Goal: Information Seeking & Learning: Learn about a topic

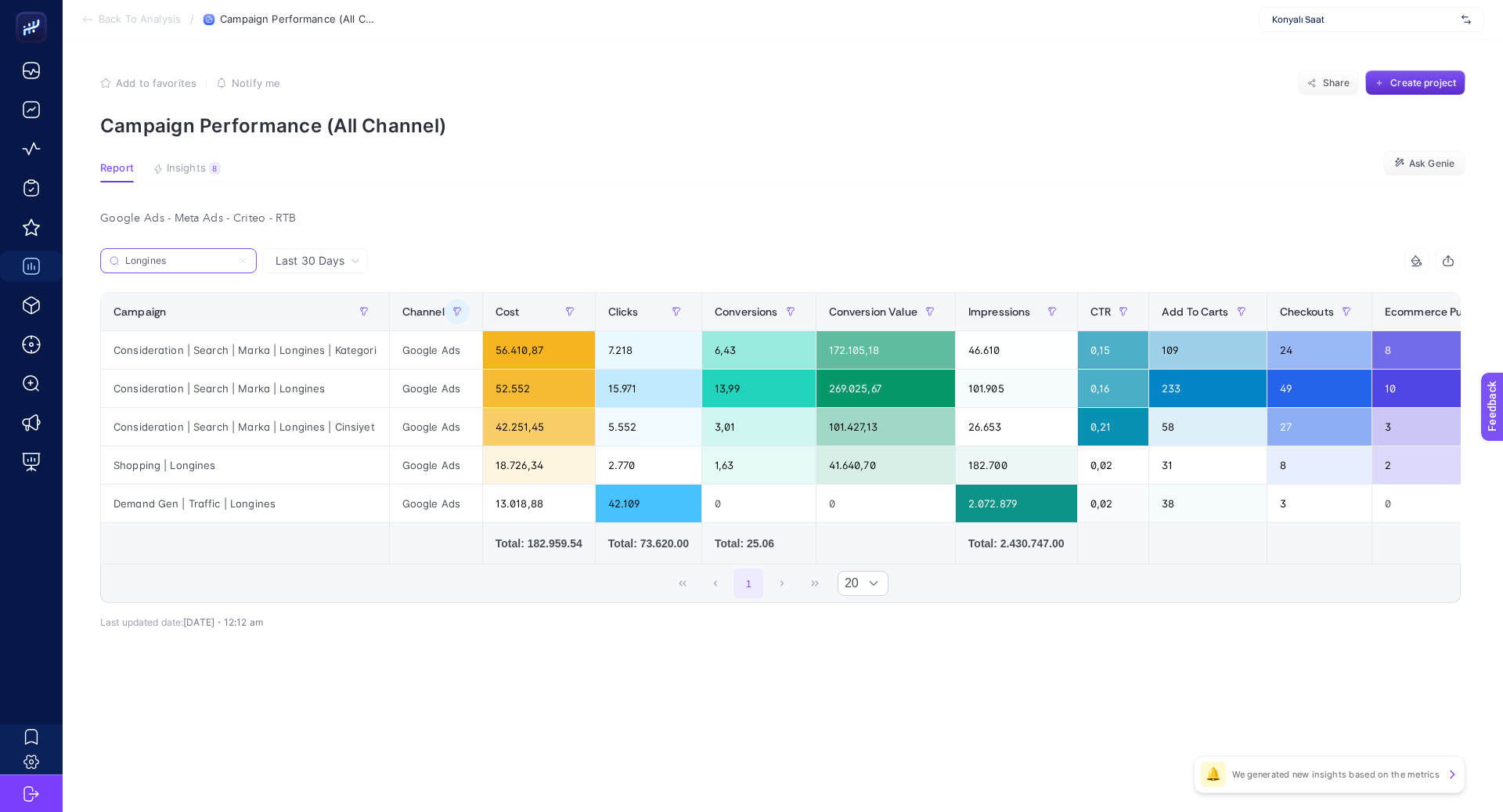
click at [244, 262] on icon at bounding box center [243, 260] width 10 height 10
click at [0, 0] on input "Search" at bounding box center [0, 0] width 0 height 0
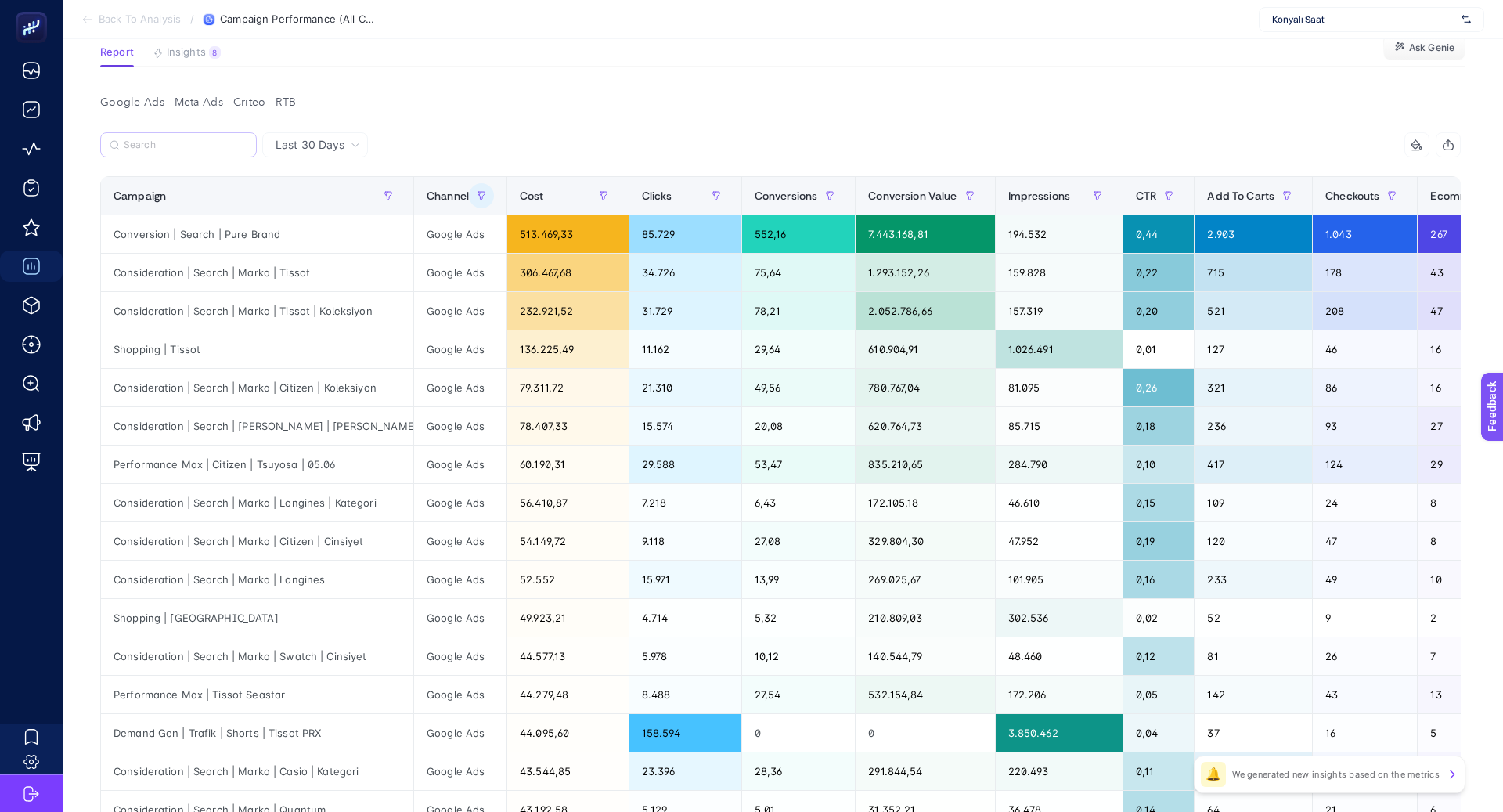
scroll to position [53, 0]
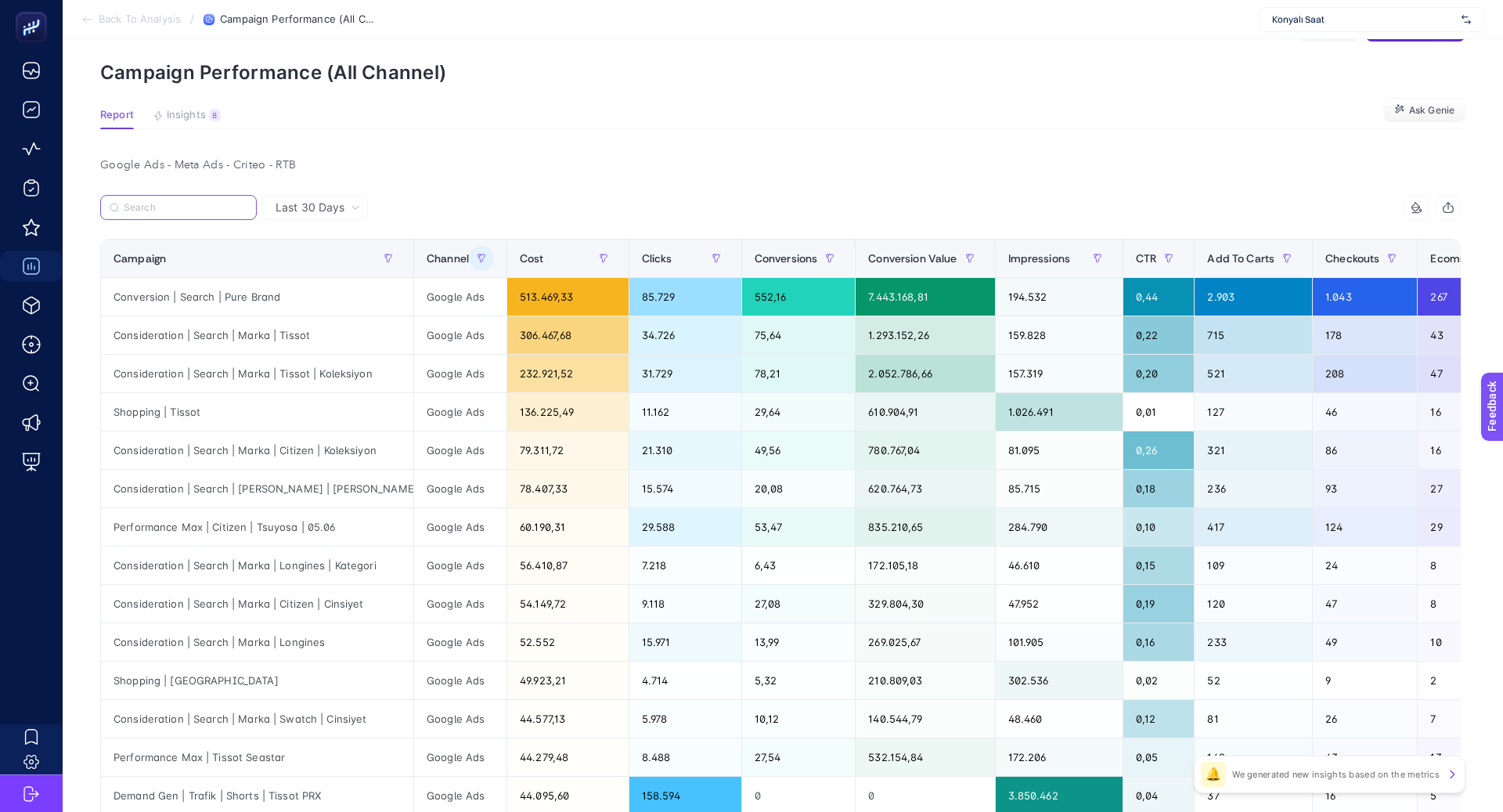
click at [195, 203] on input "Search" at bounding box center [185, 208] width 123 height 12
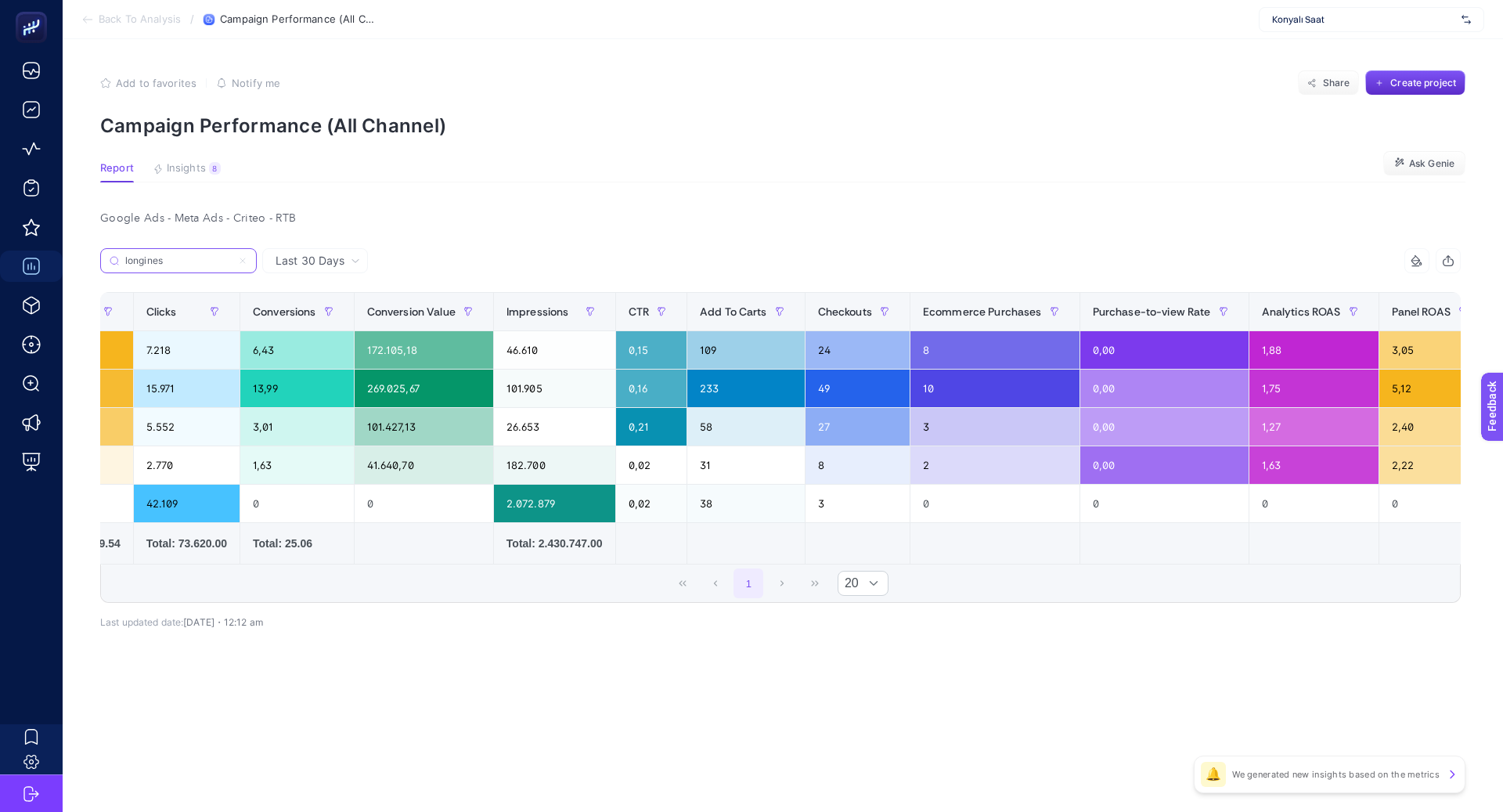
scroll to position [0, 0]
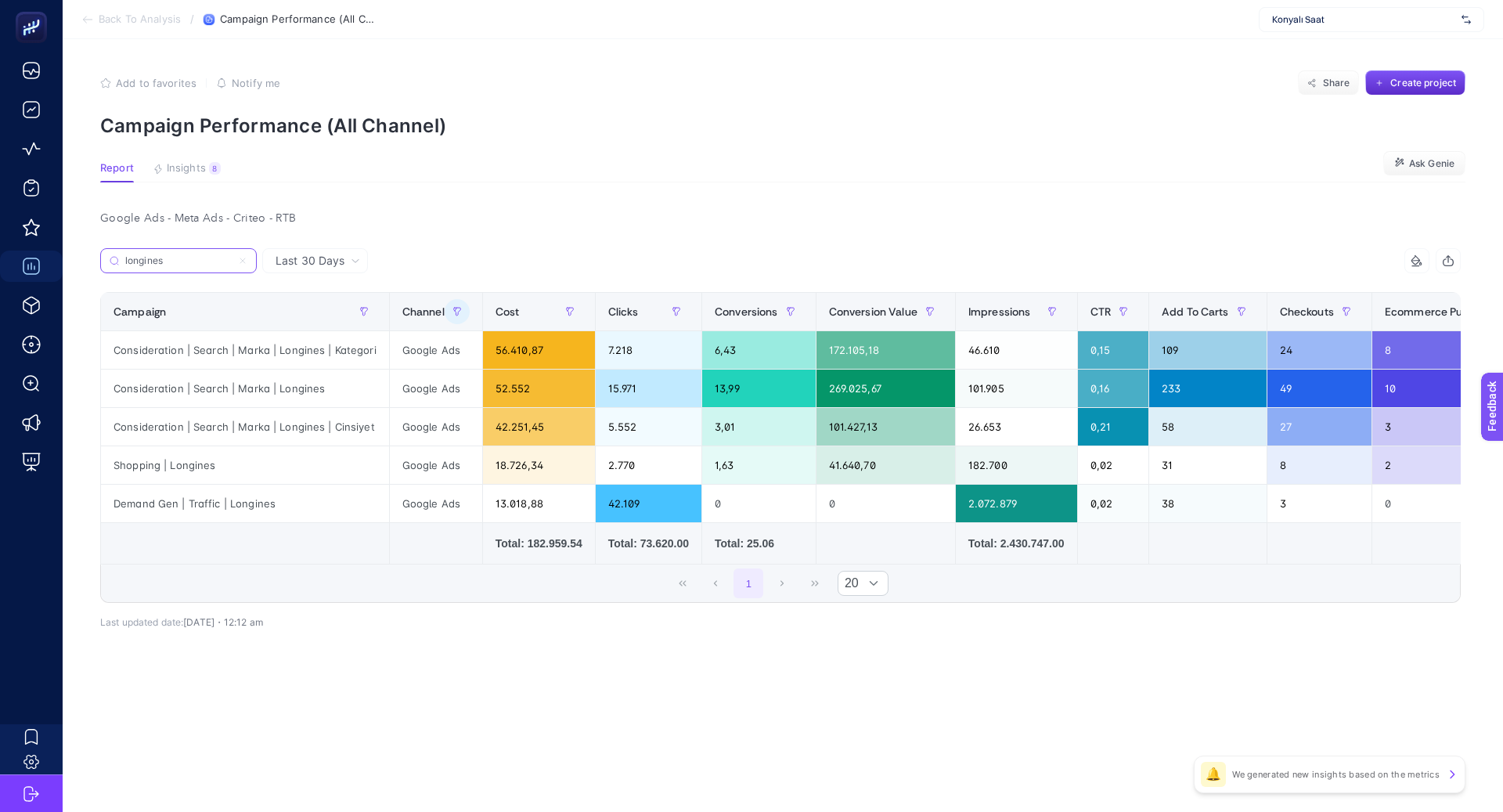
type input "longines"
click at [246, 261] on icon at bounding box center [243, 260] width 10 height 10
click at [0, 0] on input "Search" at bounding box center [0, 0] width 0 height 0
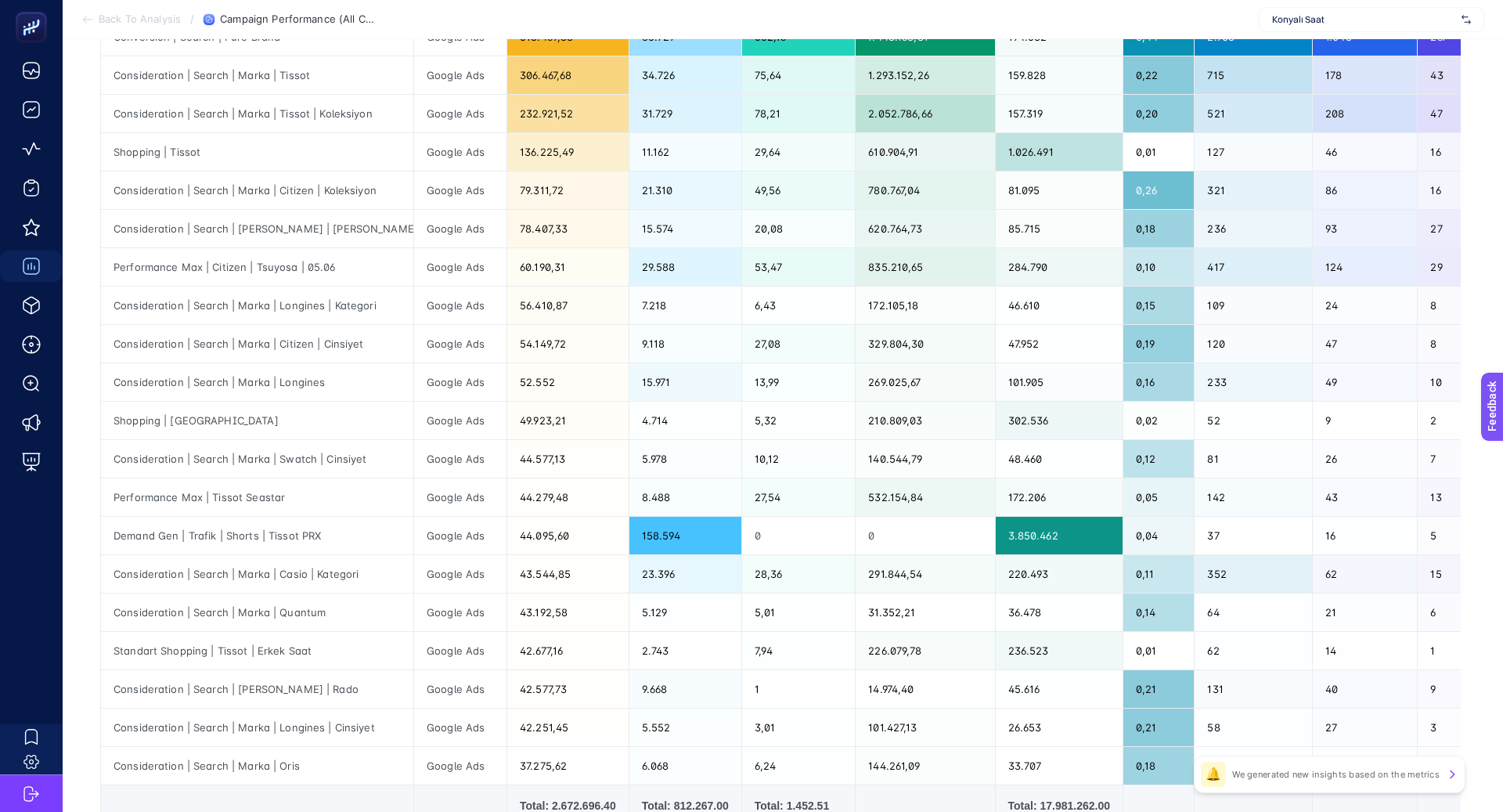
scroll to position [312, 0]
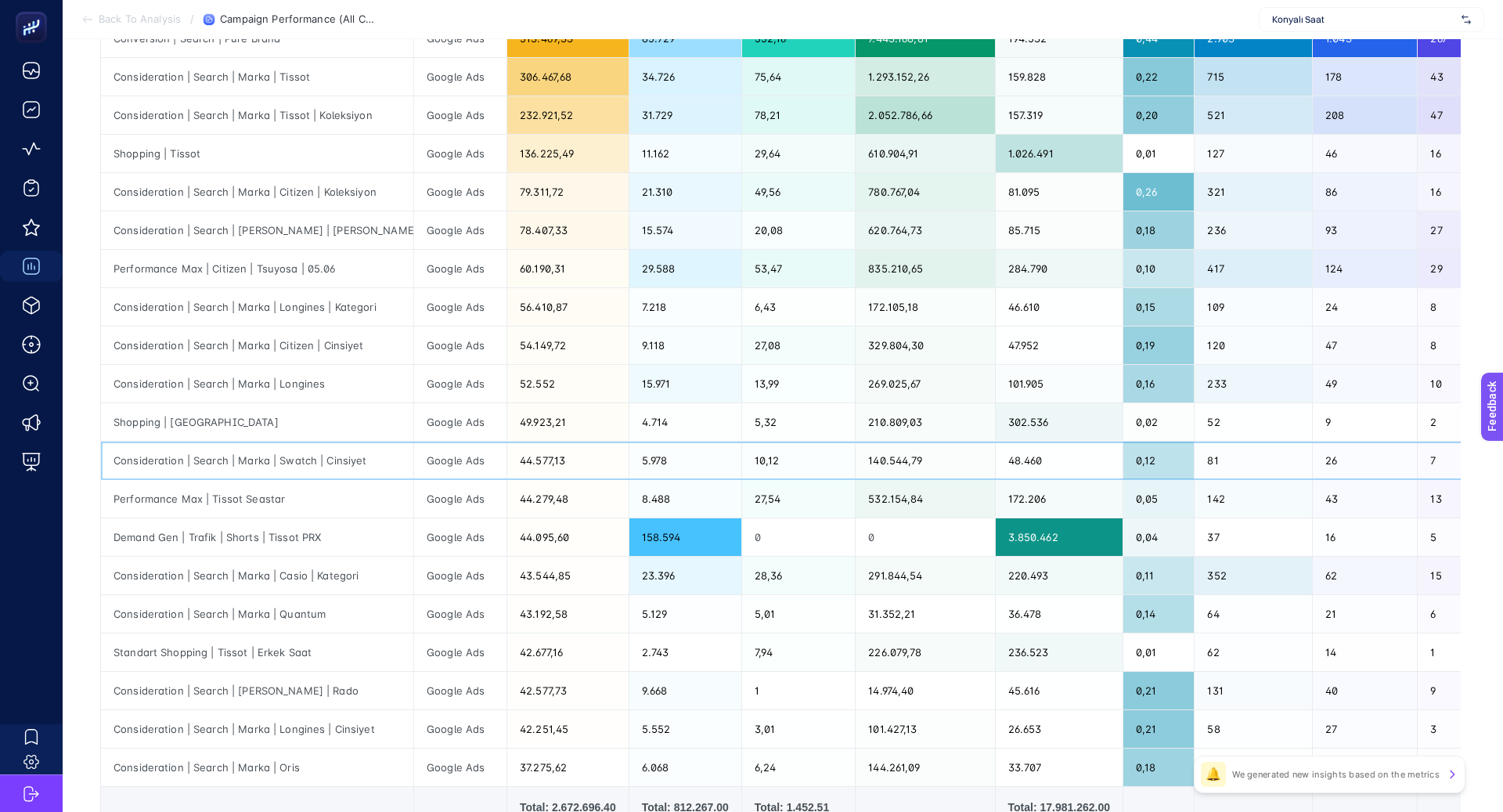
click at [304, 456] on div "Consideration | Search | Marka | Swatch | Cinsiyet" at bounding box center [257, 460] width 313 height 37
copy div "Swatch"
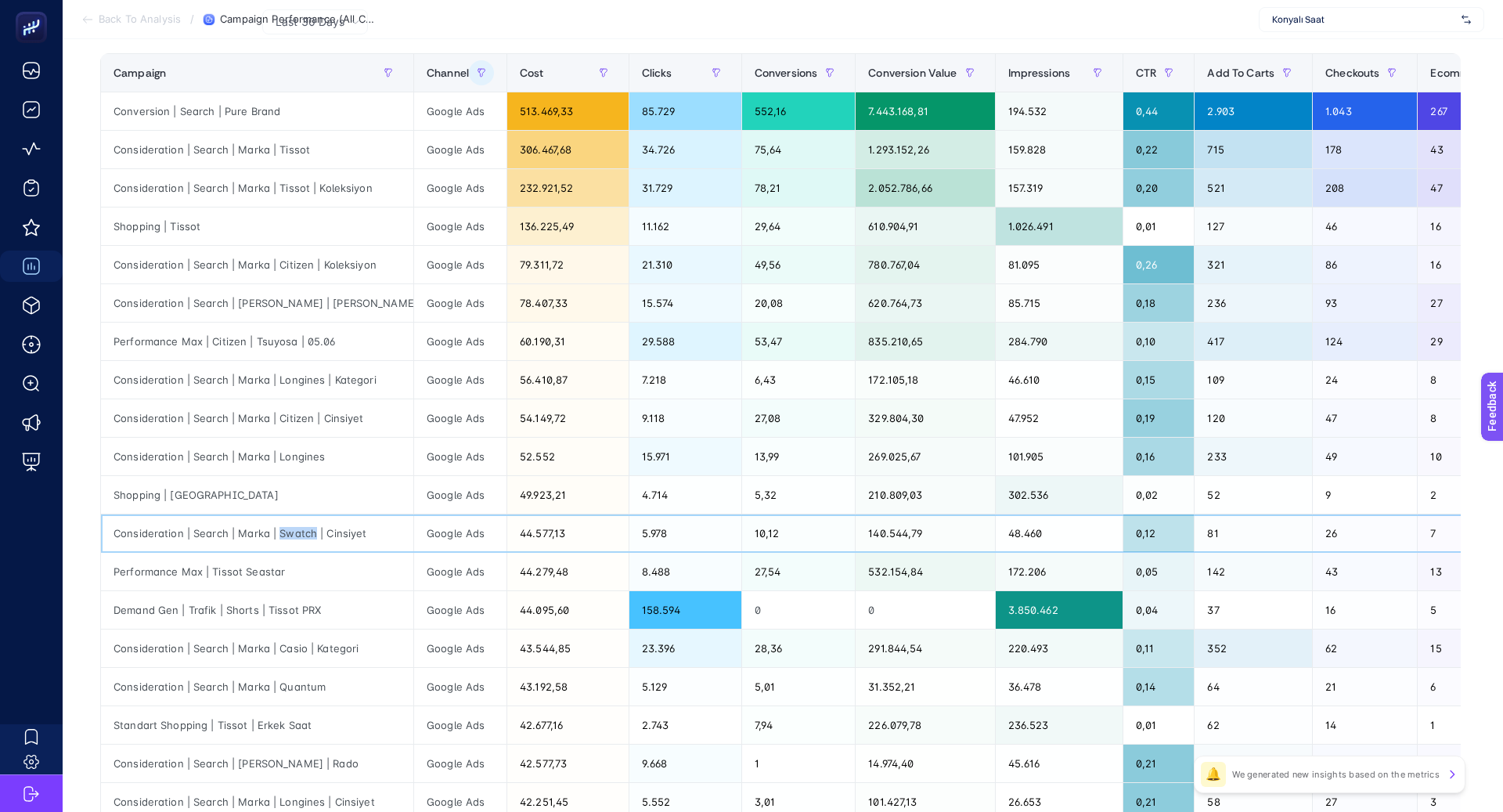
scroll to position [0, 0]
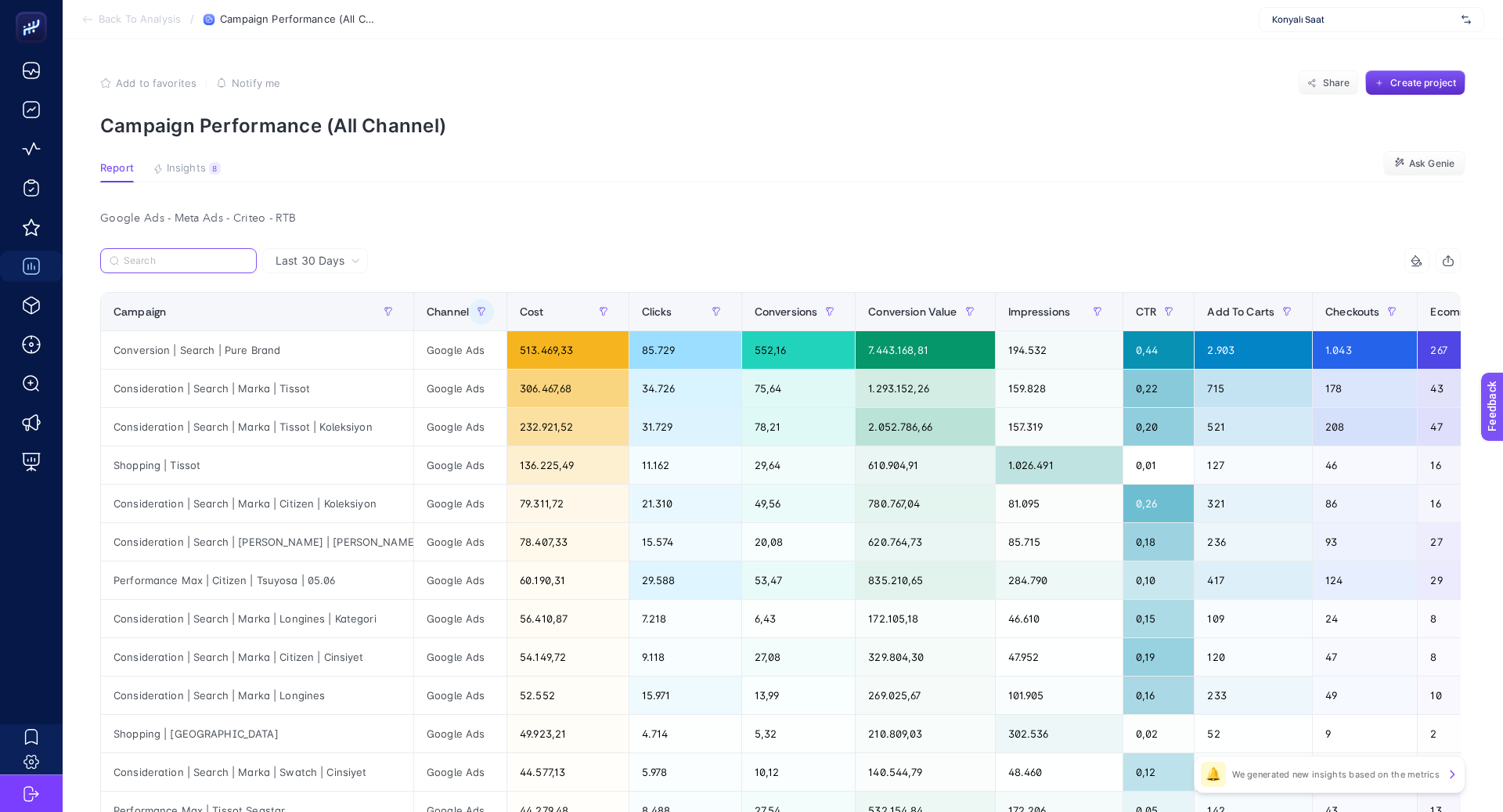
click at [189, 265] on input "Search" at bounding box center [185, 261] width 123 height 12
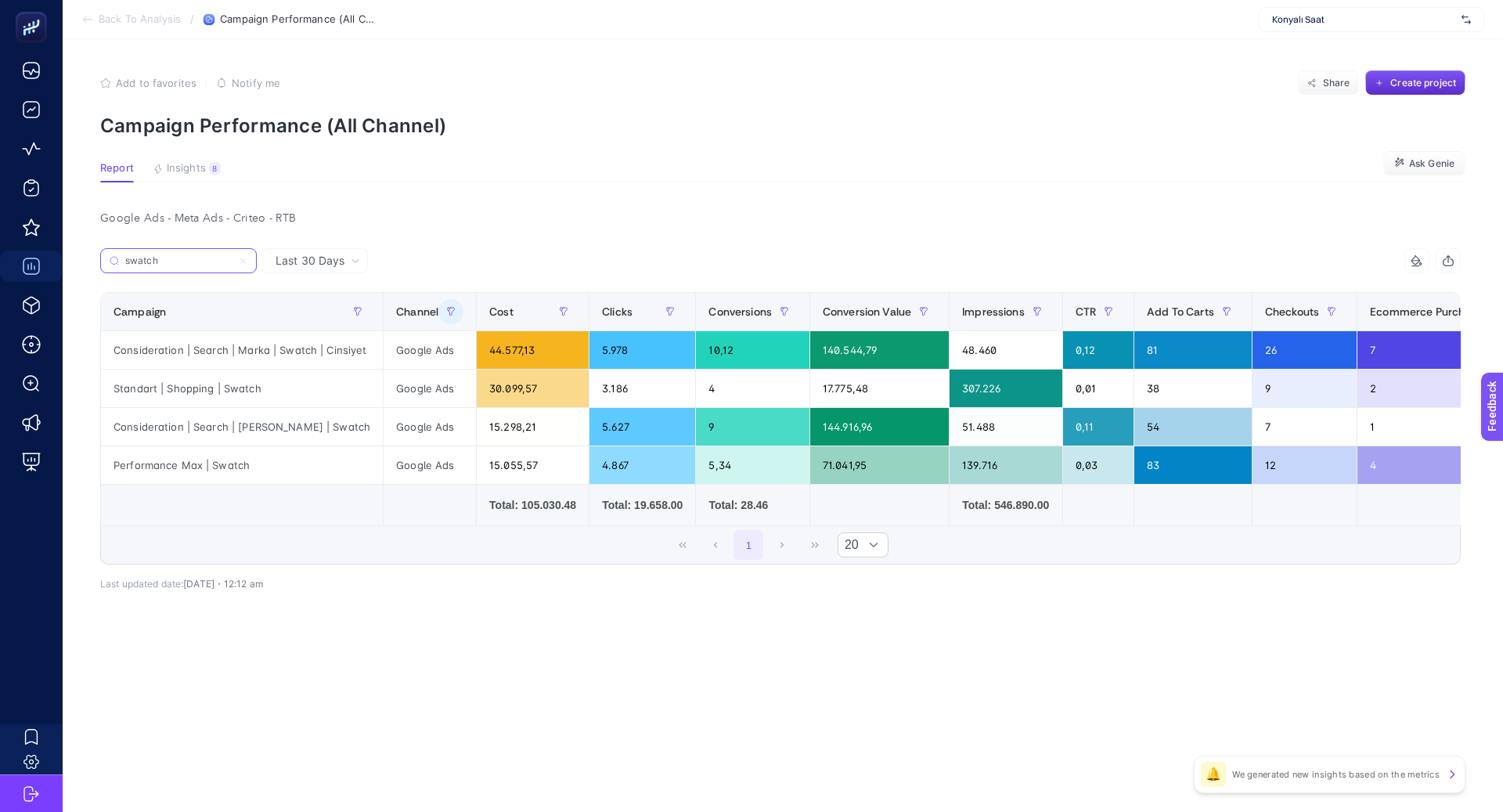
type input "swatch"
click at [273, 429] on div "Consideration | Search | Marka | Swatch" at bounding box center [242, 426] width 282 height 37
click at [245, 259] on input "swatch" at bounding box center [185, 261] width 123 height 12
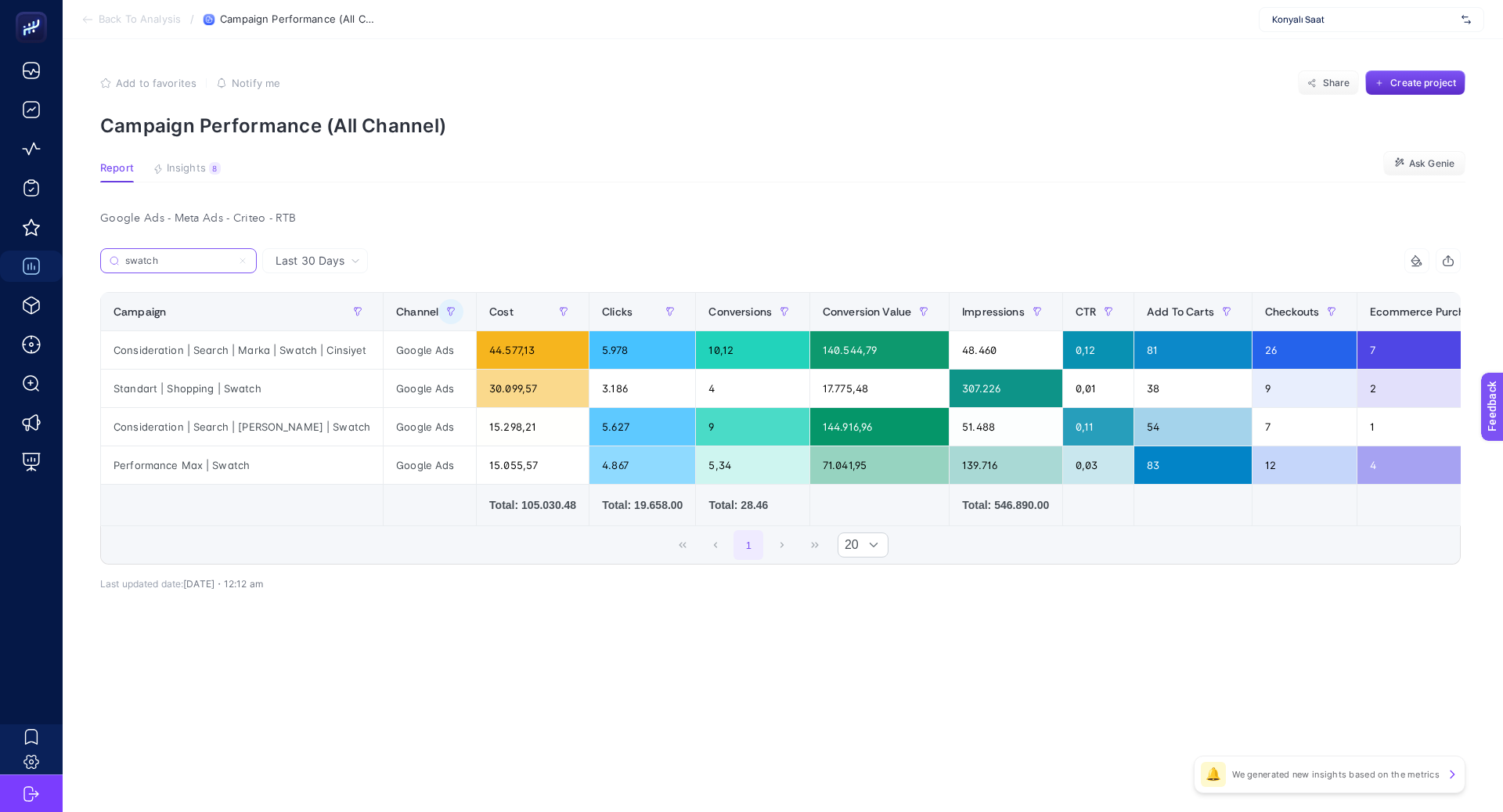
click at [247, 258] on icon at bounding box center [243, 260] width 10 height 10
click at [0, 0] on input "Search" at bounding box center [0, 0] width 0 height 0
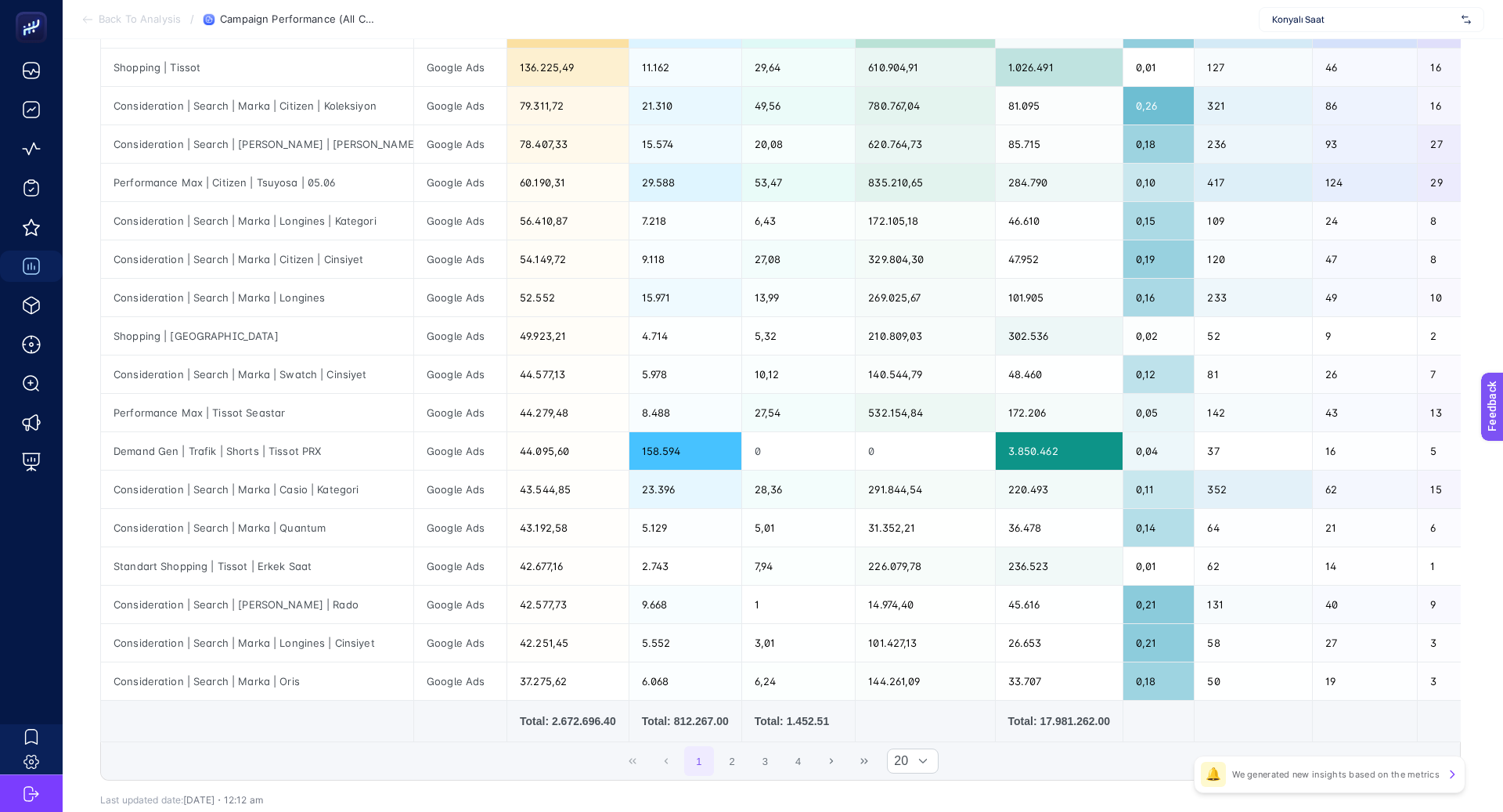
scroll to position [418, 0]
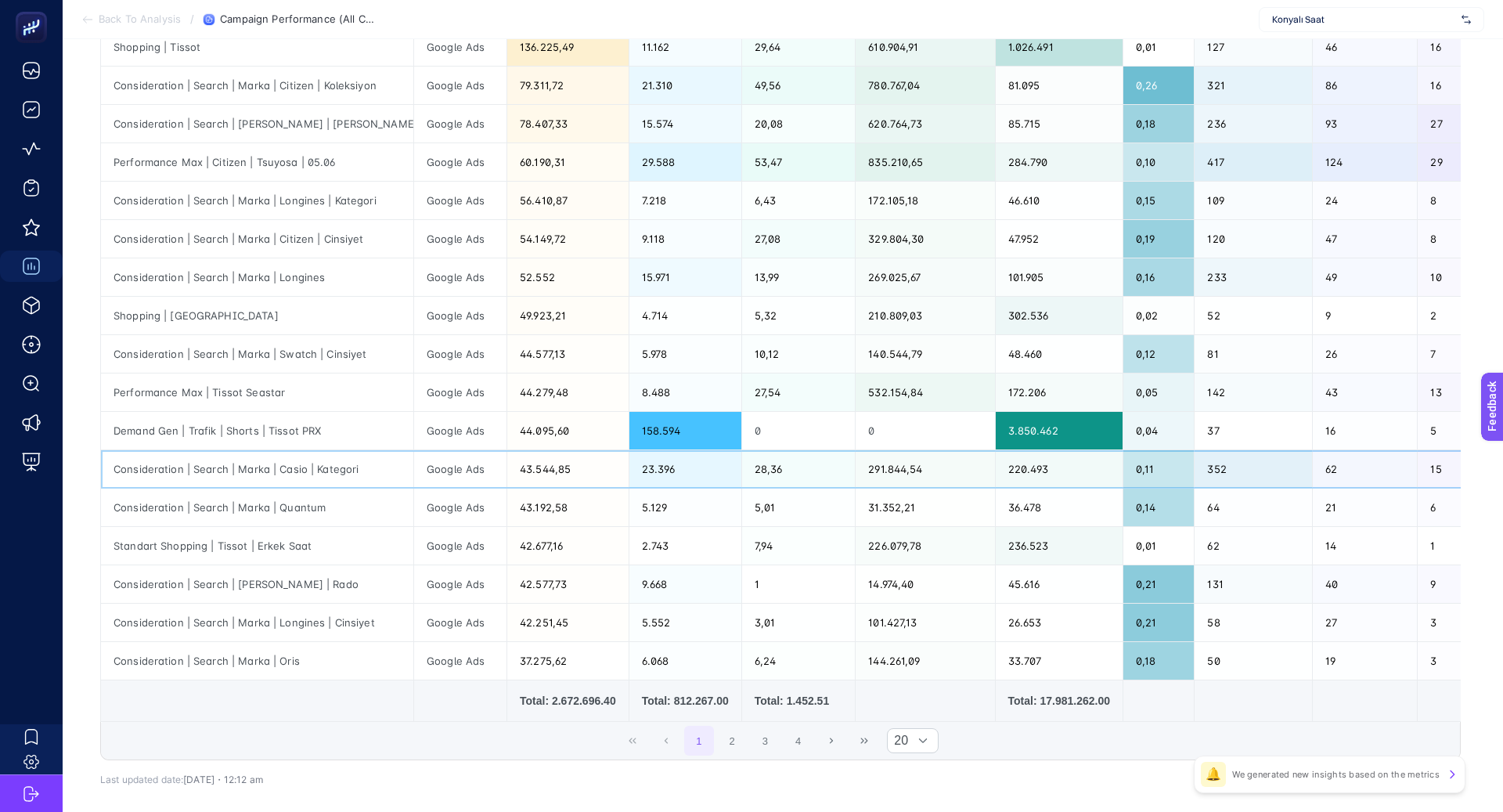
click at [288, 468] on div "Consideration | Search | Marka | Casio | Kategori" at bounding box center [257, 469] width 313 height 37
copy div "Casio"
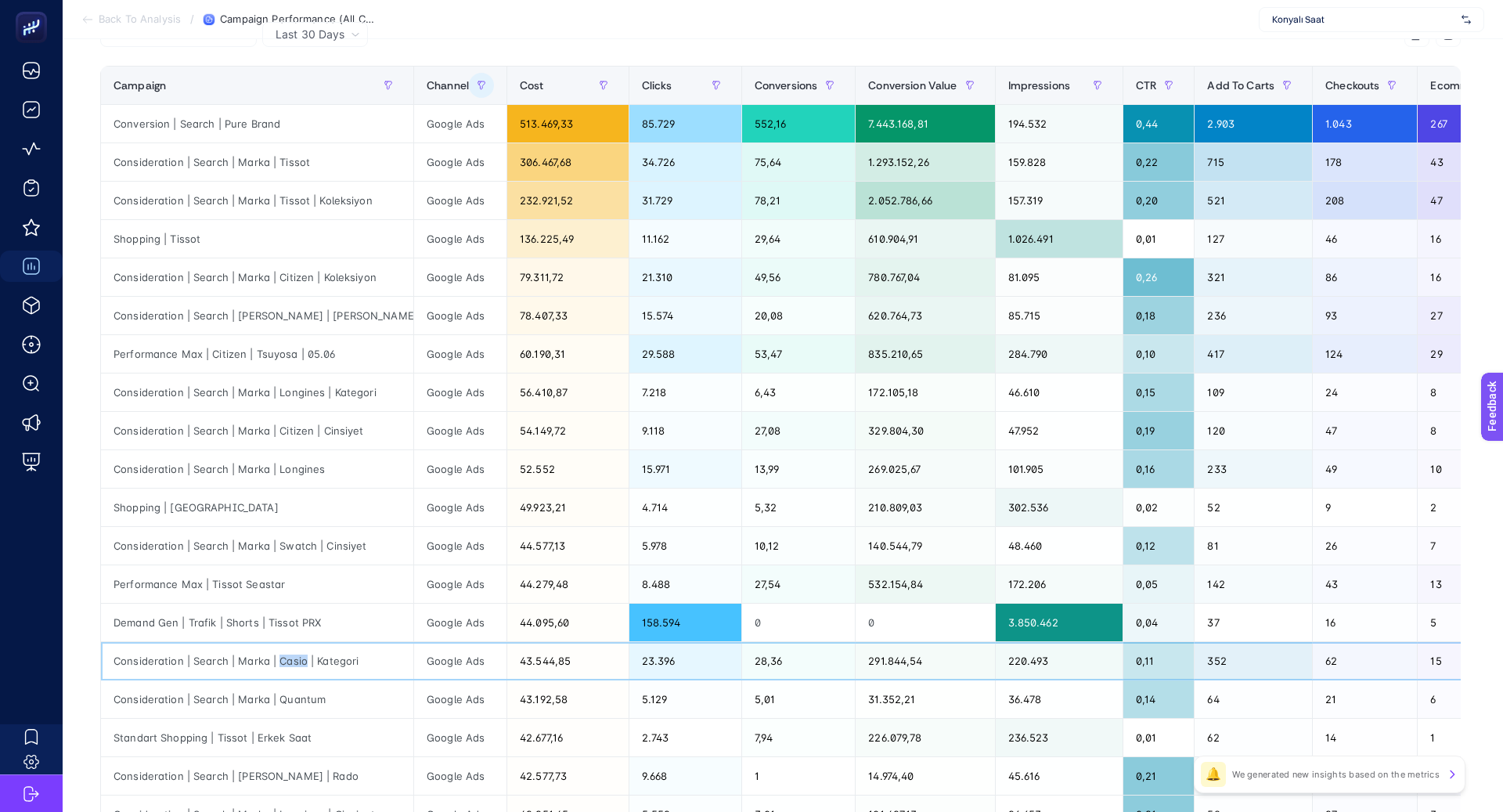
scroll to position [0, 0]
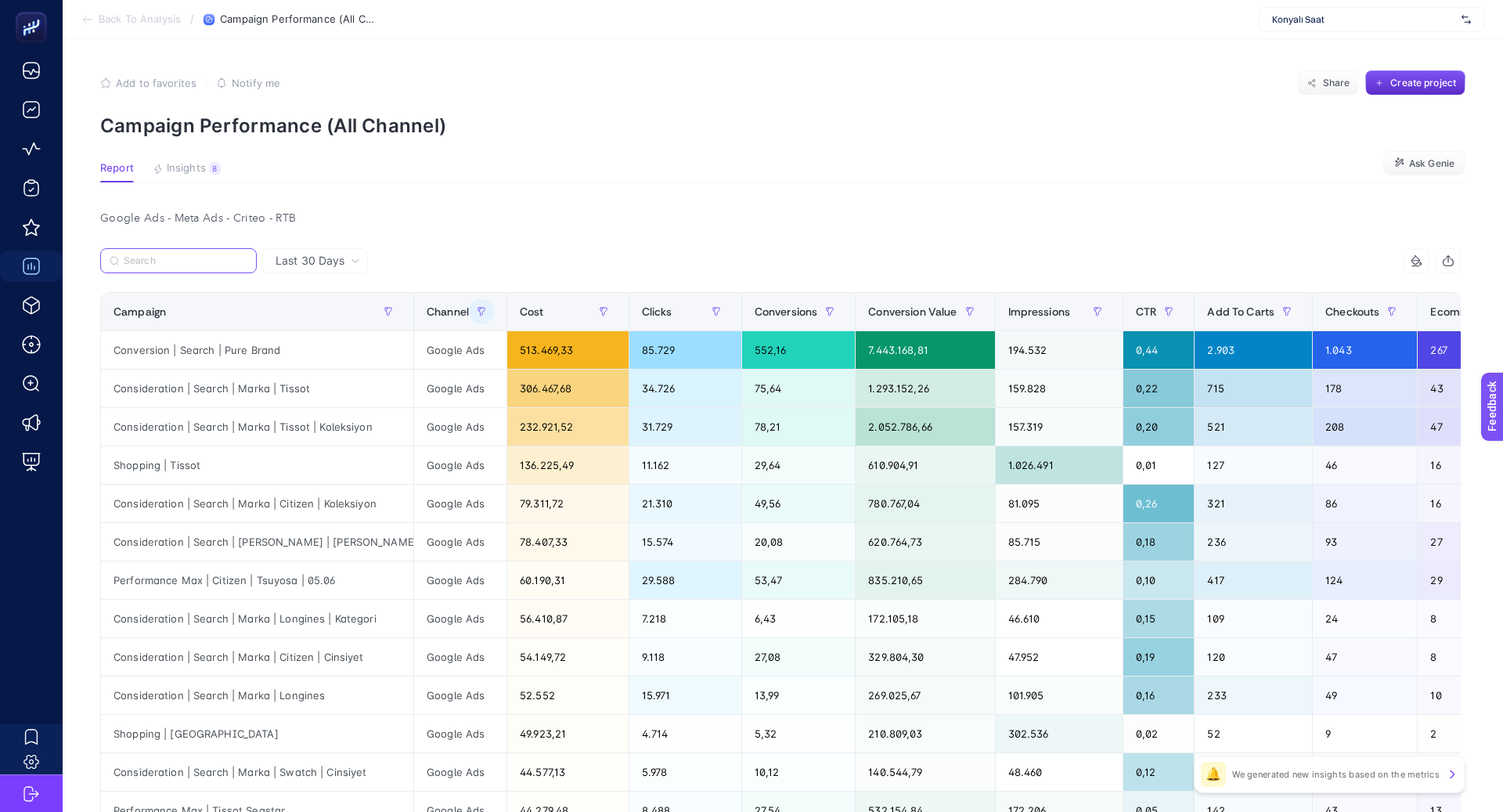
click at [180, 266] on input "Search" at bounding box center [185, 261] width 123 height 12
paste input "Casio"
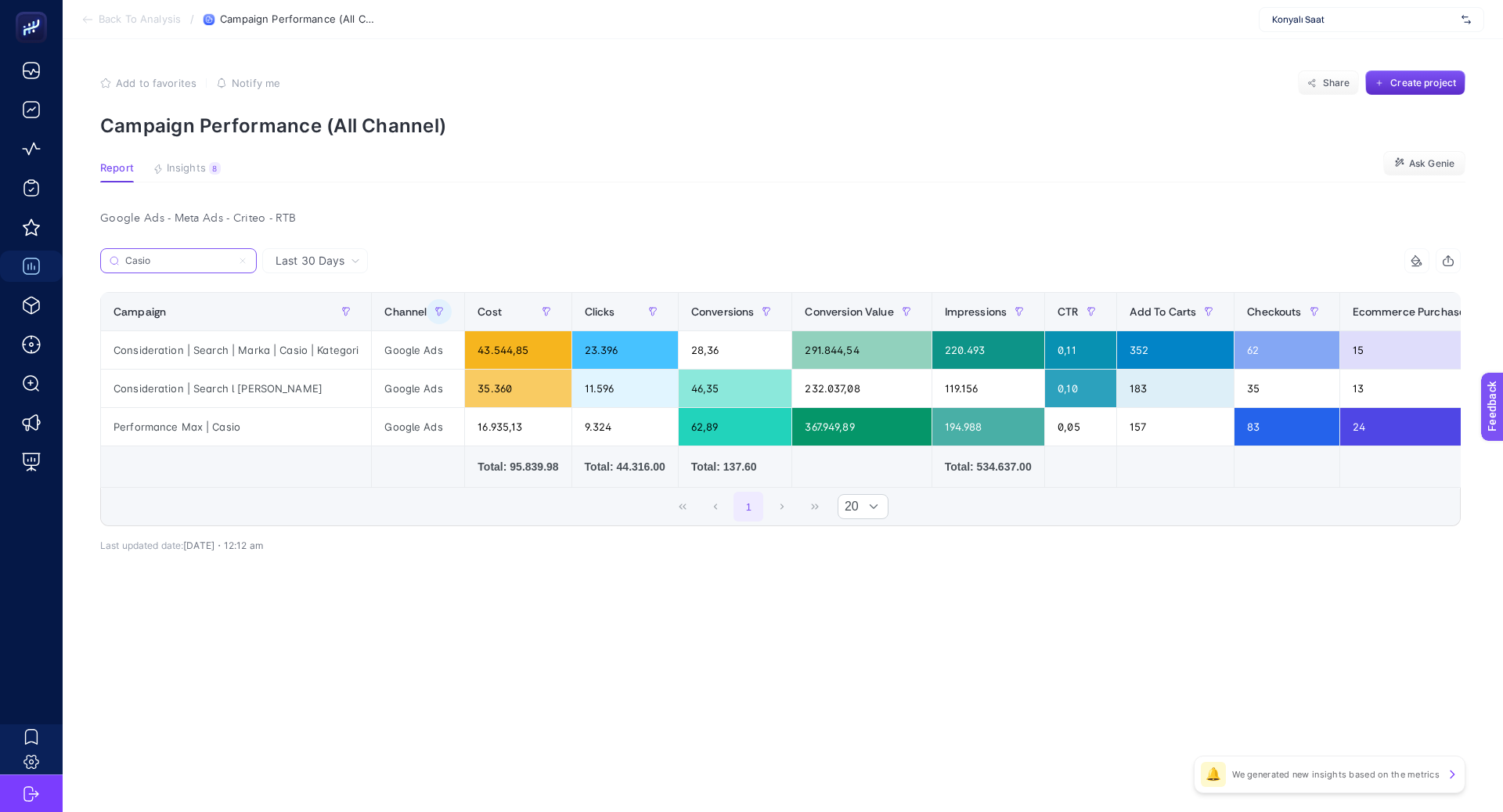
type input "Casio"
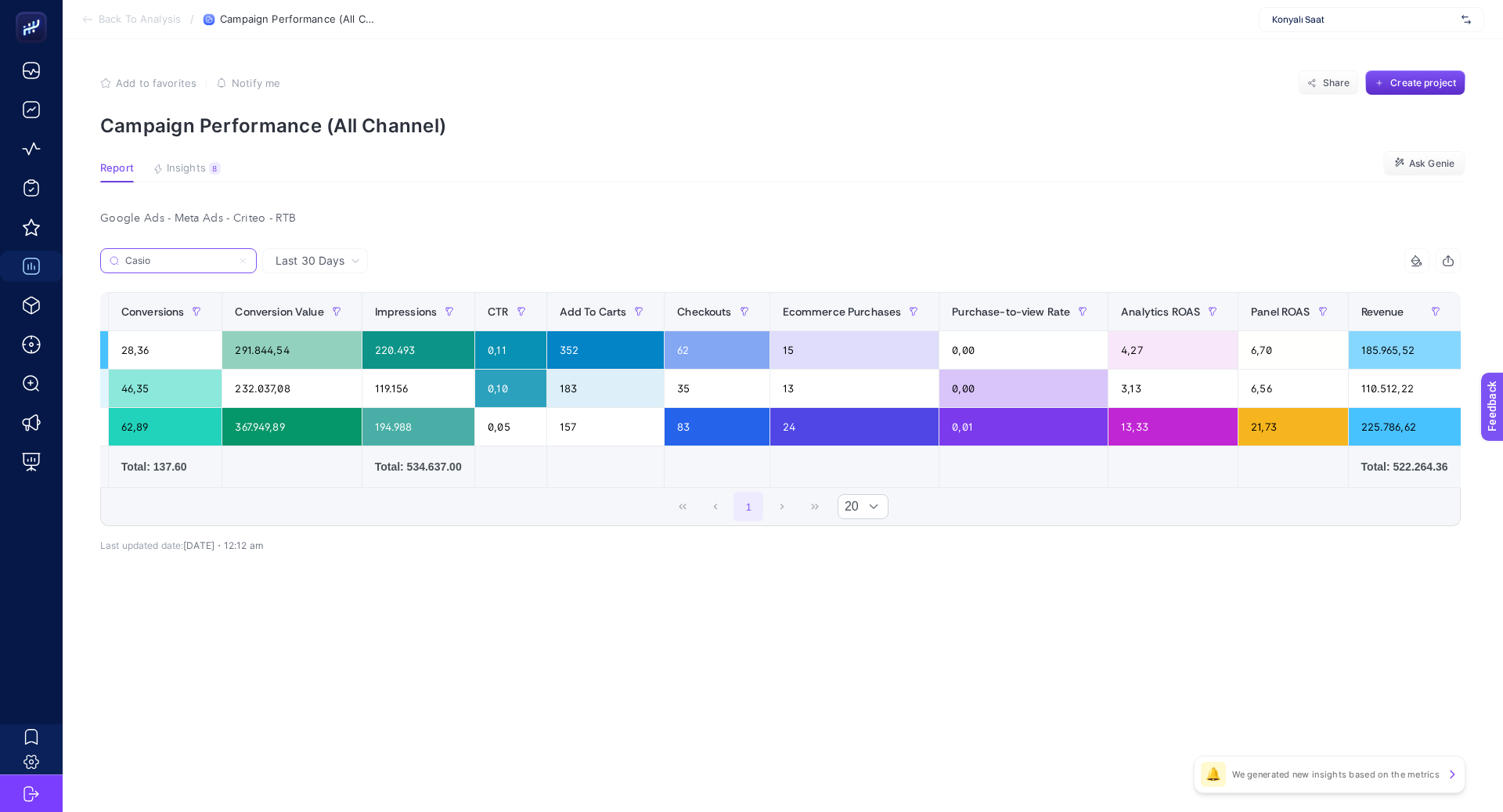
scroll to position [0, 715]
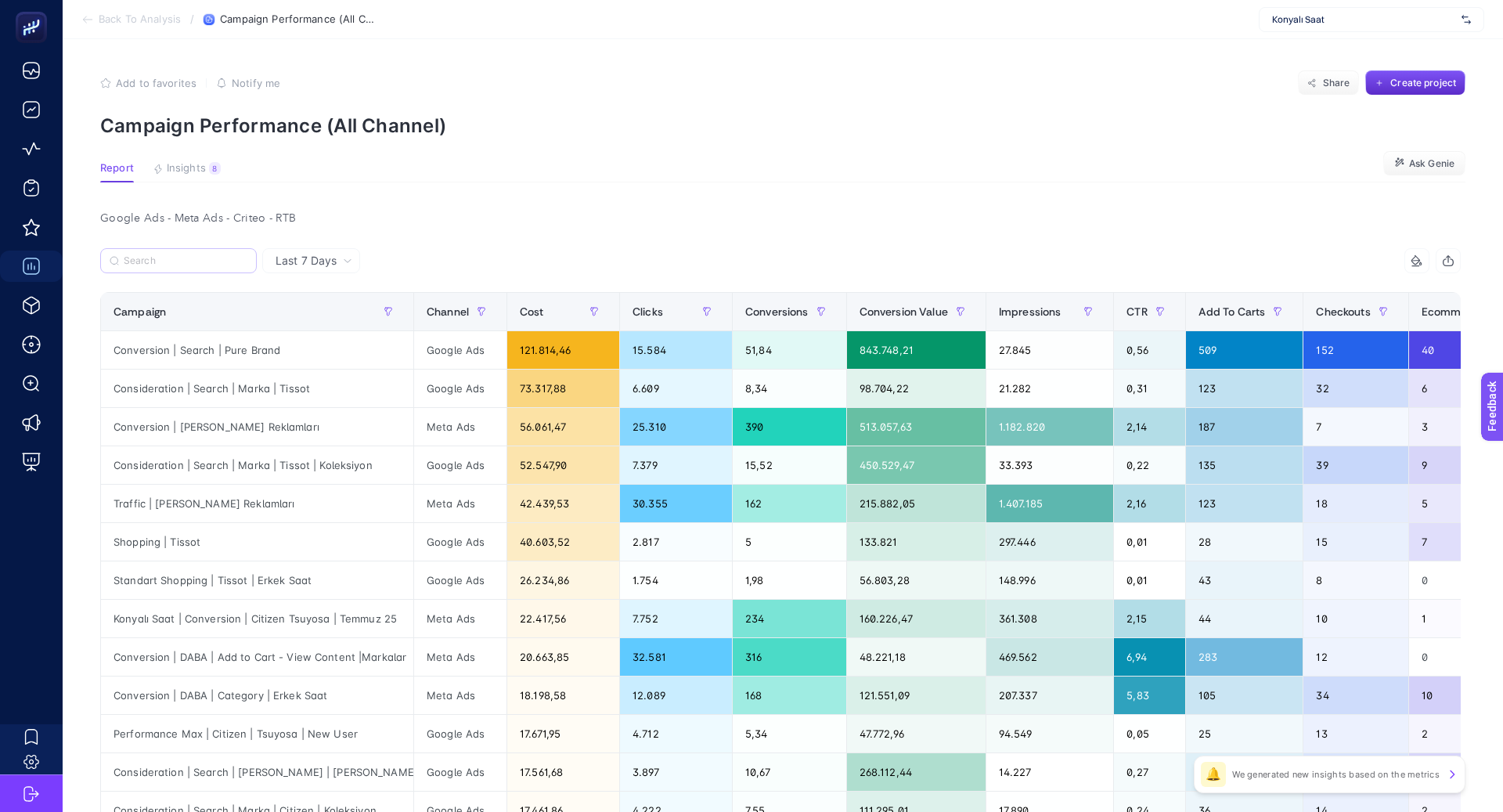
click at [174, 267] on label at bounding box center [179, 259] width 157 height 25
click at [174, 267] on input "Search" at bounding box center [185, 261] width 123 height 12
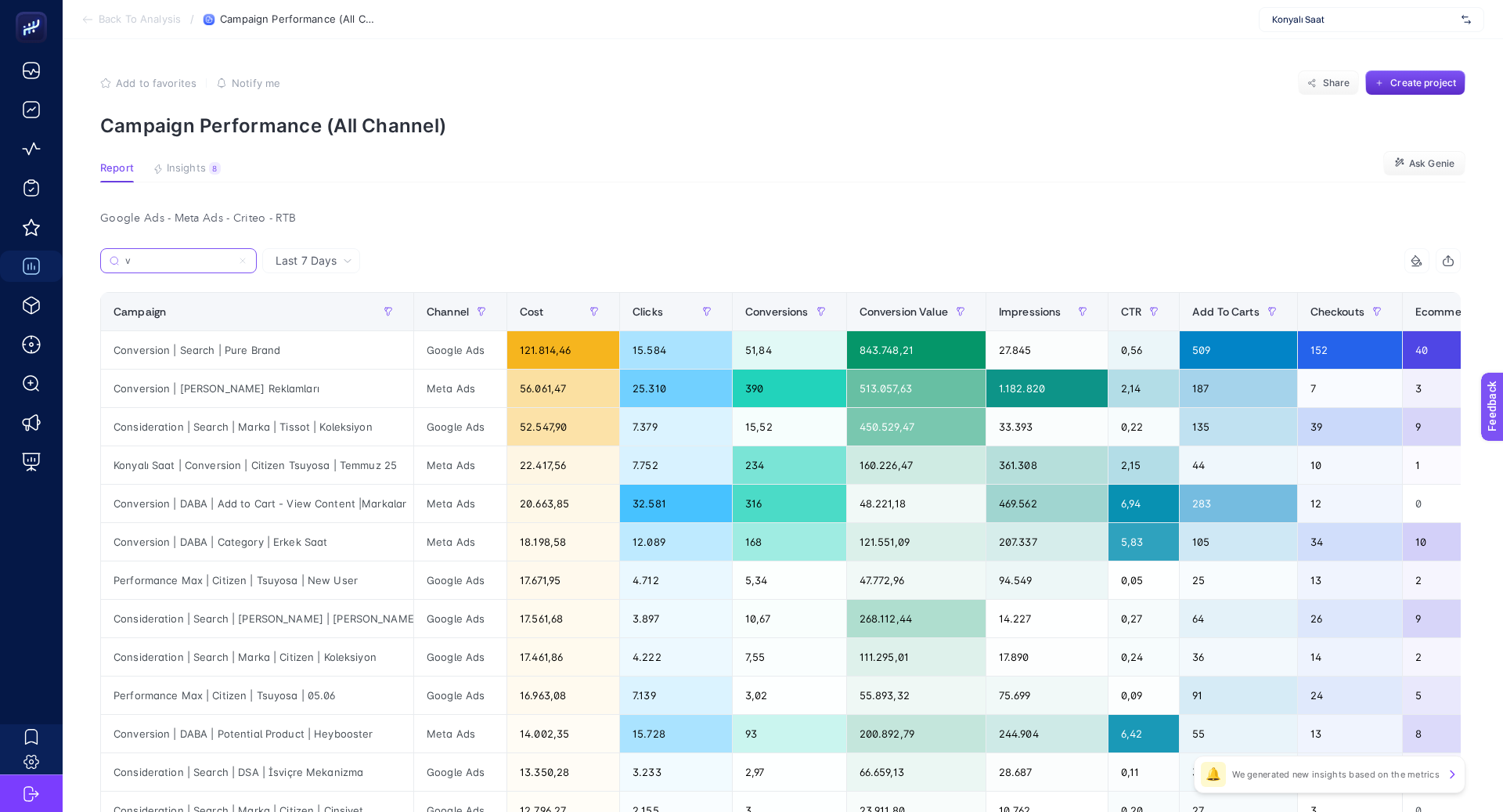
type input "v"
click at [306, 258] on span "Last 7 Days" at bounding box center [306, 260] width 61 height 16
click at [326, 328] on li "Last 30 Days" at bounding box center [312, 322] width 89 height 29
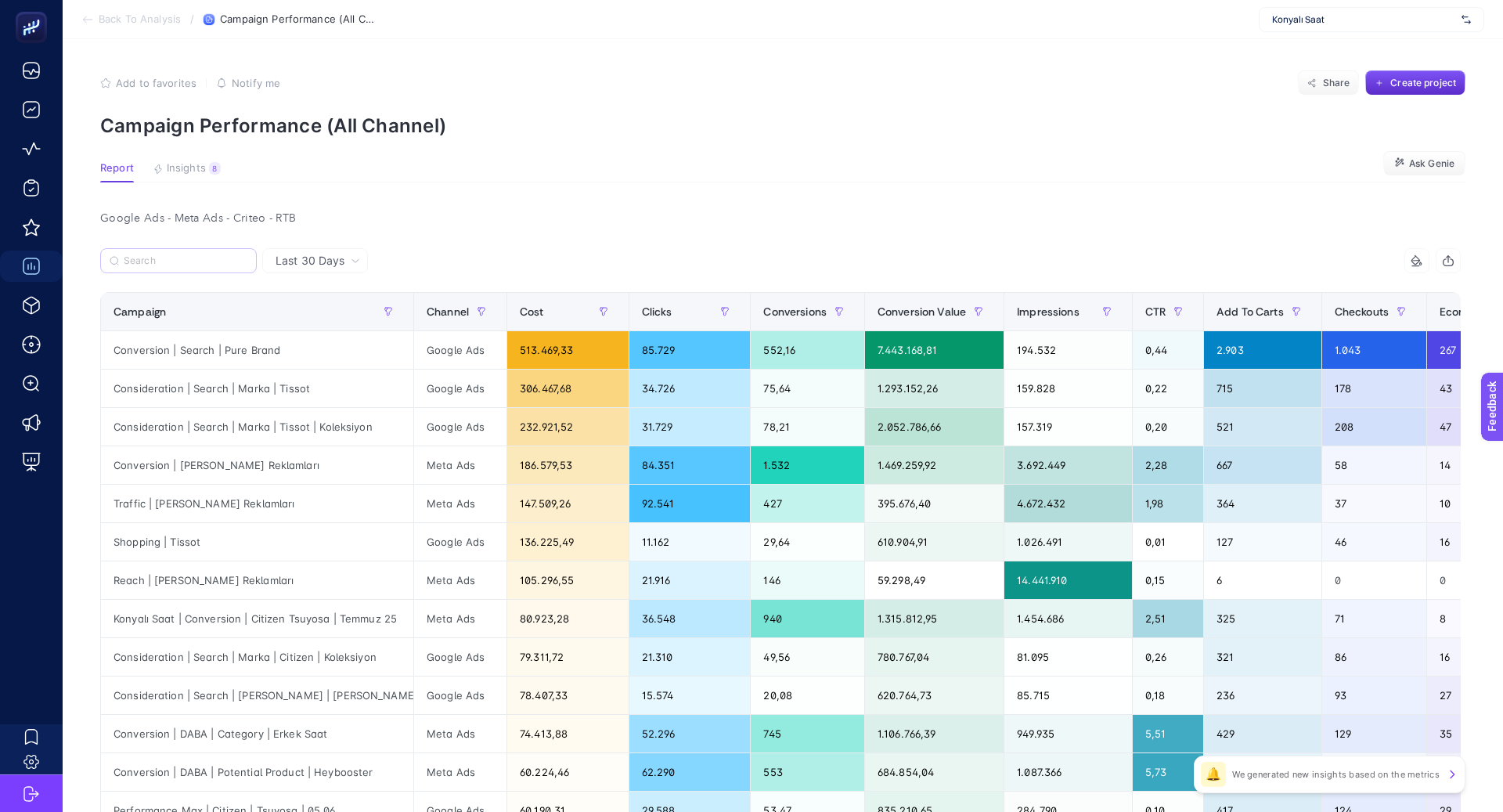
click at [197, 267] on label at bounding box center [179, 259] width 157 height 25
click at [0, 0] on input "v" at bounding box center [0, 0] width 0 height 0
click at [195, 263] on input "Search" at bounding box center [185, 261] width 123 height 12
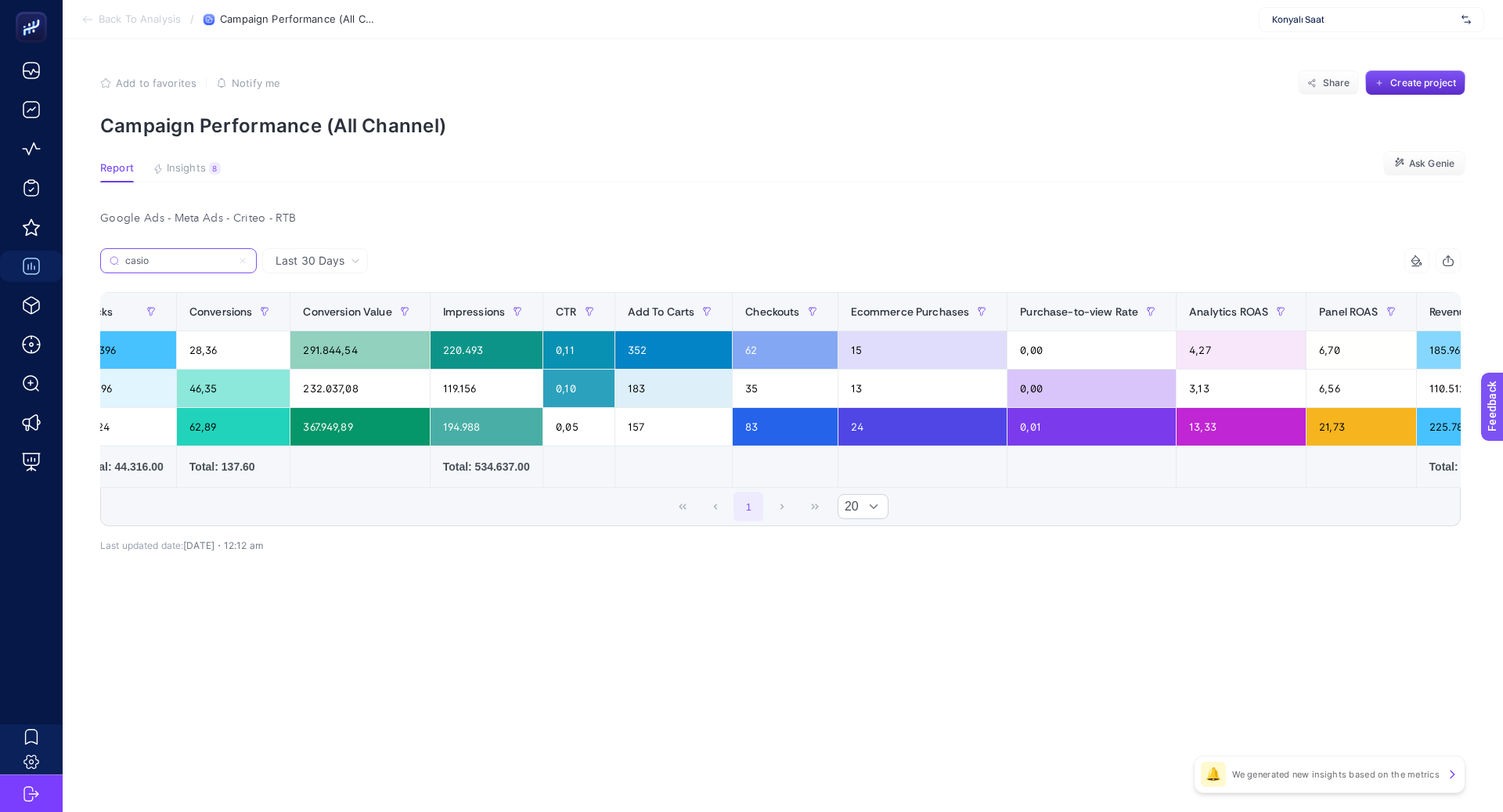
scroll to position [0, 472]
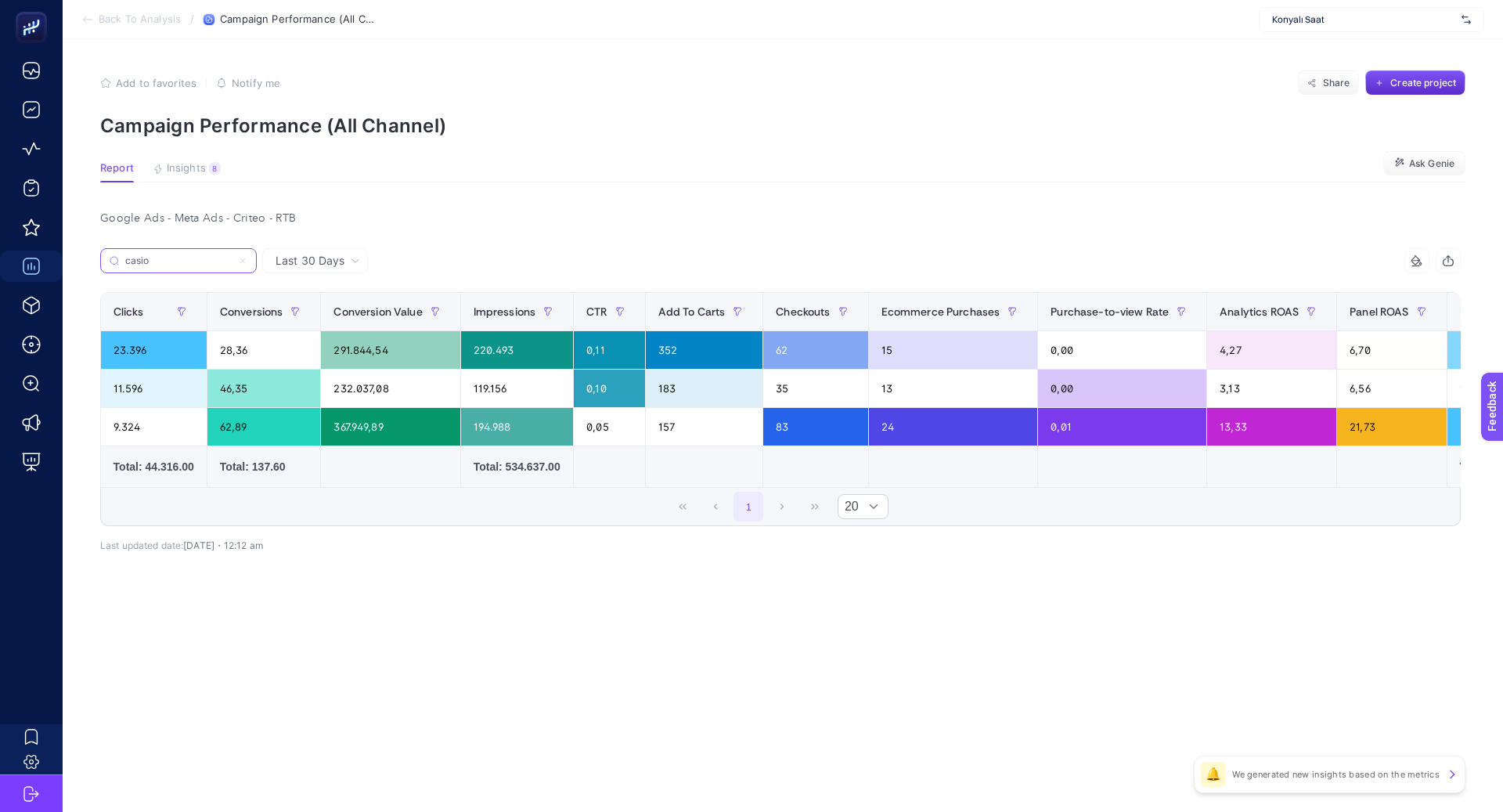
type input "casio"
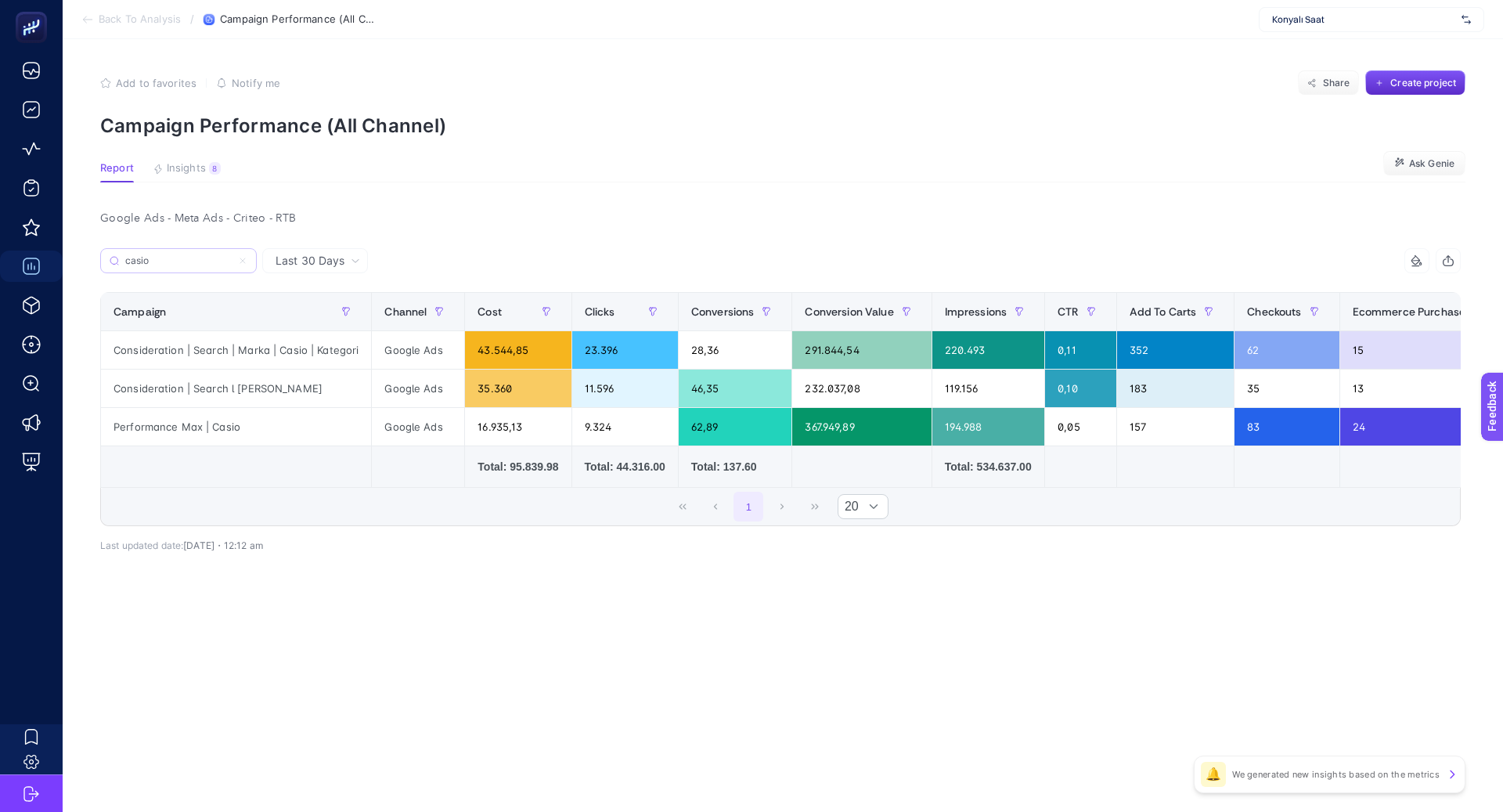
click at [245, 266] on label "casio" at bounding box center [179, 259] width 157 height 25
click at [0, 0] on input "v" at bounding box center [0, 0] width 0 height 0
click at [245, 259] on input "casio" at bounding box center [185, 261] width 123 height 12
click at [240, 258] on icon at bounding box center [243, 260] width 10 height 10
click at [0, 0] on input "v" at bounding box center [0, 0] width 0 height 0
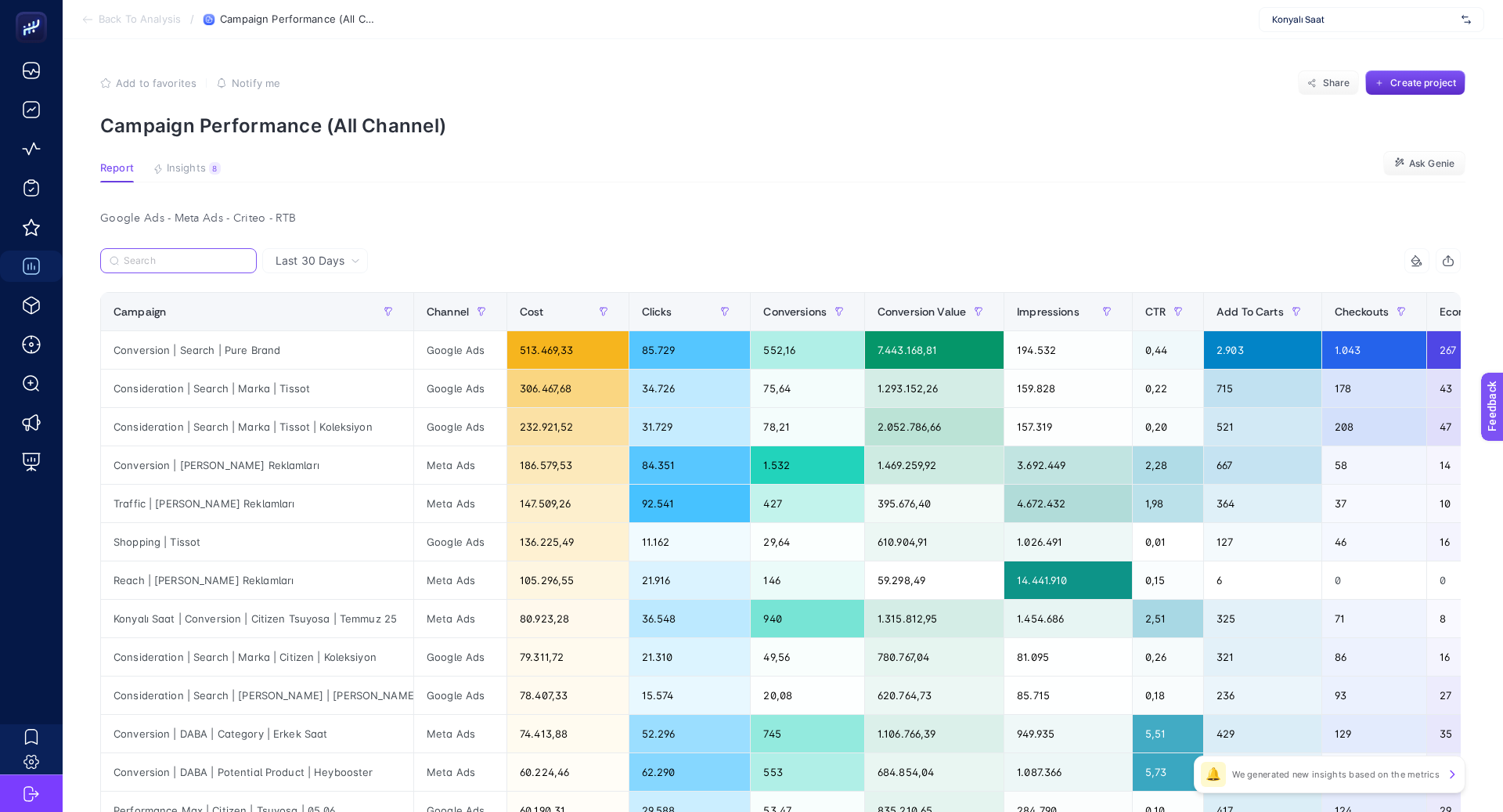
click at [243, 259] on input "Search" at bounding box center [185, 261] width 123 height 12
click at [485, 309] on icon "button" at bounding box center [482, 312] width 10 height 10
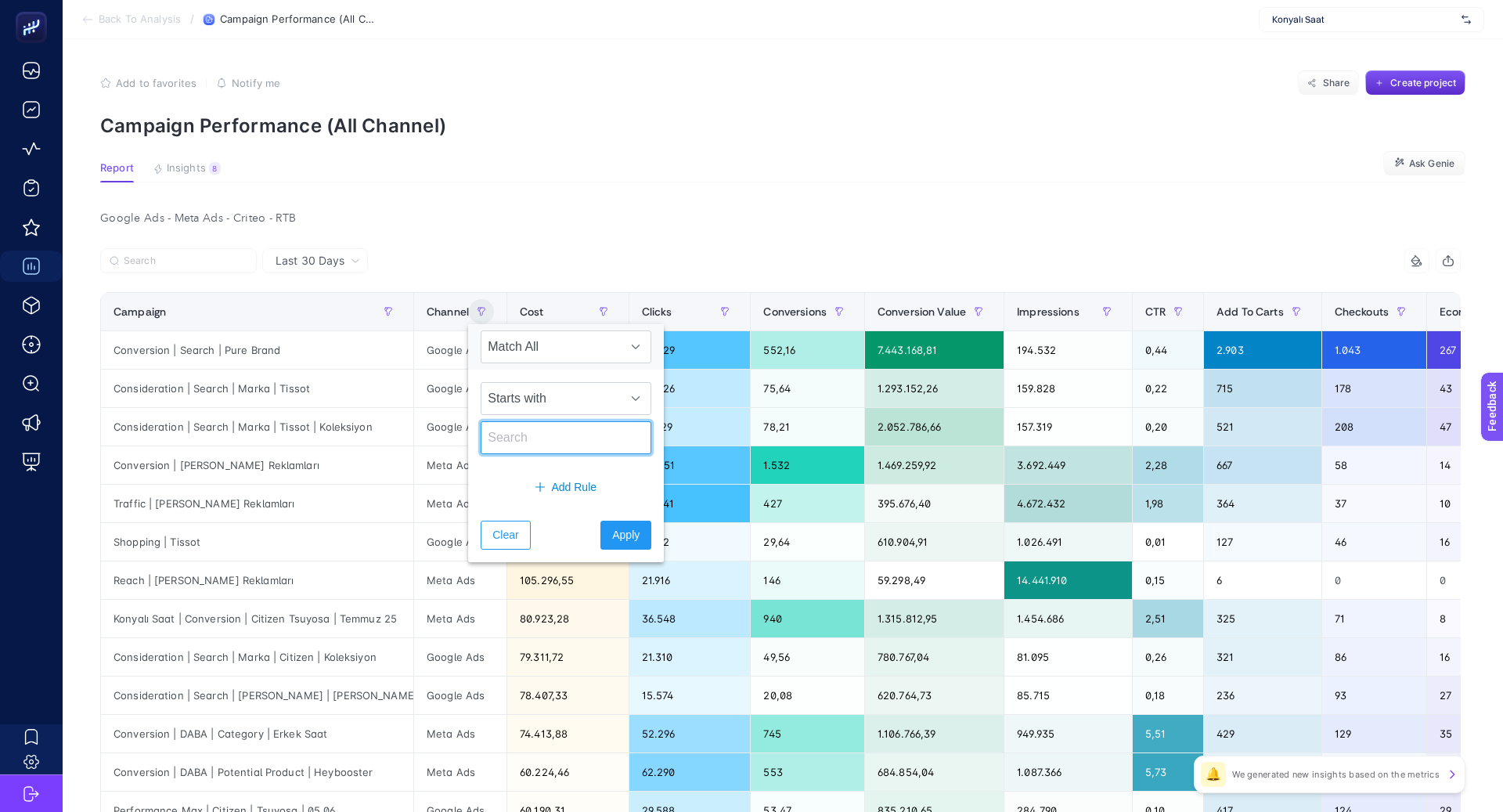
click at [521, 425] on input "text" at bounding box center [565, 437] width 171 height 33
type input "Google"
click at [600, 521] on button "Apply" at bounding box center [626, 535] width 51 height 29
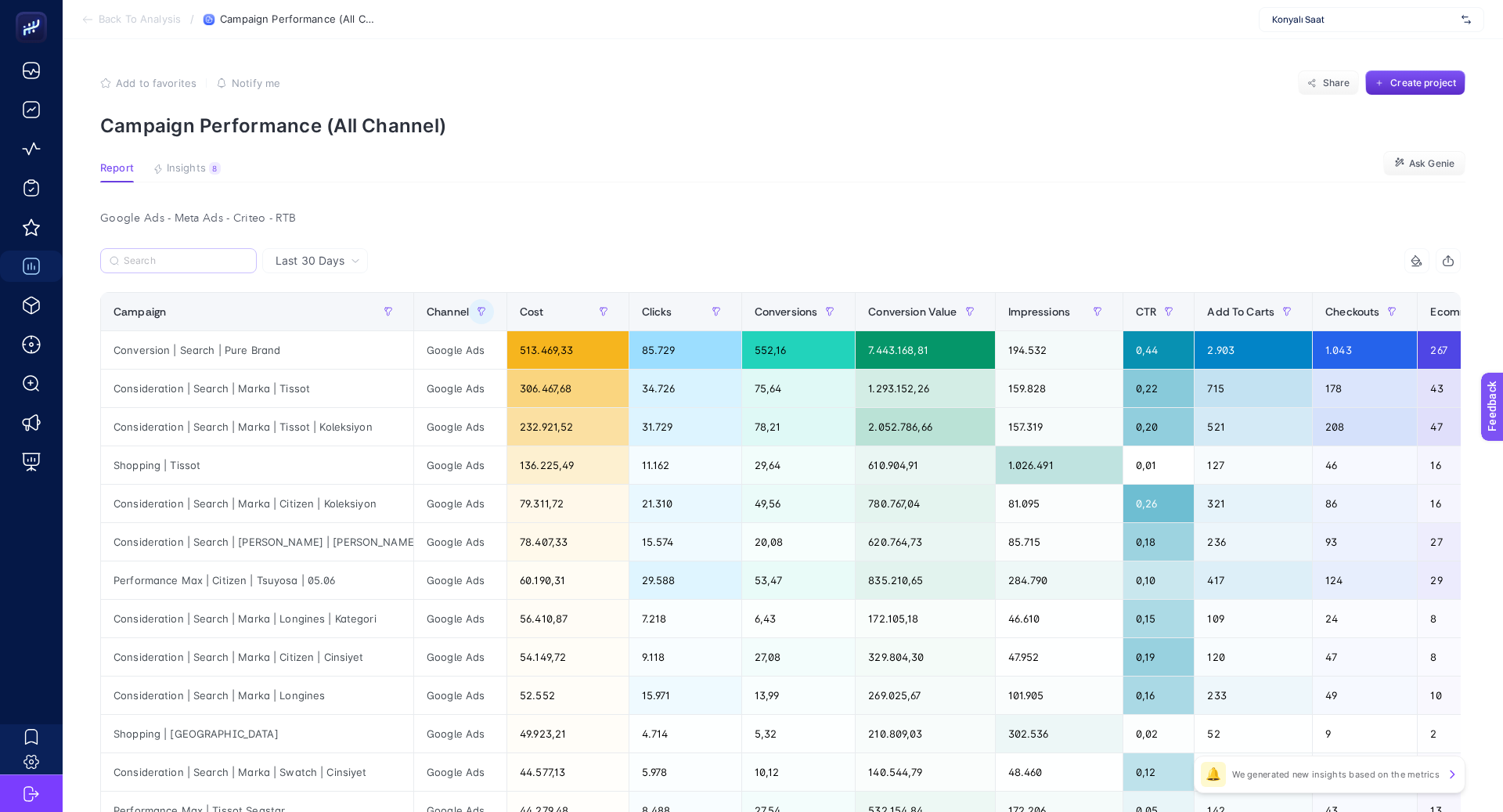
click at [221, 266] on label at bounding box center [179, 259] width 157 height 25
click at [0, 0] on input "v" at bounding box center [0, 0] width 0 height 0
click at [221, 266] on label at bounding box center [179, 259] width 157 height 25
click at [0, 0] on input "v" at bounding box center [0, 0] width 0 height 0
click at [176, 256] on input "Search" at bounding box center [185, 261] width 123 height 12
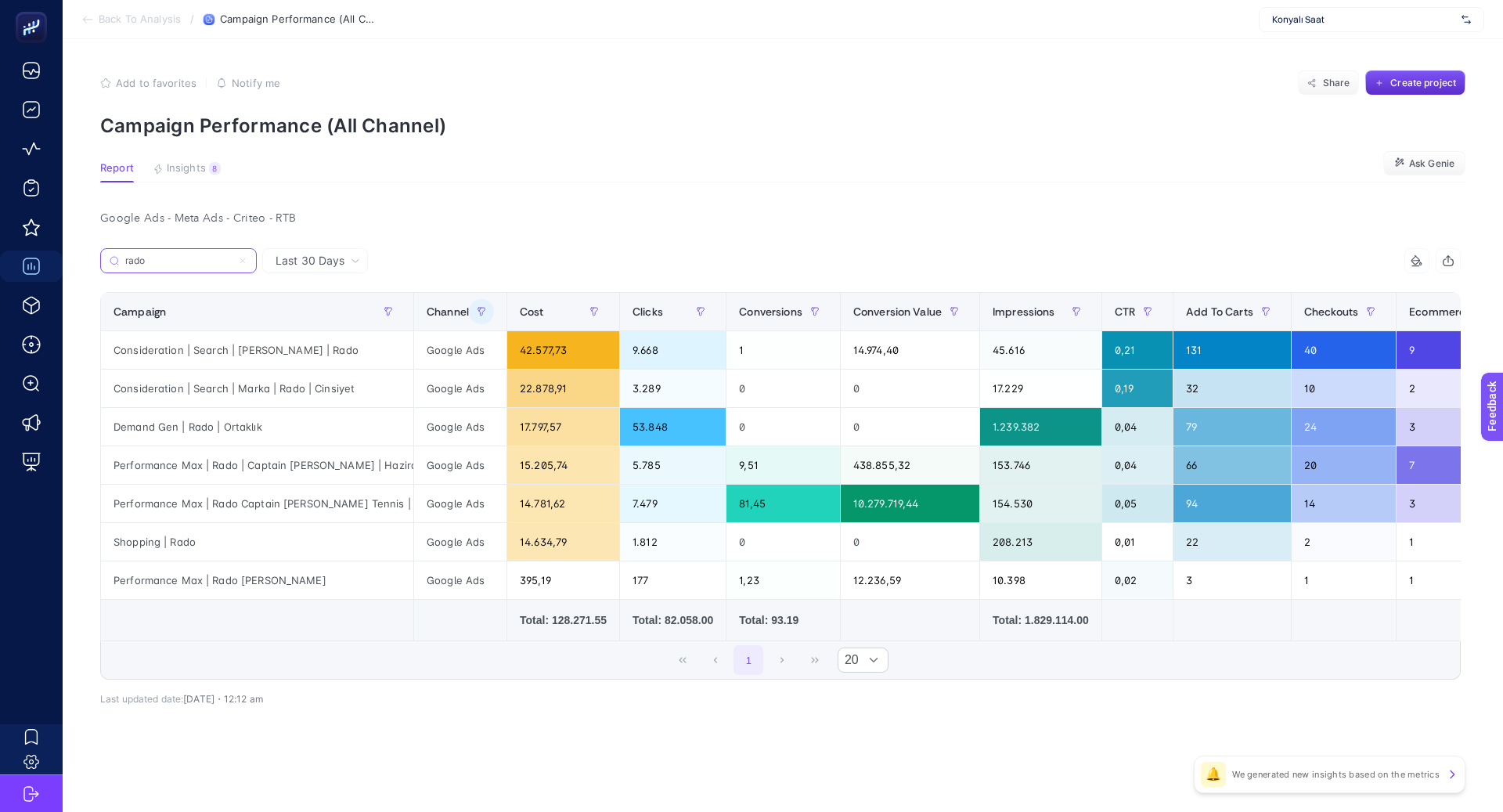
type input "rado"
click at [247, 261] on icon at bounding box center [243, 260] width 10 height 10
click at [0, 0] on input "v" at bounding box center [0, 0] width 0 height 0
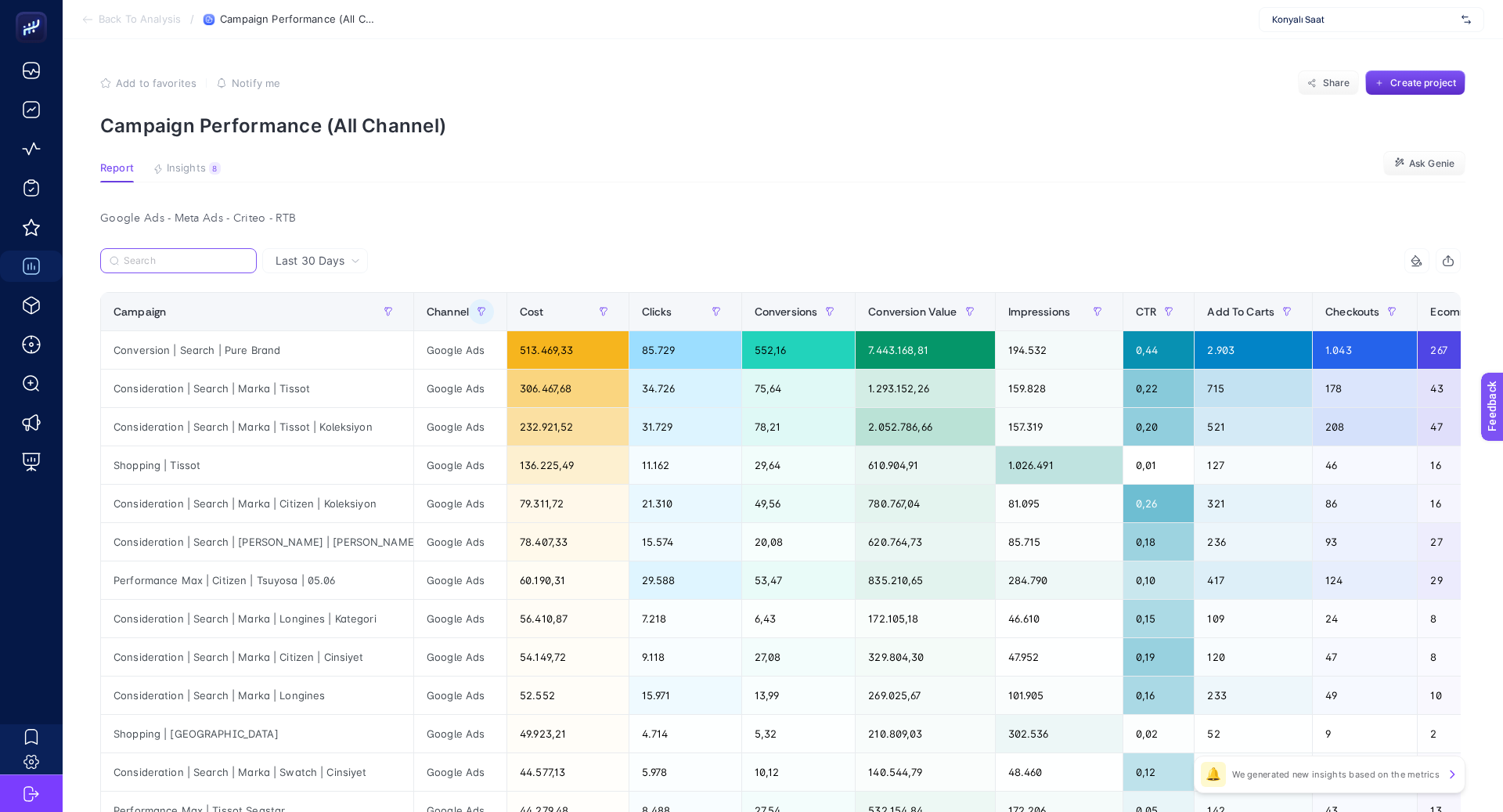
click at [240, 259] on input "Search" at bounding box center [185, 261] width 123 height 12
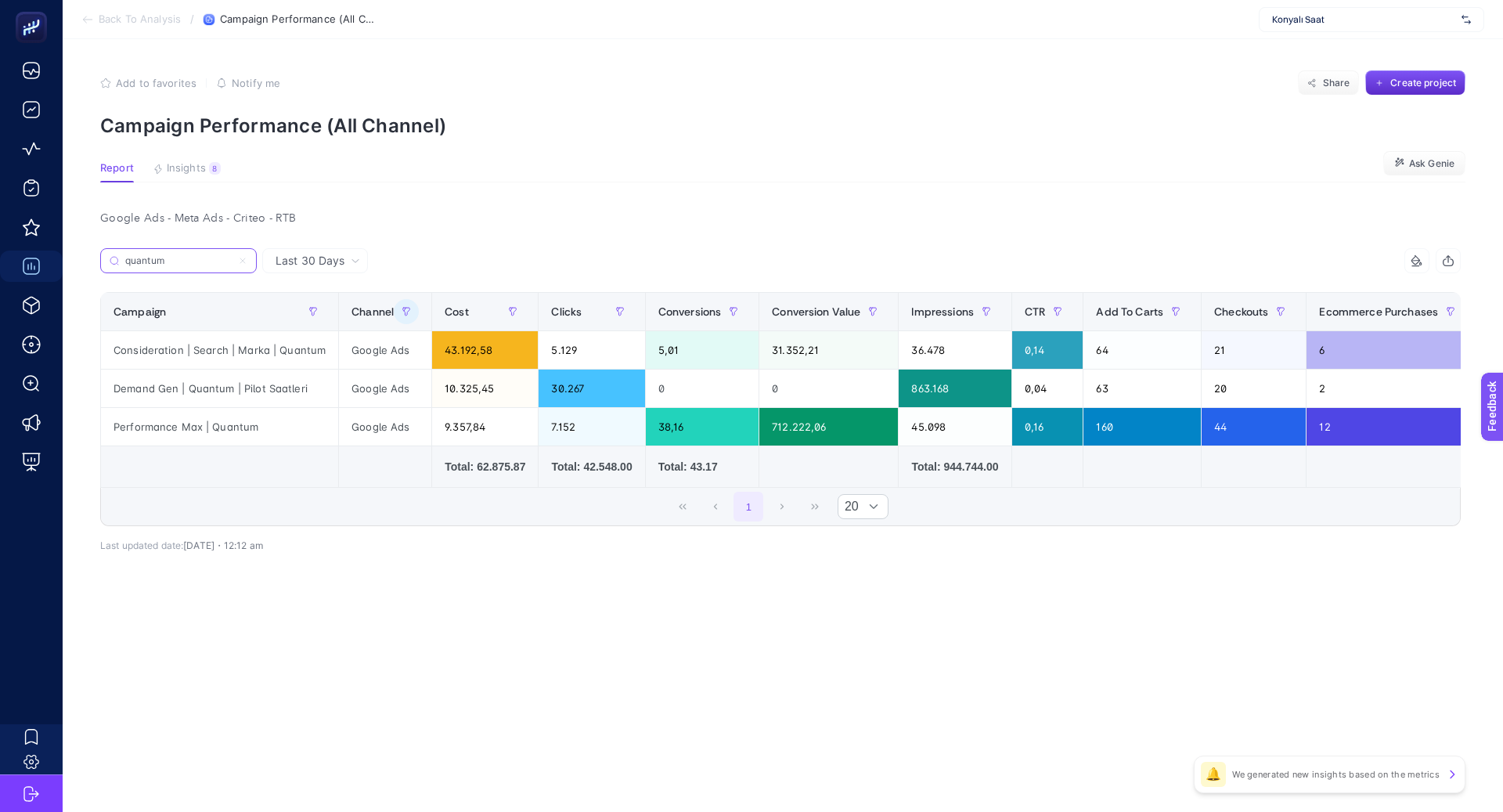
type input "quantum"
click at [243, 260] on icon at bounding box center [243, 260] width 10 height 10
click at [0, 0] on input "v" at bounding box center [0, 0] width 0 height 0
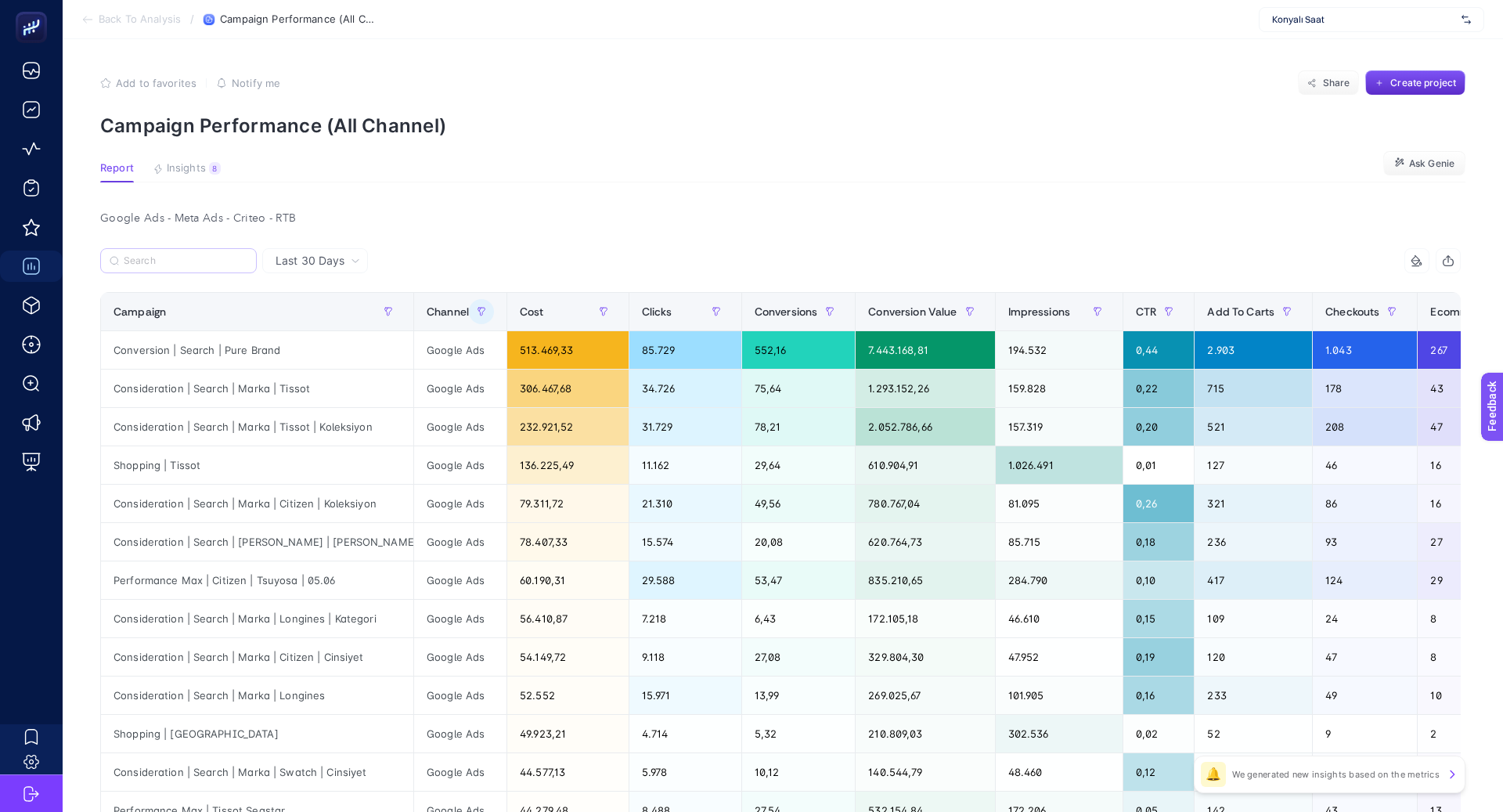
scroll to position [485, 0]
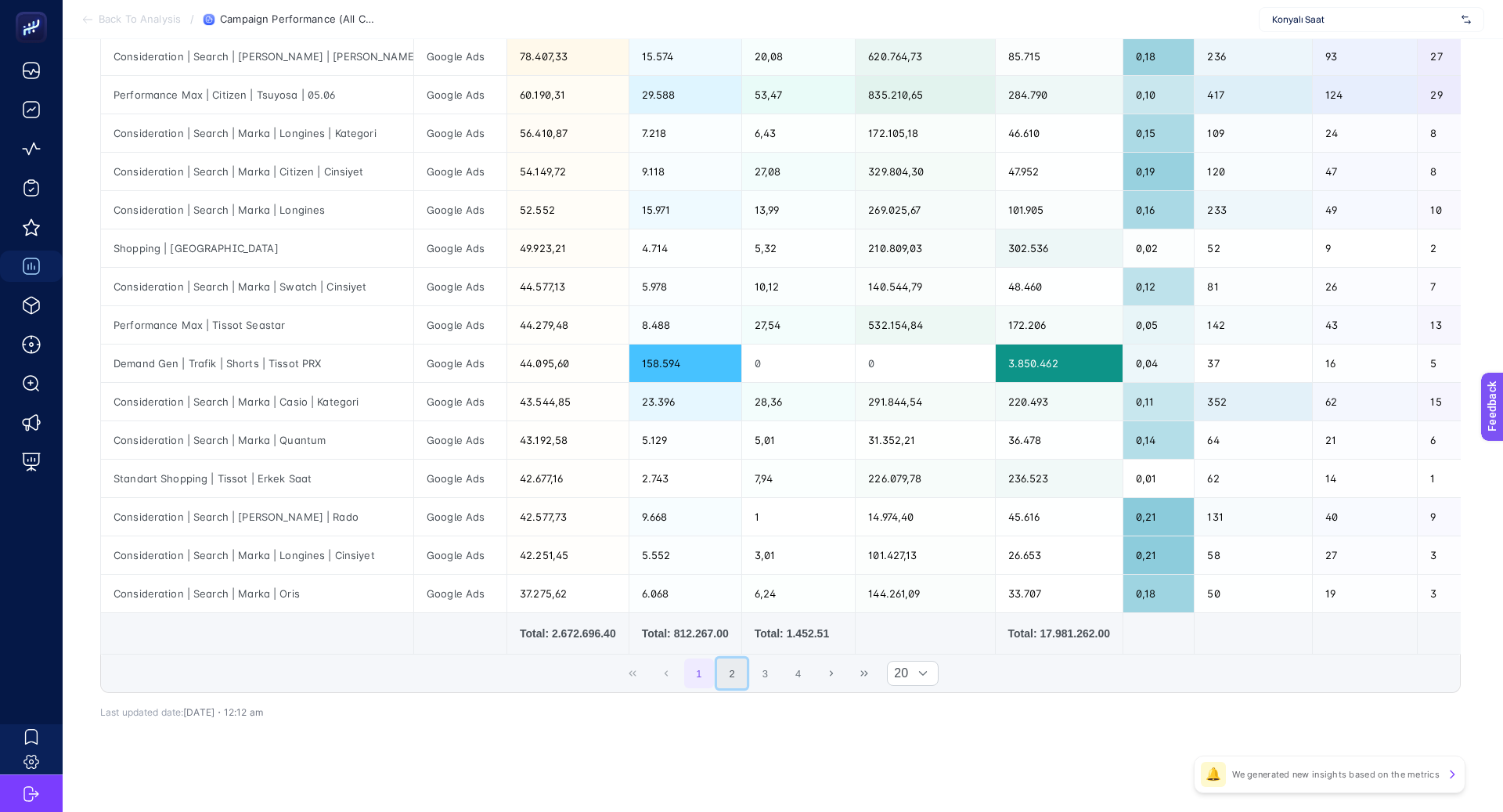
click at [727, 672] on button "2" at bounding box center [732, 673] width 30 height 30
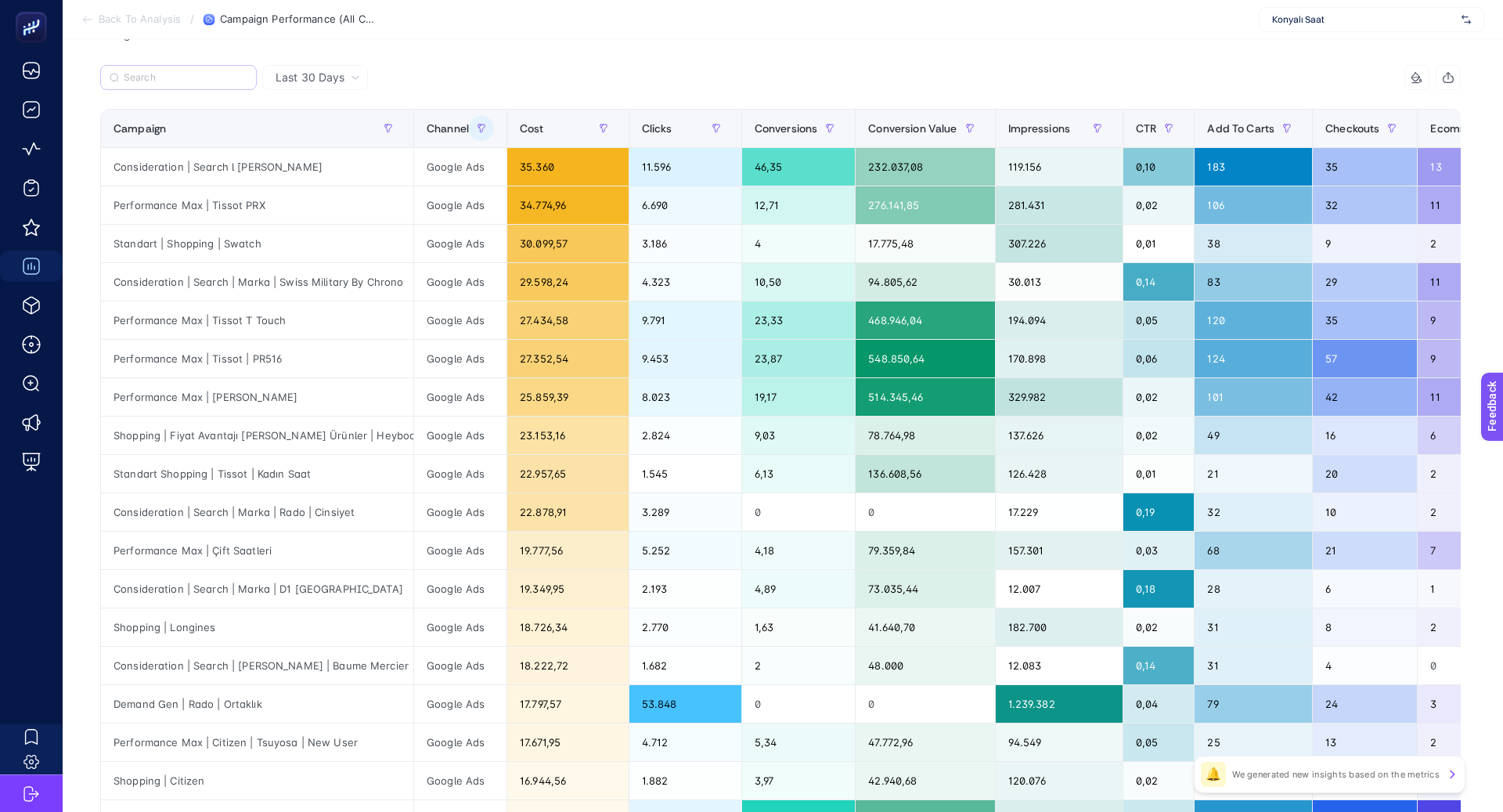
scroll to position [183, 0]
click at [314, 282] on div "Consideration | Search | Marka | Swiss Military By Chrono" at bounding box center [257, 282] width 313 height 37
drag, startPoint x: 276, startPoint y: 278, endPoint x: 396, endPoint y: 282, distance: 120.1
click at [397, 282] on div "Consideration | Search | Marka | Swiss Military By Chrono" at bounding box center [257, 282] width 313 height 37
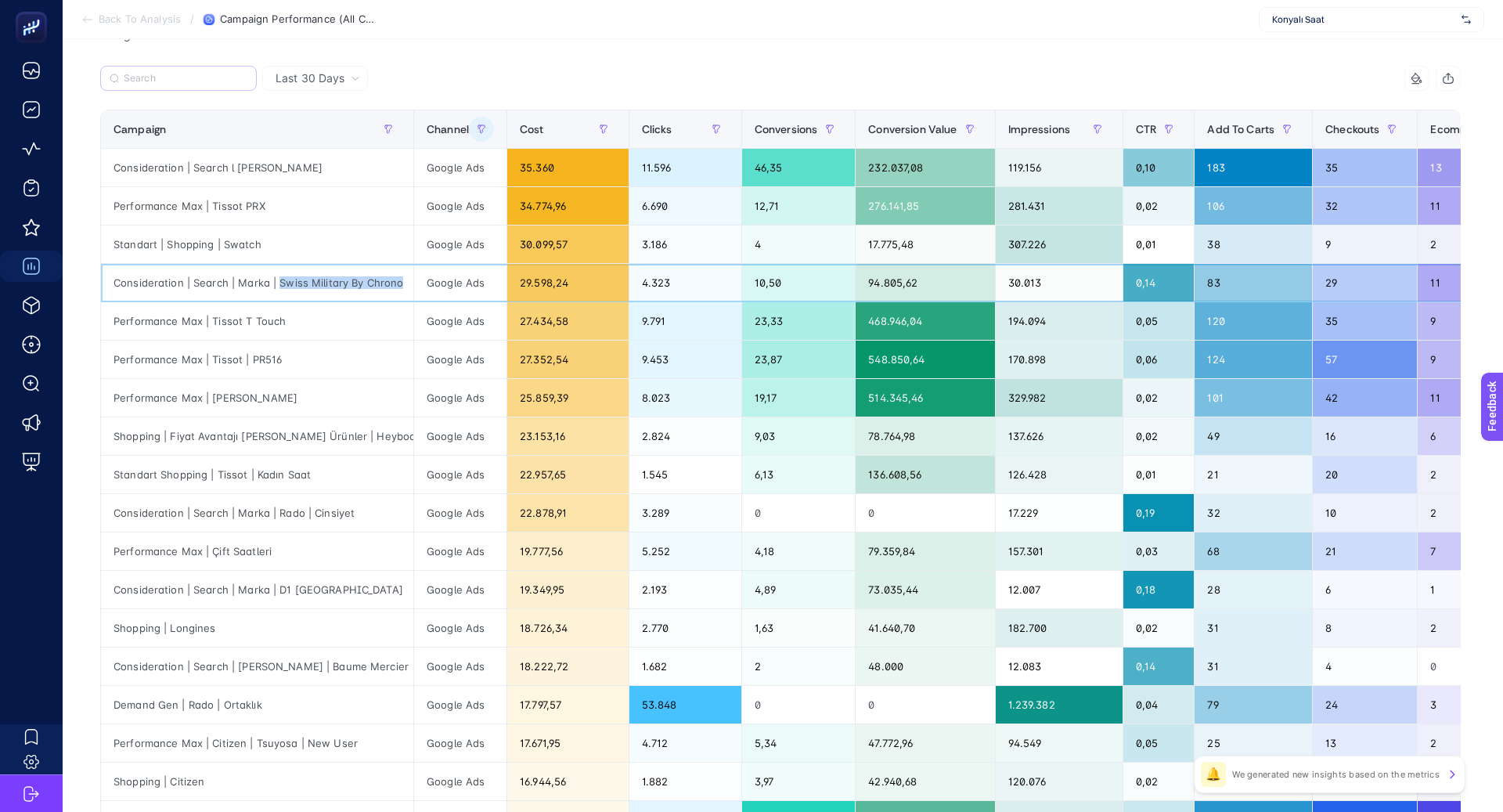
copy div "Swiss Military By Chrono"
click at [186, 77] on input "Search" at bounding box center [185, 79] width 123 height 12
paste input "Swiss Military By Chrono"
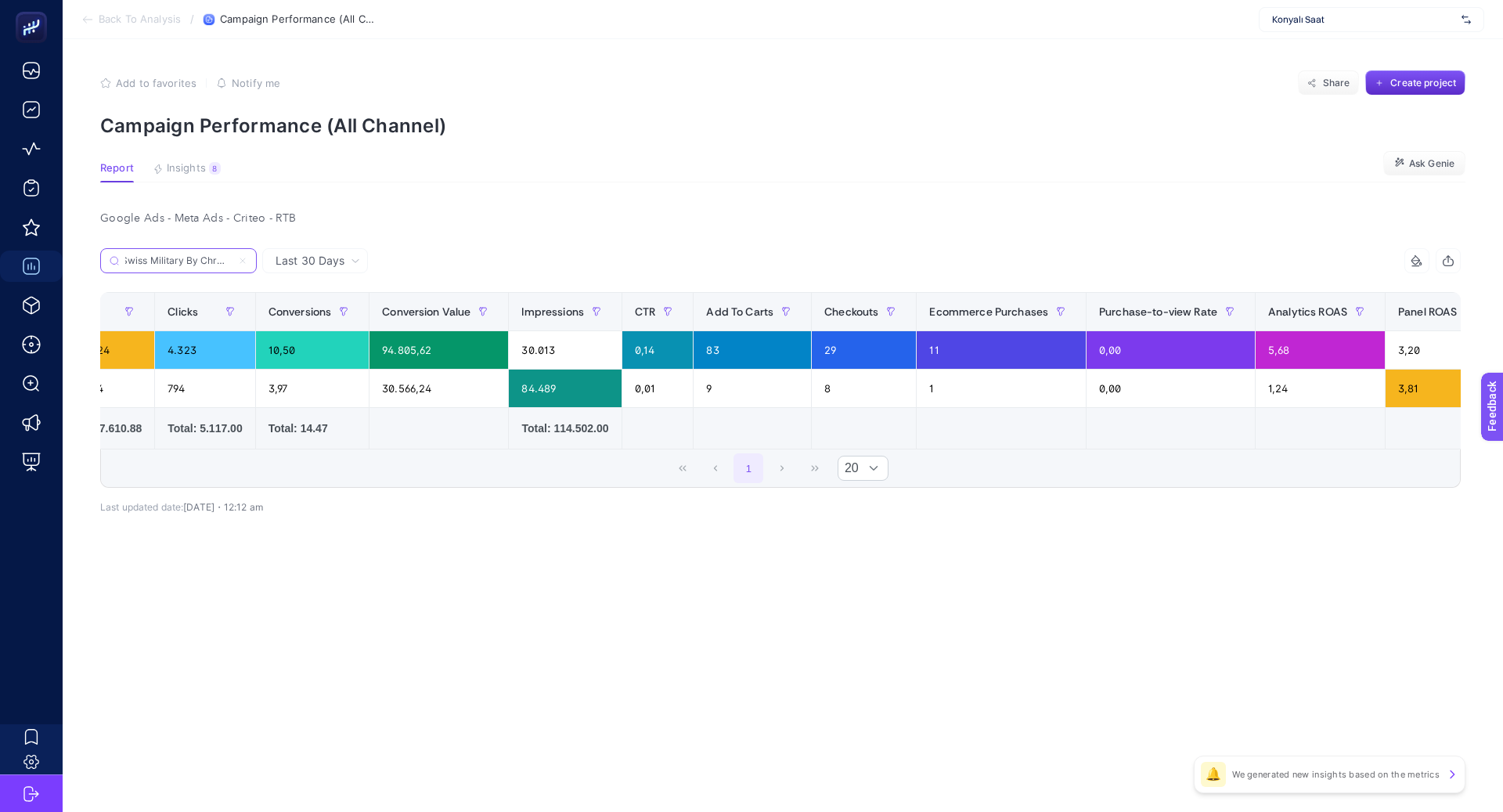
scroll to position [0, 0]
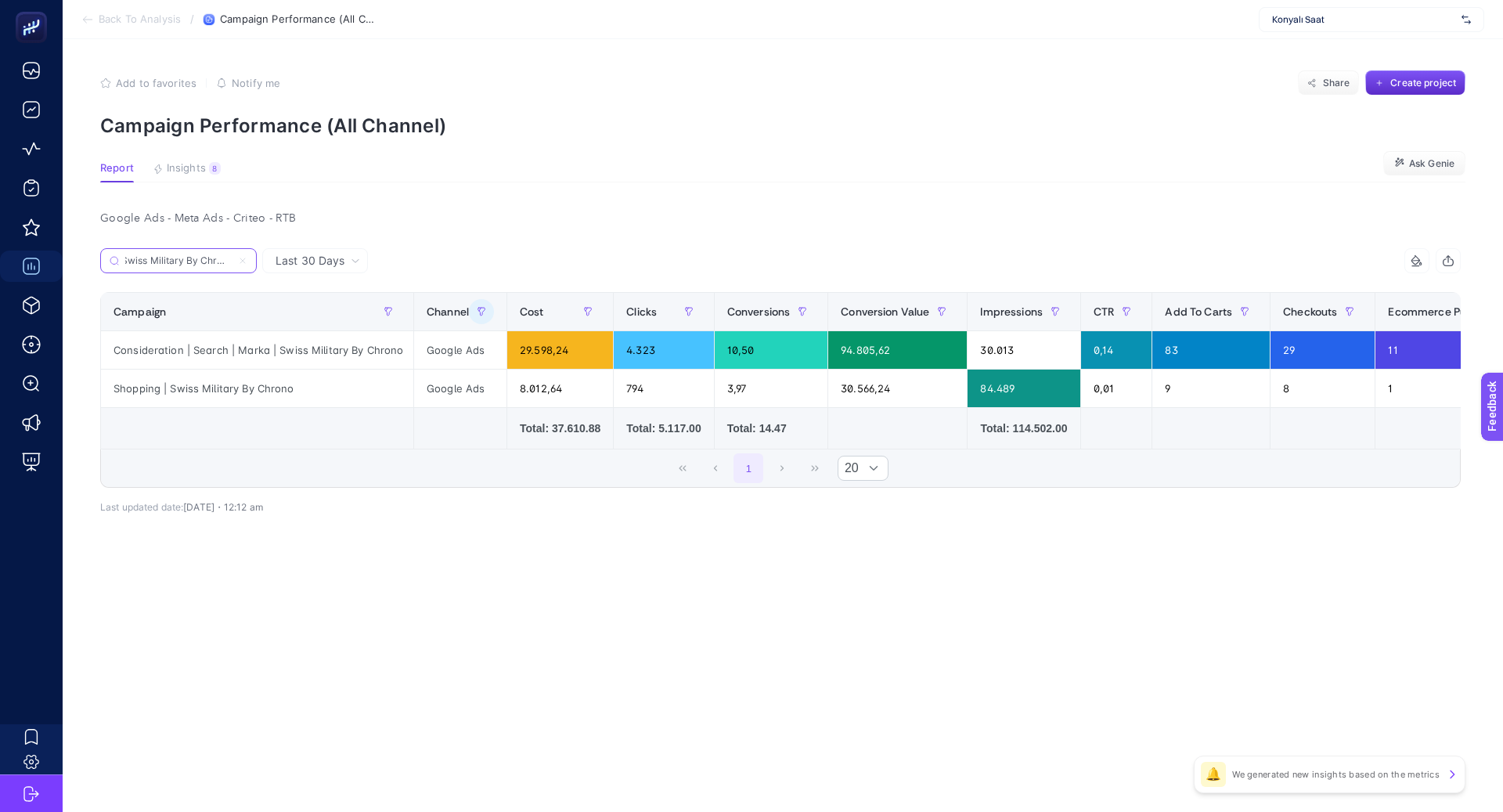
type input "Swiss Military By Chrono"
click at [246, 258] on icon at bounding box center [243, 260] width 10 height 10
click at [0, 0] on input "v" at bounding box center [0, 0] width 0 height 0
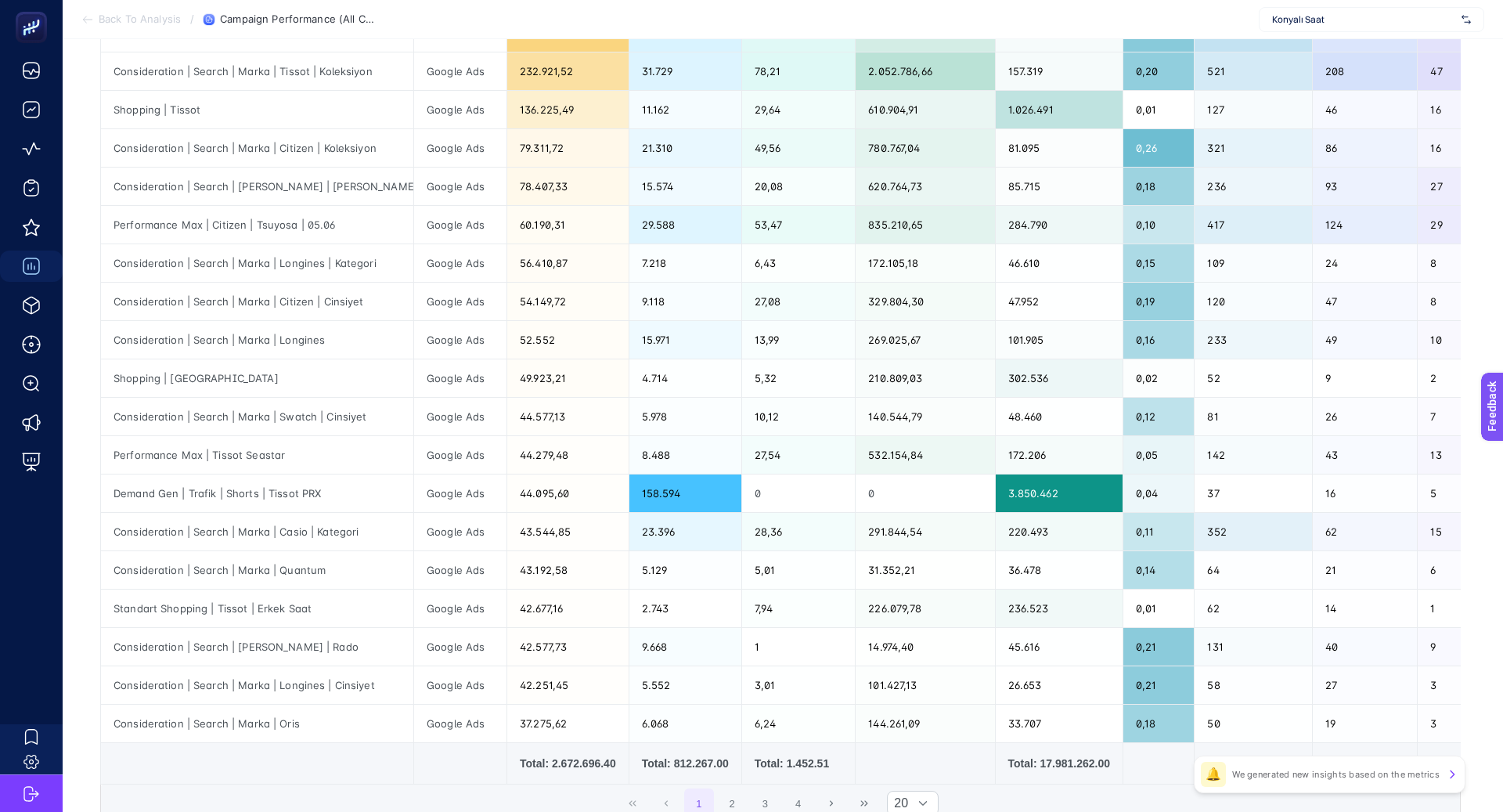
scroll to position [419, 0]
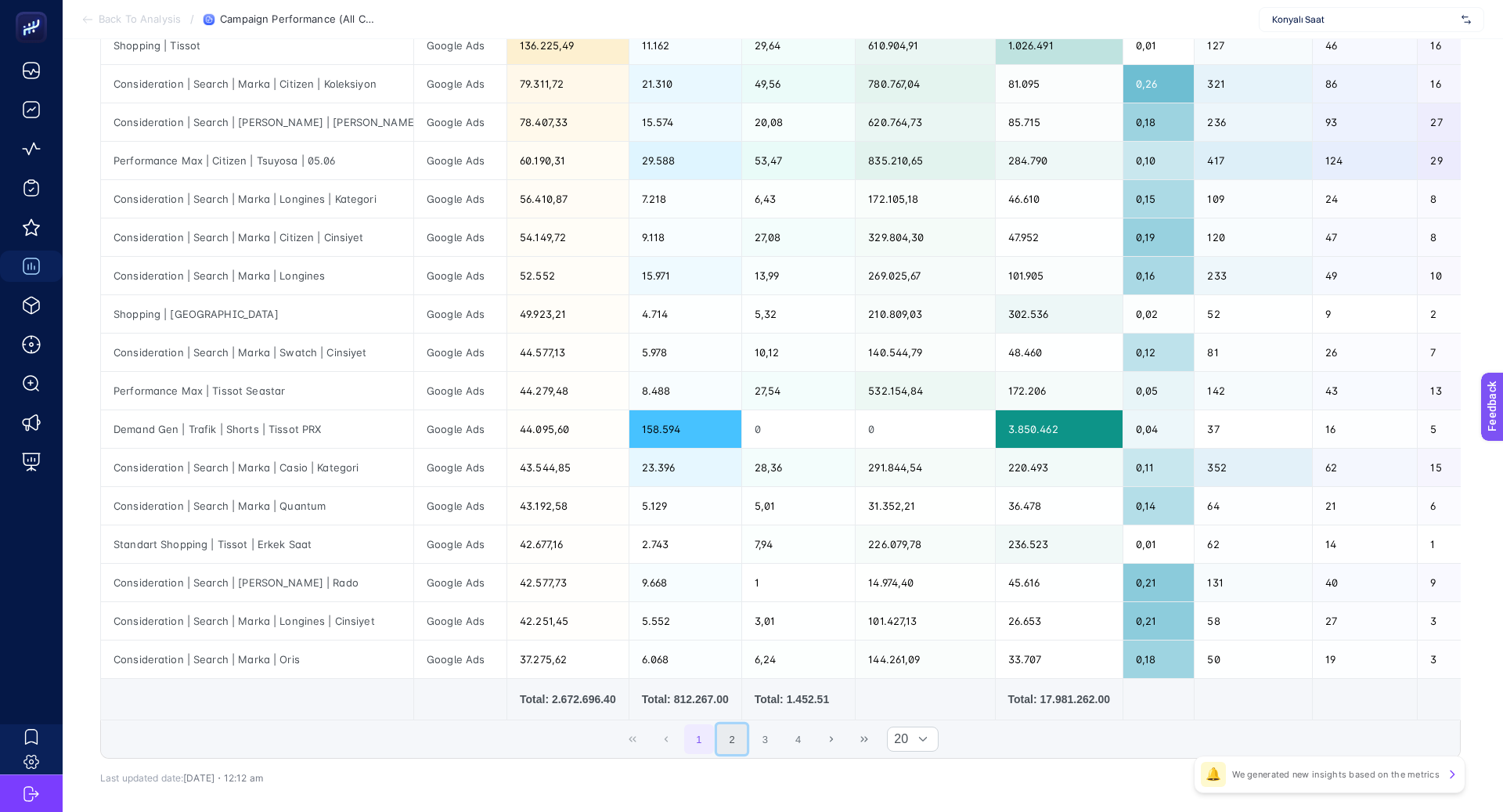
click at [732, 733] on button "2" at bounding box center [732, 739] width 30 height 30
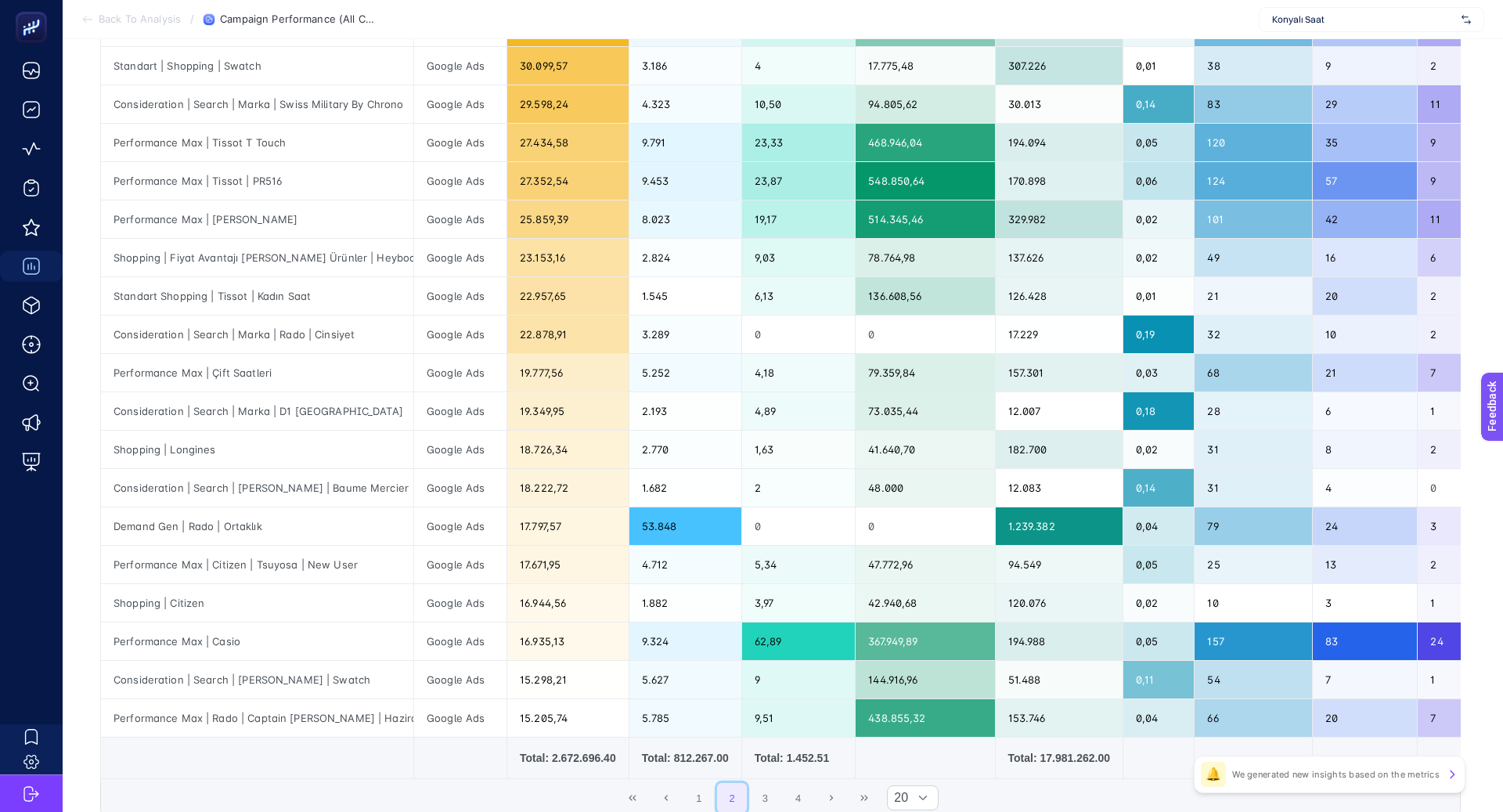
scroll to position [367, 0]
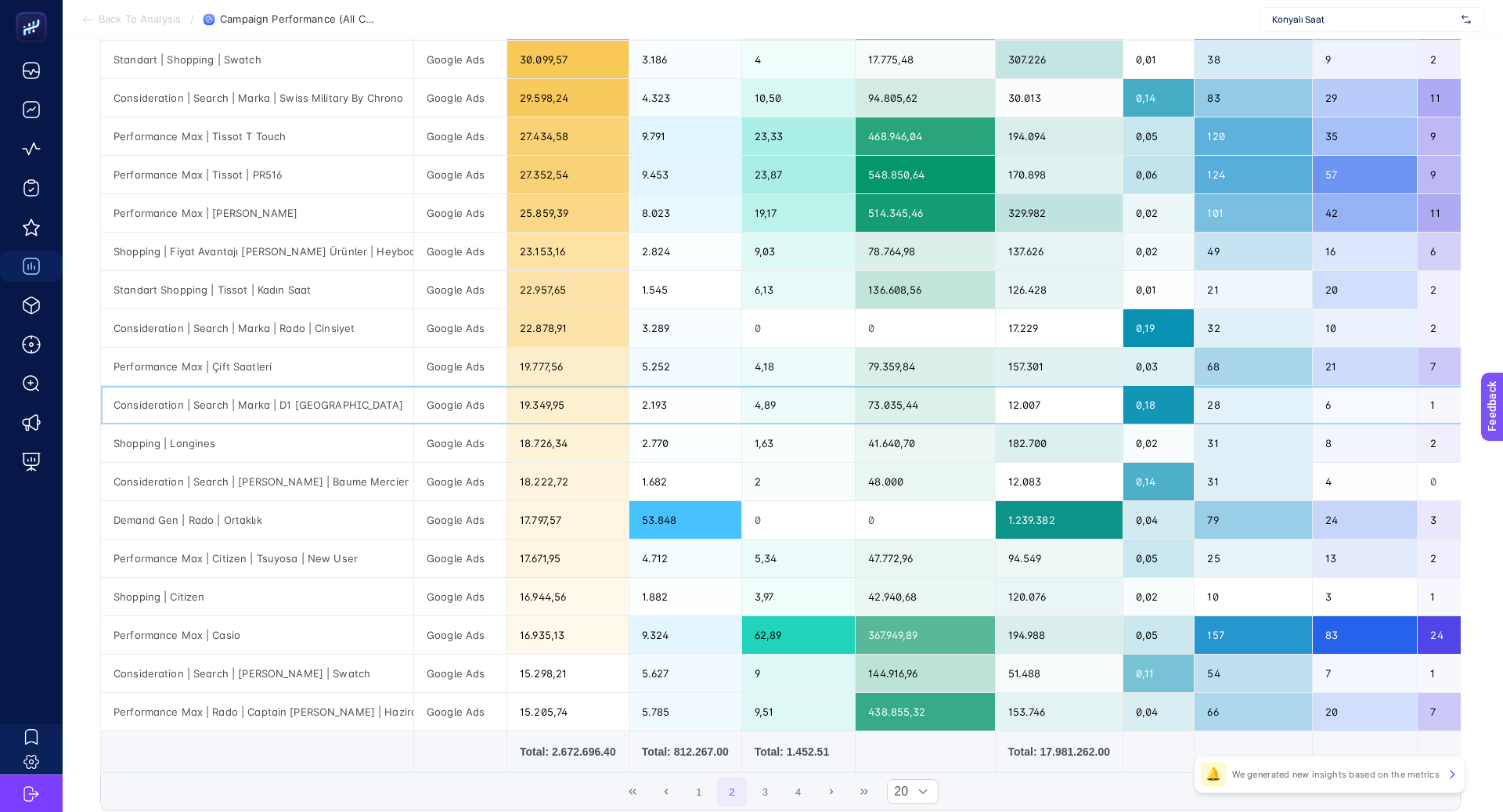
click at [263, 396] on div "Consideration | Search | Marka | D1 Milano" at bounding box center [257, 405] width 313 height 37
click at [263, 396] on div "Consideration | Search | Marka | D1 Milano" at bounding box center [257, 405] width 313 height 37
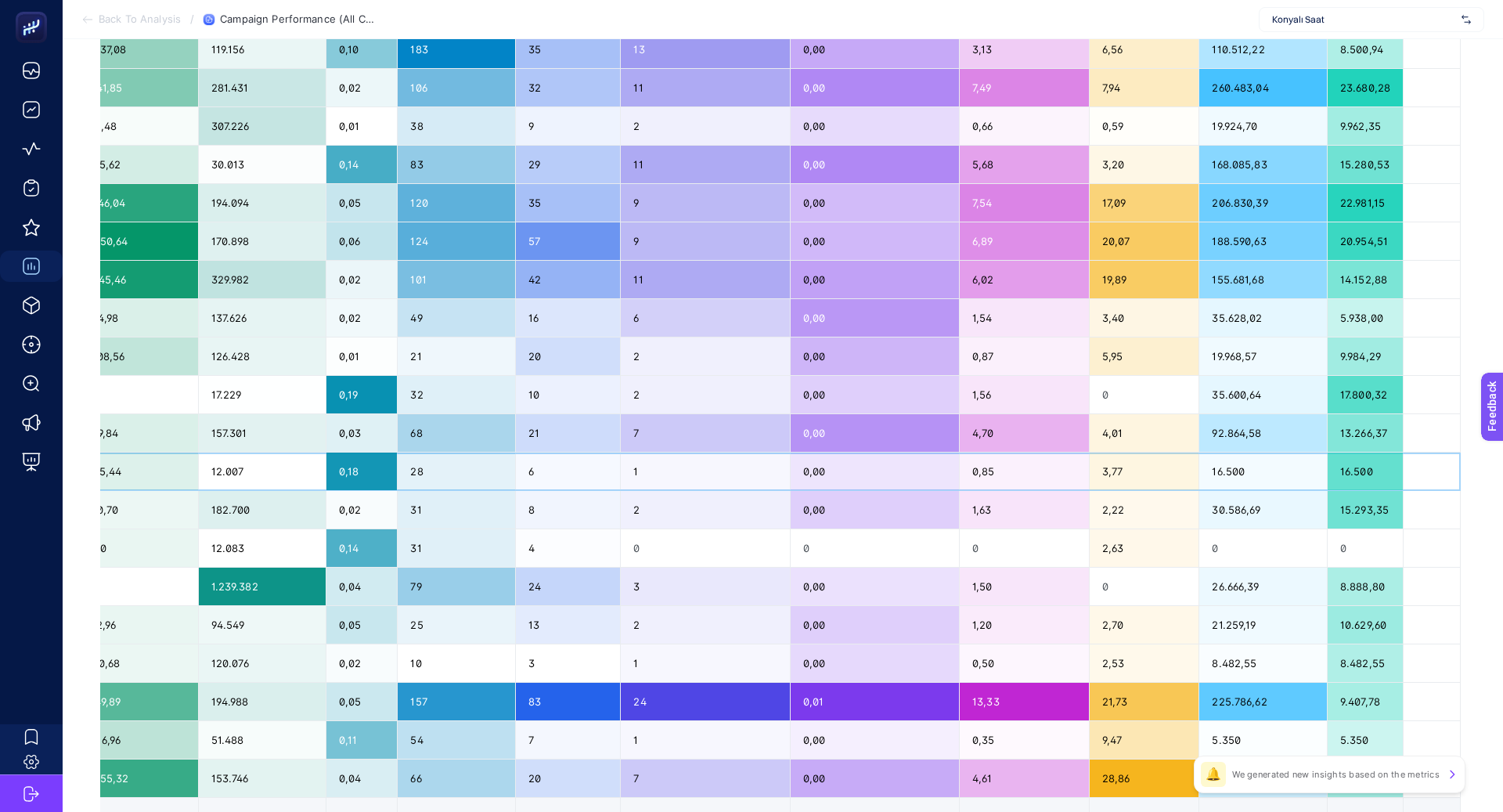
scroll to position [302, 0]
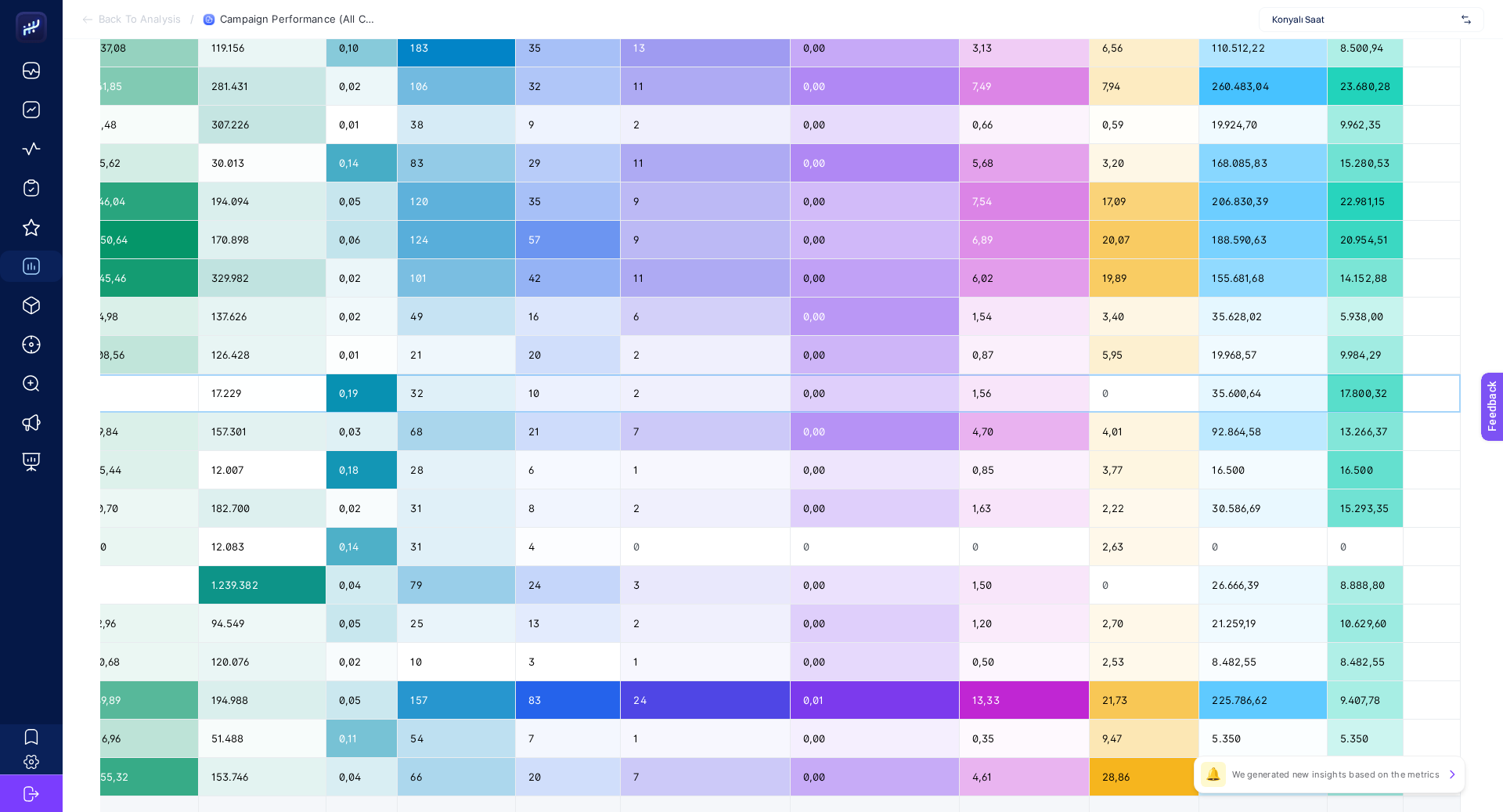
click at [498, 396] on div "32" at bounding box center [456, 393] width 117 height 37
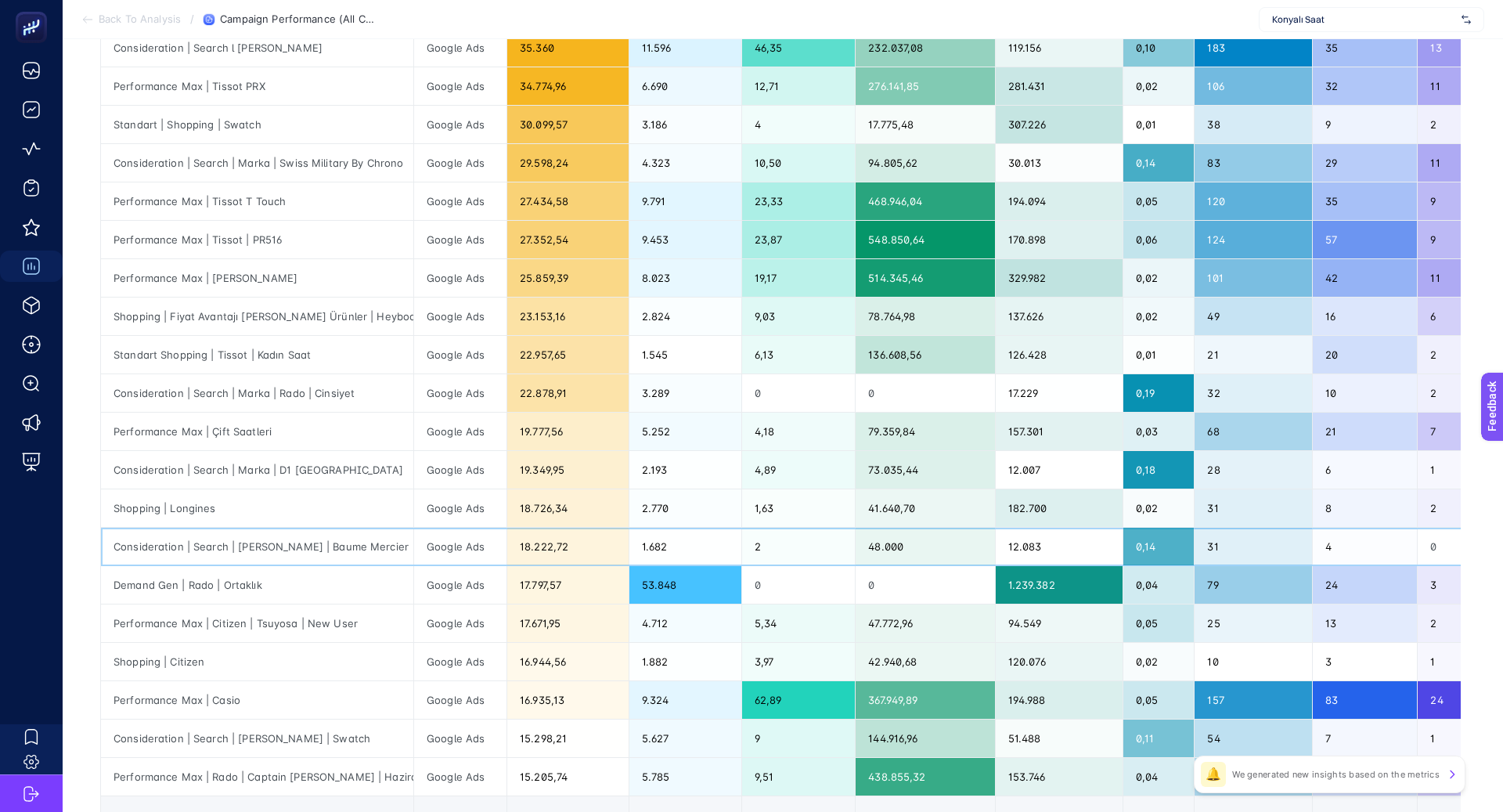
click at [330, 548] on div "Consideration | Search | Marka | Baume Mercier" at bounding box center [257, 547] width 313 height 37
click at [329, 548] on div "Consideration | Search | Marka | Baume Mercier" at bounding box center [257, 547] width 313 height 37
click at [338, 541] on div "Consideration | Search | Marka | Baume Mercier" at bounding box center [257, 547] width 313 height 37
click at [338, 540] on div "Consideration | Search | Marka | Baume Mercier" at bounding box center [257, 547] width 313 height 37
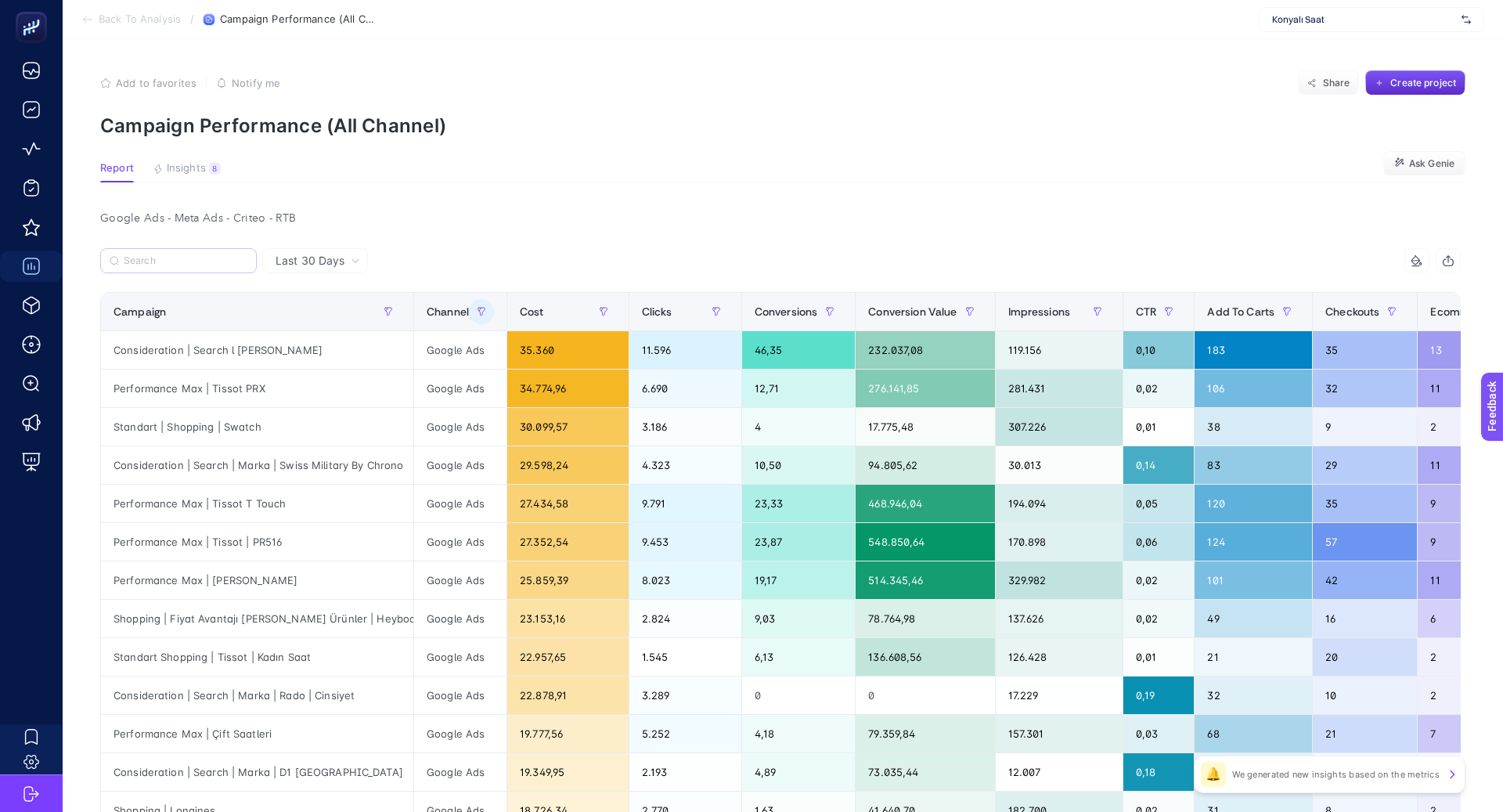
click at [191, 267] on label at bounding box center [179, 259] width 157 height 25
click at [0, 0] on input "v" at bounding box center [0, 0] width 0 height 0
click at [191, 262] on input "Search" at bounding box center [185, 261] width 123 height 12
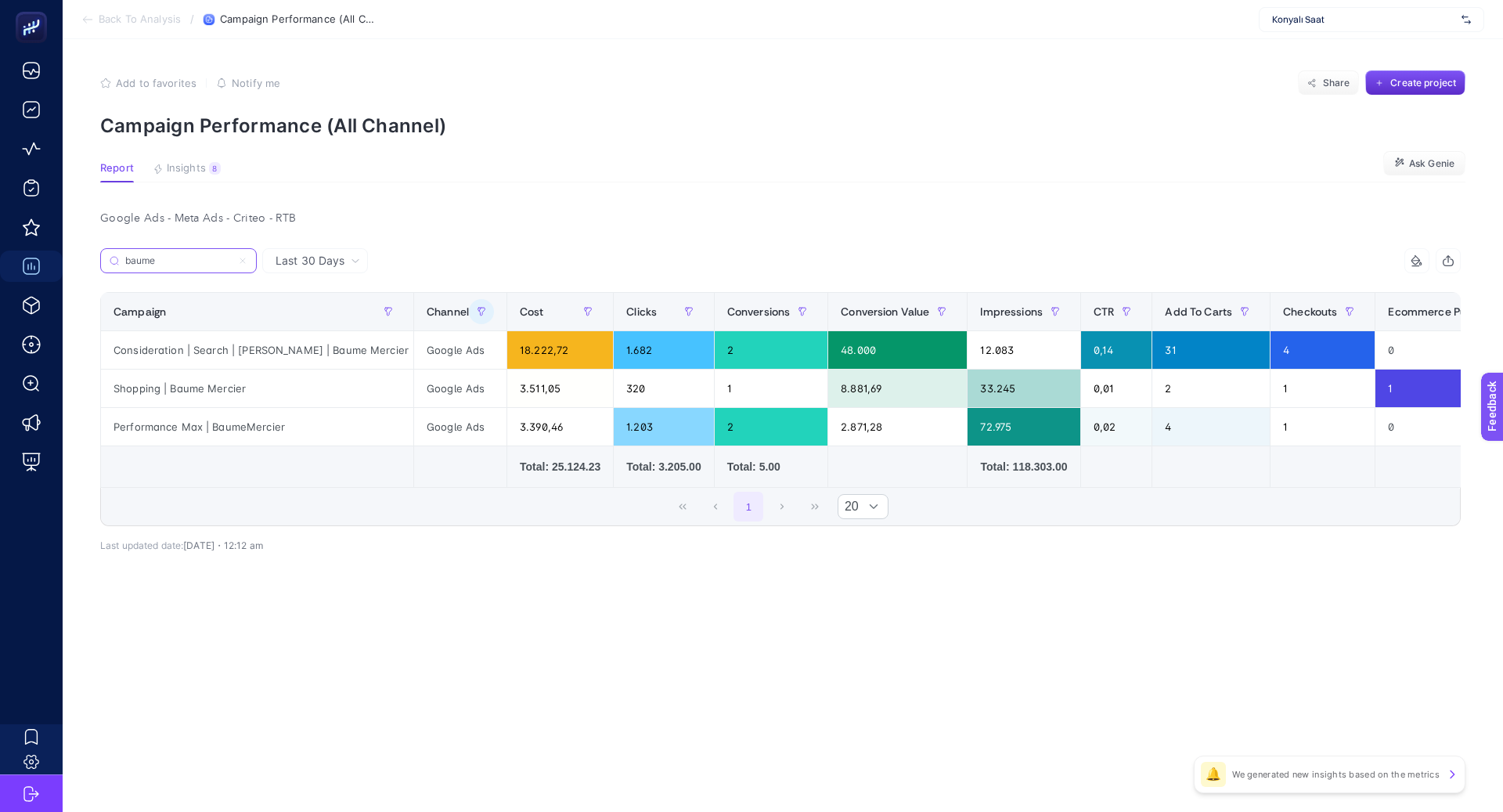
type input "baume"
click at [241, 259] on icon at bounding box center [243, 260] width 5 height 5
click at [0, 0] on input "v" at bounding box center [0, 0] width 0 height 0
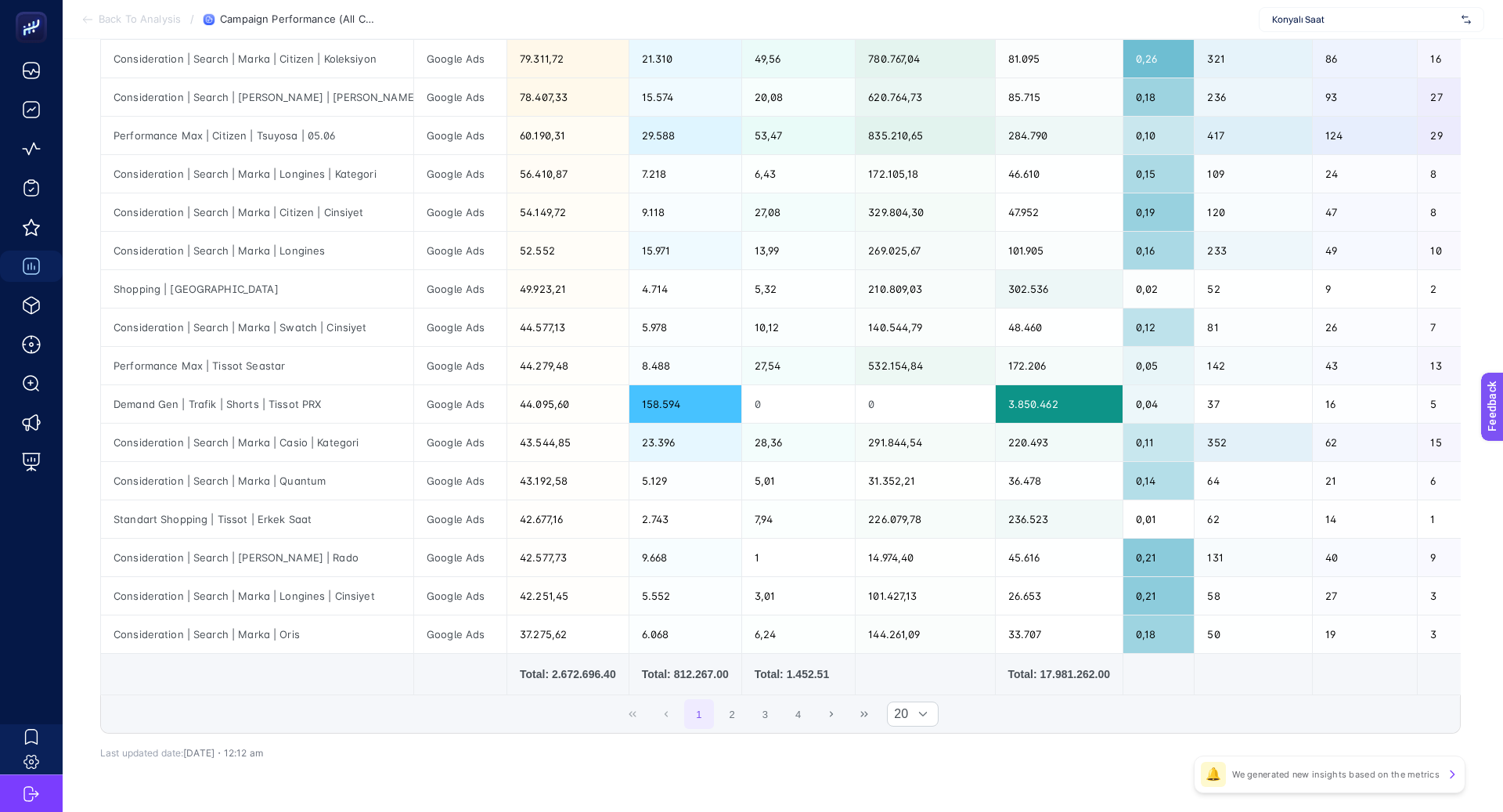
scroll to position [485, 0]
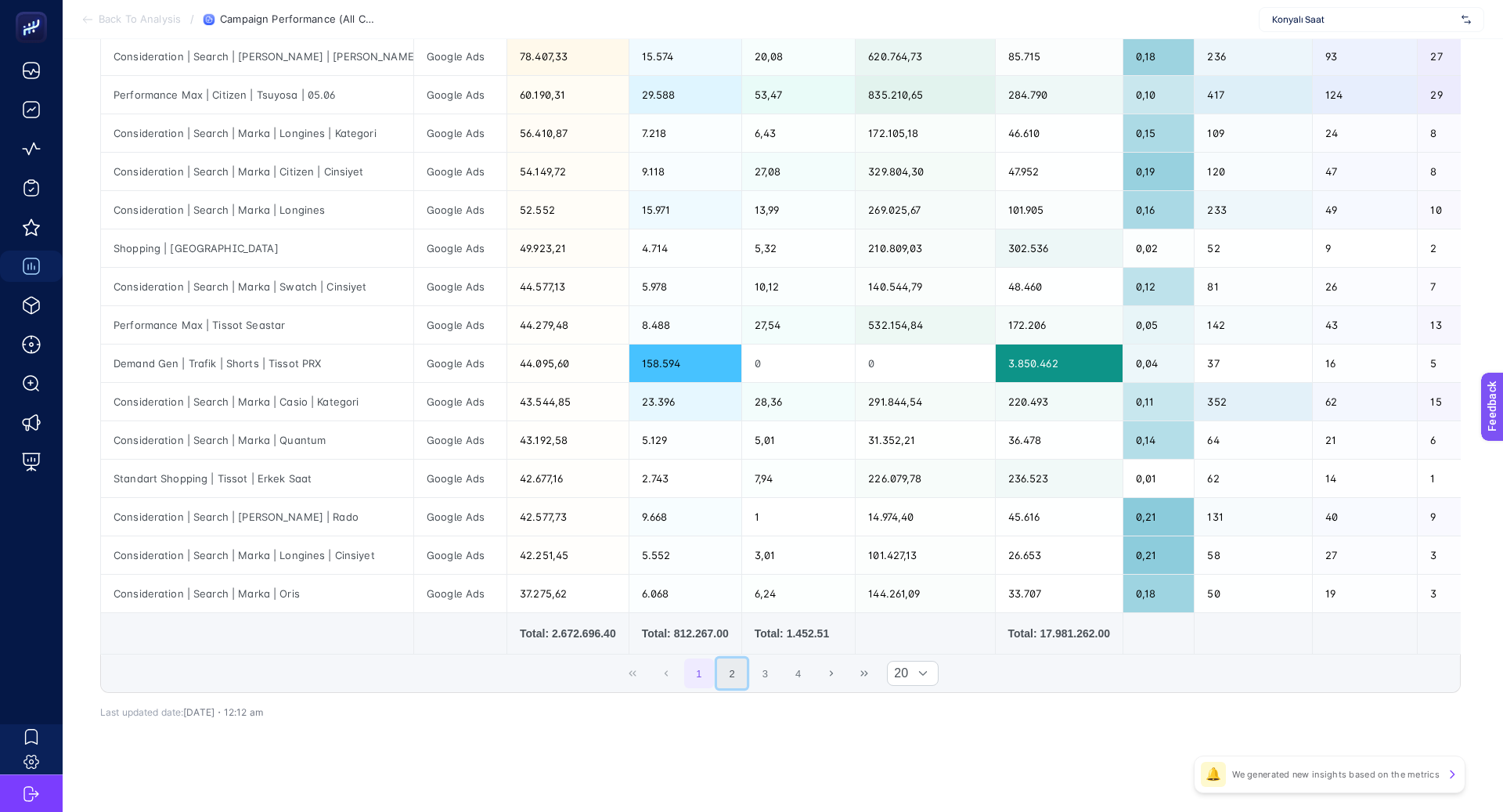
click at [735, 661] on button "2" at bounding box center [732, 673] width 30 height 30
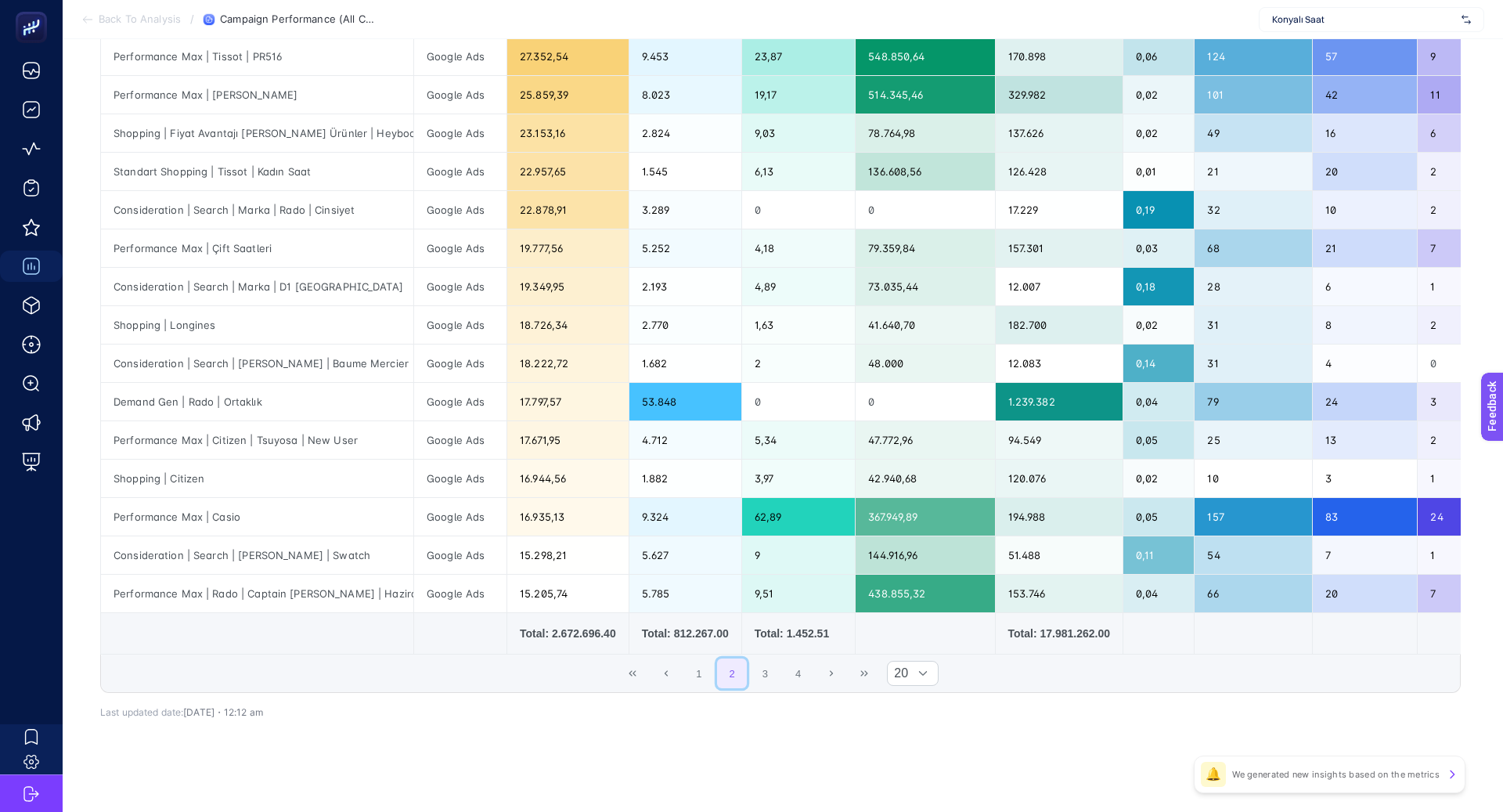
scroll to position [473, 0]
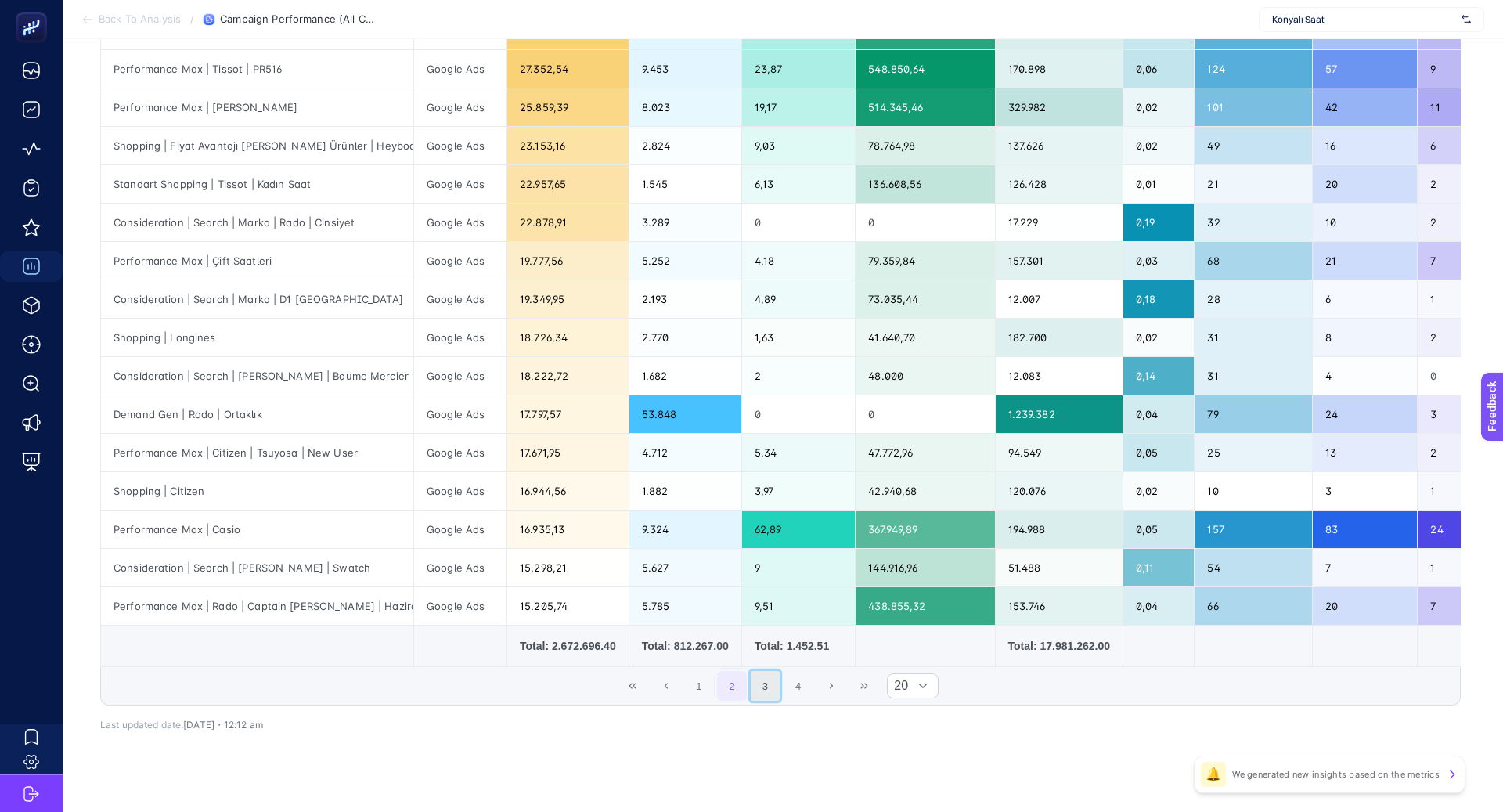
click at [760, 685] on button "3" at bounding box center [766, 686] width 30 height 30
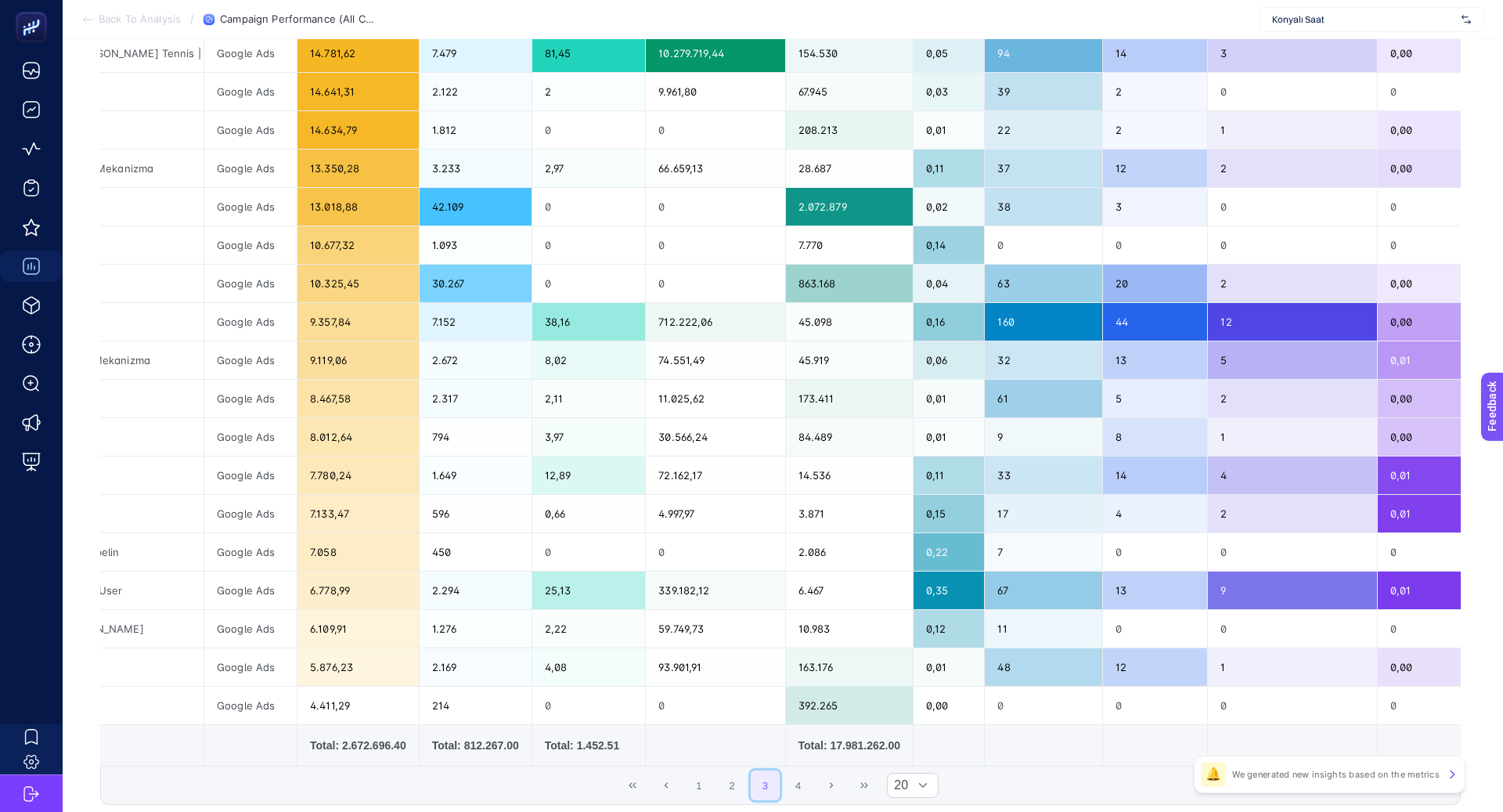
scroll to position [0, 0]
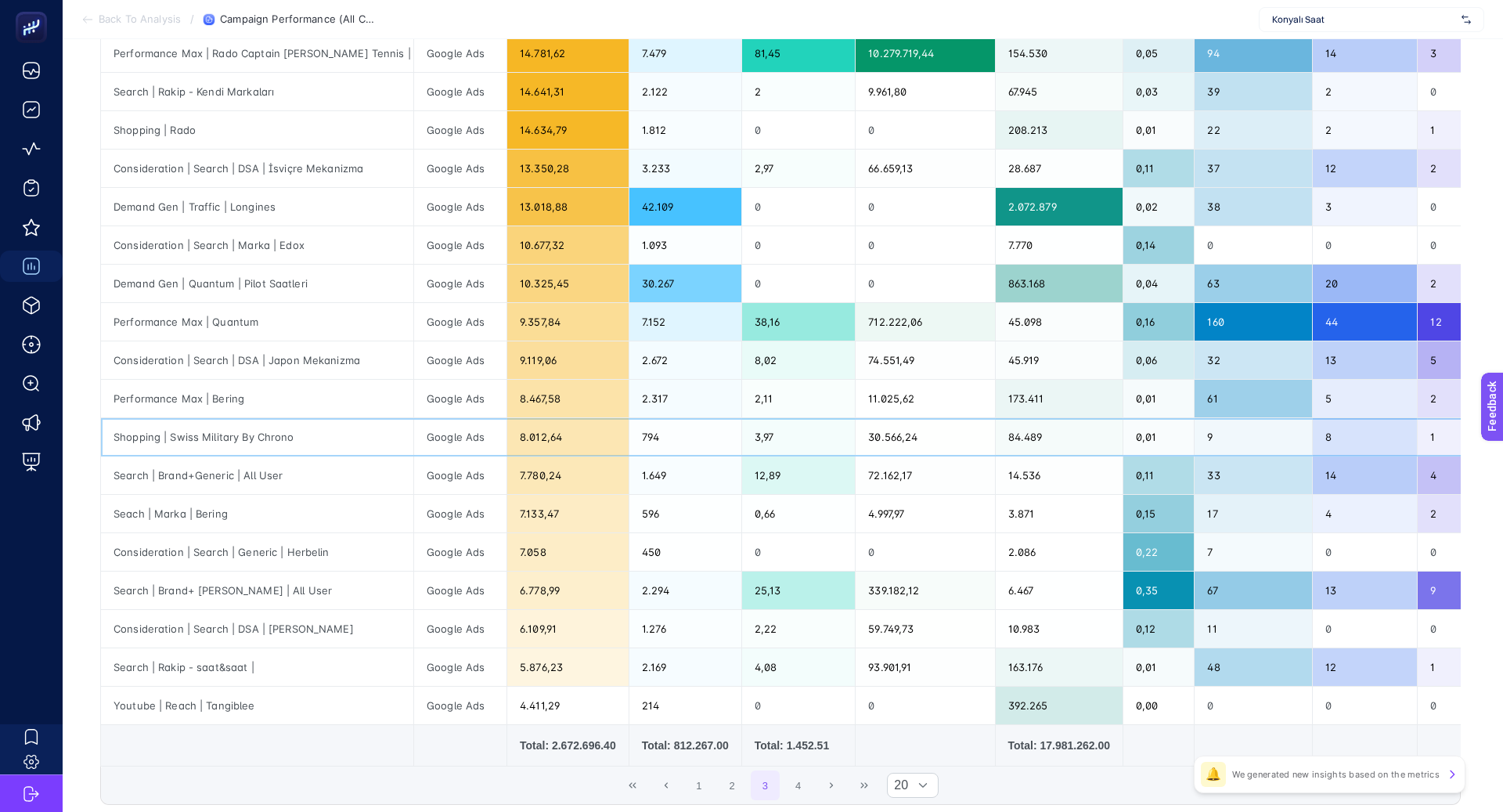
click at [233, 432] on div "Shopping | Swiss Military By Chrono" at bounding box center [257, 437] width 313 height 37
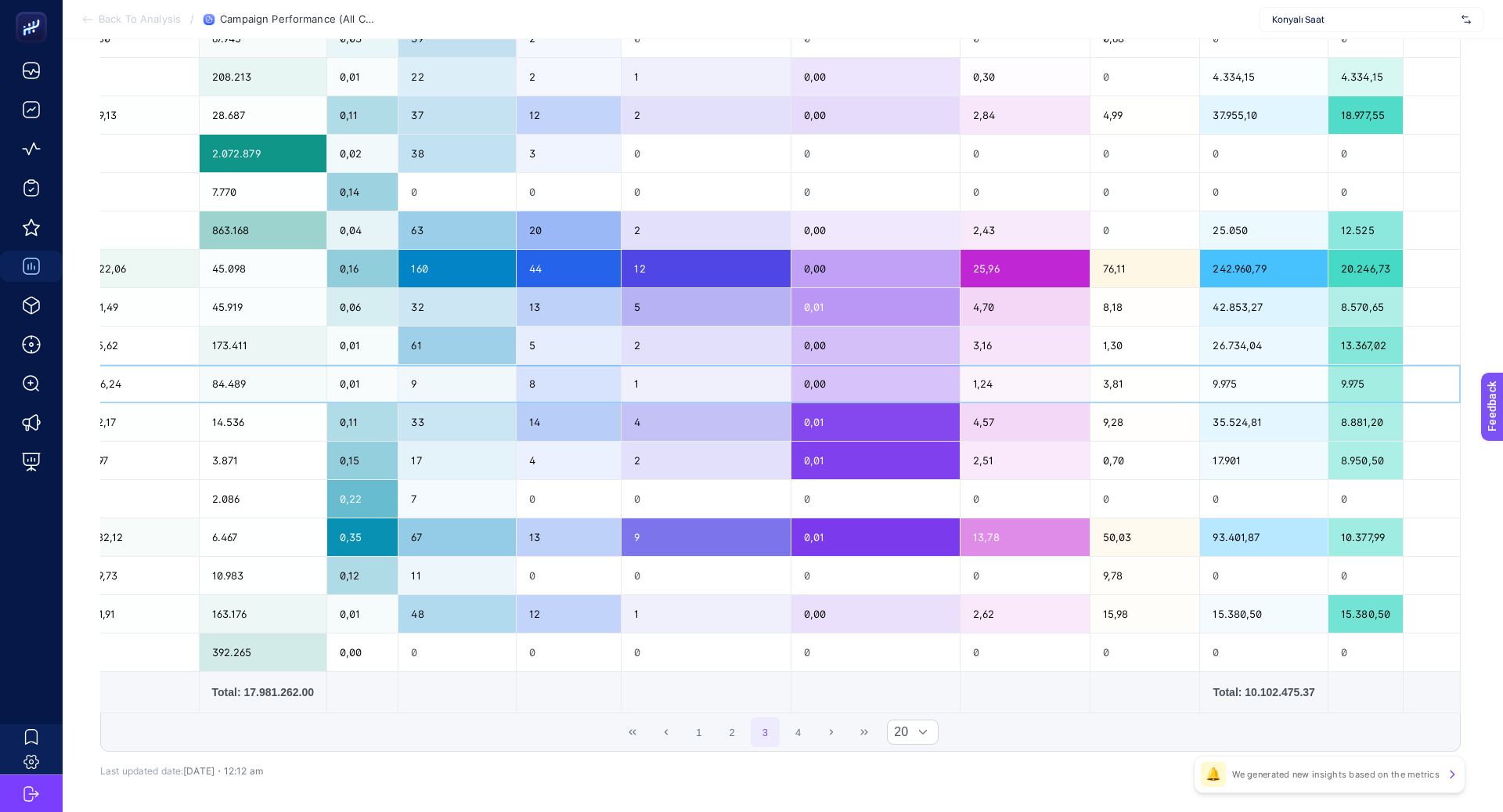
scroll to position [0, 258]
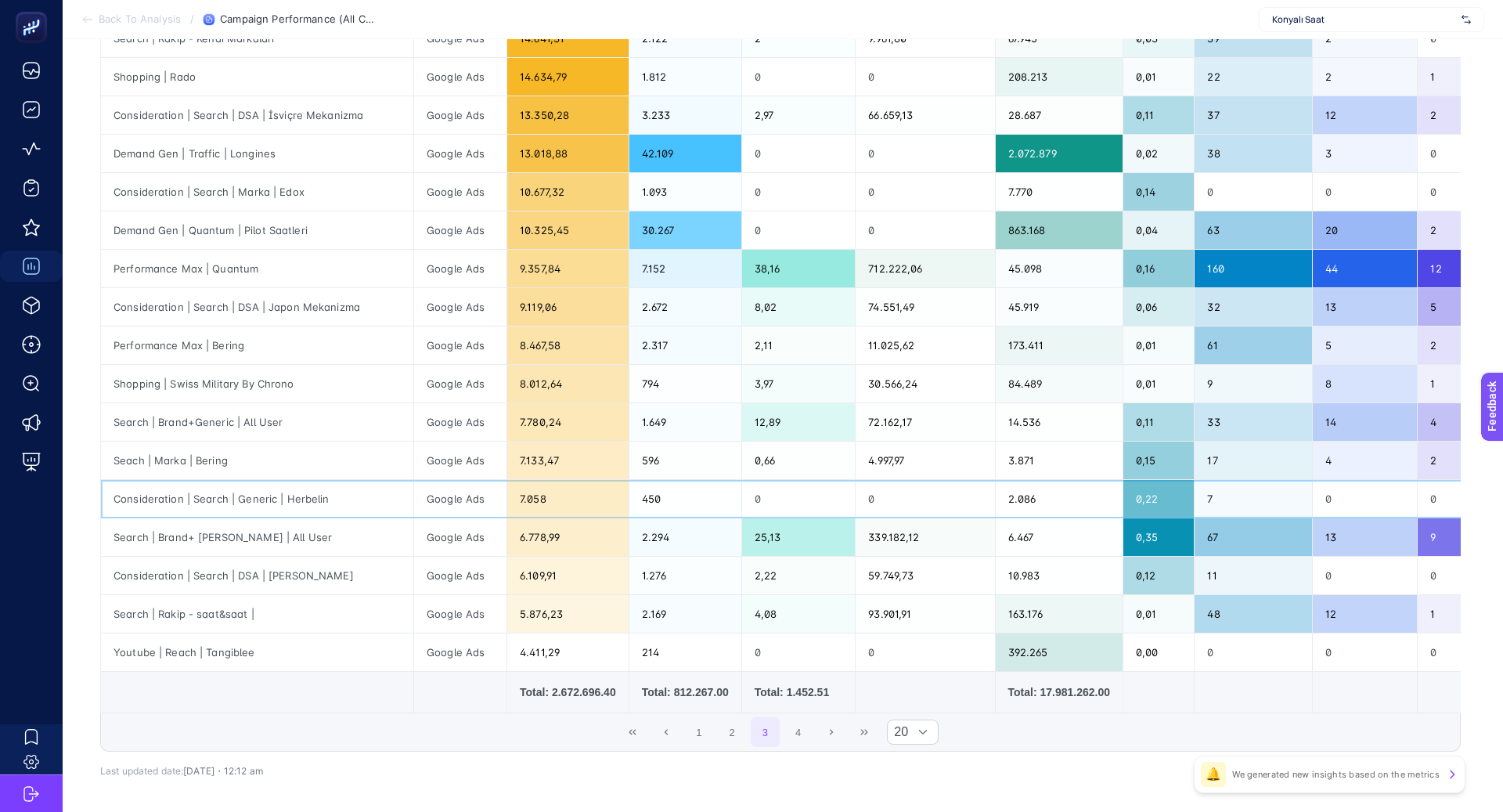
click at [241, 494] on div "Consideration | Search | Generic | Herbelin" at bounding box center [257, 498] width 313 height 37
click at [223, 534] on div "Search | Brand+ Marka | All User" at bounding box center [257, 537] width 313 height 37
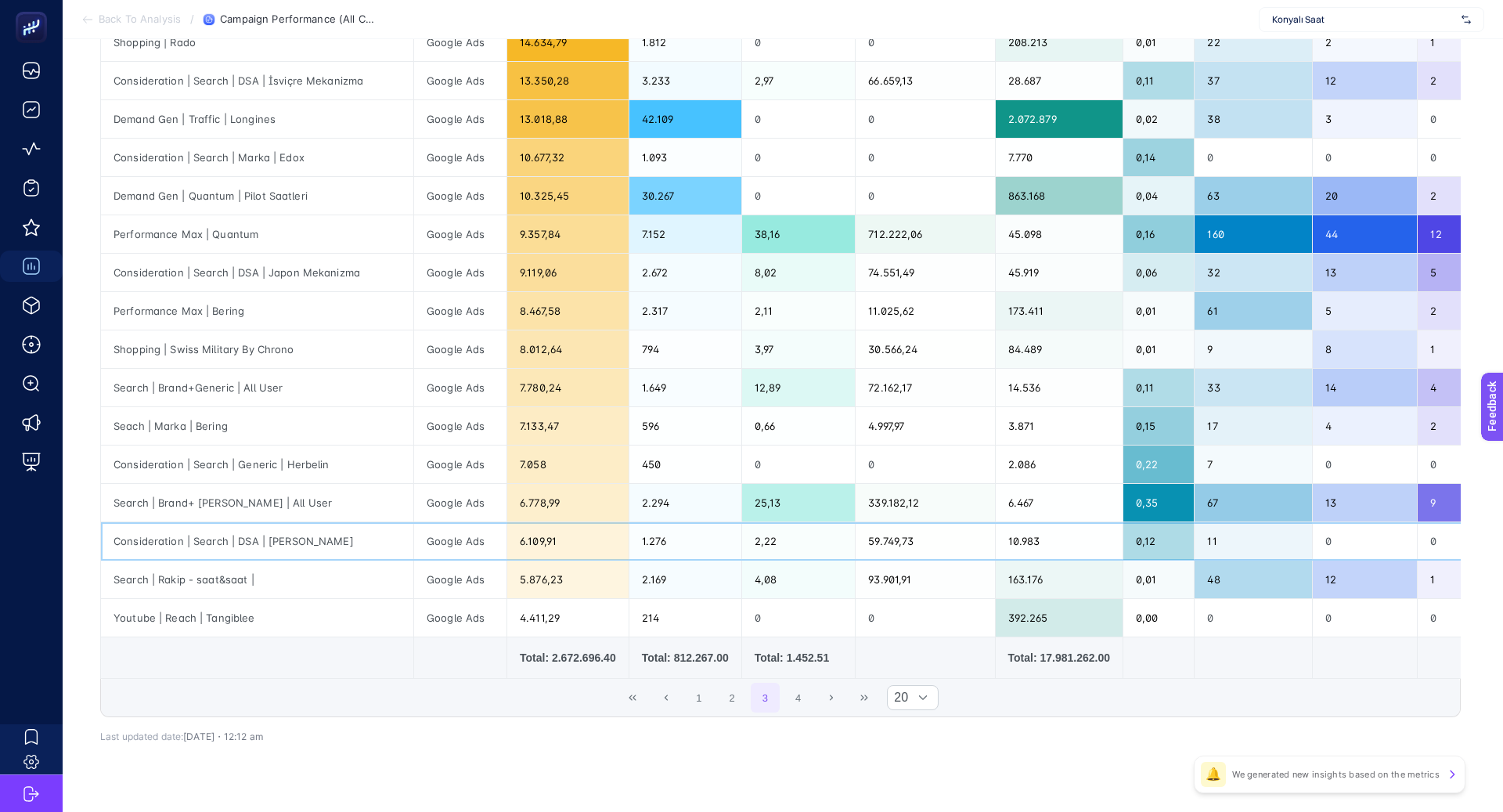
click at [222, 536] on div "Consideration | Search | DSA | Marka - Tissot" at bounding box center [257, 541] width 313 height 37
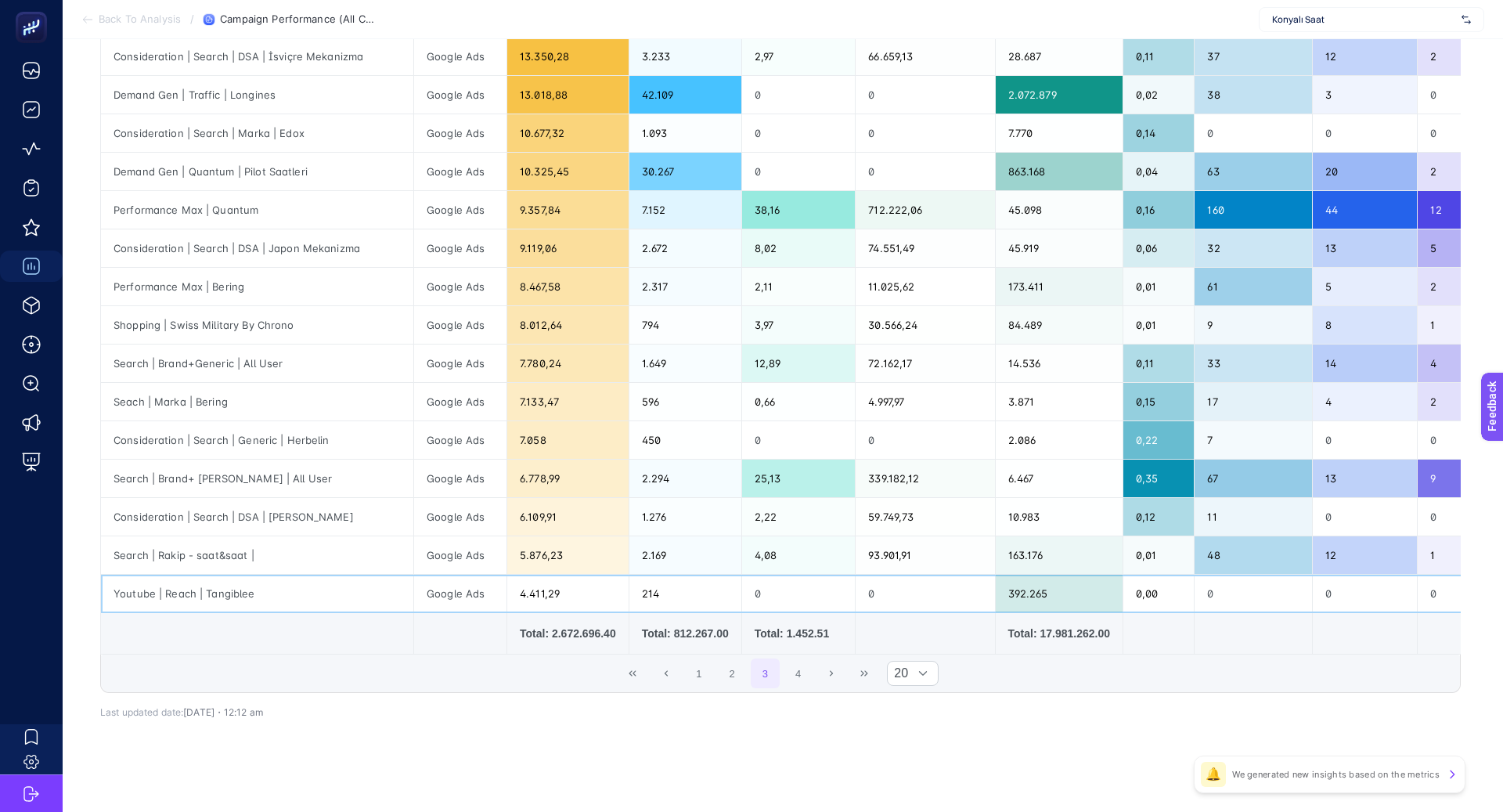
click at [244, 591] on div "Youtube | Reach | Tangiblee" at bounding box center [257, 593] width 313 height 37
click at [786, 667] on button "4" at bounding box center [798, 673] width 30 height 30
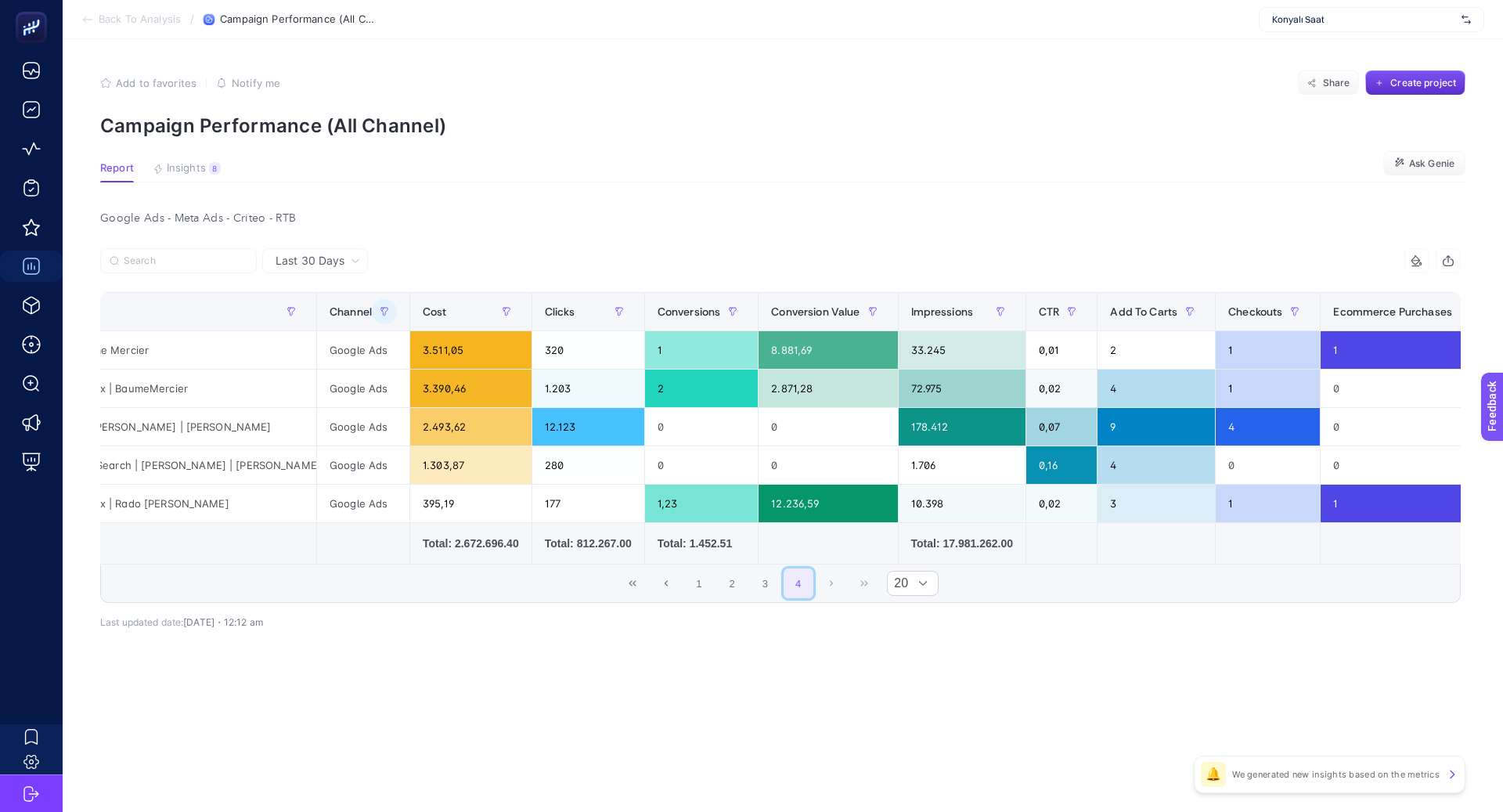
scroll to position [0, 0]
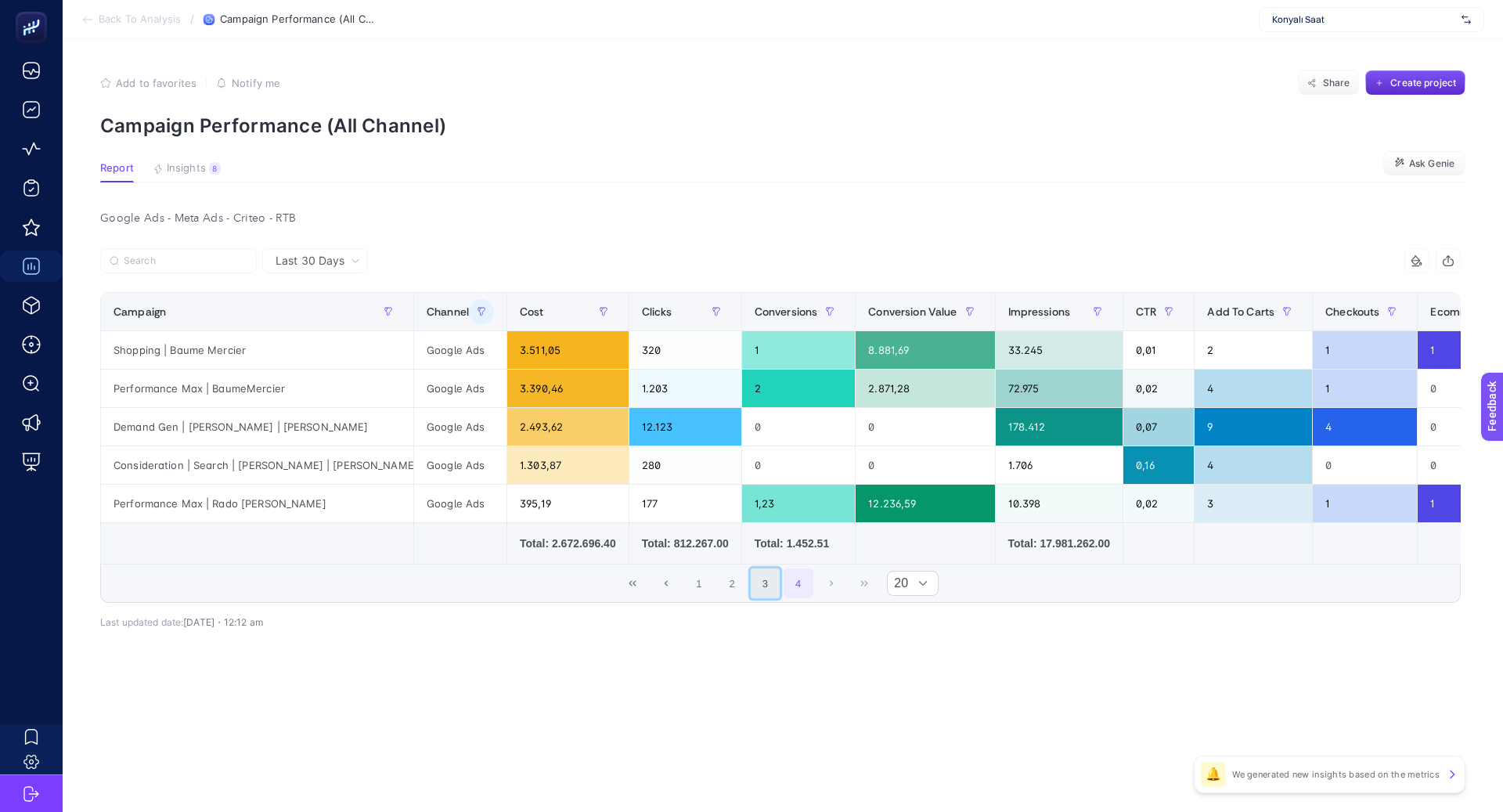
click at [767, 589] on button "3" at bounding box center [766, 583] width 30 height 30
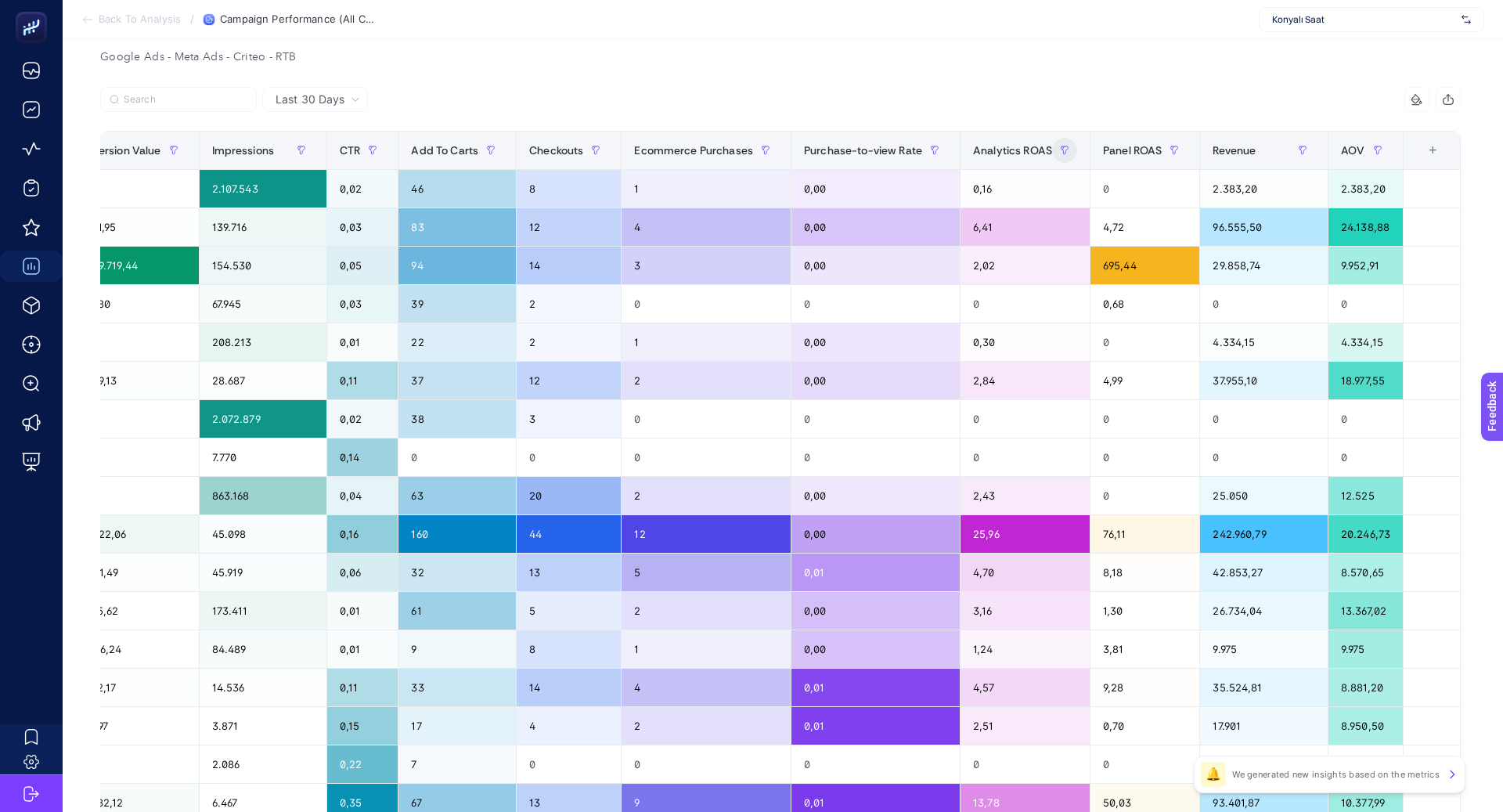
scroll to position [151, 0]
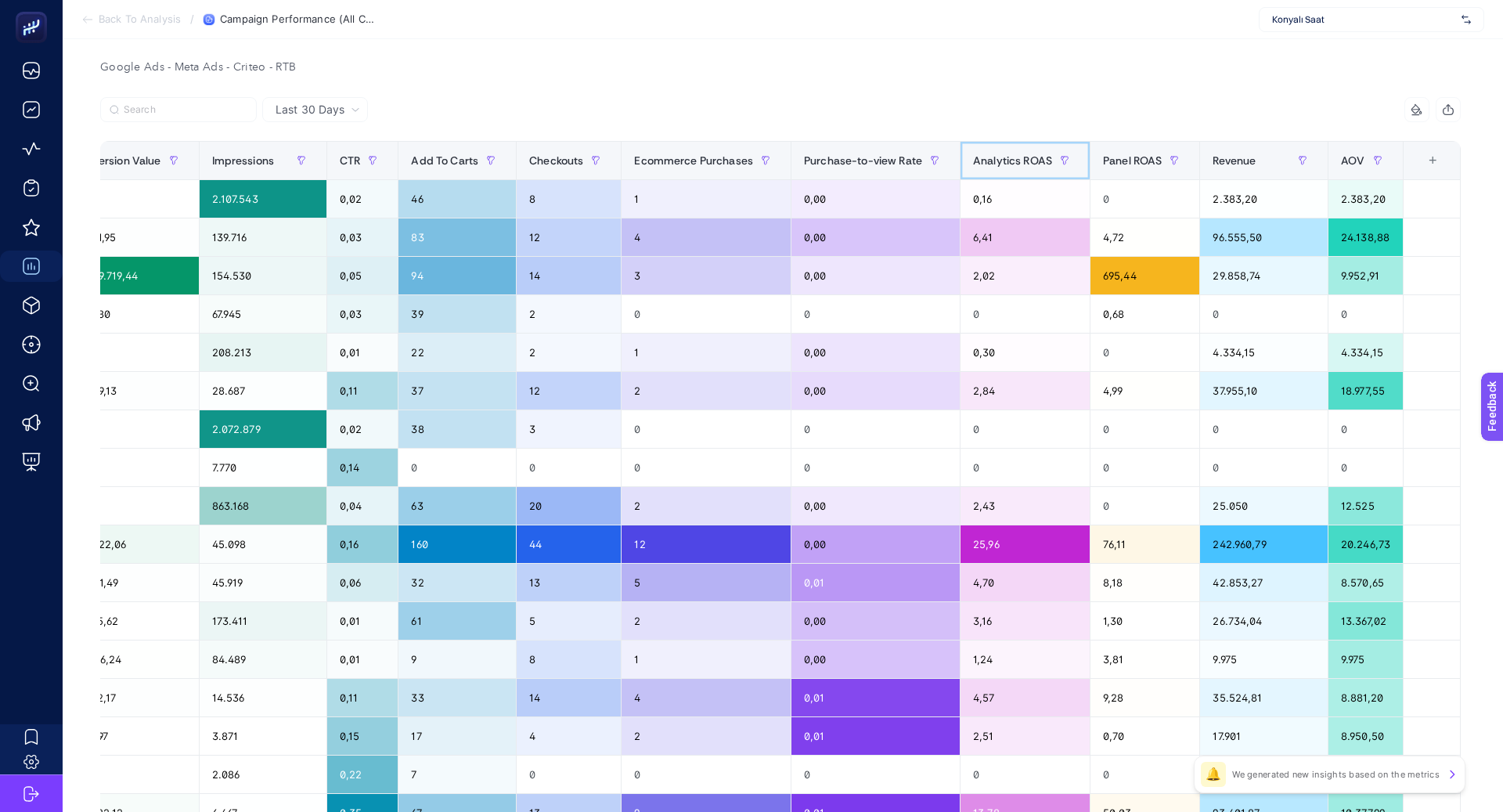
click at [1030, 156] on span "Analytics ROAS" at bounding box center [1013, 160] width 79 height 13
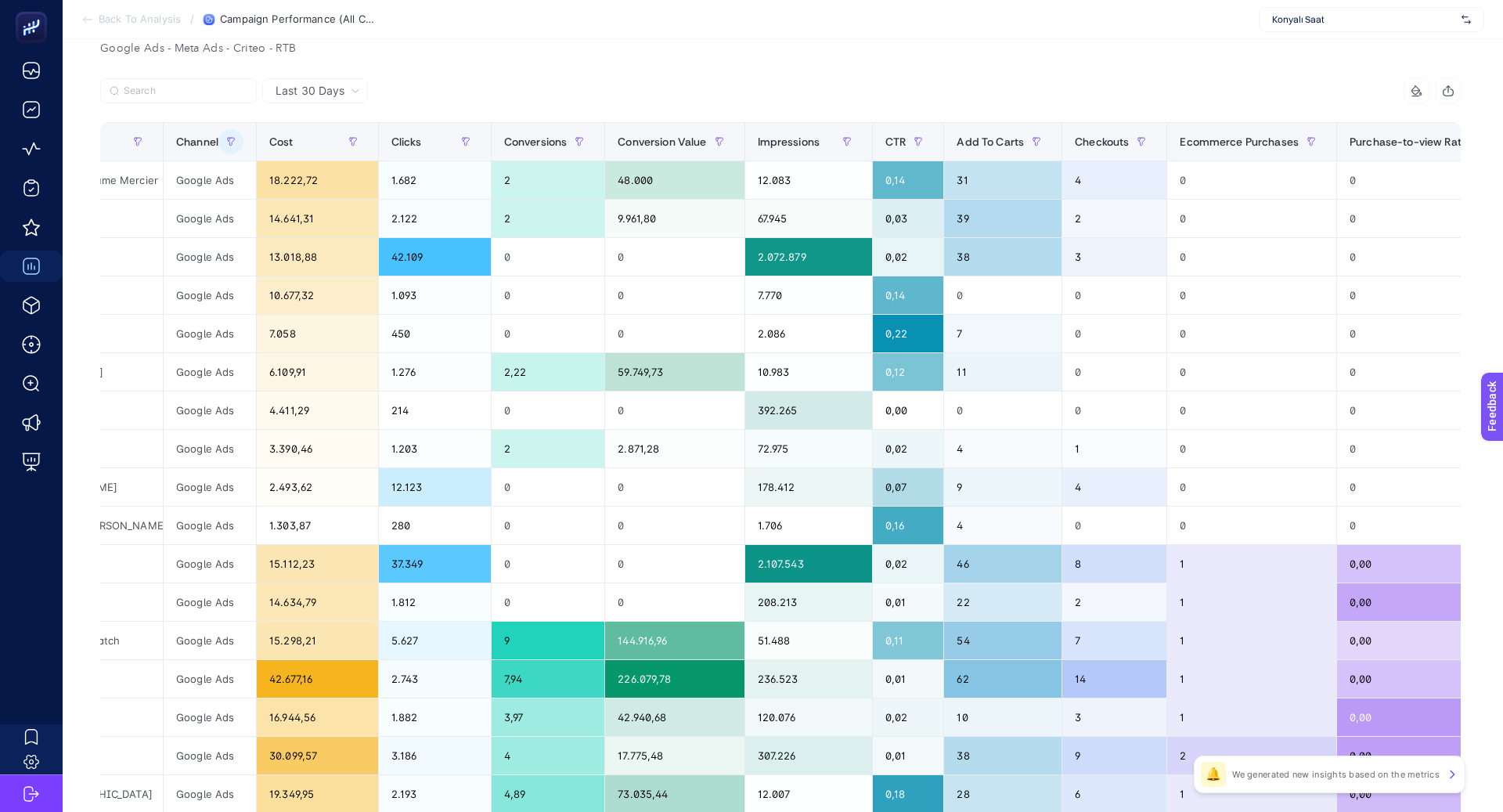
scroll to position [0, 0]
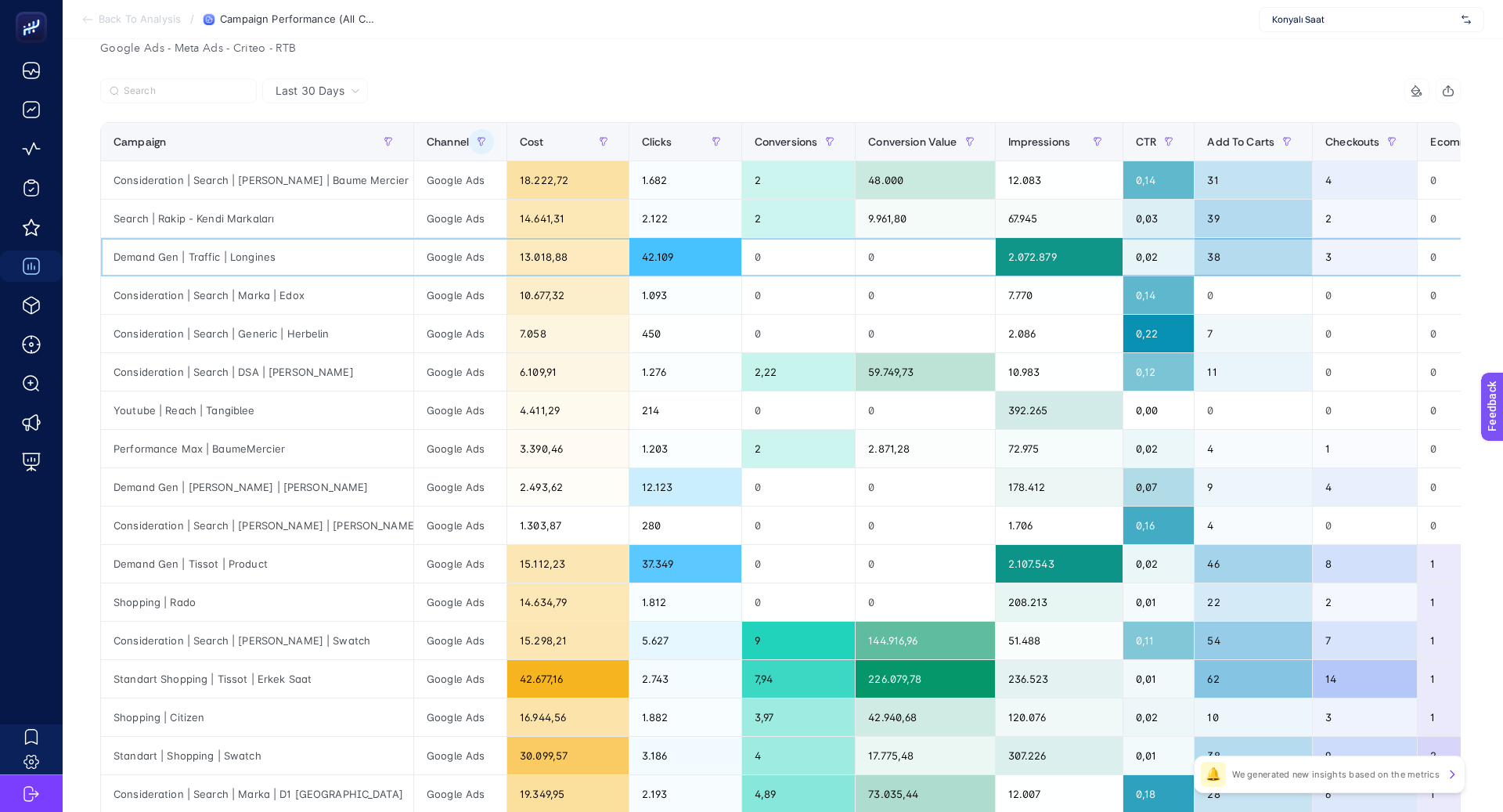
click at [248, 253] on div "Demand Gen | Traffic | Longines" at bounding box center [257, 257] width 313 height 37
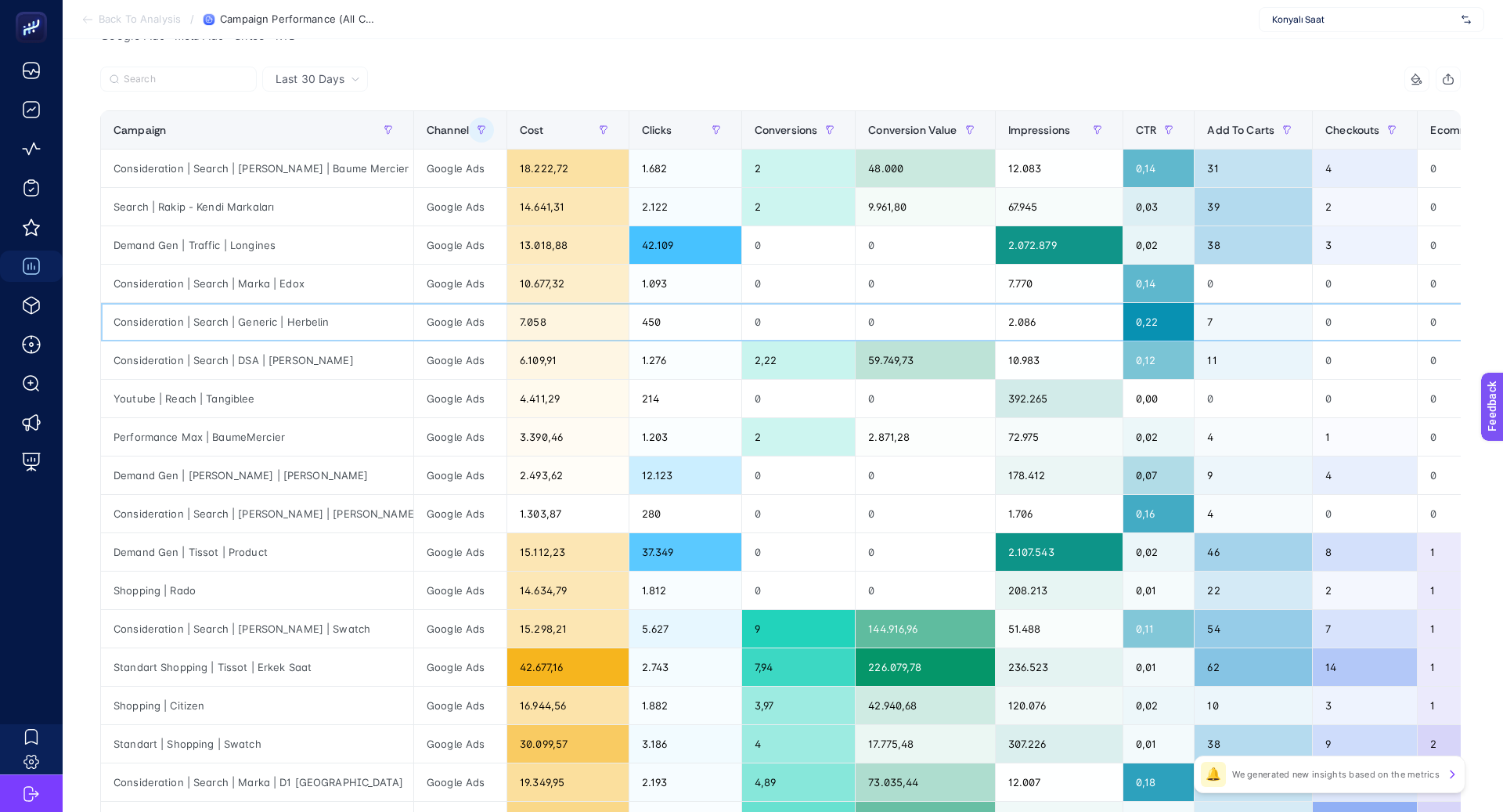
click at [272, 313] on div "Consideration | Search | Generic | Herbelin" at bounding box center [257, 322] width 313 height 37
click at [272, 358] on div "Consideration | Search | DSA | Marka - Tissot" at bounding box center [257, 360] width 313 height 37
click at [218, 400] on div "Youtube | Reach | Tangiblee" at bounding box center [257, 399] width 313 height 37
click at [229, 430] on div "Performance Max | BaumeMercier" at bounding box center [257, 437] width 313 height 37
click at [229, 431] on div "Performance Max | BaumeMercier" at bounding box center [257, 437] width 313 height 37
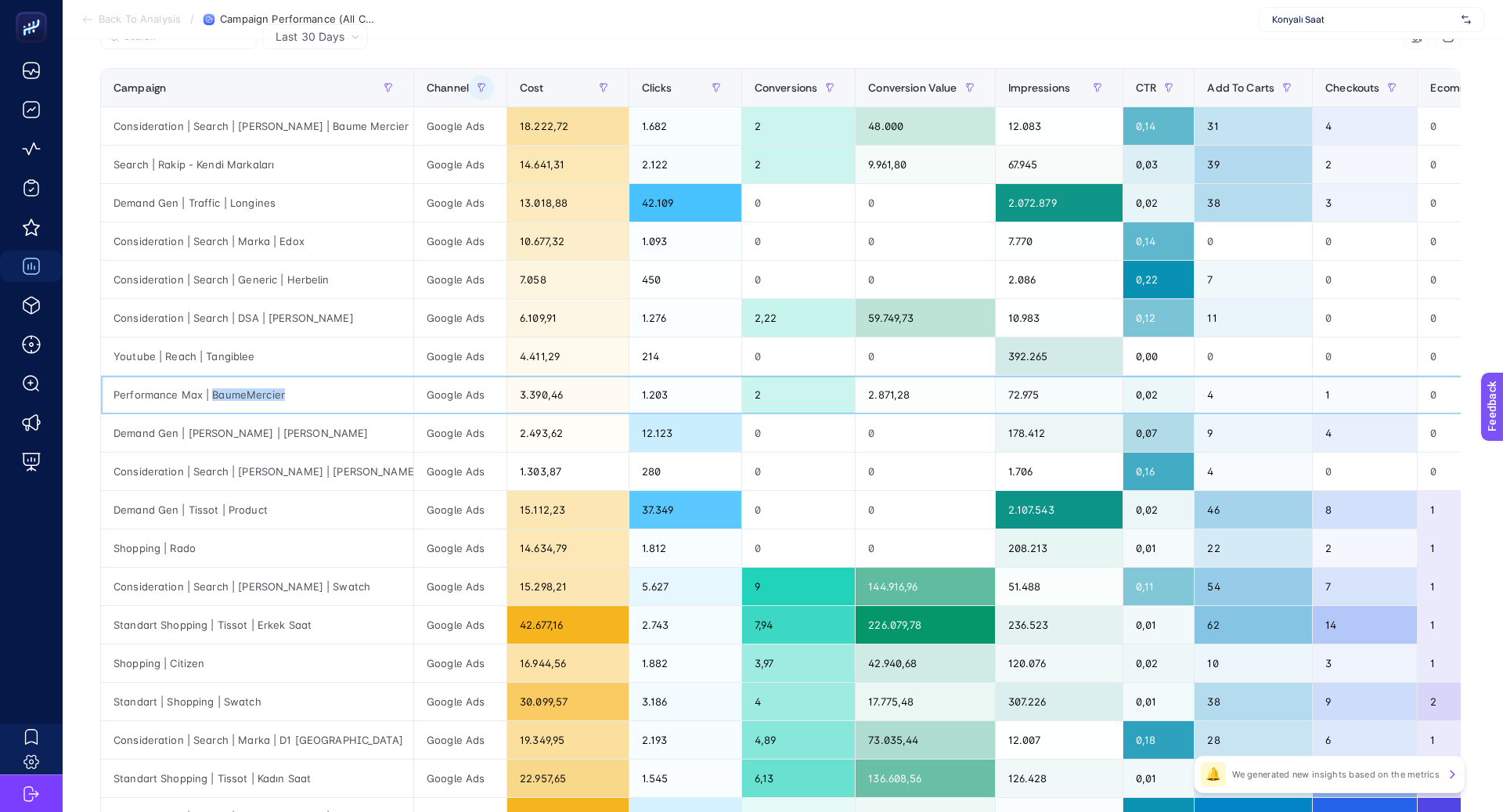
scroll to position [223, 0]
click at [274, 471] on div "Consideration | Search | Marka | Wainer" at bounding box center [257, 472] width 313 height 37
click at [273, 470] on div "Consideration | Search | Marka | Wainer" at bounding box center [257, 472] width 313 height 37
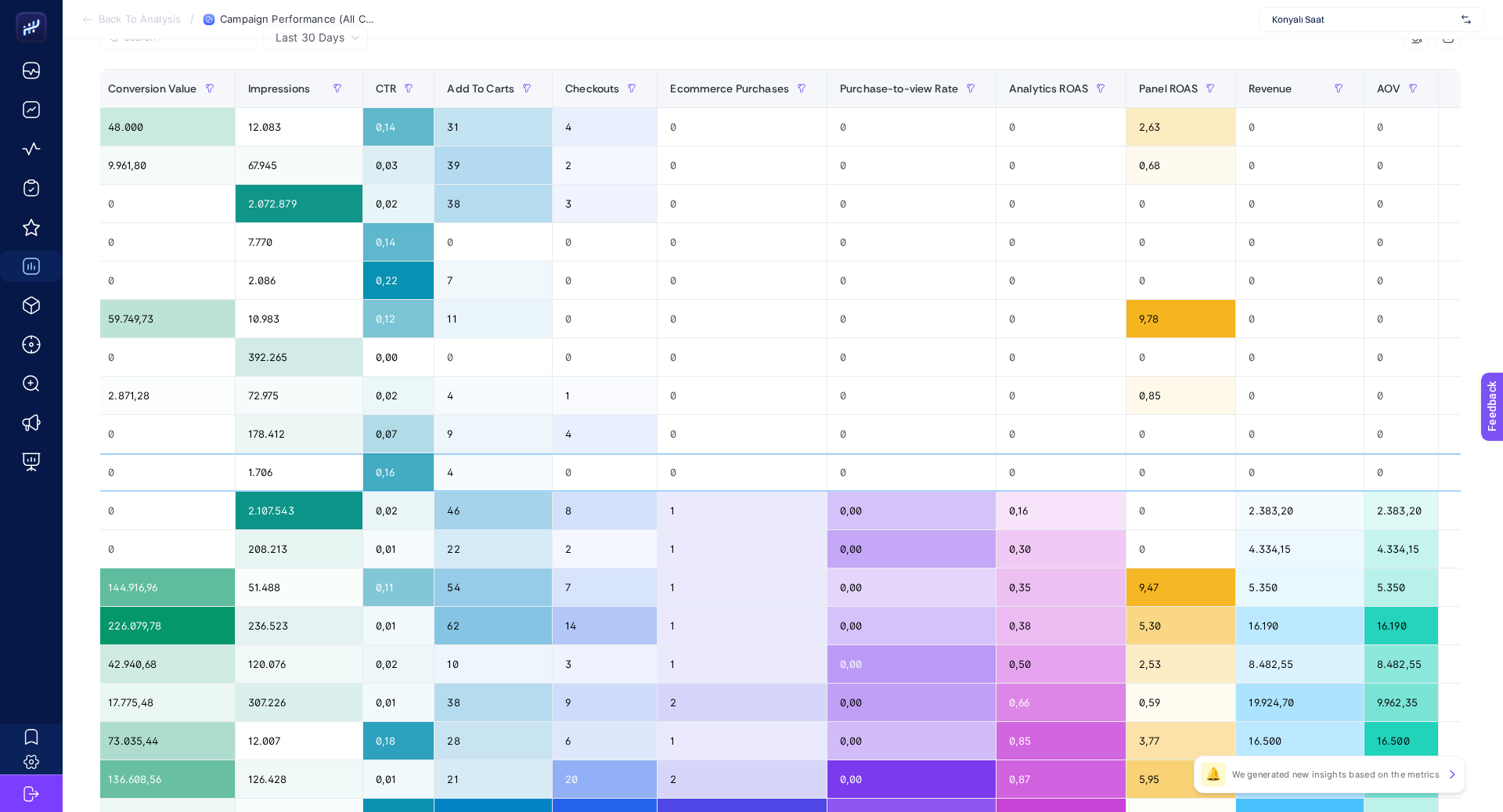
scroll to position [0, 0]
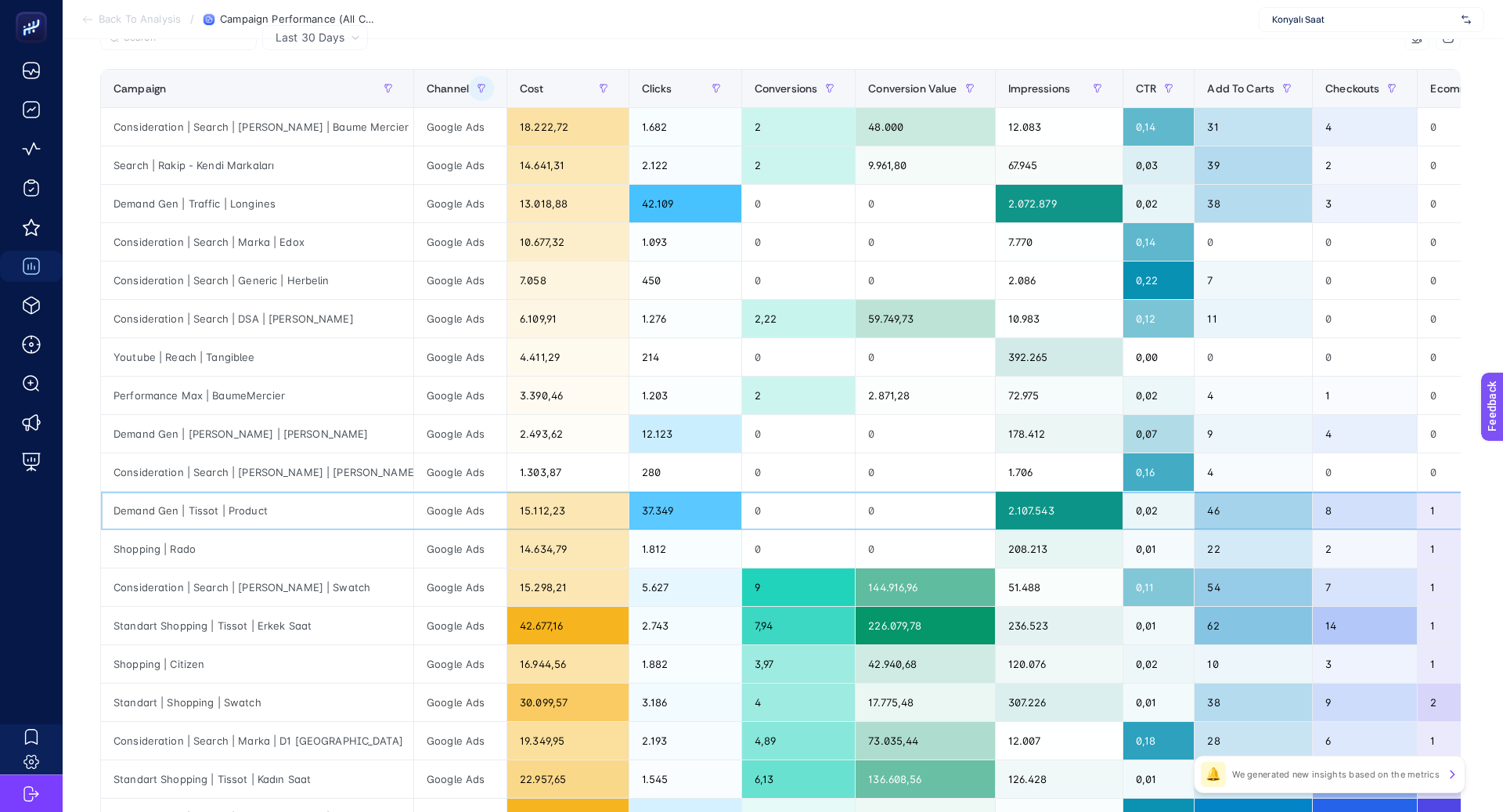
click at [268, 506] on div "Demand Gen | Tissot | Product" at bounding box center [257, 510] width 313 height 37
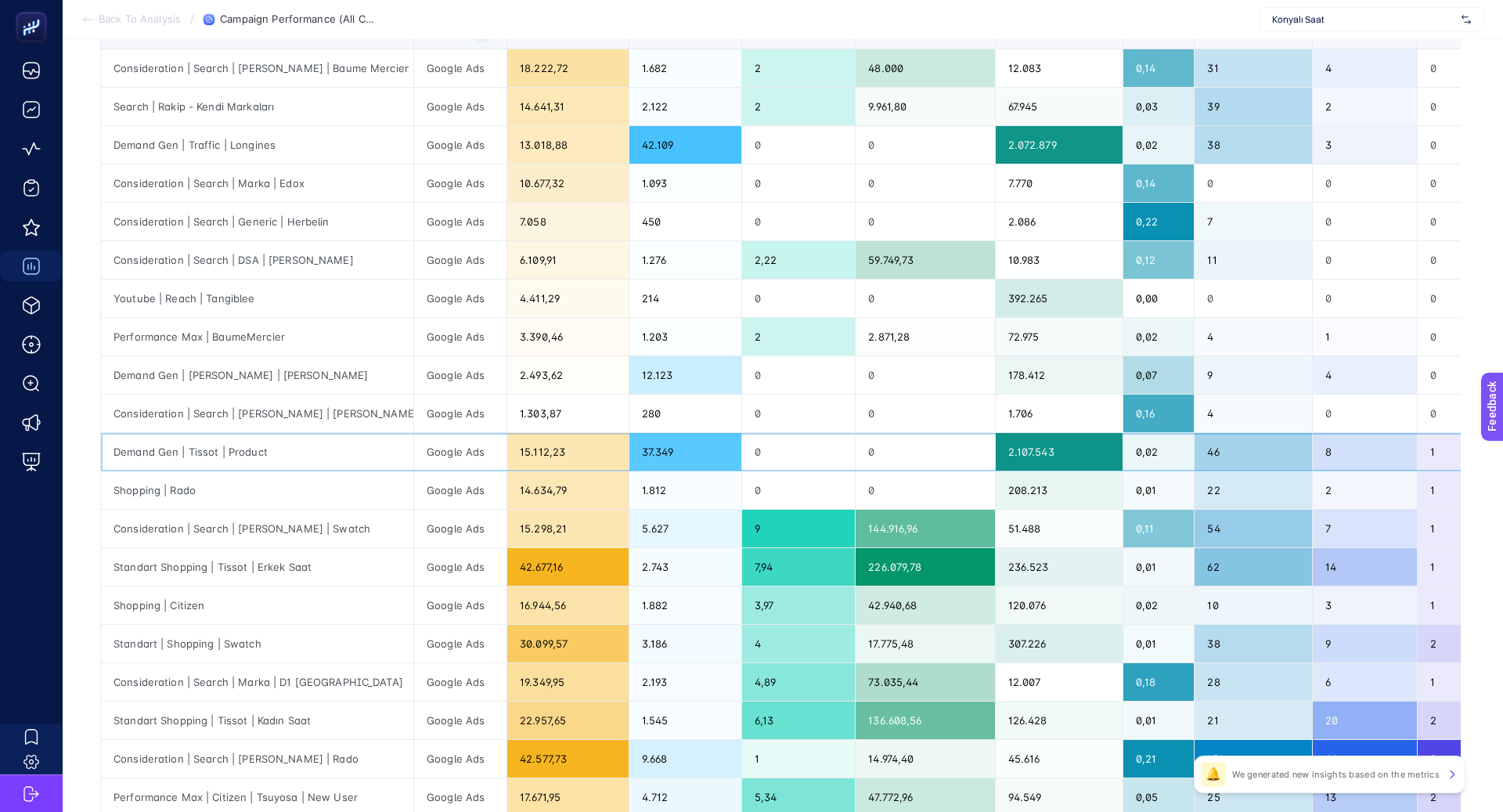
scroll to position [299, 0]
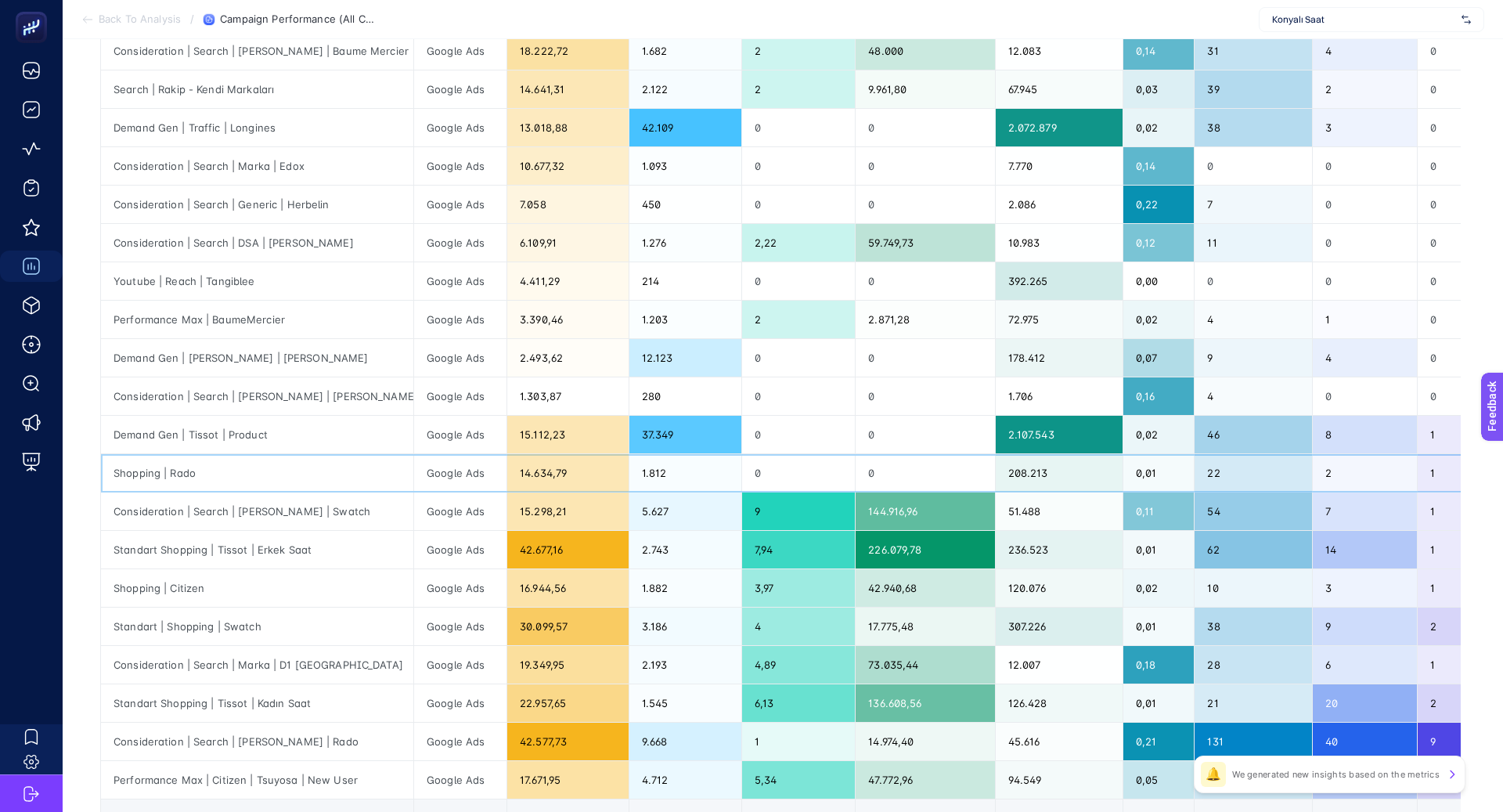
click at [214, 472] on div "Shopping | Rado" at bounding box center [257, 473] width 313 height 37
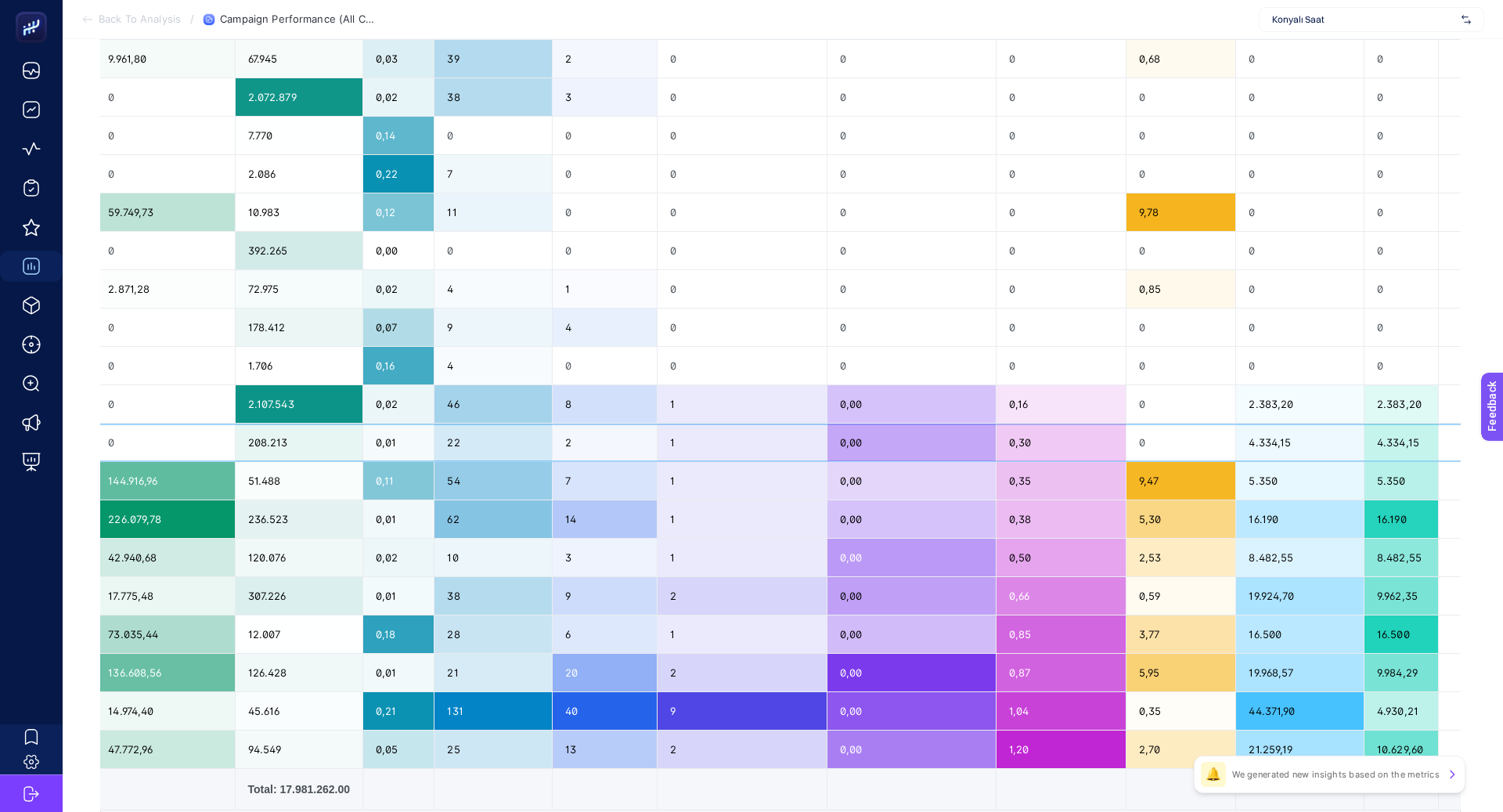
scroll to position [0, 0]
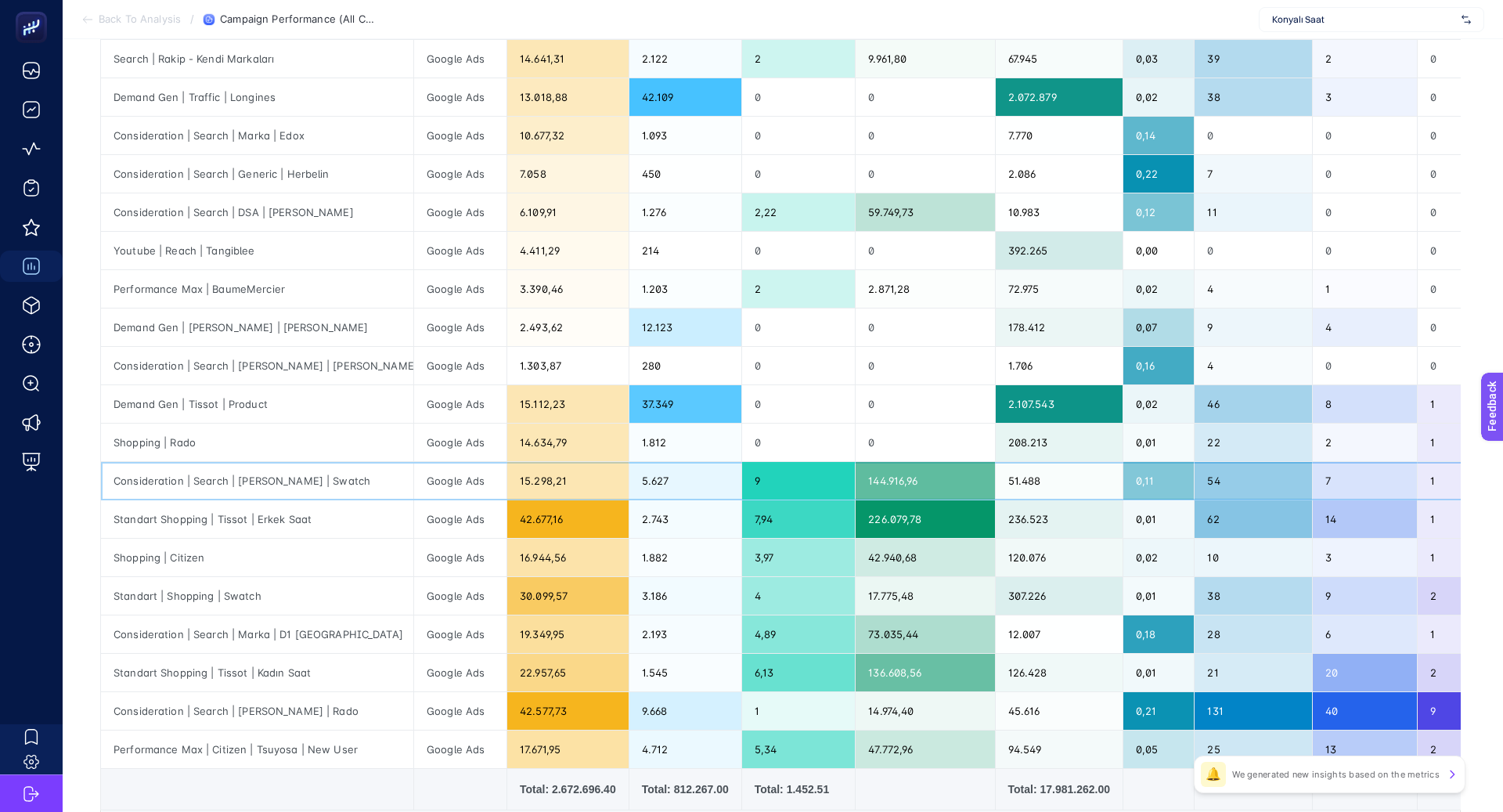
click at [248, 476] on div "Consideration | Search | Marka | Swatch" at bounding box center [257, 480] width 313 height 37
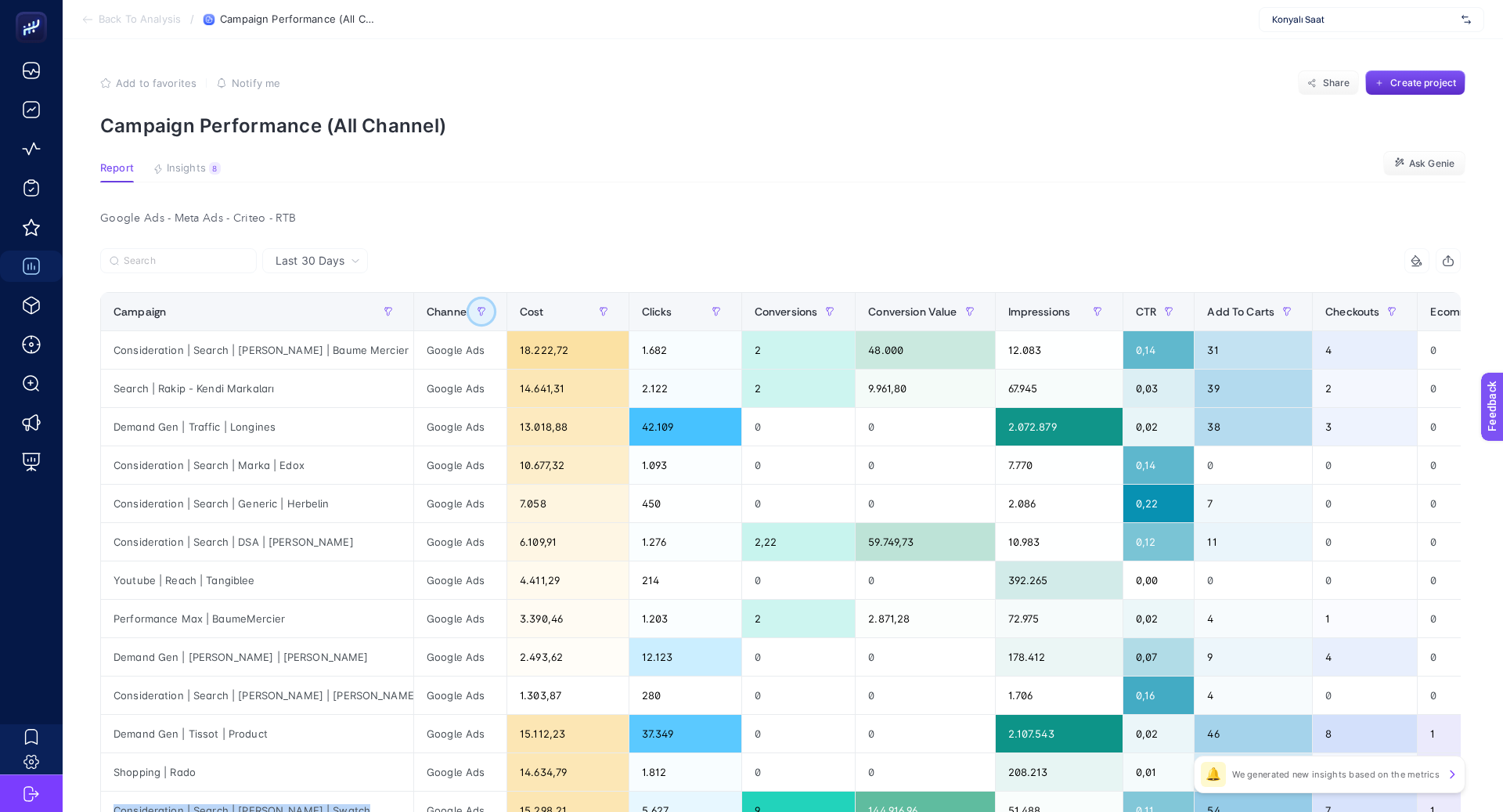
click at [469, 319] on button "button" at bounding box center [481, 311] width 25 height 25
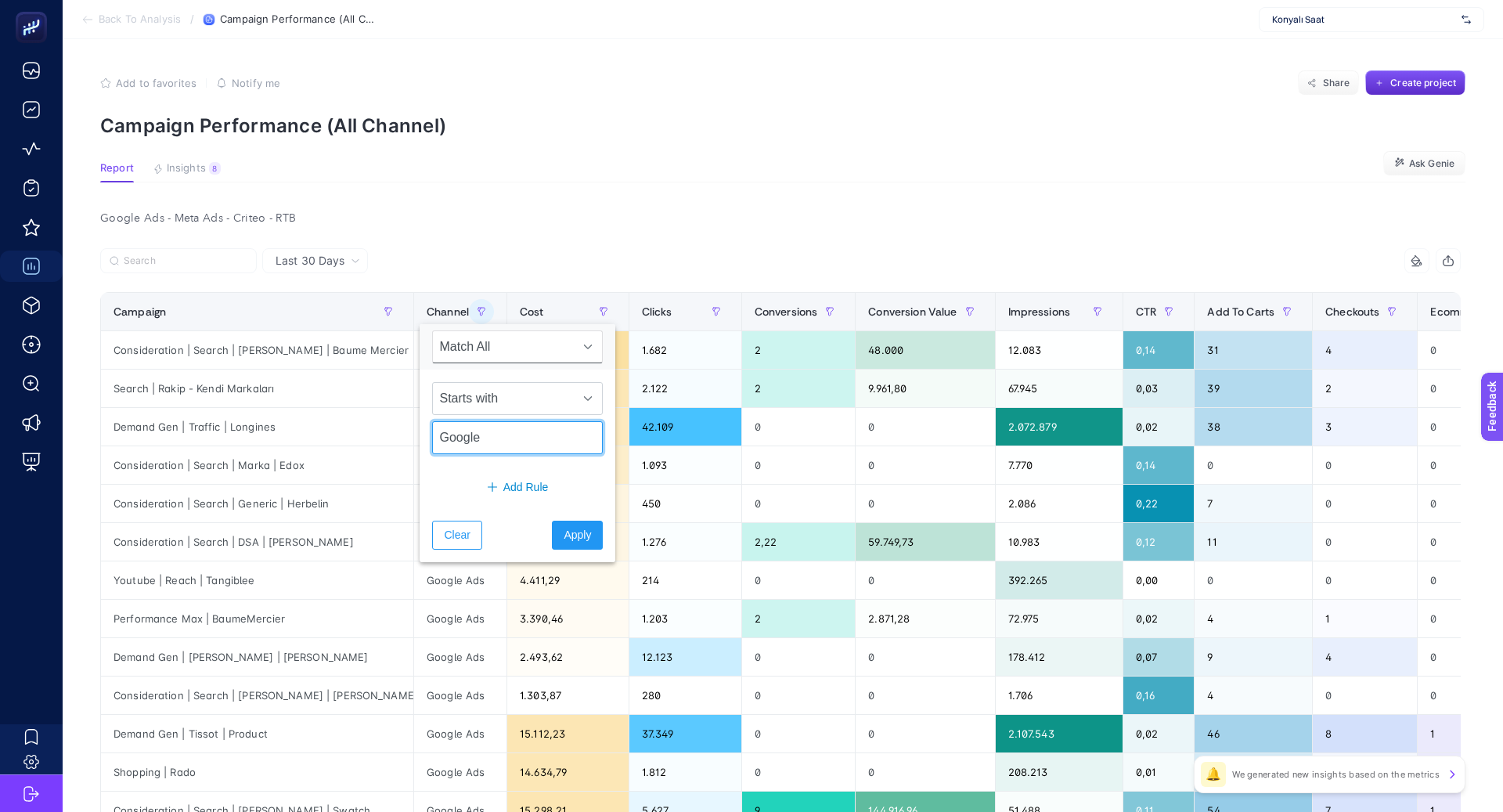
click at [471, 426] on input "Google" at bounding box center [517, 437] width 171 height 33
click at [471, 427] on input "Google" at bounding box center [517, 437] width 171 height 33
type input "Meta"
click at [559, 542] on button "Apply" at bounding box center [577, 535] width 51 height 29
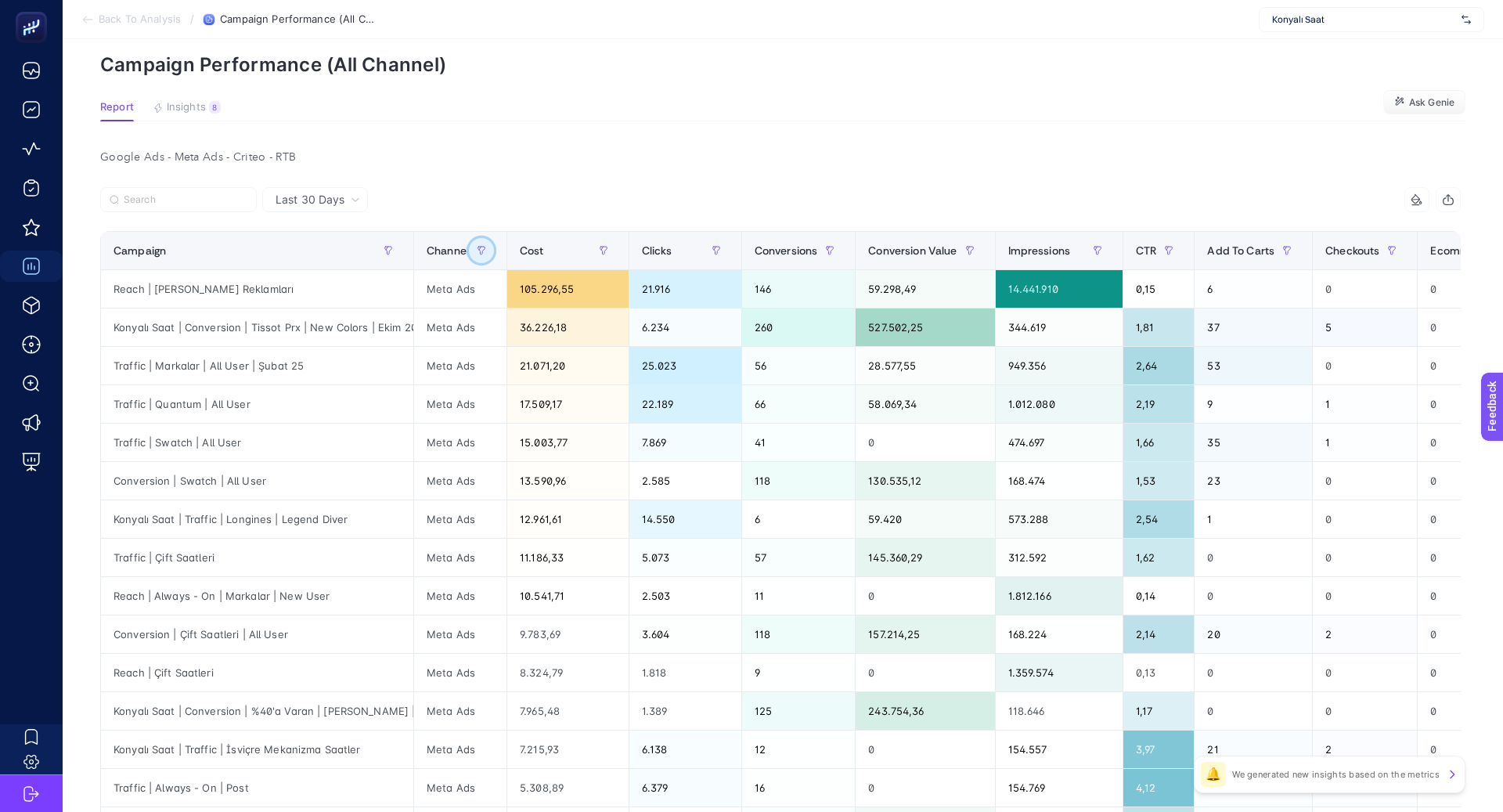
scroll to position [58, 0]
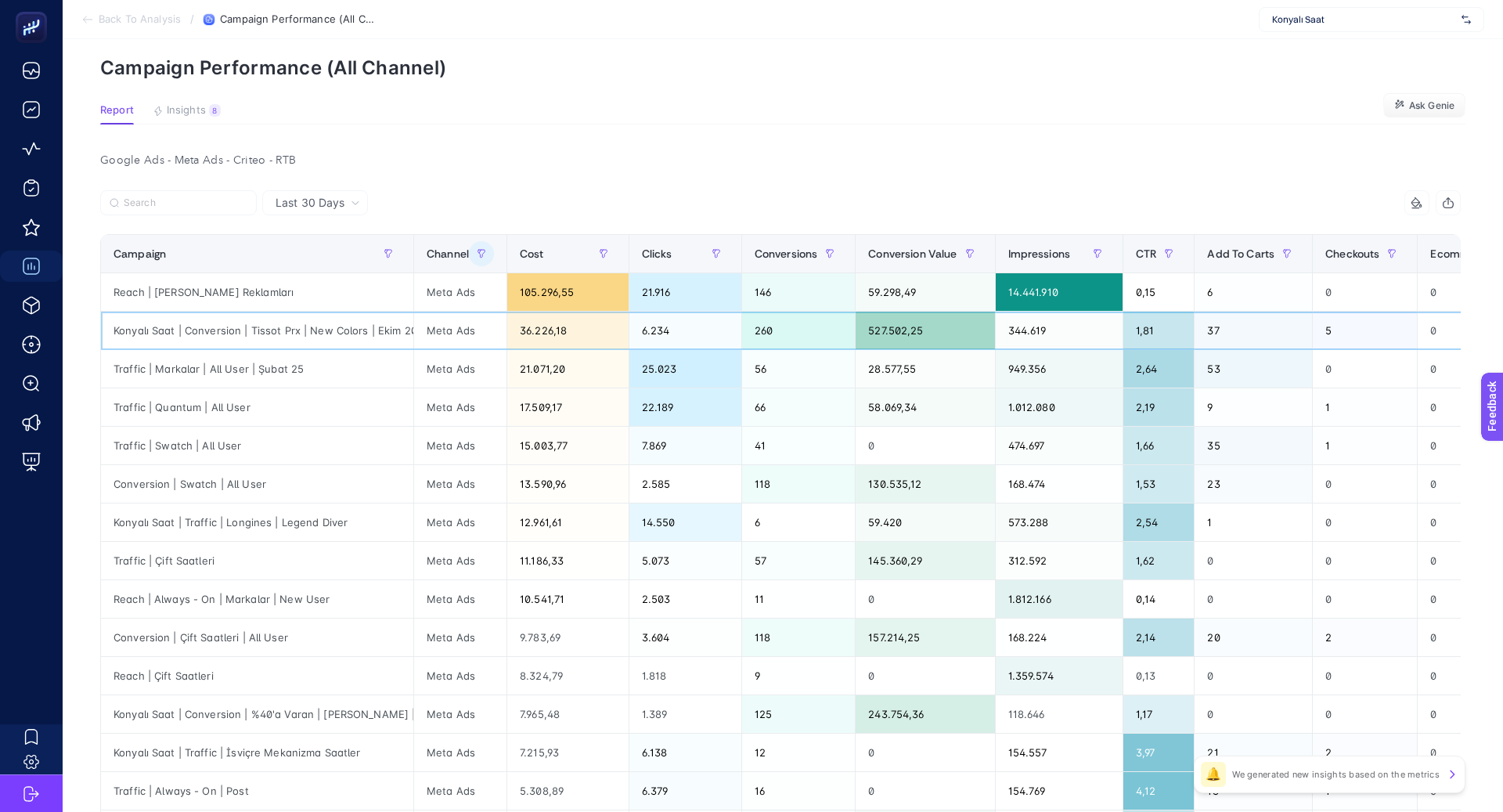
click at [358, 329] on div "Konyalı Saat | Conversion | Tissot Prx | New Colors | Ekim 2024" at bounding box center [257, 331] width 313 height 37
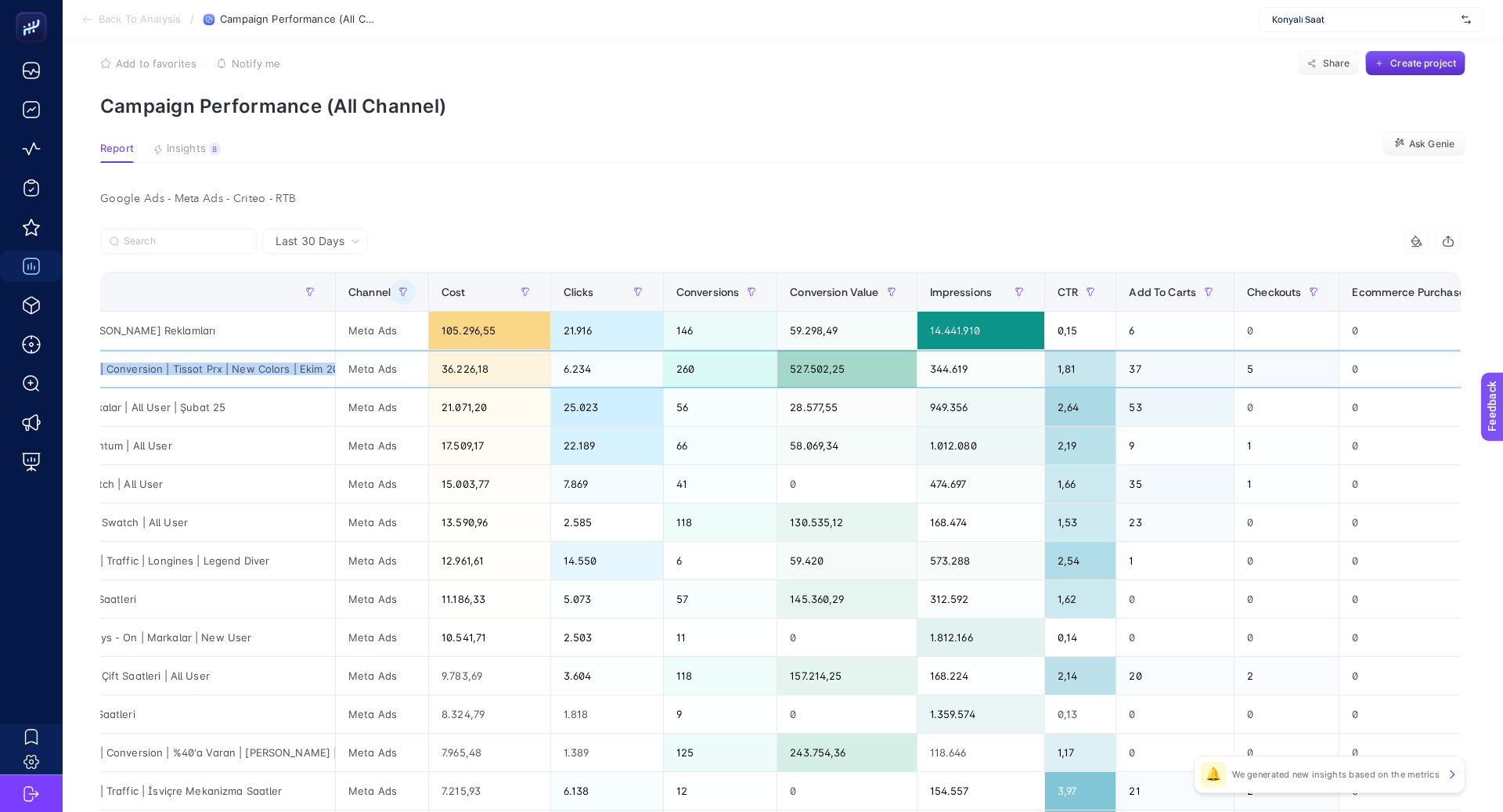
scroll to position [0, 0]
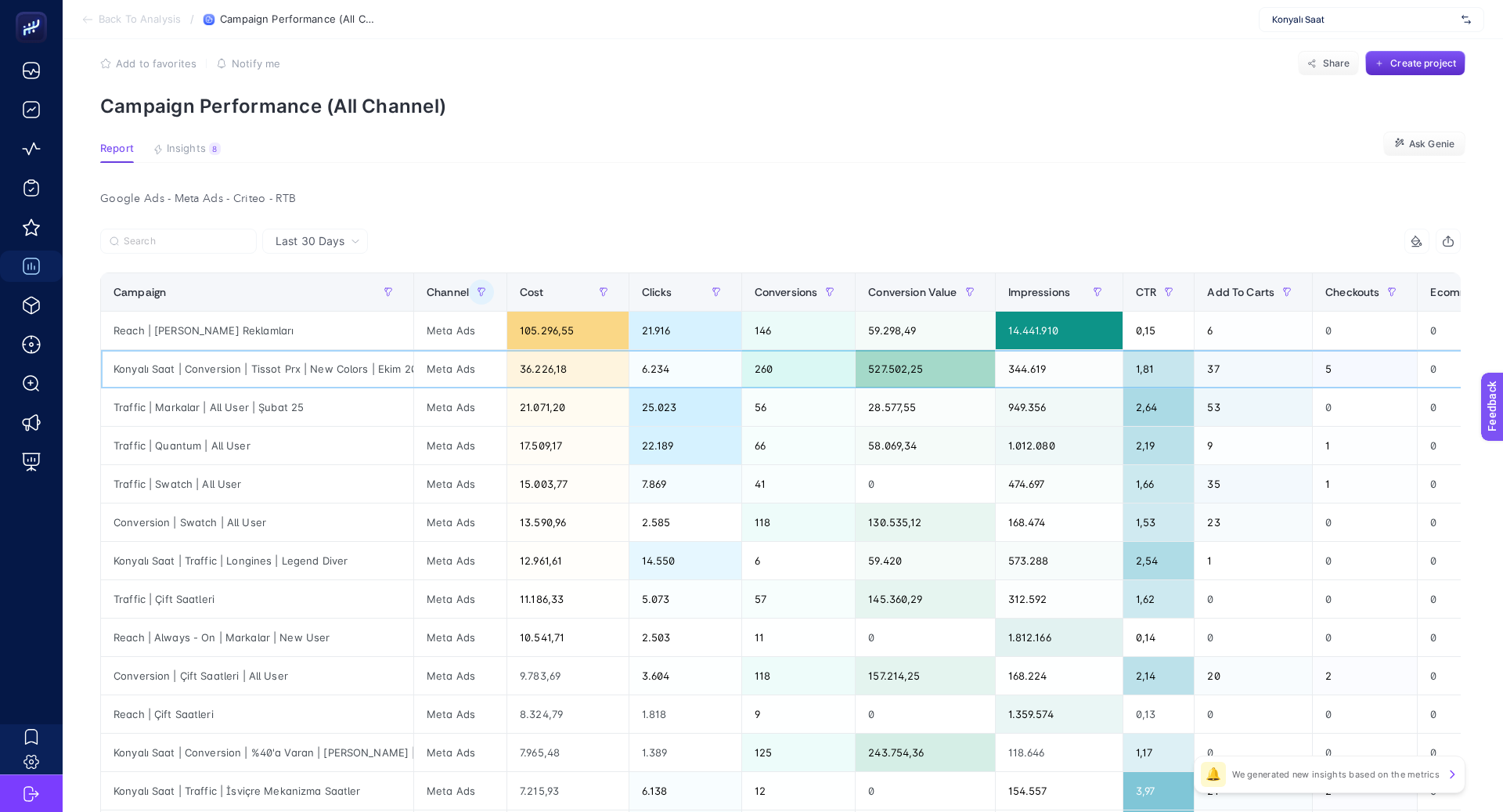
click at [909, 369] on div "527.502,25" at bounding box center [925, 369] width 138 height 37
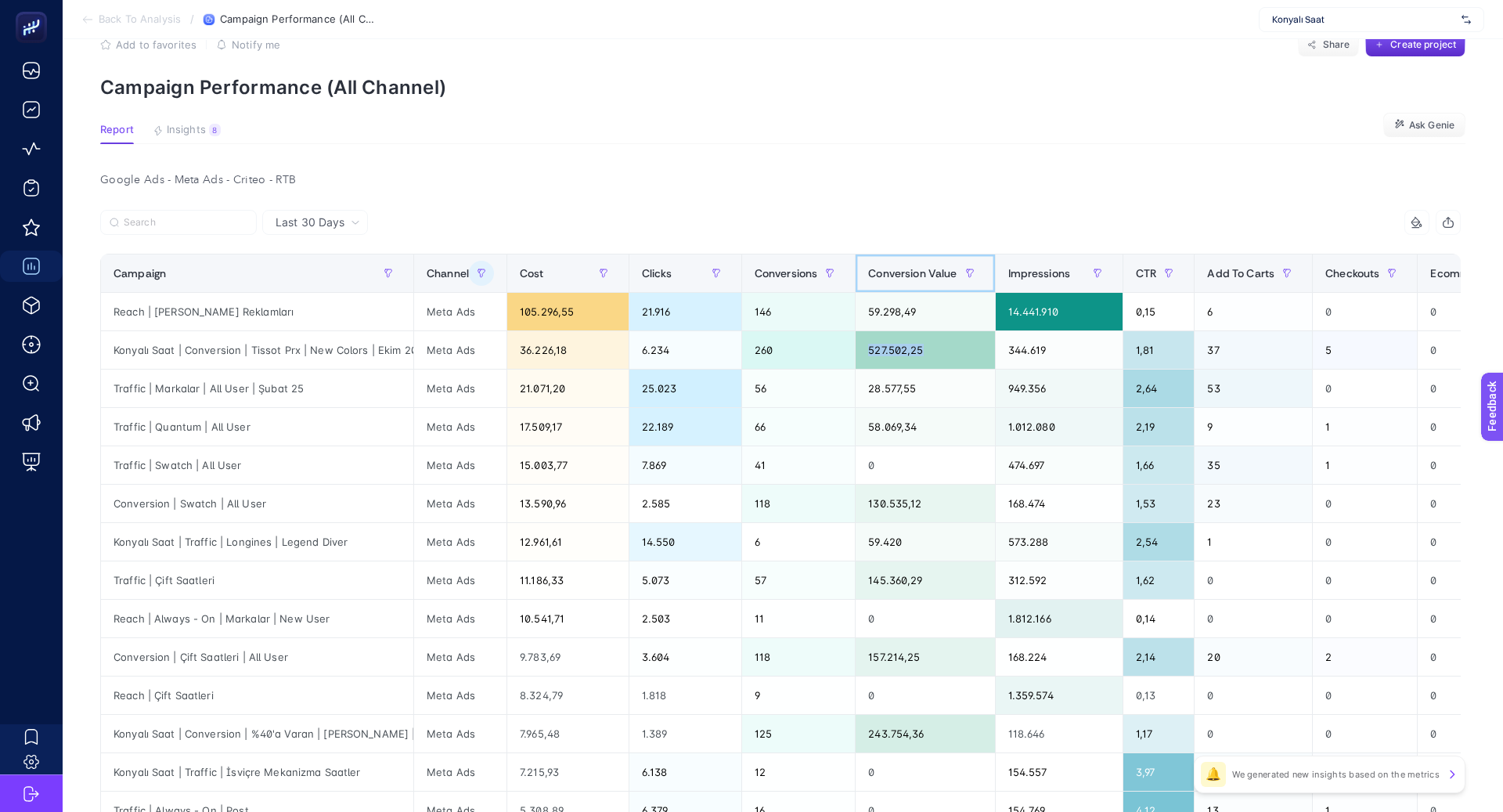
click at [925, 272] on span "Conversion Value" at bounding box center [913, 273] width 89 height 13
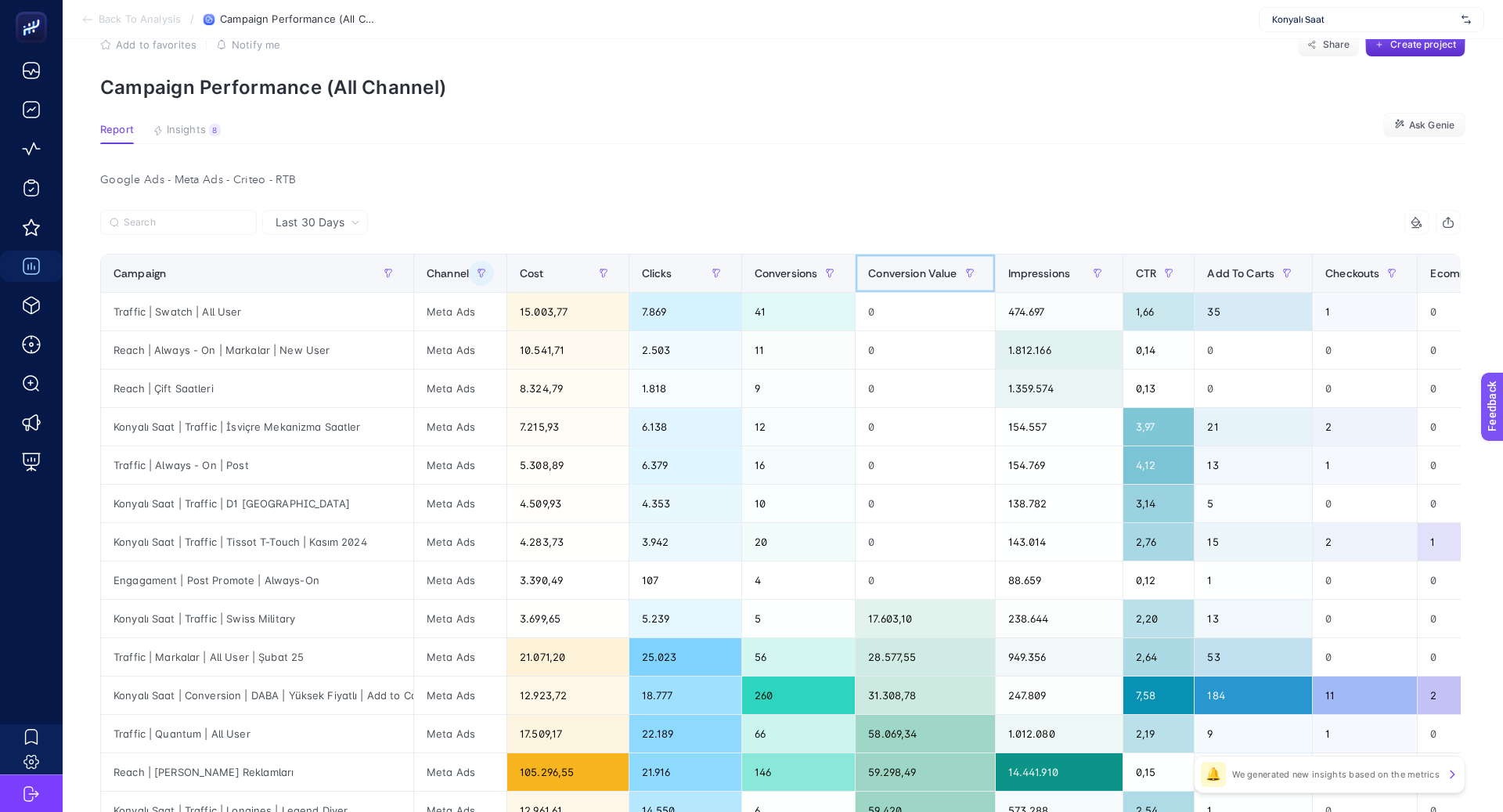
click at [925, 273] on span "Conversion Value" at bounding box center [913, 273] width 89 height 13
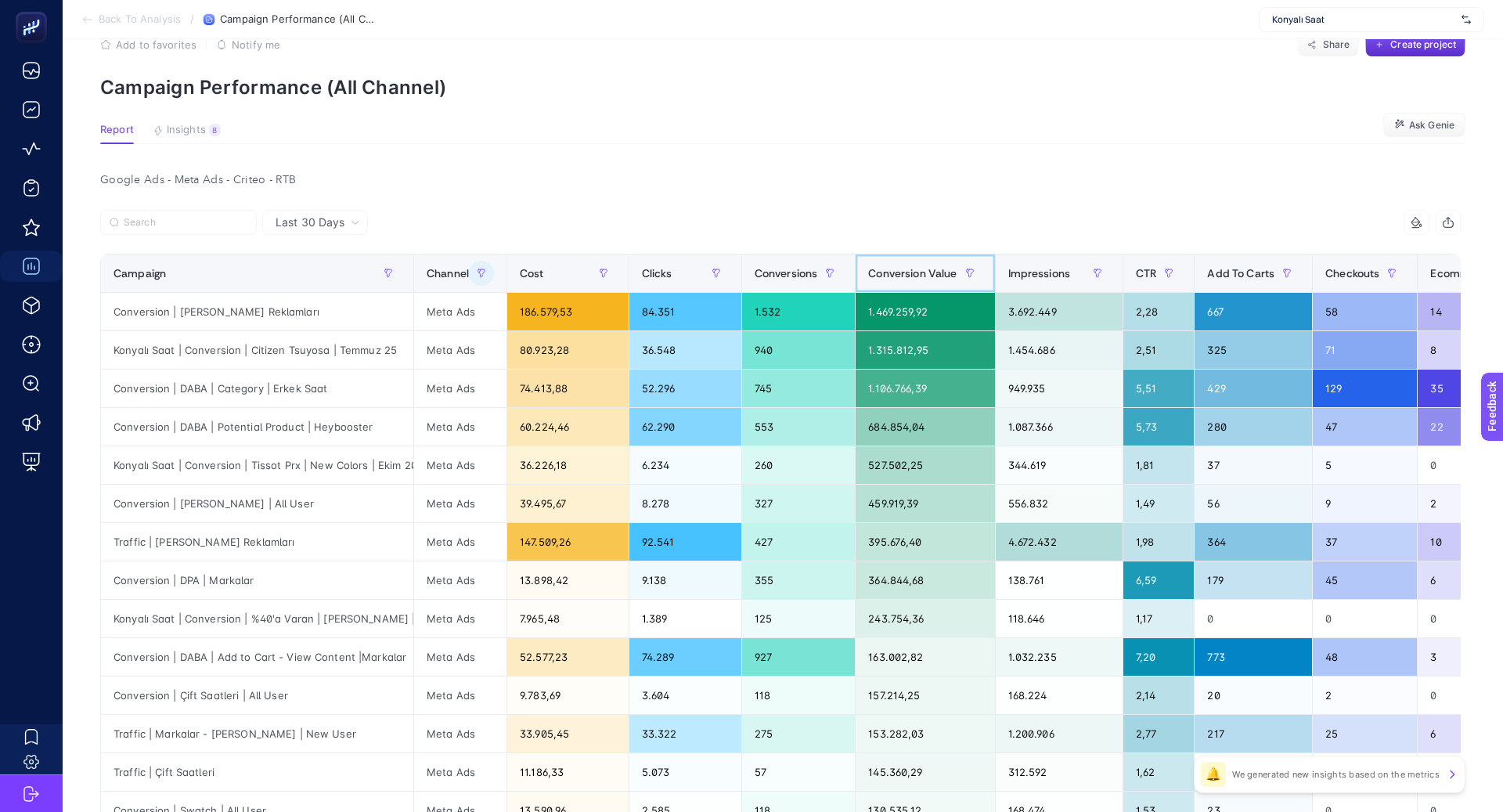
click at [938, 259] on th "Conversion Value" at bounding box center [925, 273] width 139 height 38
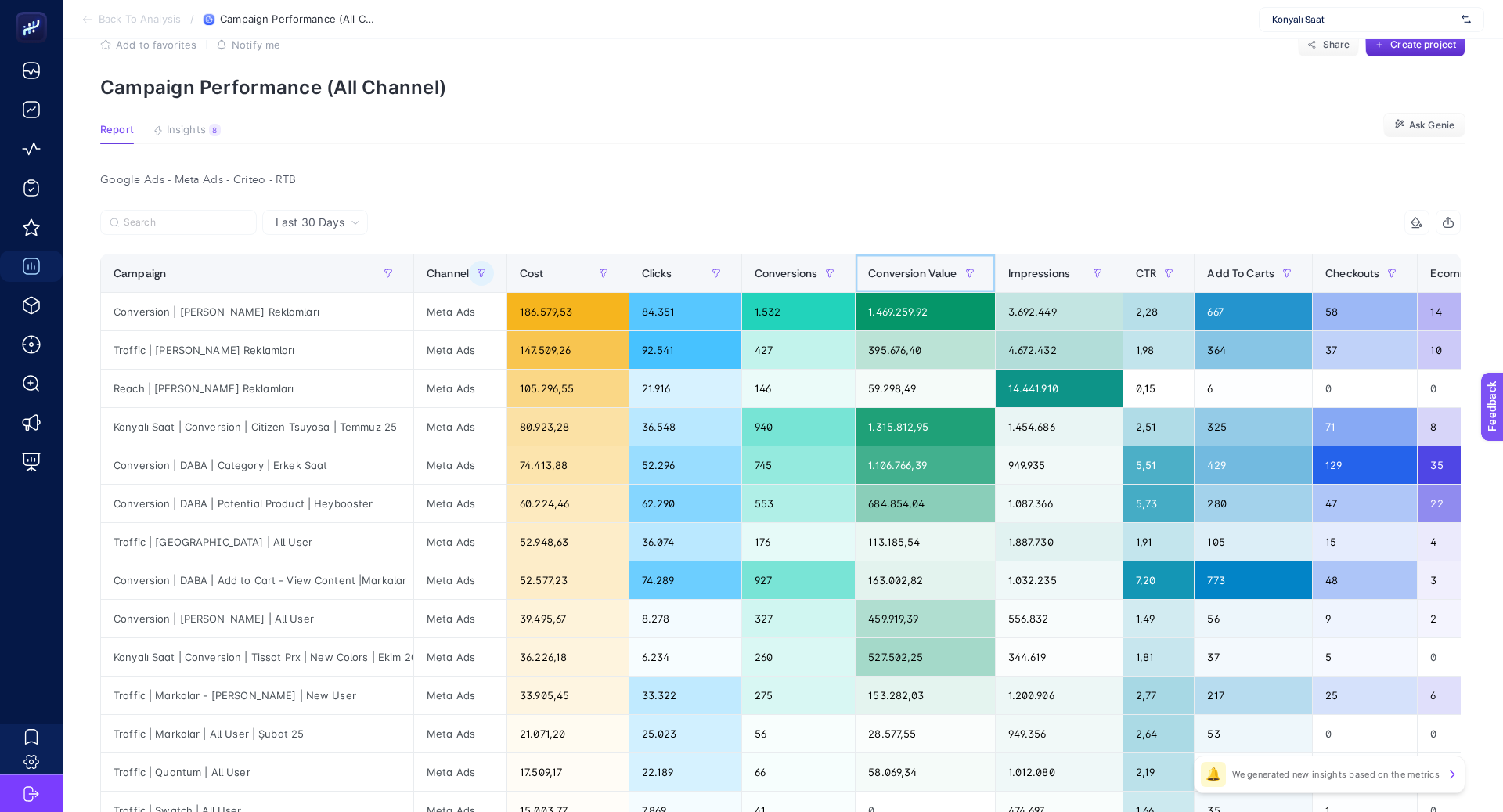
click at [926, 267] on span "Conversion Value" at bounding box center [913, 273] width 89 height 13
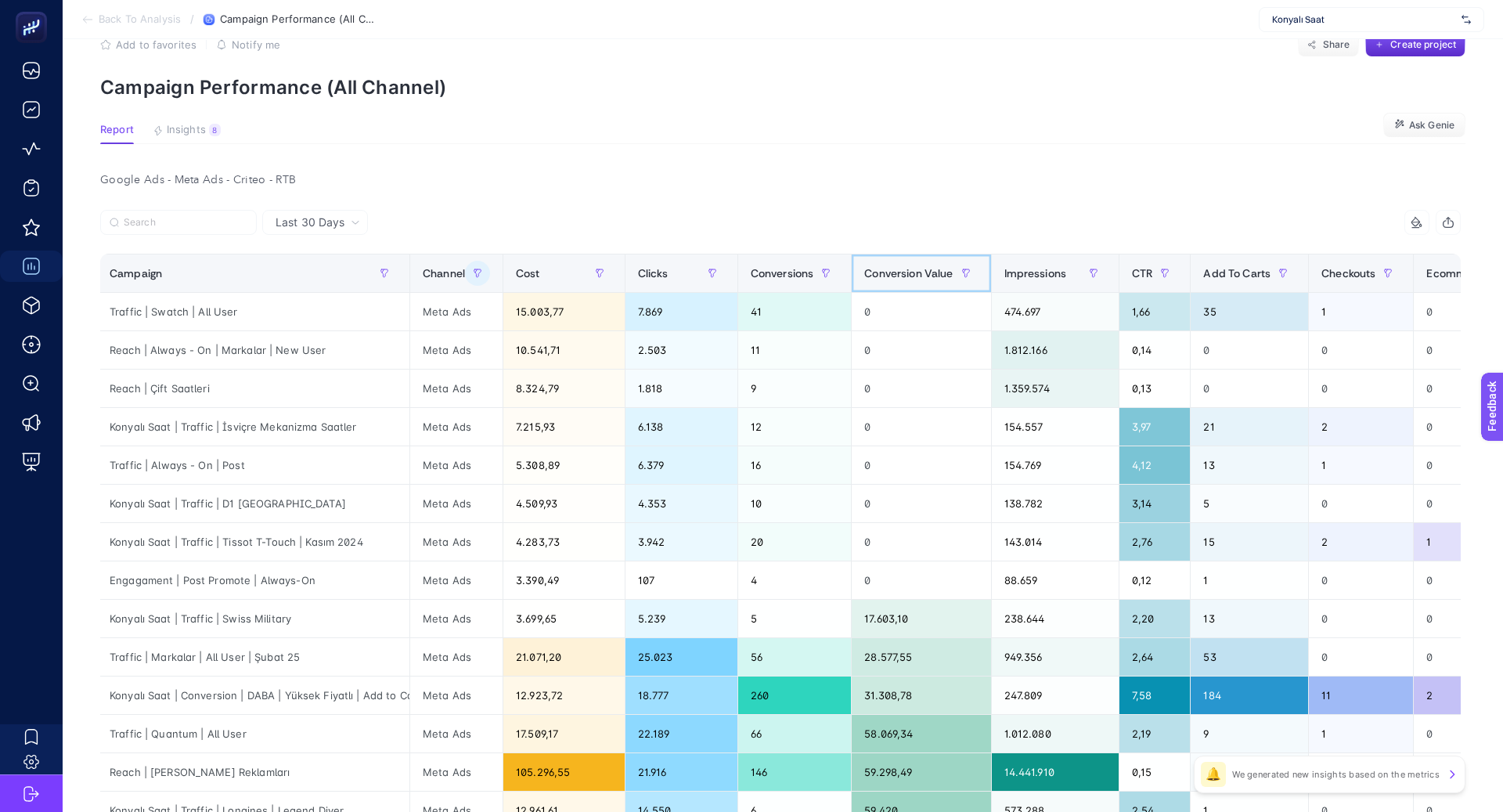
scroll to position [66, 0]
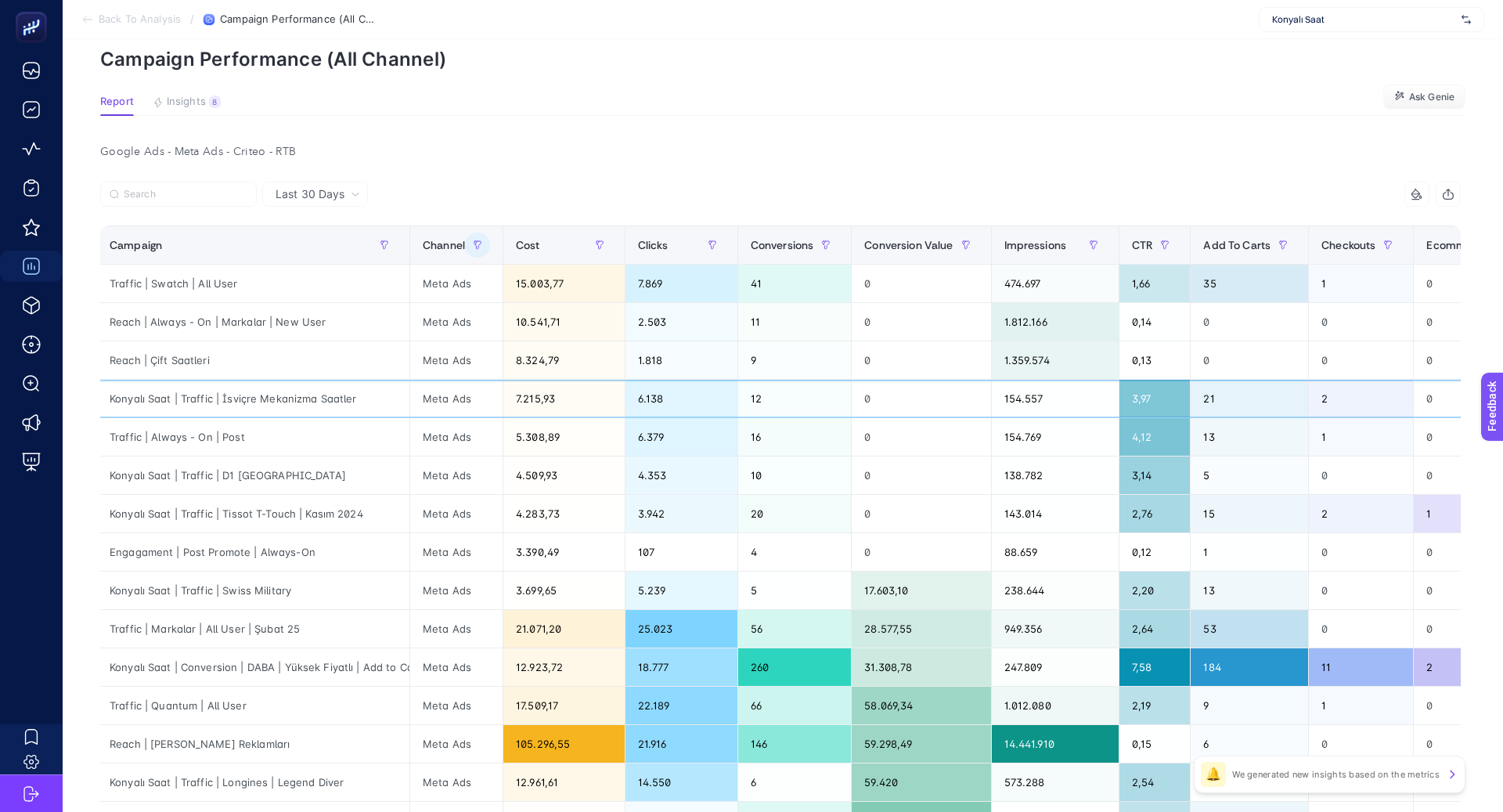
click at [300, 390] on div "Konyalı Saat | Traffic | İsviçre Mekanizma Saatler" at bounding box center [253, 399] width 313 height 37
click at [301, 396] on div "Konyalı Saat | Traffic | İsviçre Mekanizma Saatler" at bounding box center [253, 399] width 313 height 37
click at [301, 397] on div "Konyalı Saat | Traffic | İsviçre Mekanizma Saatler" at bounding box center [253, 399] width 313 height 37
copy tr "Konyalı Saat | Traffic | İsviçre Mekanizma Saatler"
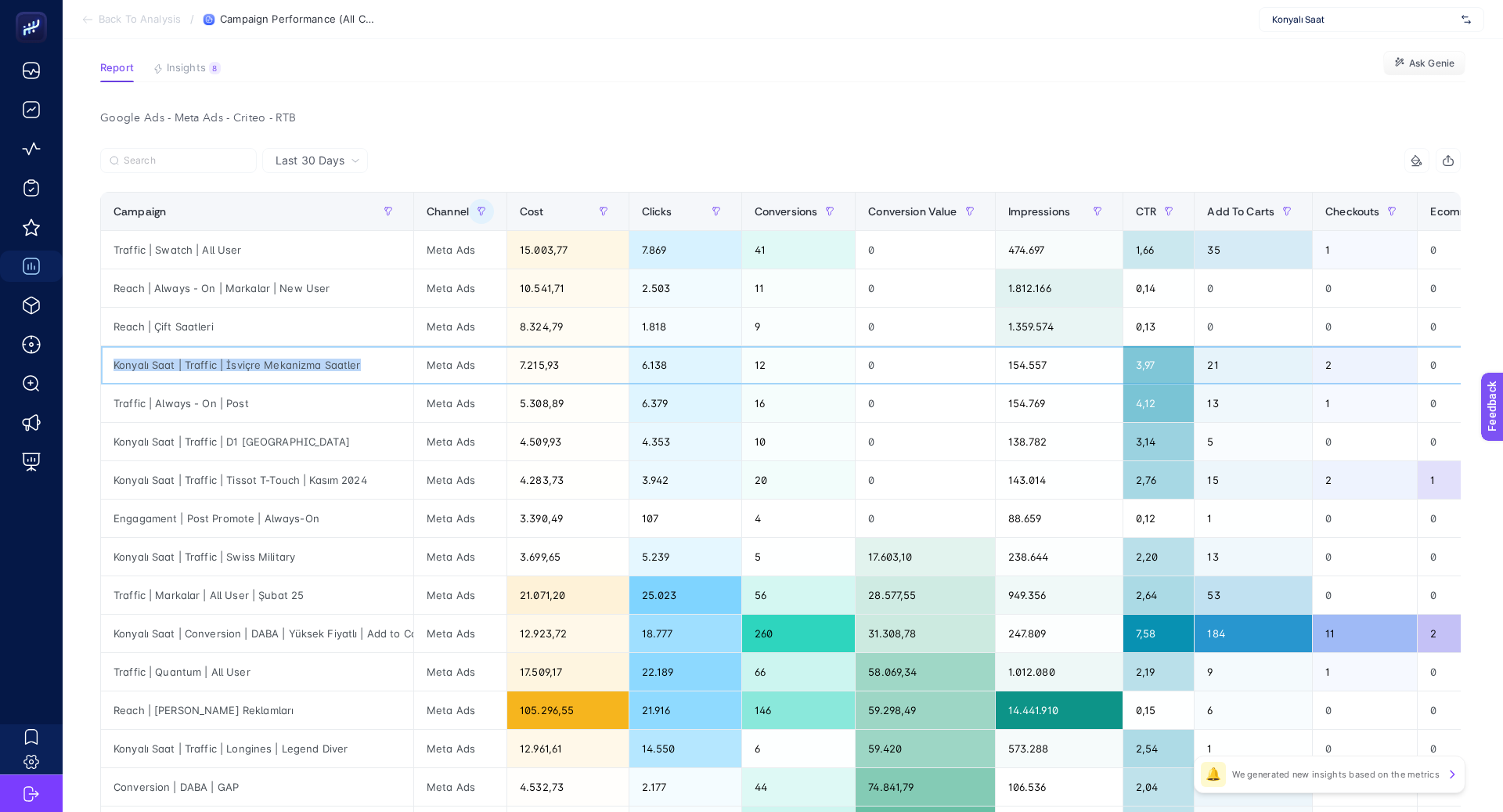
scroll to position [138, 0]
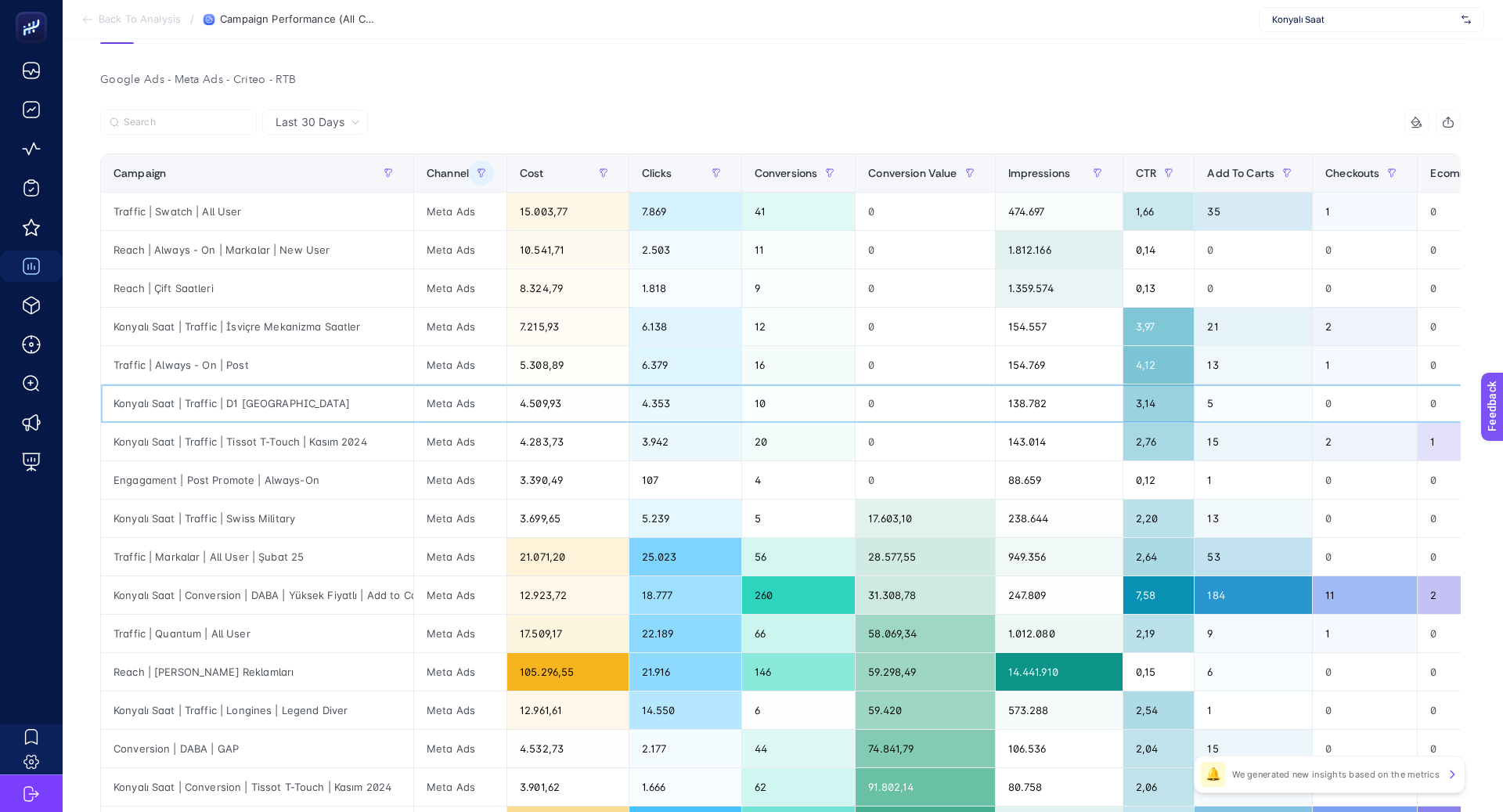
click at [245, 400] on div "Konyalı Saat | Traffic | D1 Milano" at bounding box center [257, 404] width 313 height 37
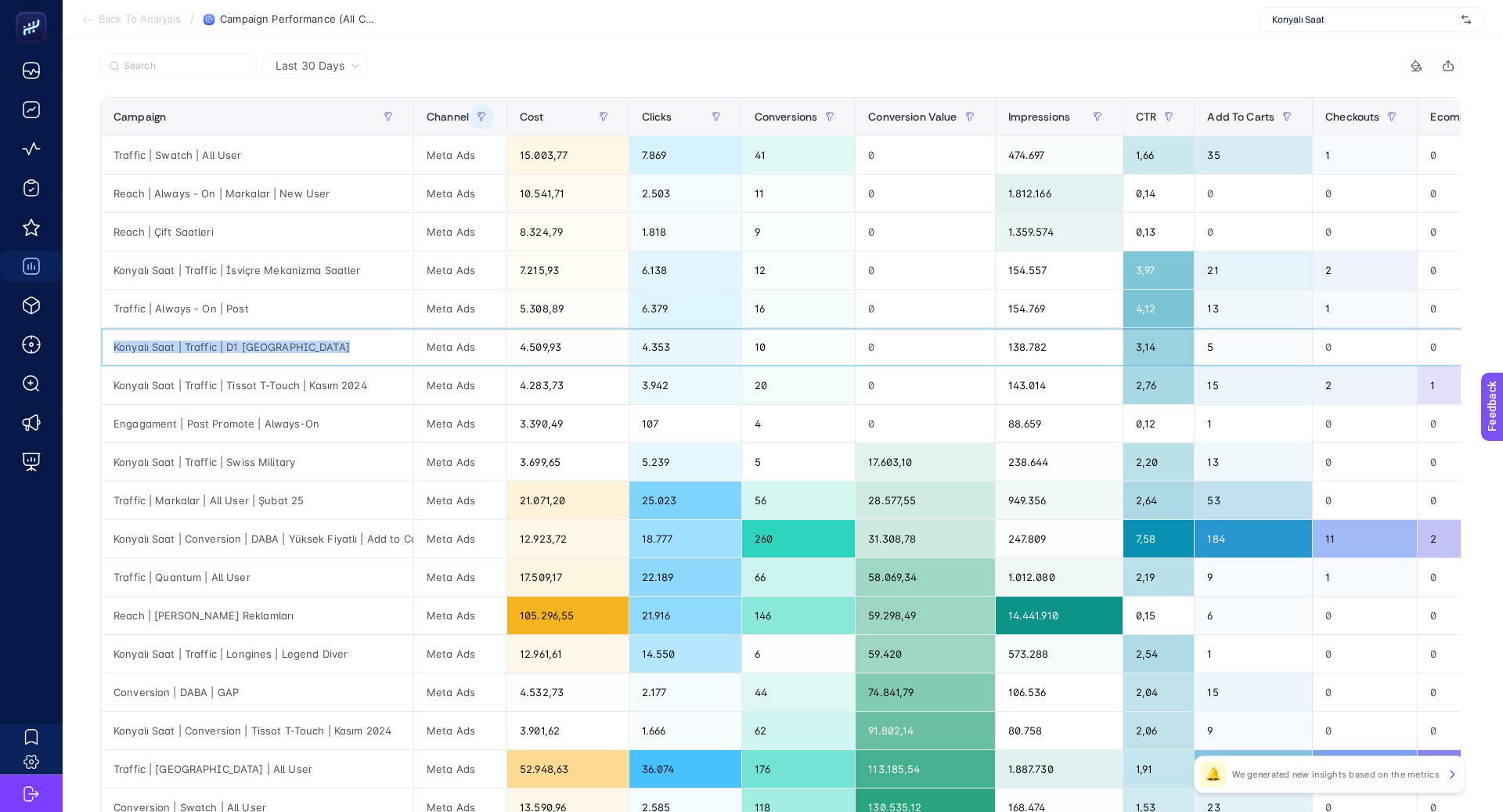
scroll to position [197, 0]
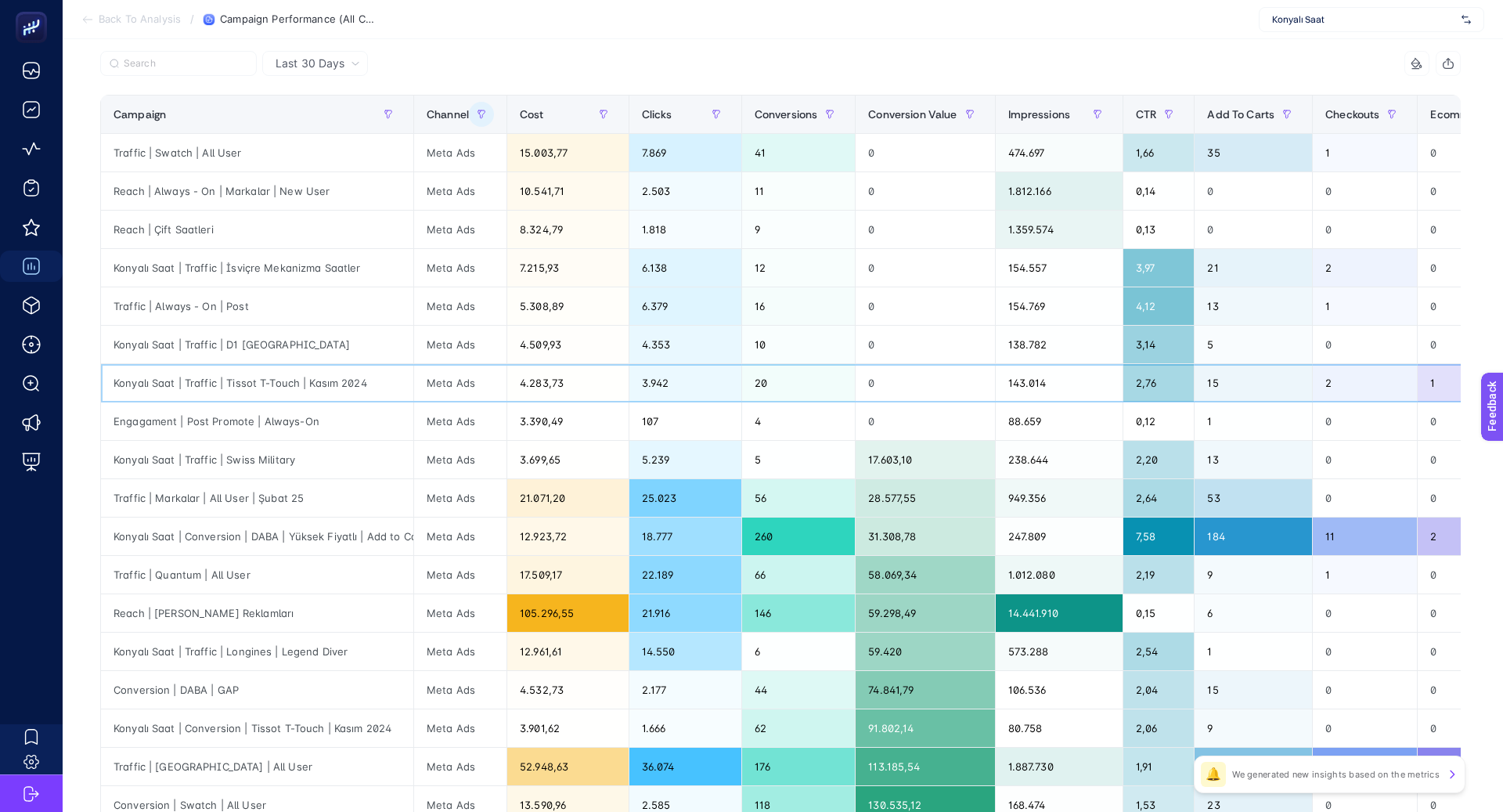
click at [341, 384] on div "Konyalı Saat | Traffic | Tissot T-Touch | Kasım 2024" at bounding box center [257, 383] width 313 height 37
click at [285, 412] on div "Engagament | Post Promote | Always-On" at bounding box center [257, 421] width 313 height 37
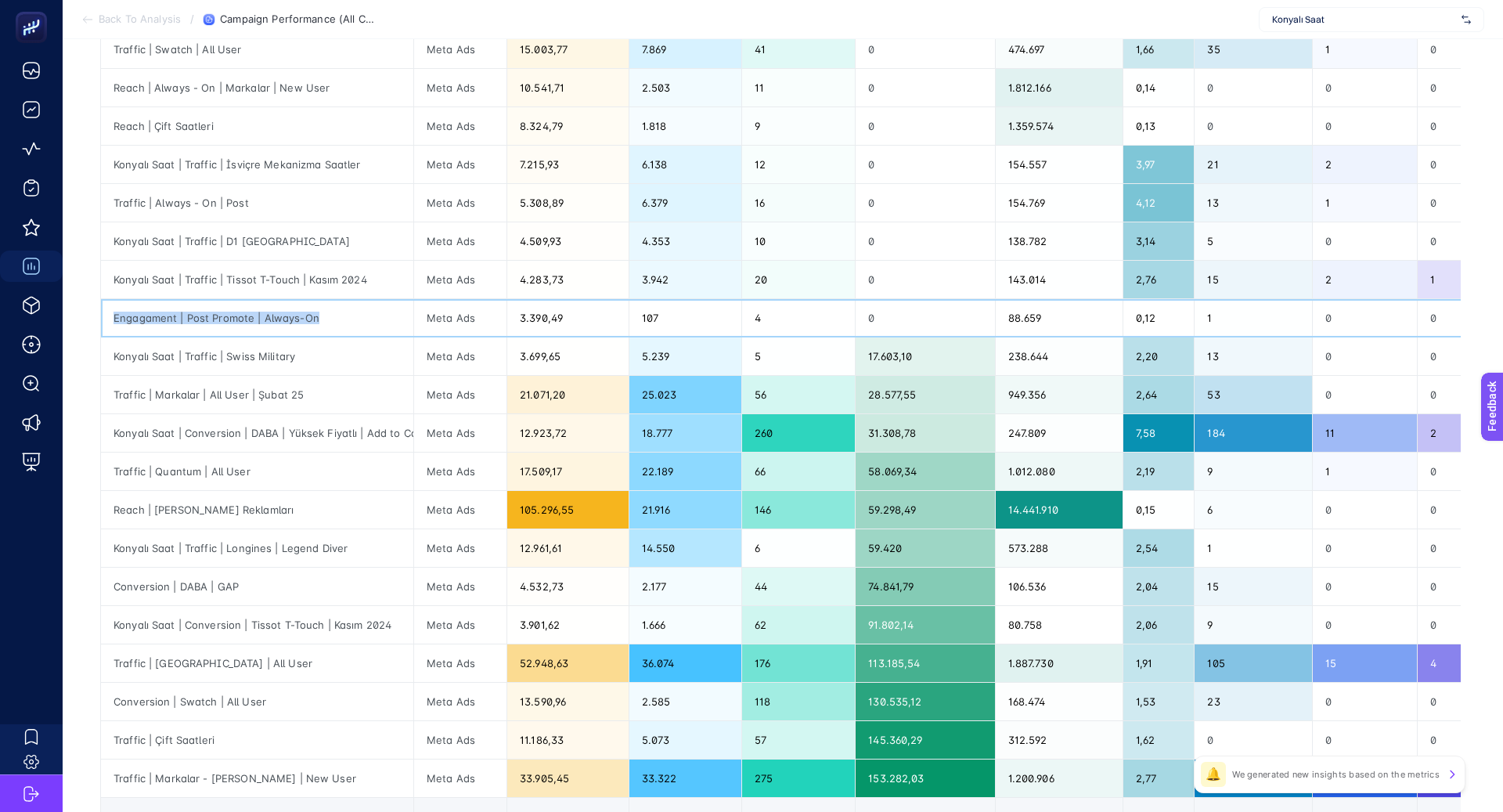
scroll to position [329, 0]
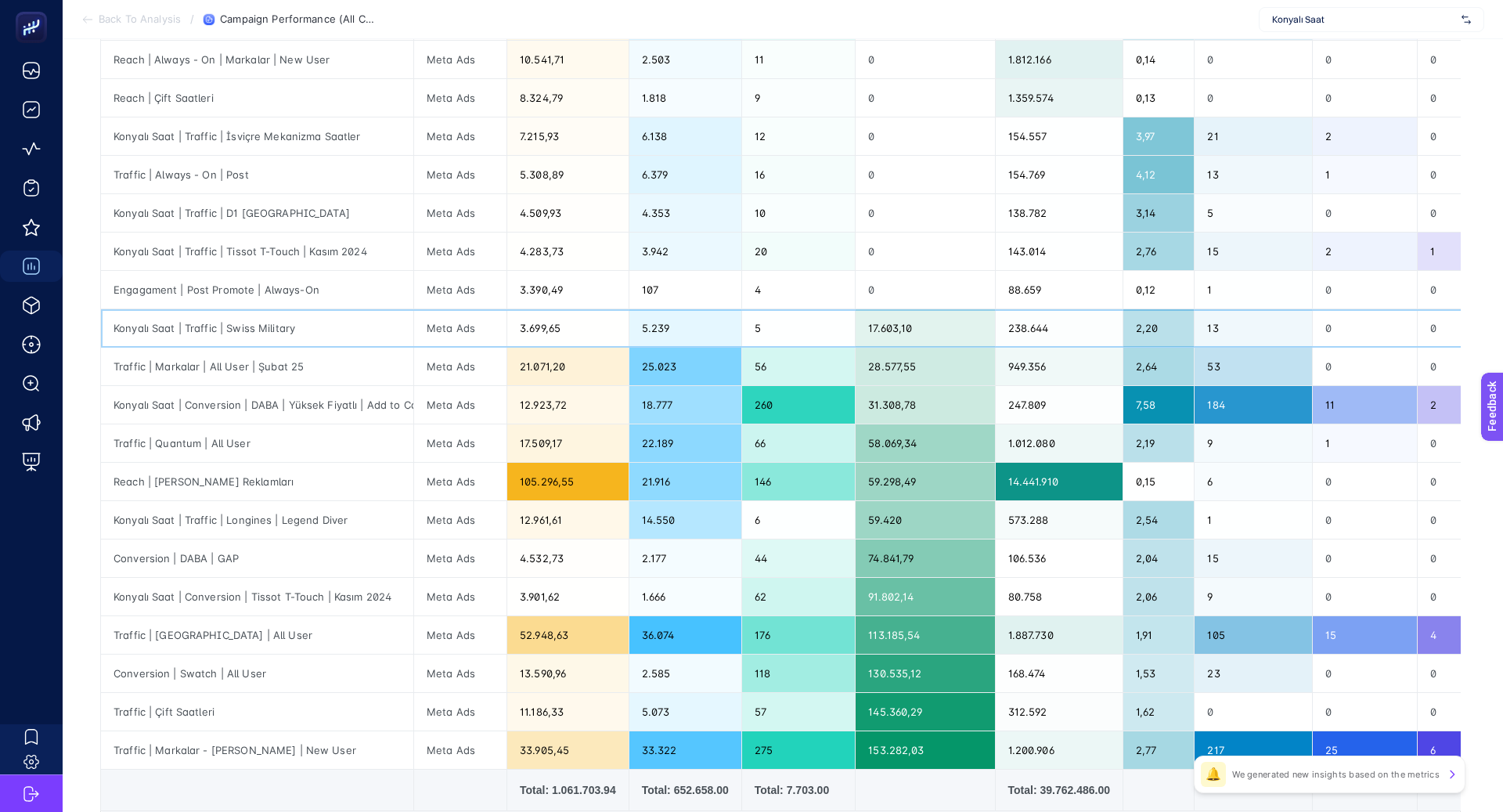
click at [260, 330] on div "Konyalı Saat | Traffic | Swiss Military" at bounding box center [257, 328] width 313 height 37
click at [260, 332] on div "Konyalı Saat | Traffic | Swiss Military" at bounding box center [257, 328] width 313 height 37
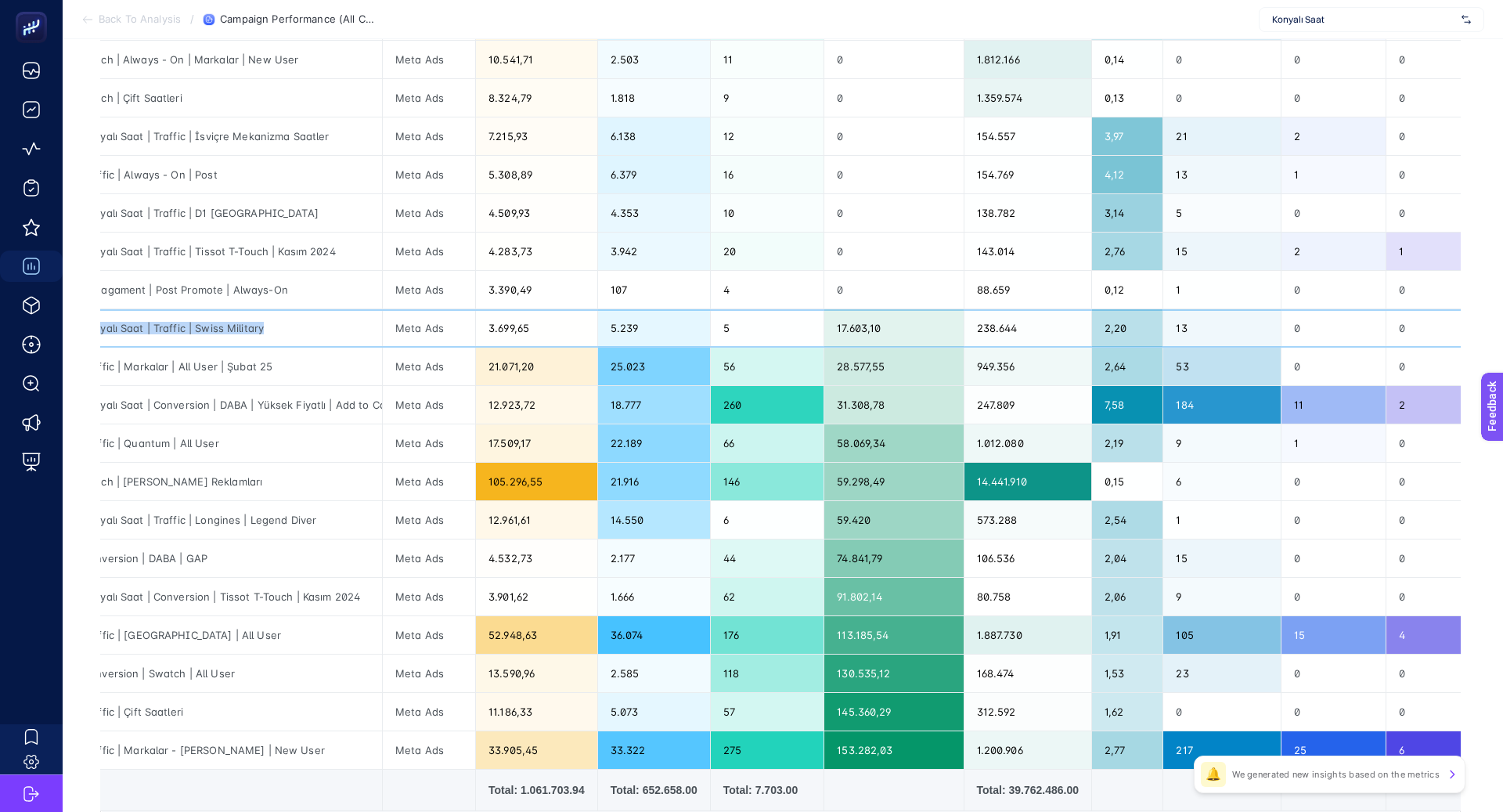
scroll to position [0, 0]
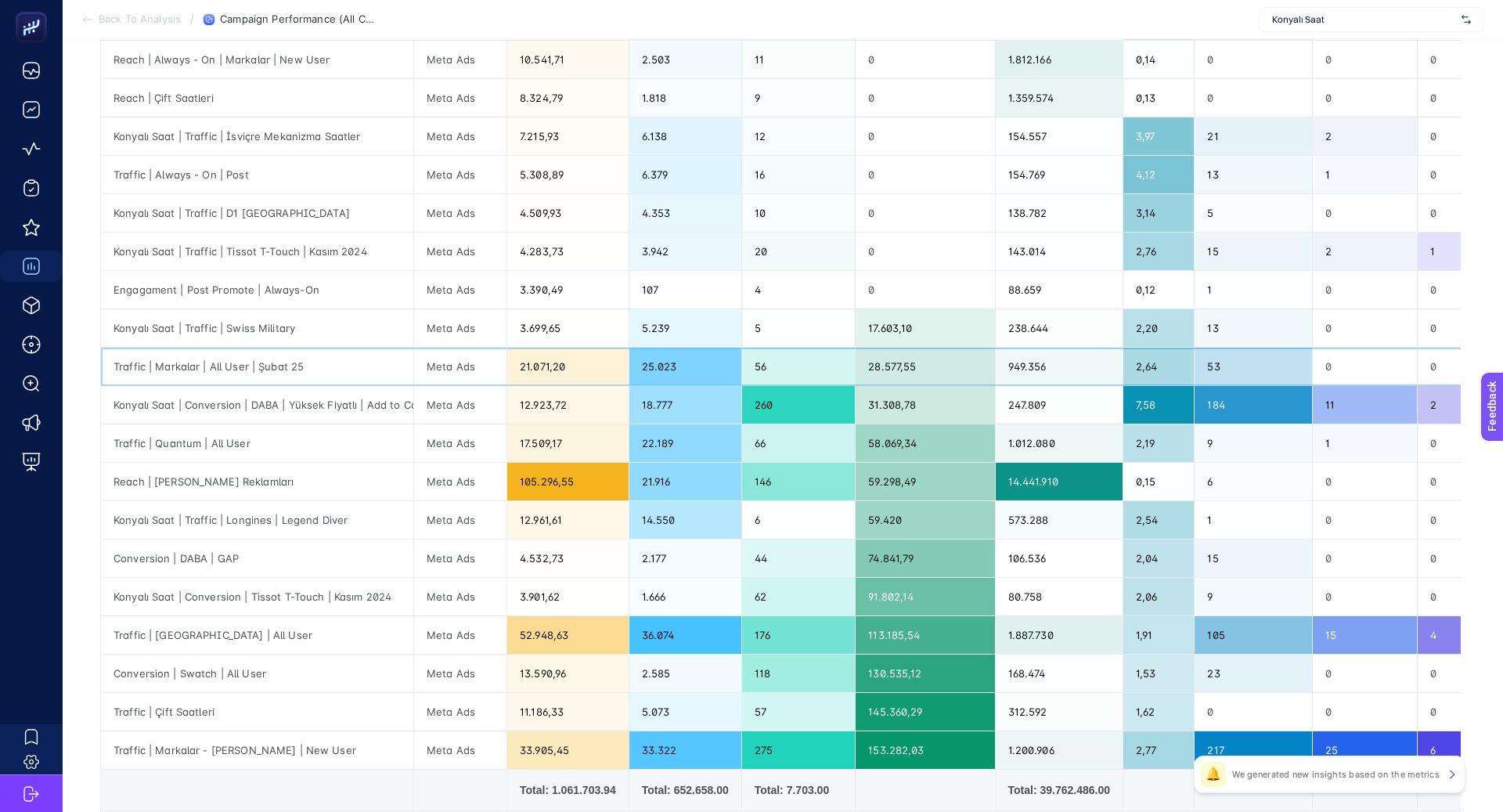
click at [260, 366] on div "Traffic | Markalar | All User | Şubat 25" at bounding box center [257, 366] width 313 height 37
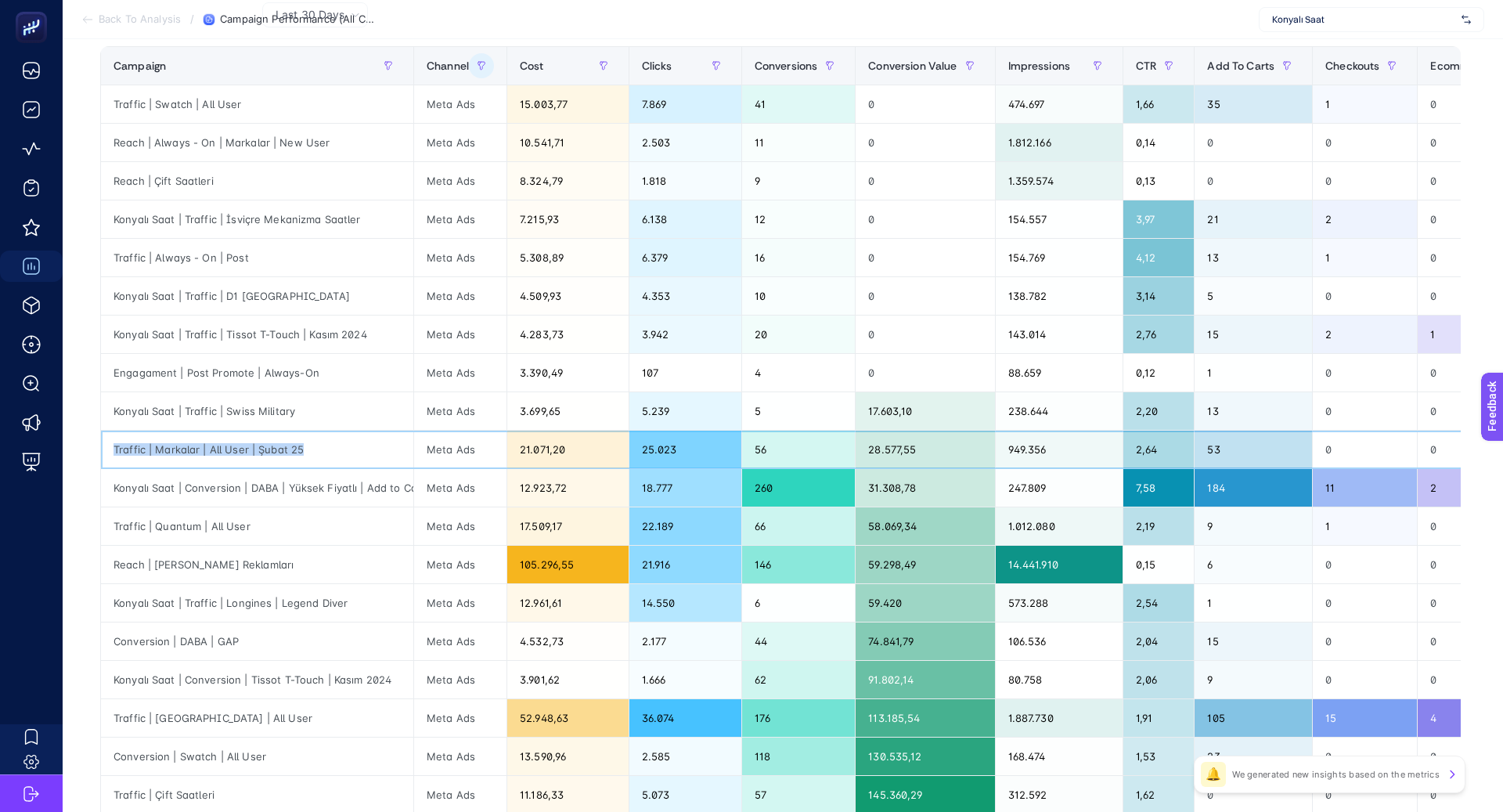
copy tr "Traffic | Markalar | All User | Şubat 25"
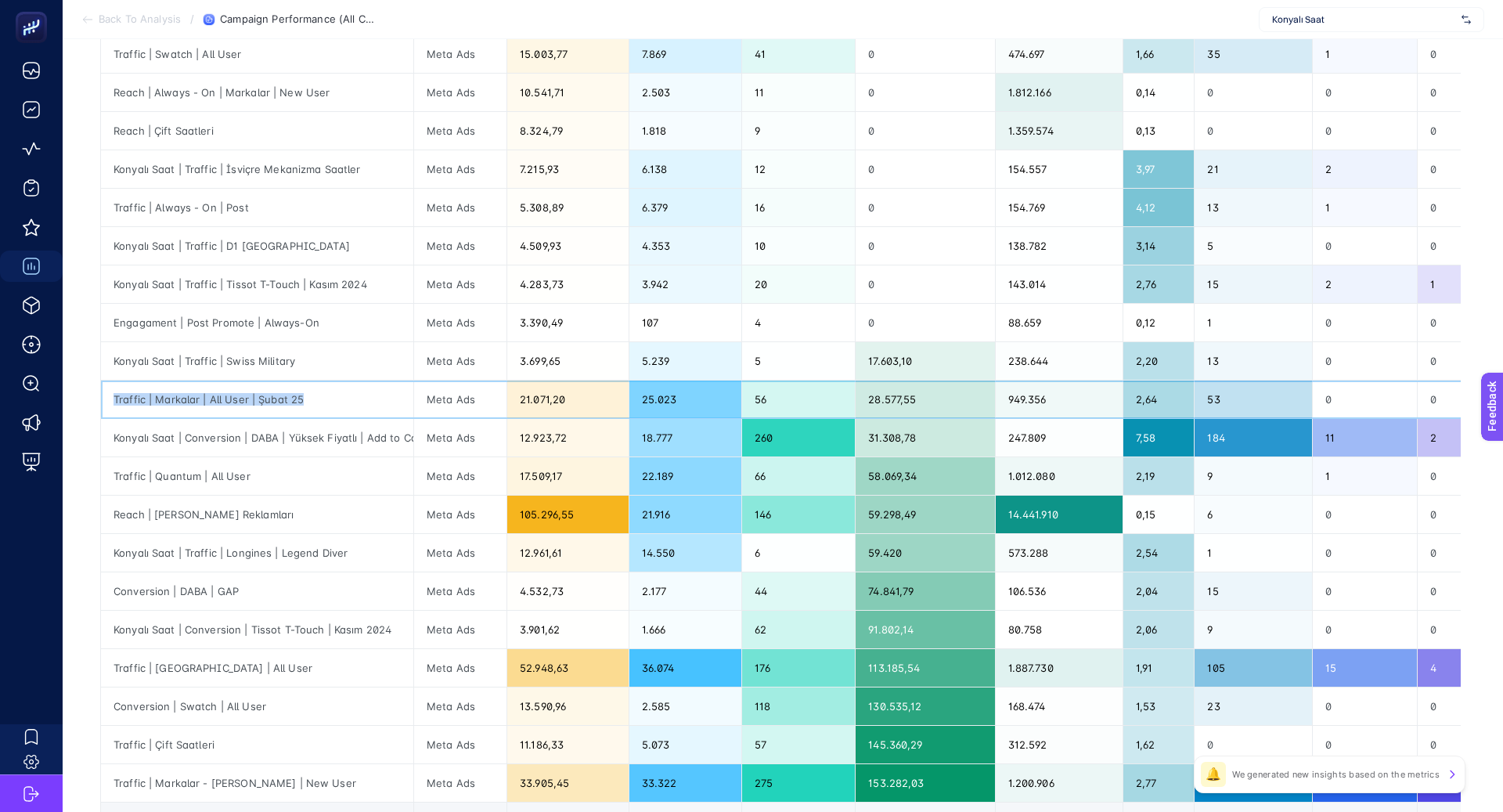
scroll to position [301, 0]
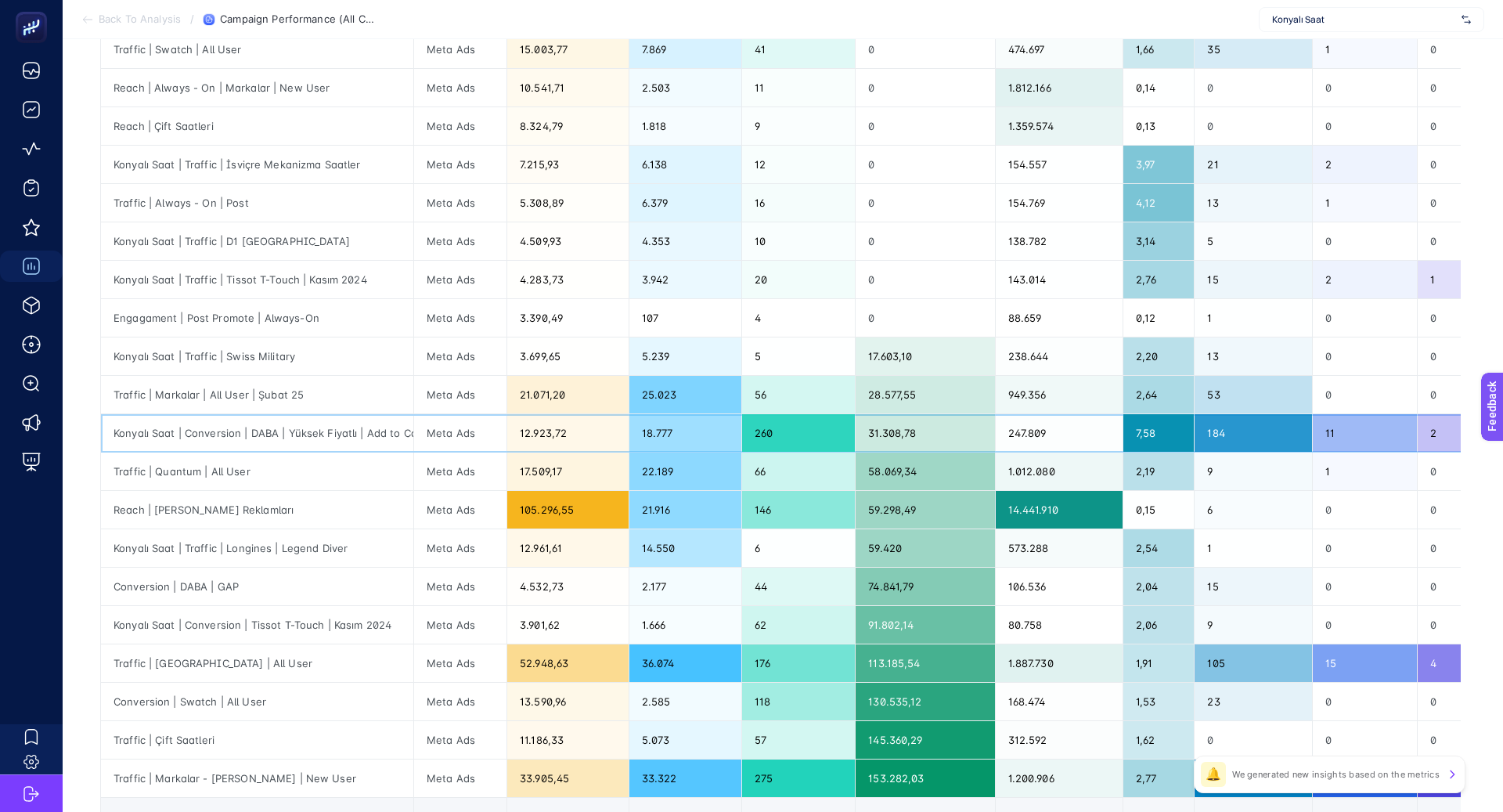
click at [382, 426] on div "Konyalı Saat | Conversion | DABA | Yüksek Fiyatlı | Add to Cart" at bounding box center [257, 433] width 313 height 37
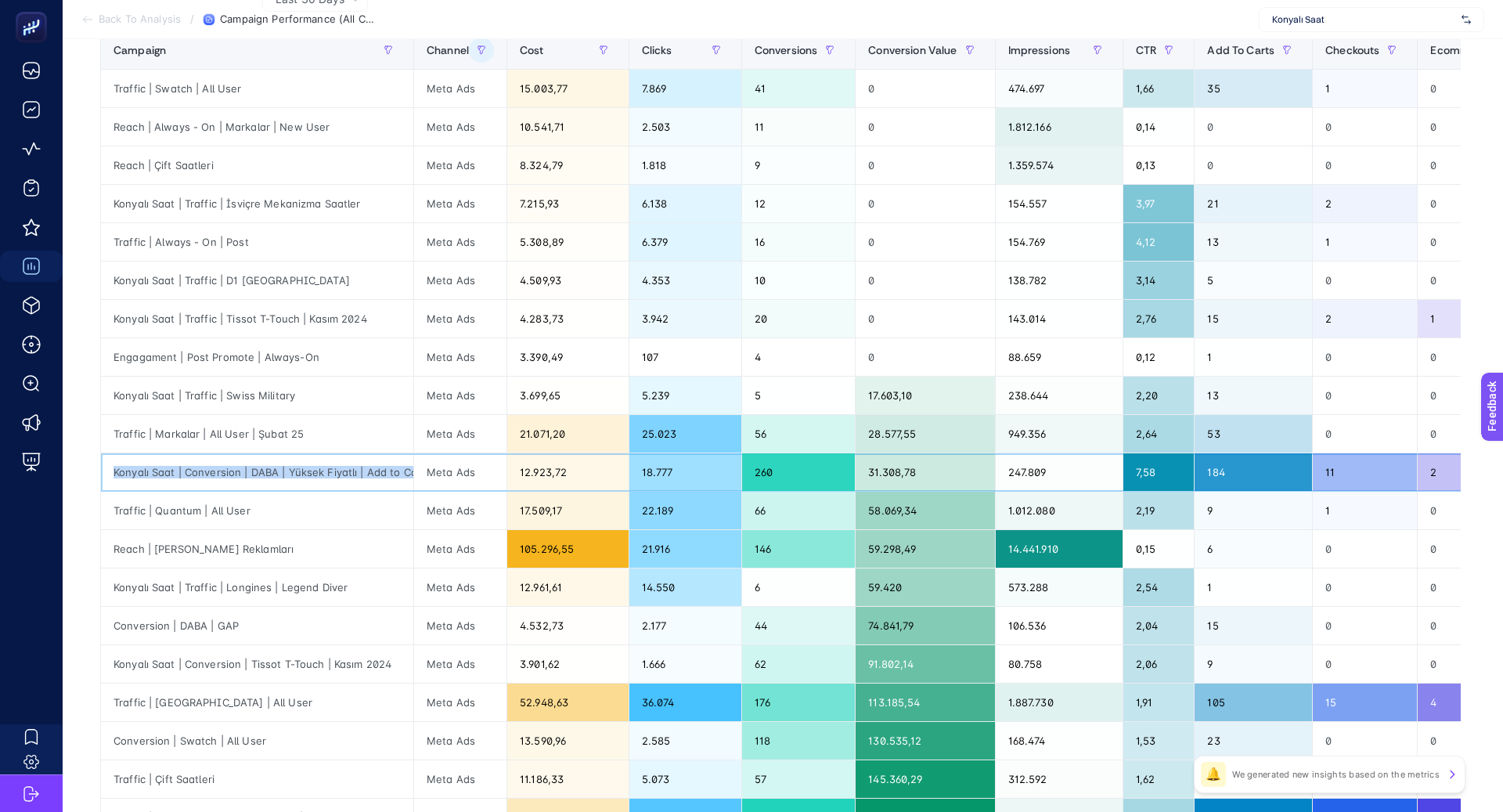
scroll to position [257, 0]
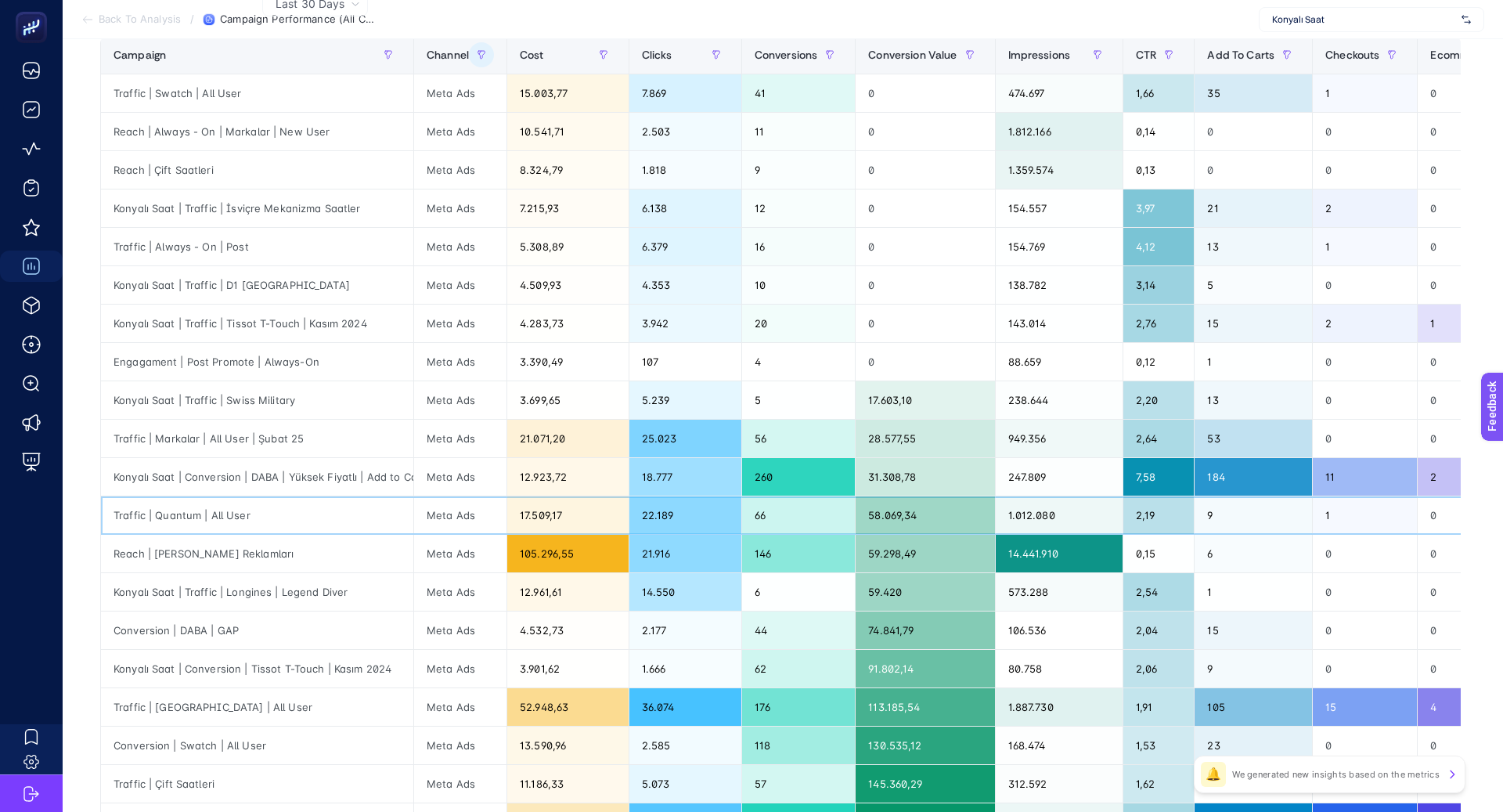
click at [317, 515] on div "Traffic | Quantum | All User" at bounding box center [257, 515] width 313 height 37
copy tr "Traffic | Quantum | All User"
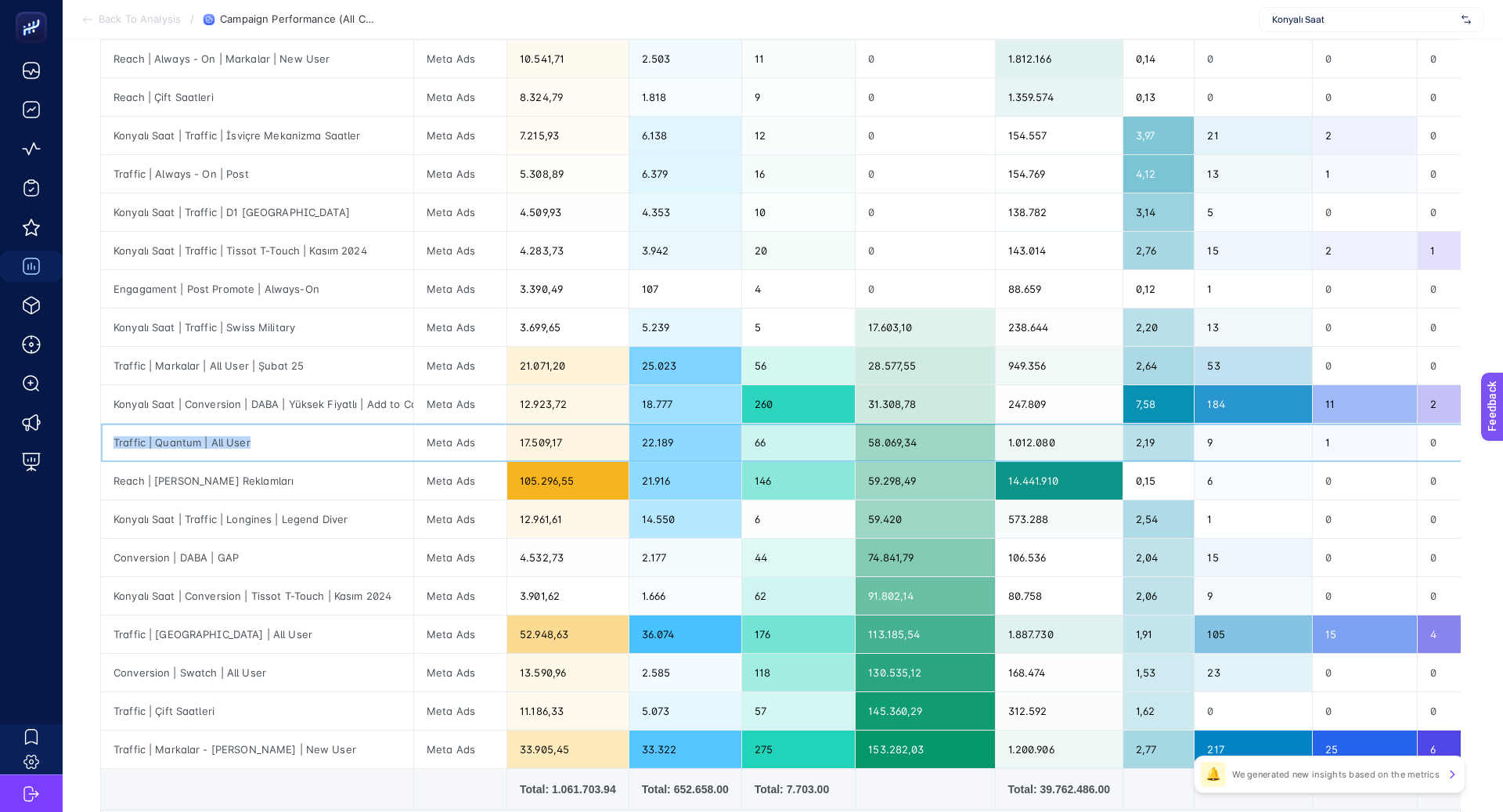
scroll to position [342, 0]
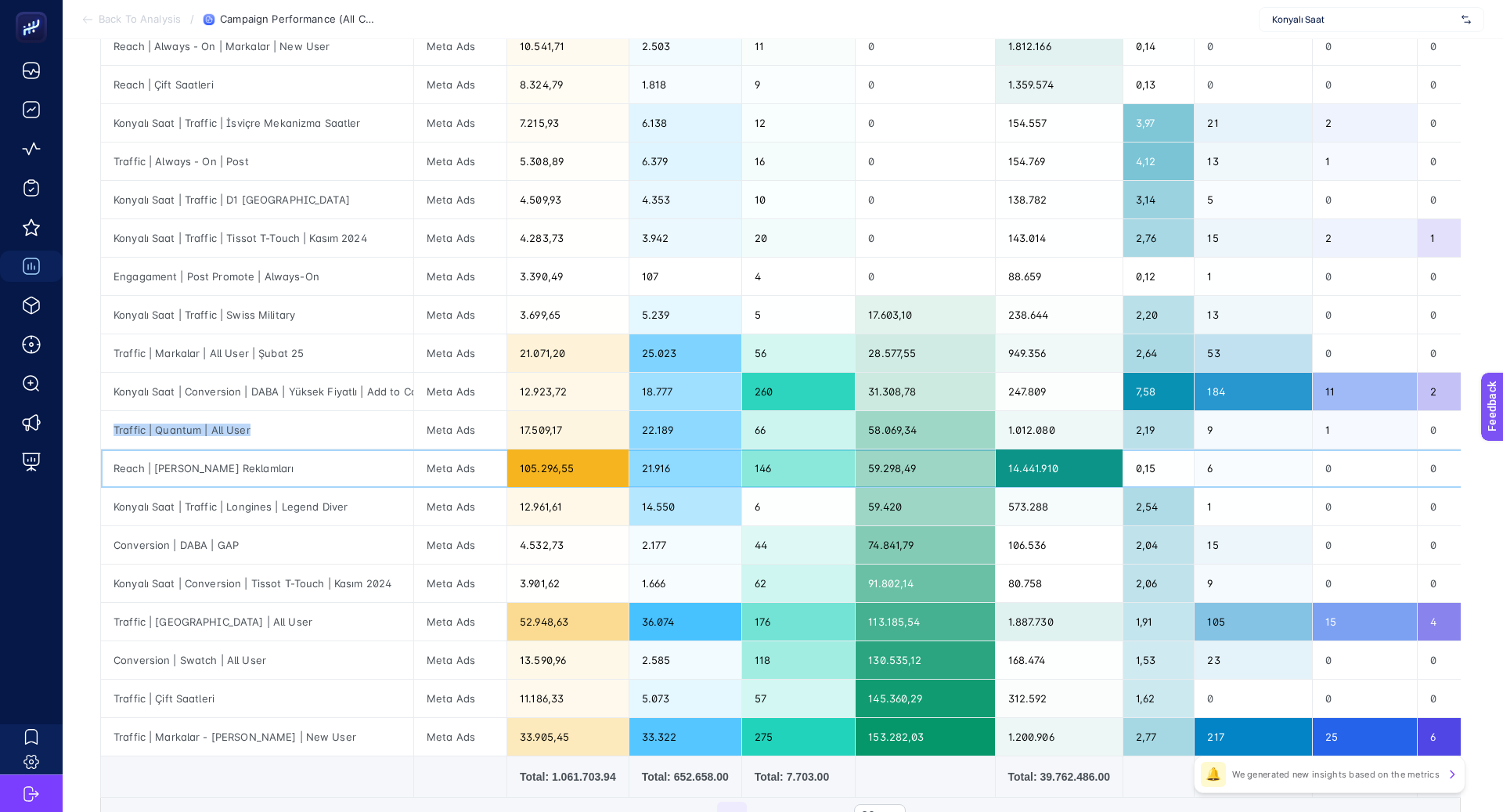
click at [219, 462] on div "Reach | Marka Ortaklık Reklamları" at bounding box center [257, 468] width 313 height 37
click at [223, 498] on div "Konyalı Saat | Traffic | Longines | Legend Diver" at bounding box center [257, 506] width 313 height 37
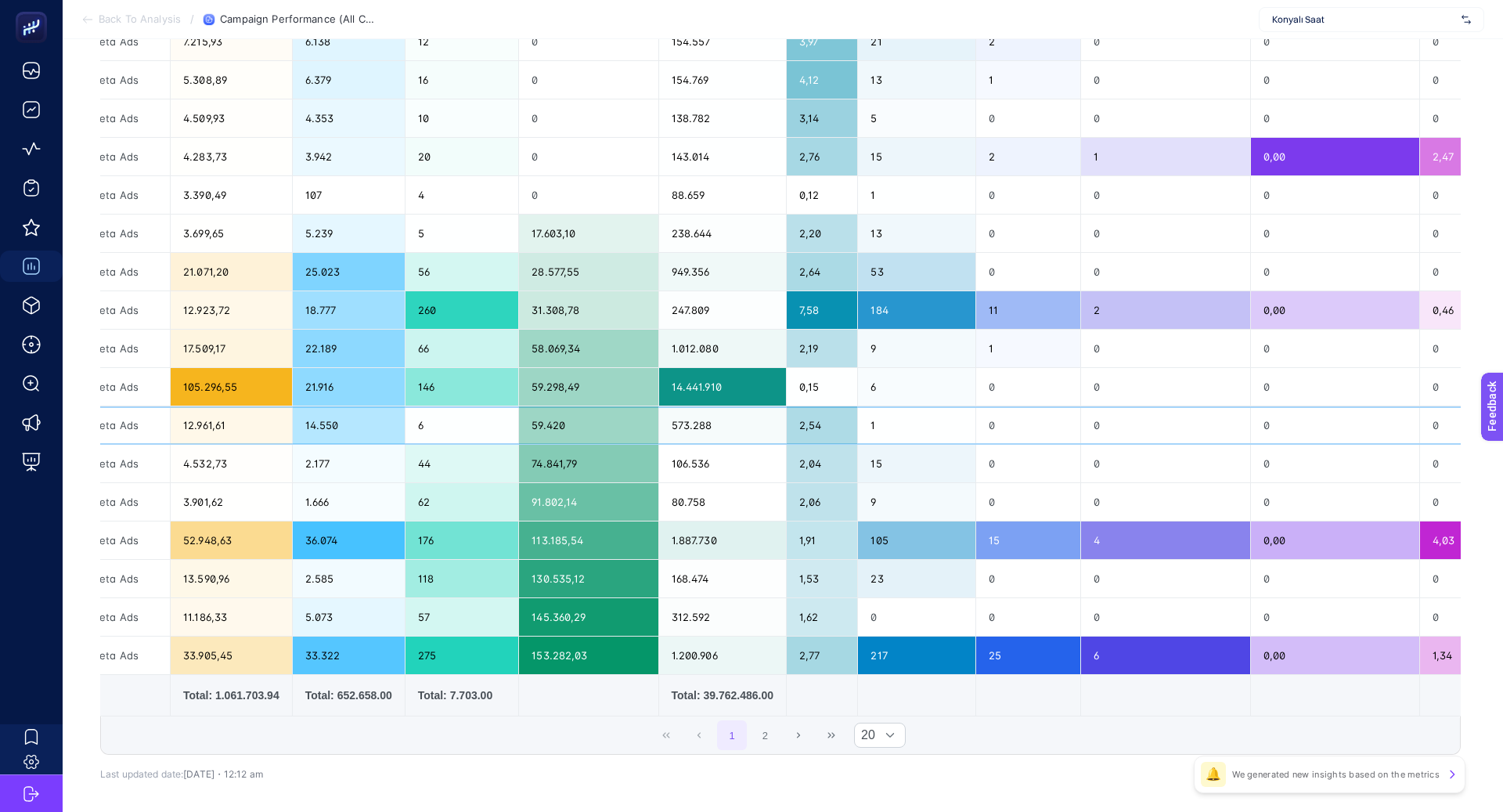
scroll to position [0, 0]
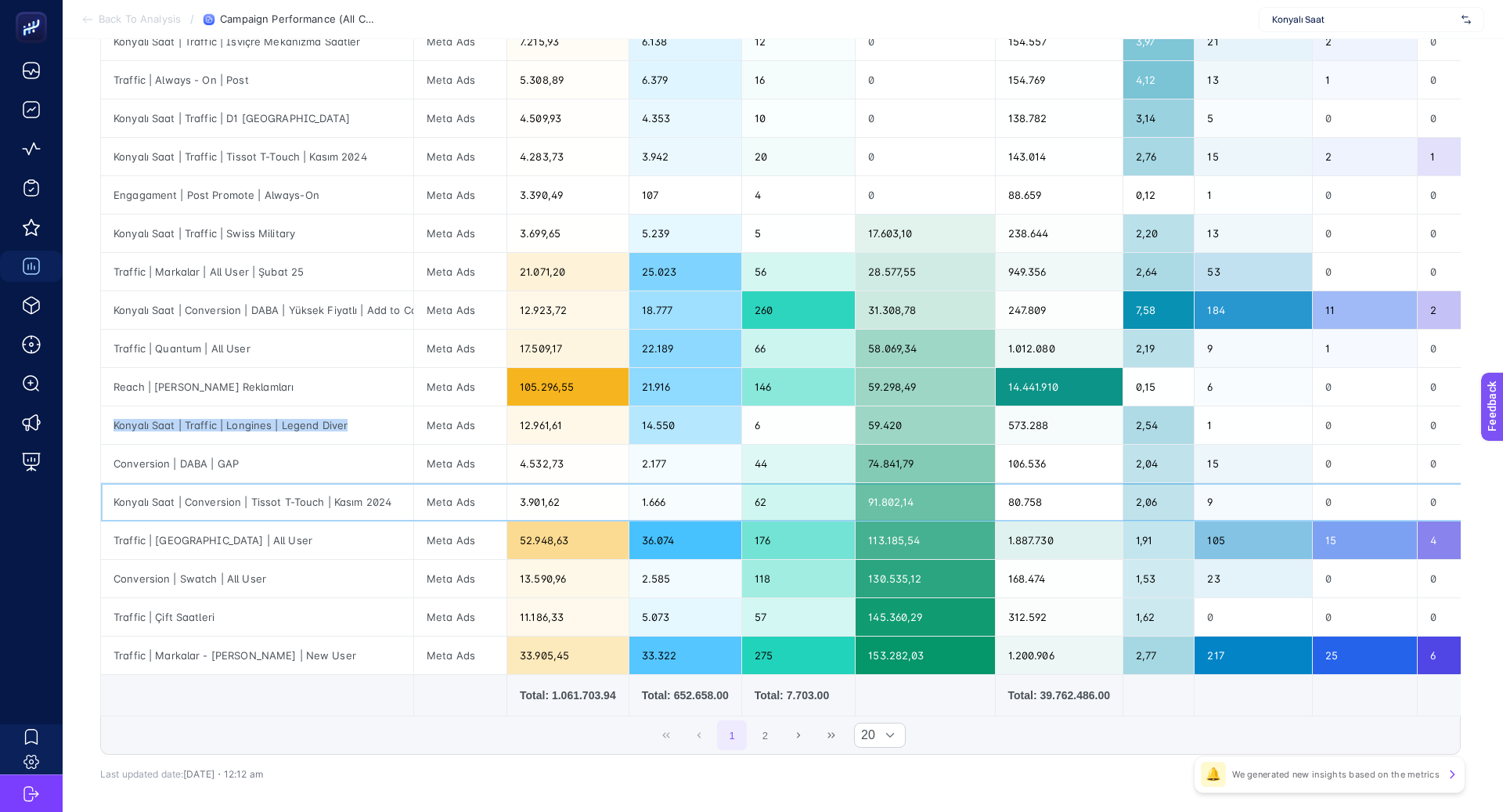
click at [315, 495] on div "Konyalı Saat | Conversion | Tissot T-Touch | Kasım 2024" at bounding box center [257, 501] width 313 height 37
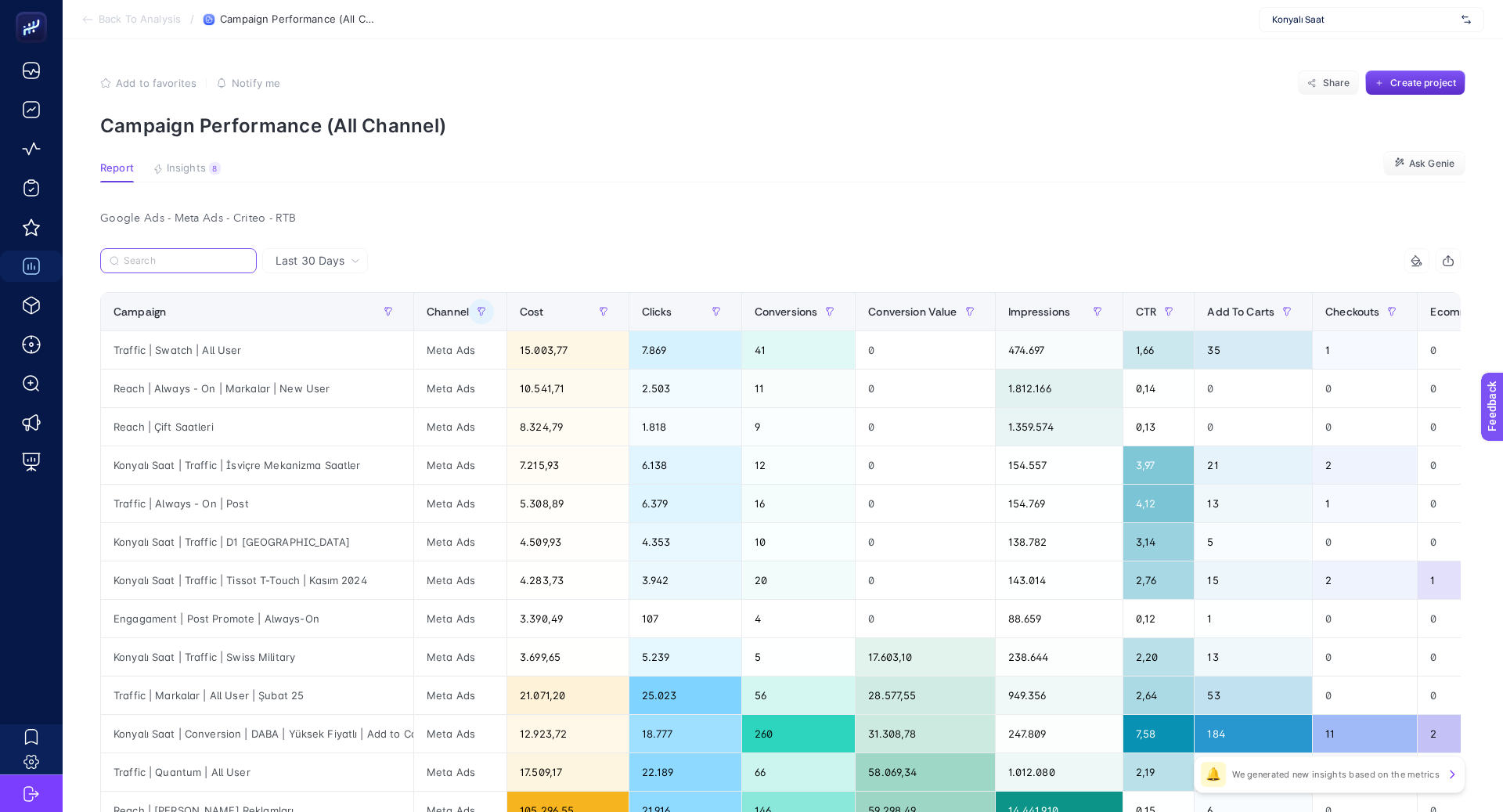
click at [184, 259] on input "Search" at bounding box center [185, 261] width 123 height 12
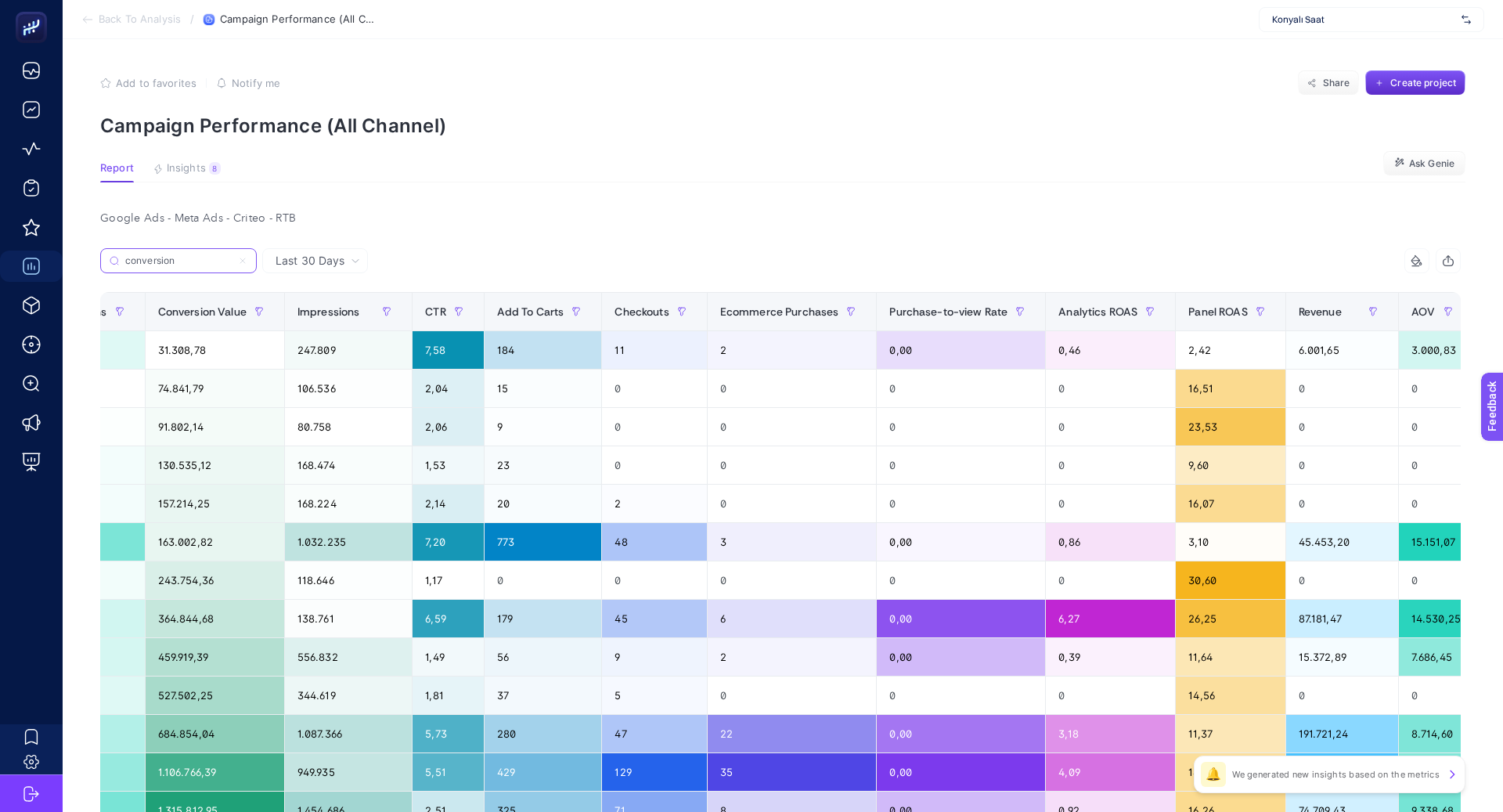
scroll to position [0, 786]
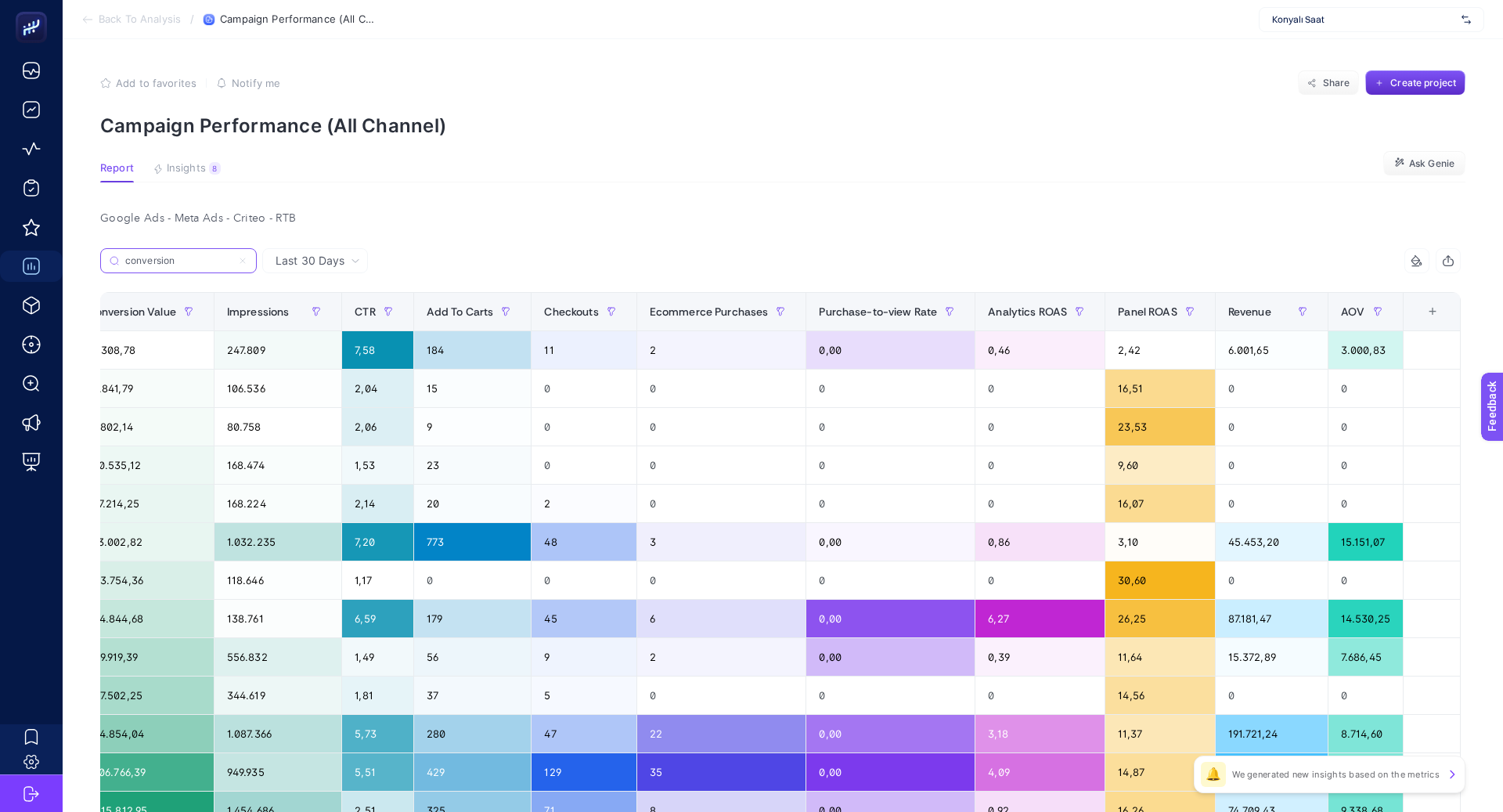
type input "conversion"
click at [1137, 324] on div "Panel ROAS" at bounding box center [1160, 311] width 84 height 25
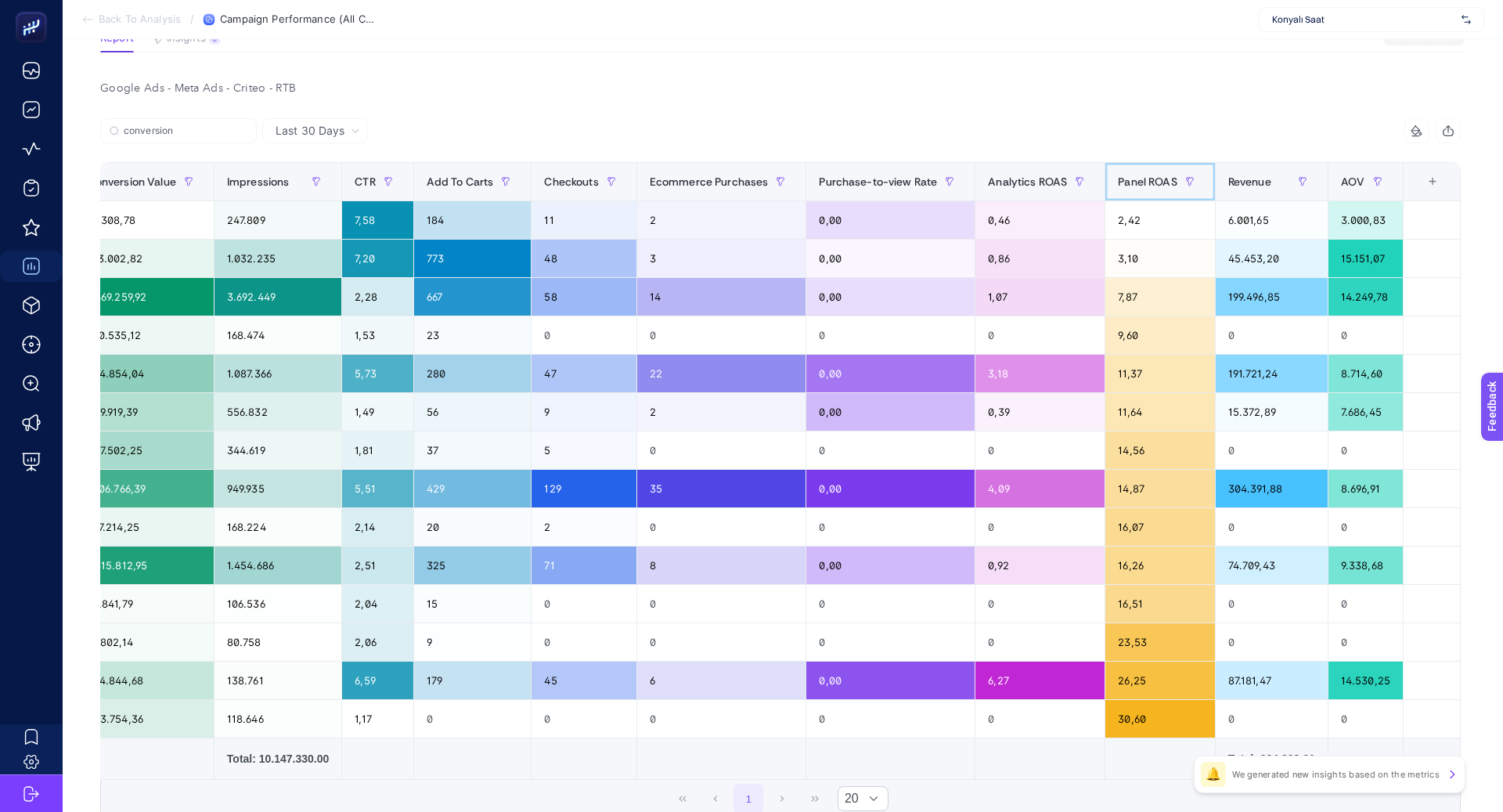
scroll to position [0, 0]
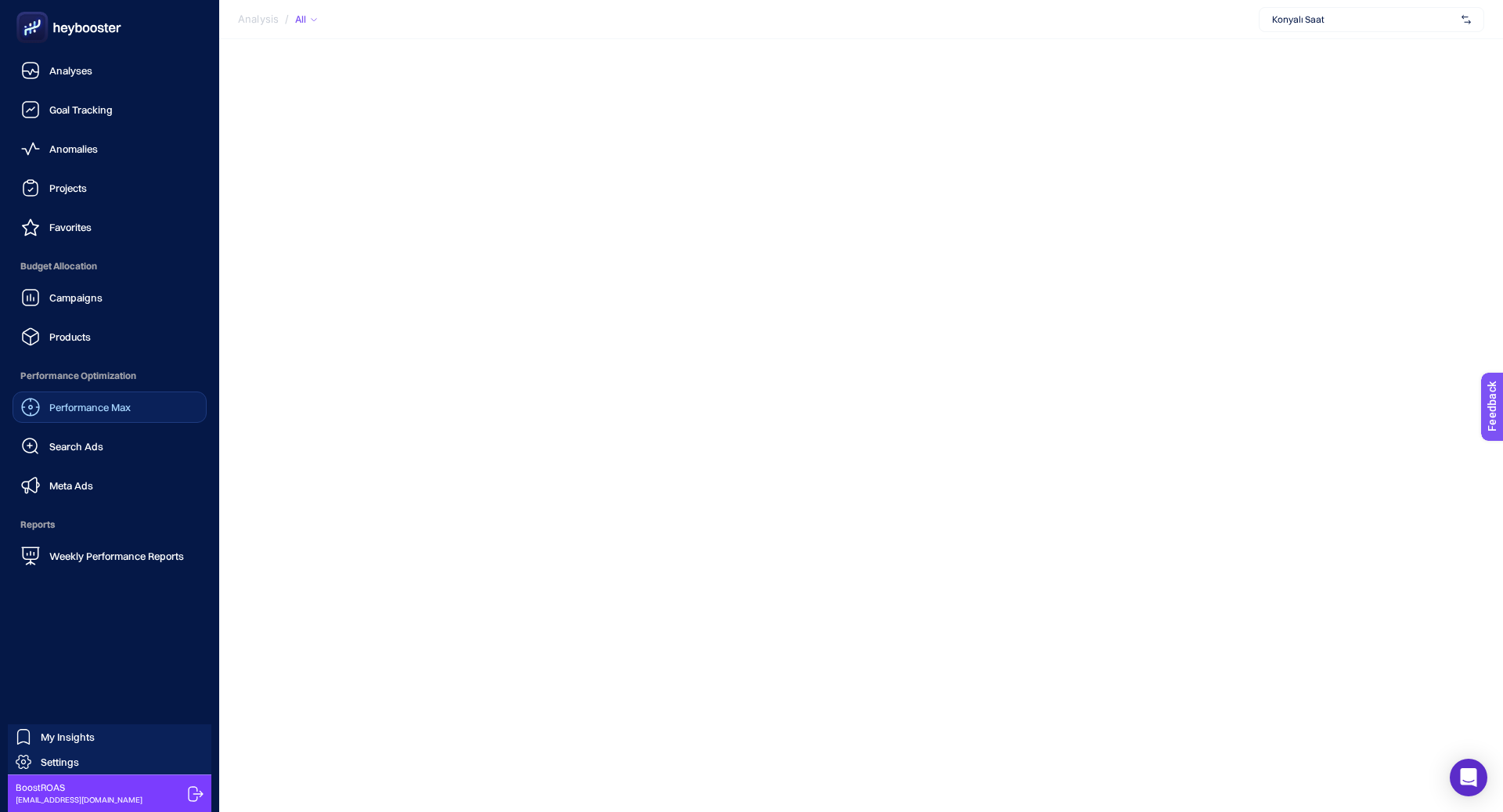
click at [82, 400] on div "Performance Max" at bounding box center [75, 406] width 110 height 19
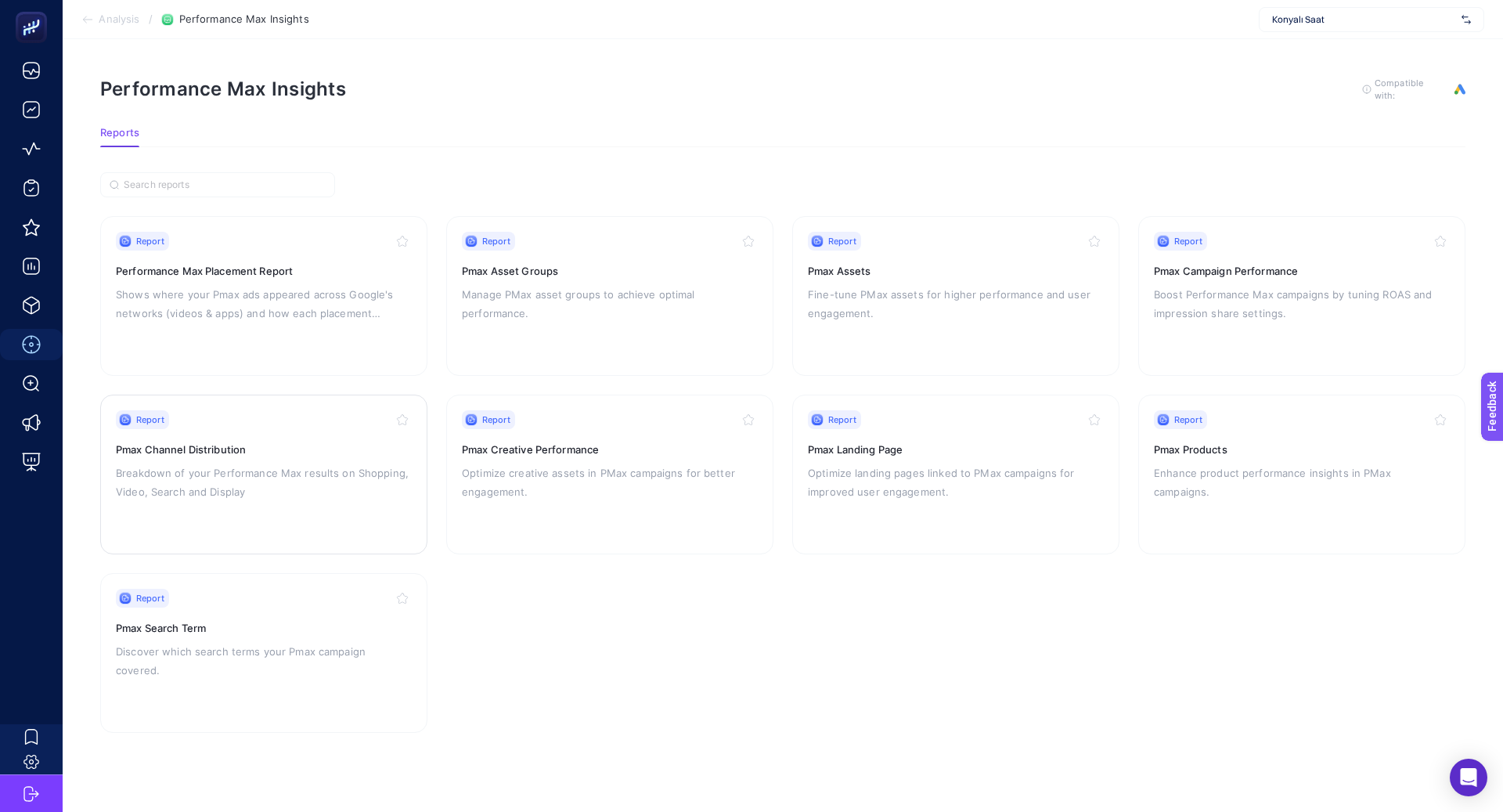
click at [281, 449] on h3 "Pmax Channel Distribution" at bounding box center [263, 449] width 296 height 16
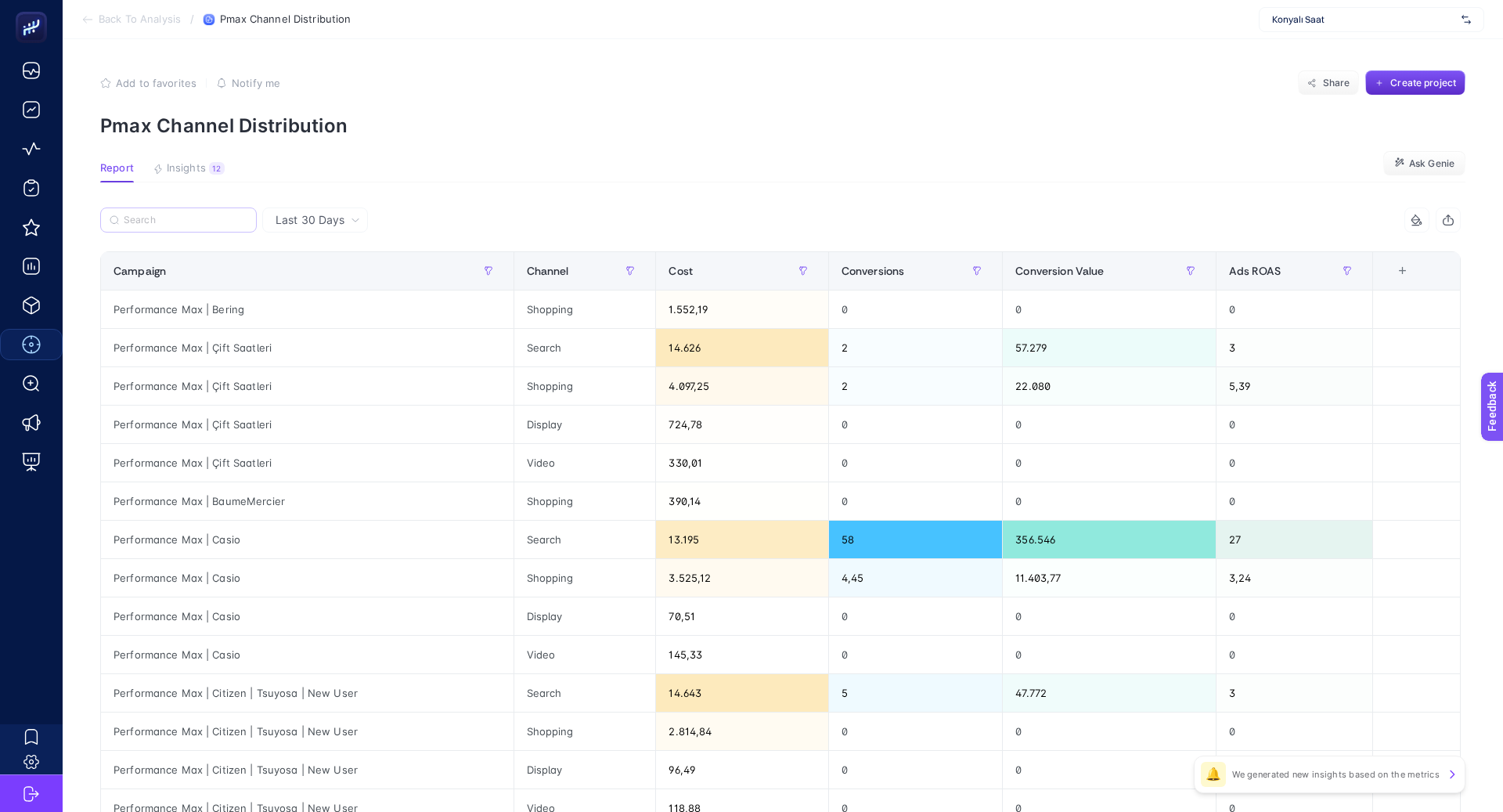
click at [183, 227] on label at bounding box center [179, 219] width 157 height 25
click at [183, 226] on input "Search" at bounding box center [185, 220] width 123 height 12
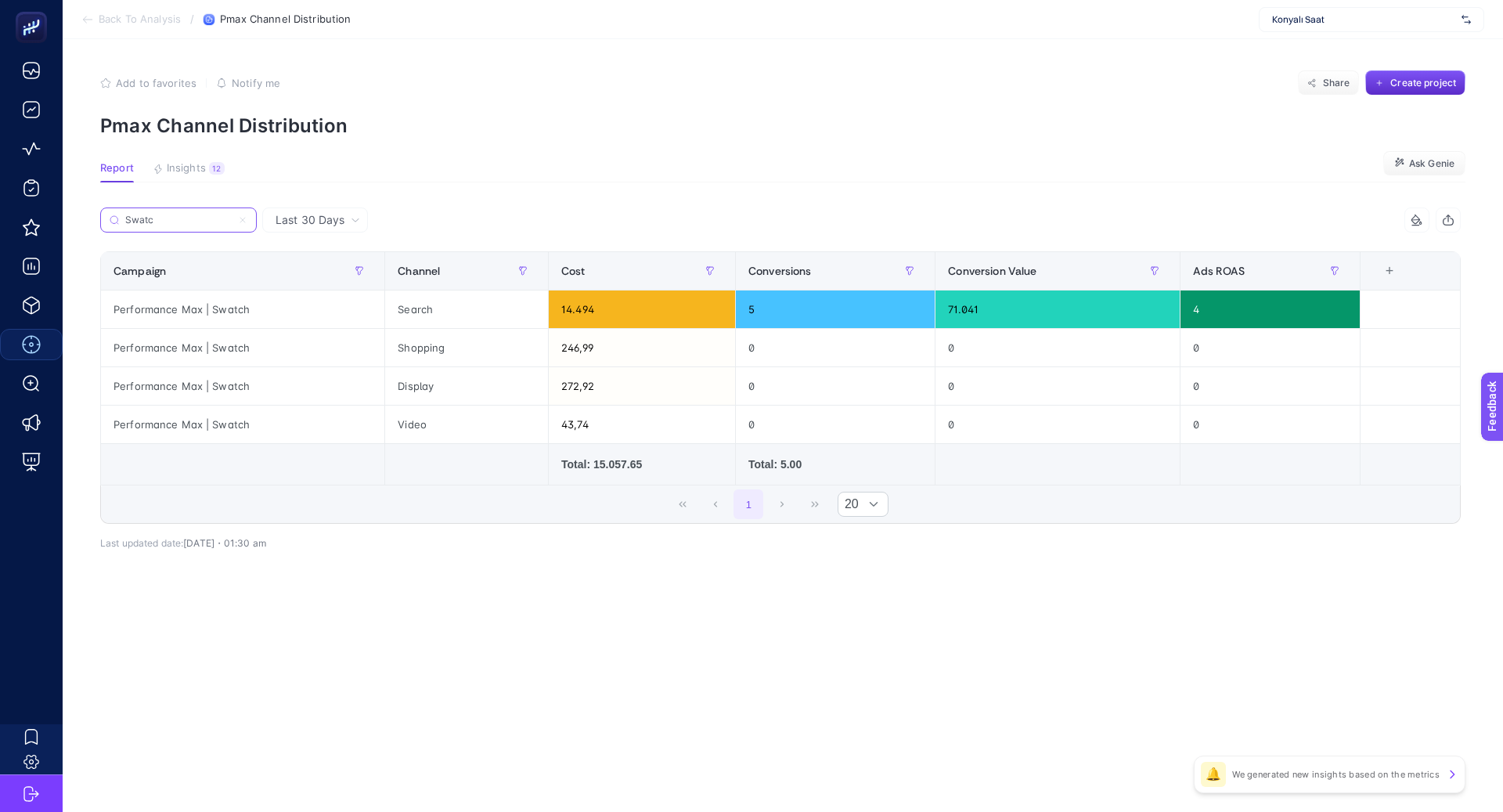
type input "Swatc"
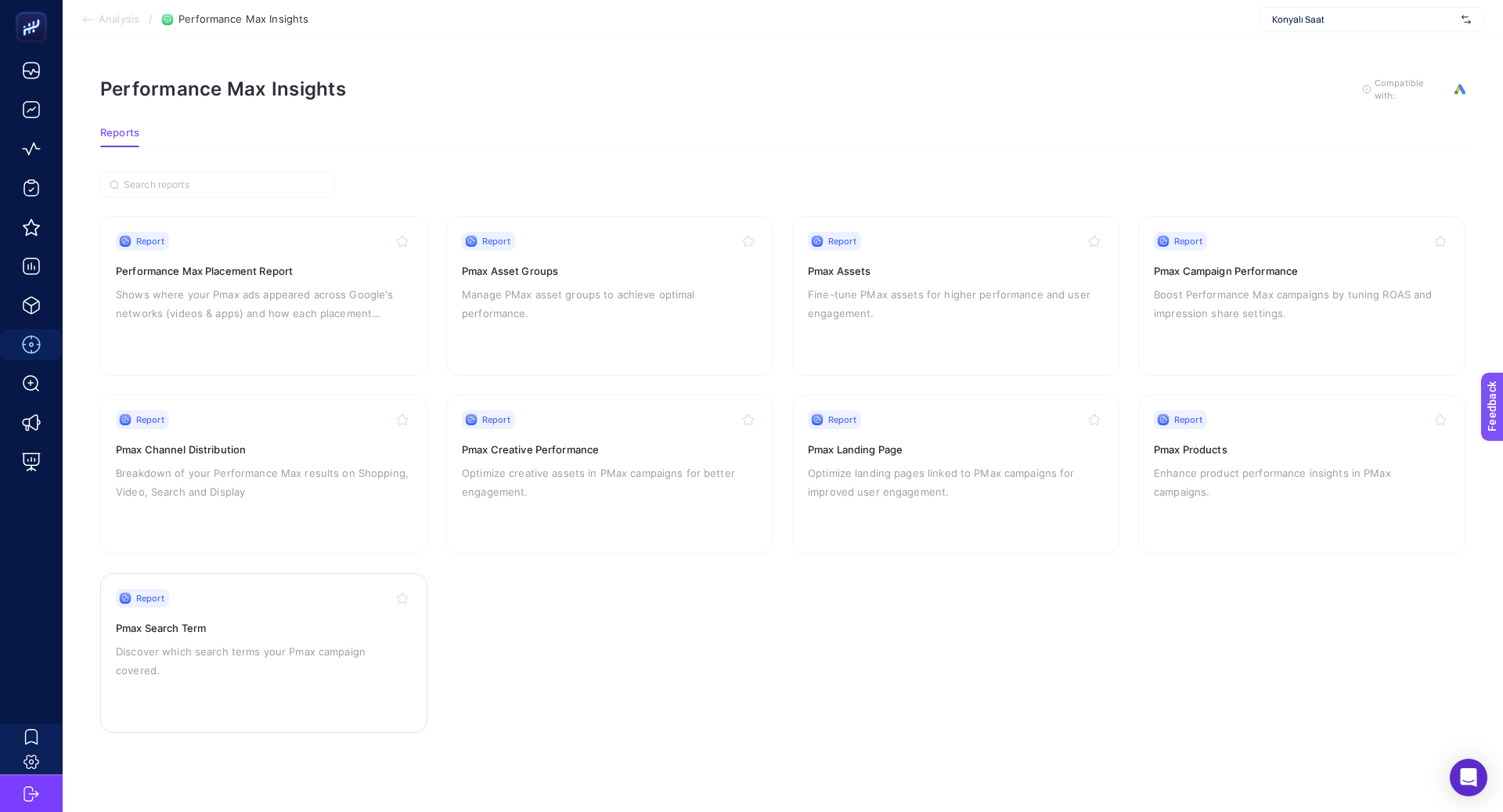
click at [309, 635] on div "Report Pmax Search Term Discover which search terms your Pmax campaign covered." at bounding box center [263, 653] width 296 height 128
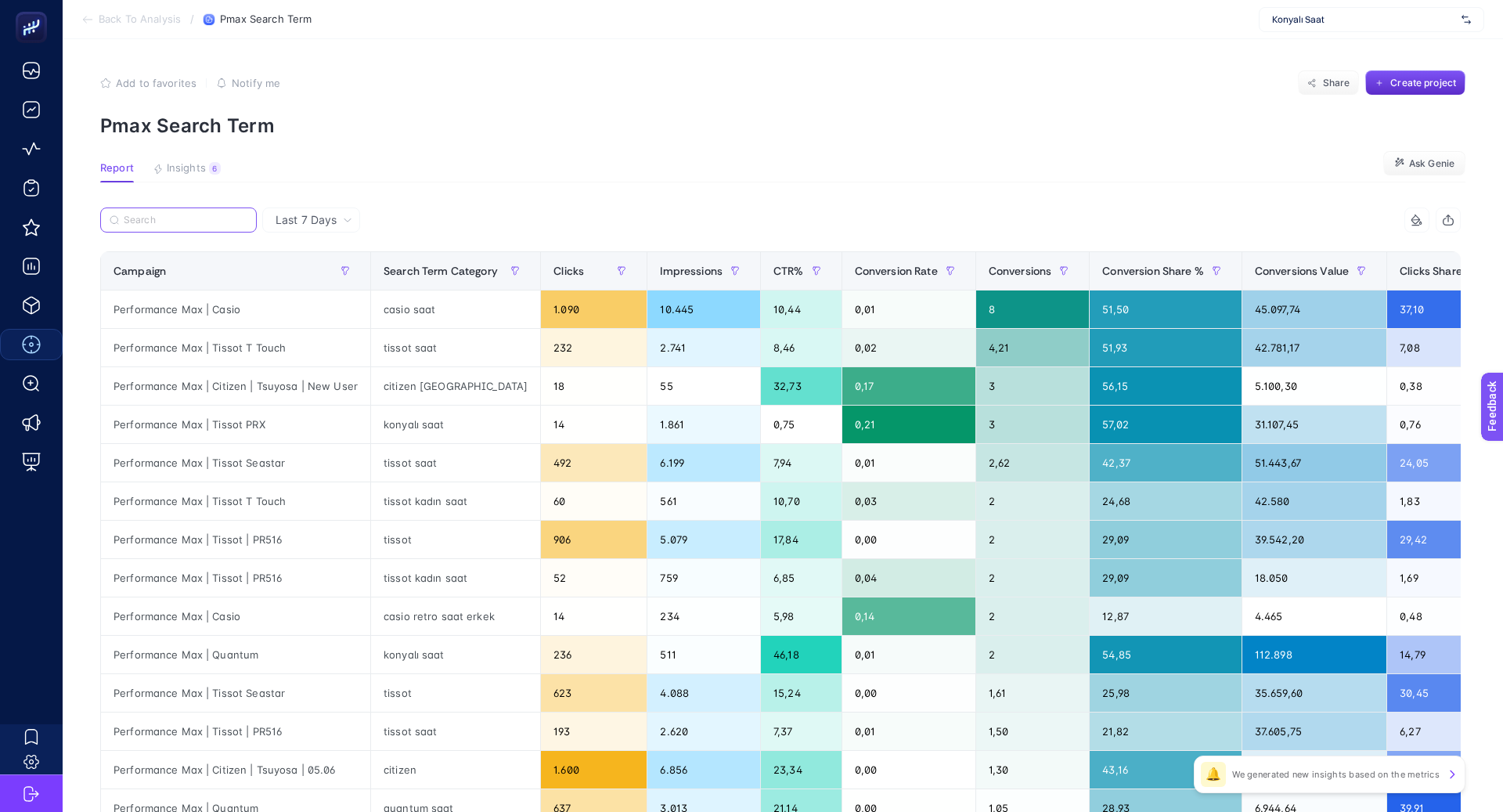
click at [181, 225] on input "Search" at bounding box center [185, 220] width 123 height 12
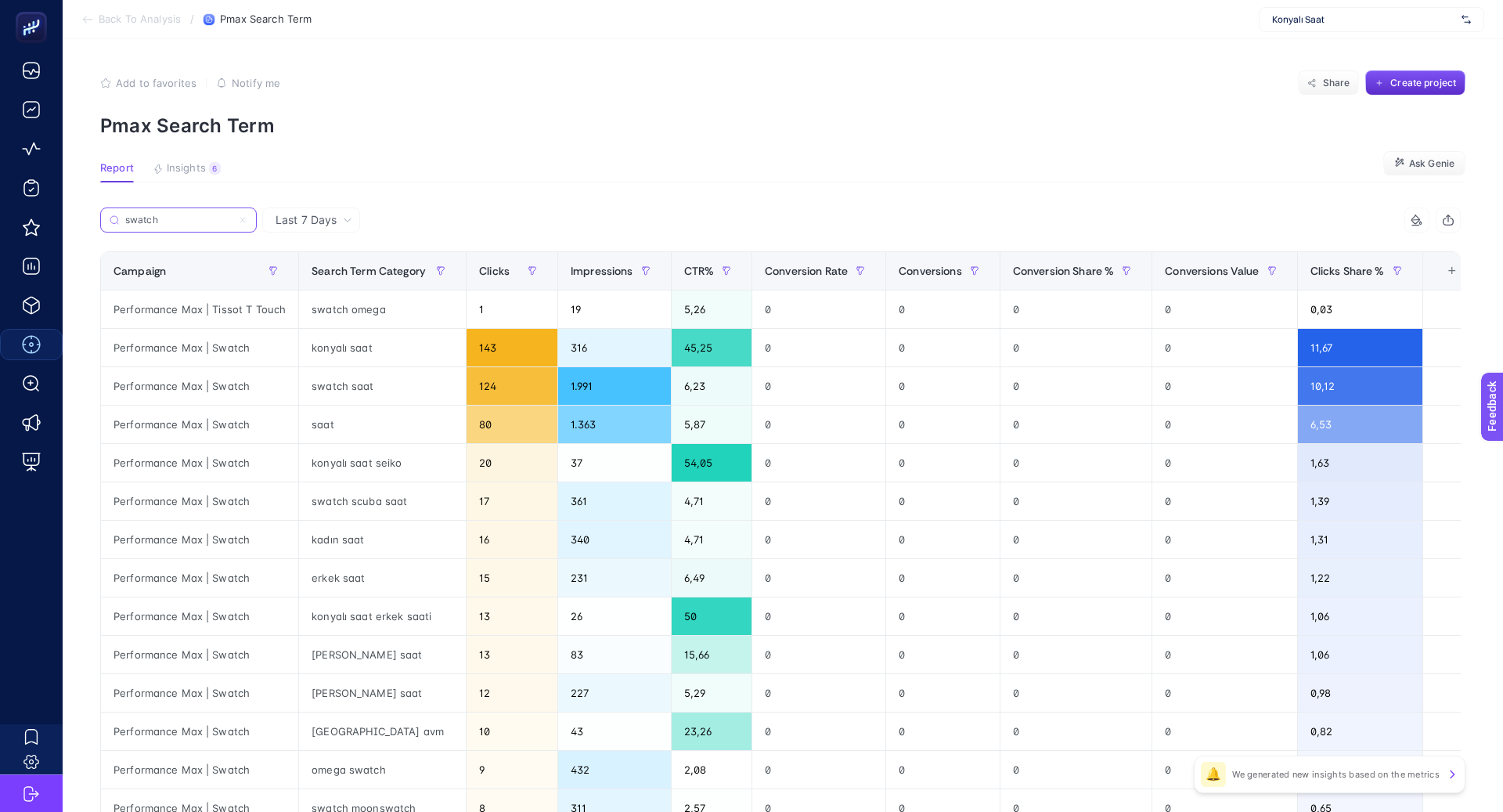
type input "swatch"
click at [318, 220] on span "Last 7 Days" at bounding box center [306, 220] width 61 height 16
click at [338, 286] on li "Last 30 Days" at bounding box center [312, 281] width 89 height 29
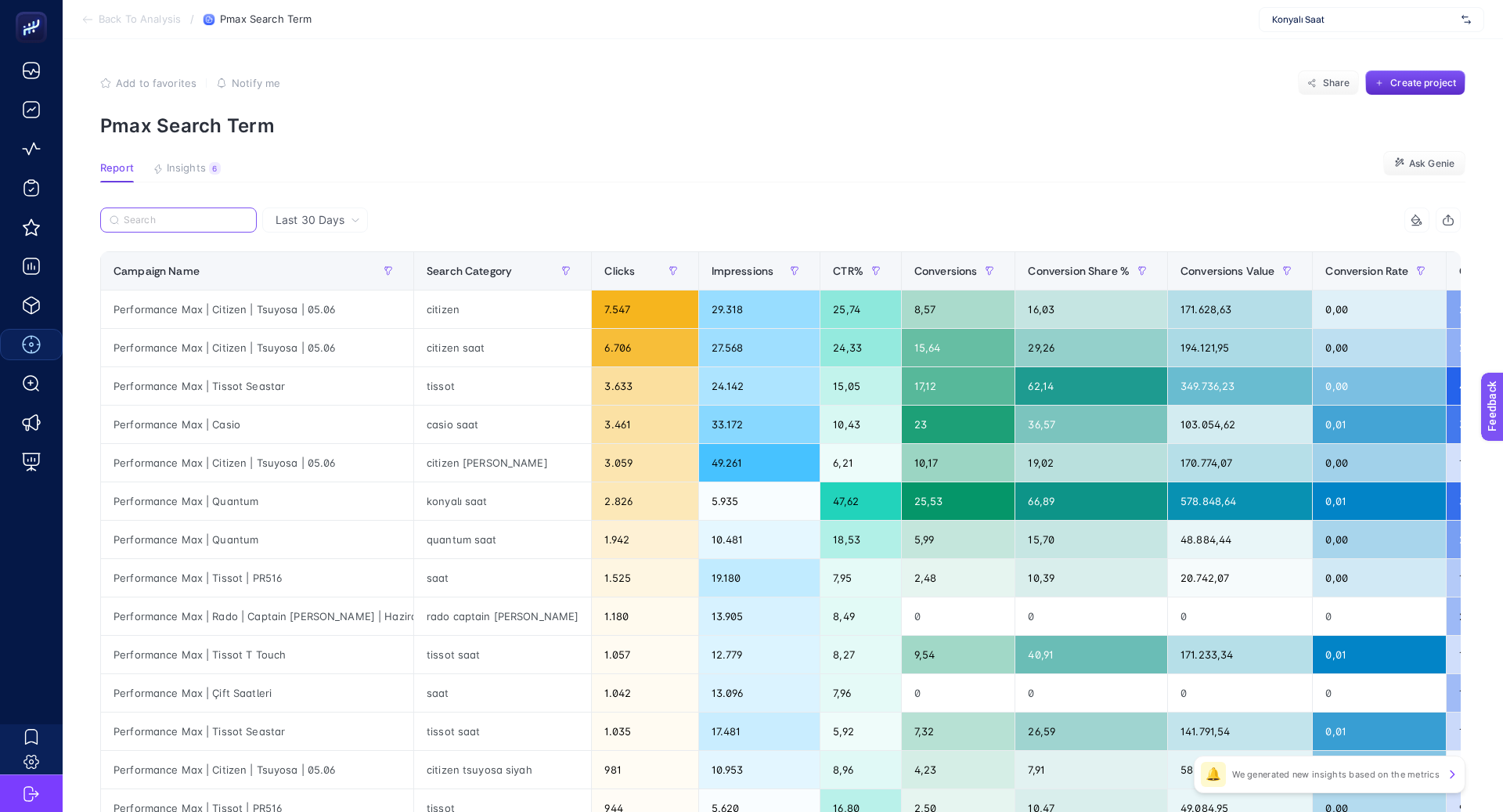
click at [210, 214] on input "Search" at bounding box center [185, 220] width 123 height 12
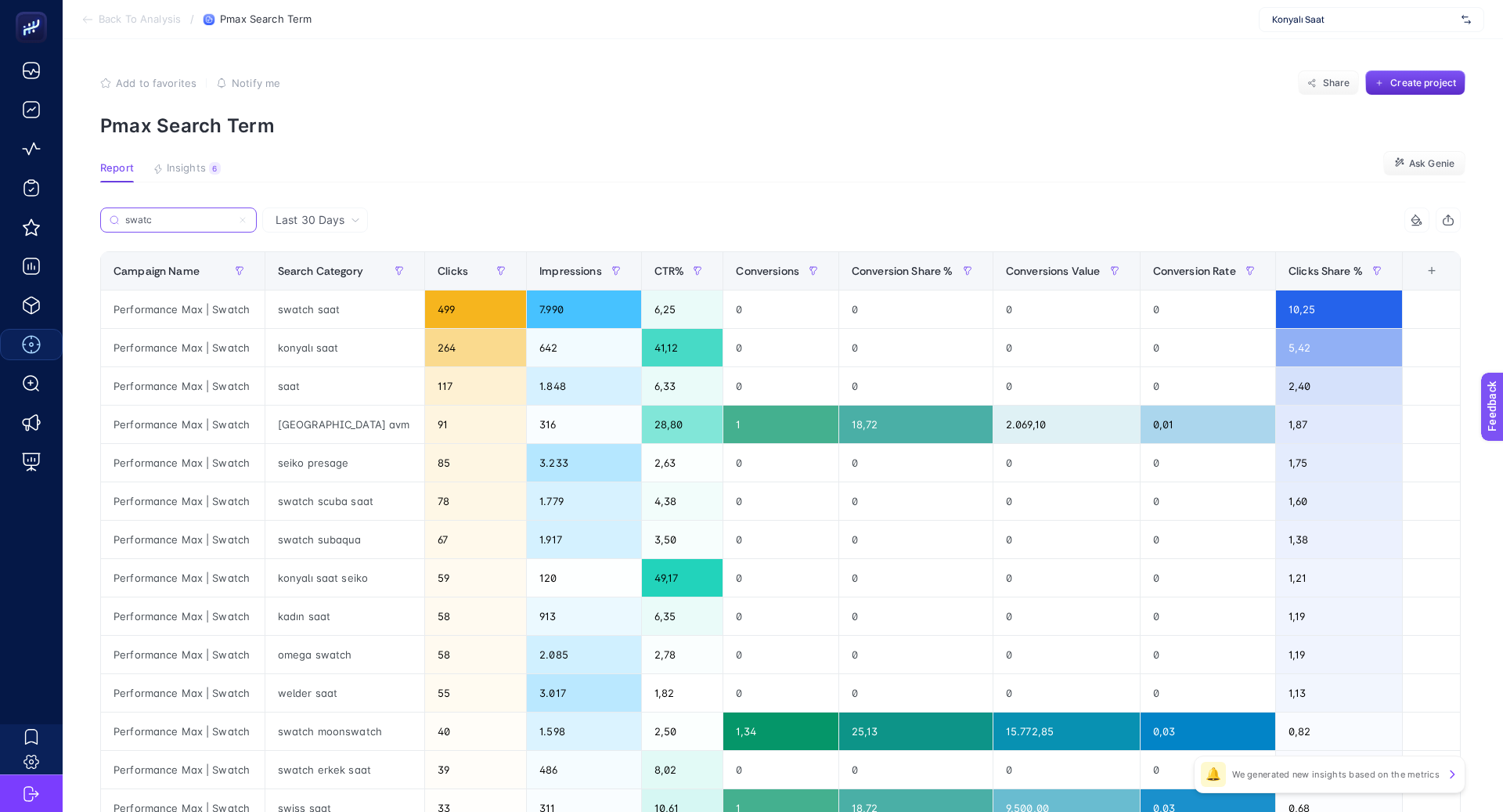
type input "swatc"
click at [1048, 273] on span "Conversions Value" at bounding box center [1052, 270] width 94 height 13
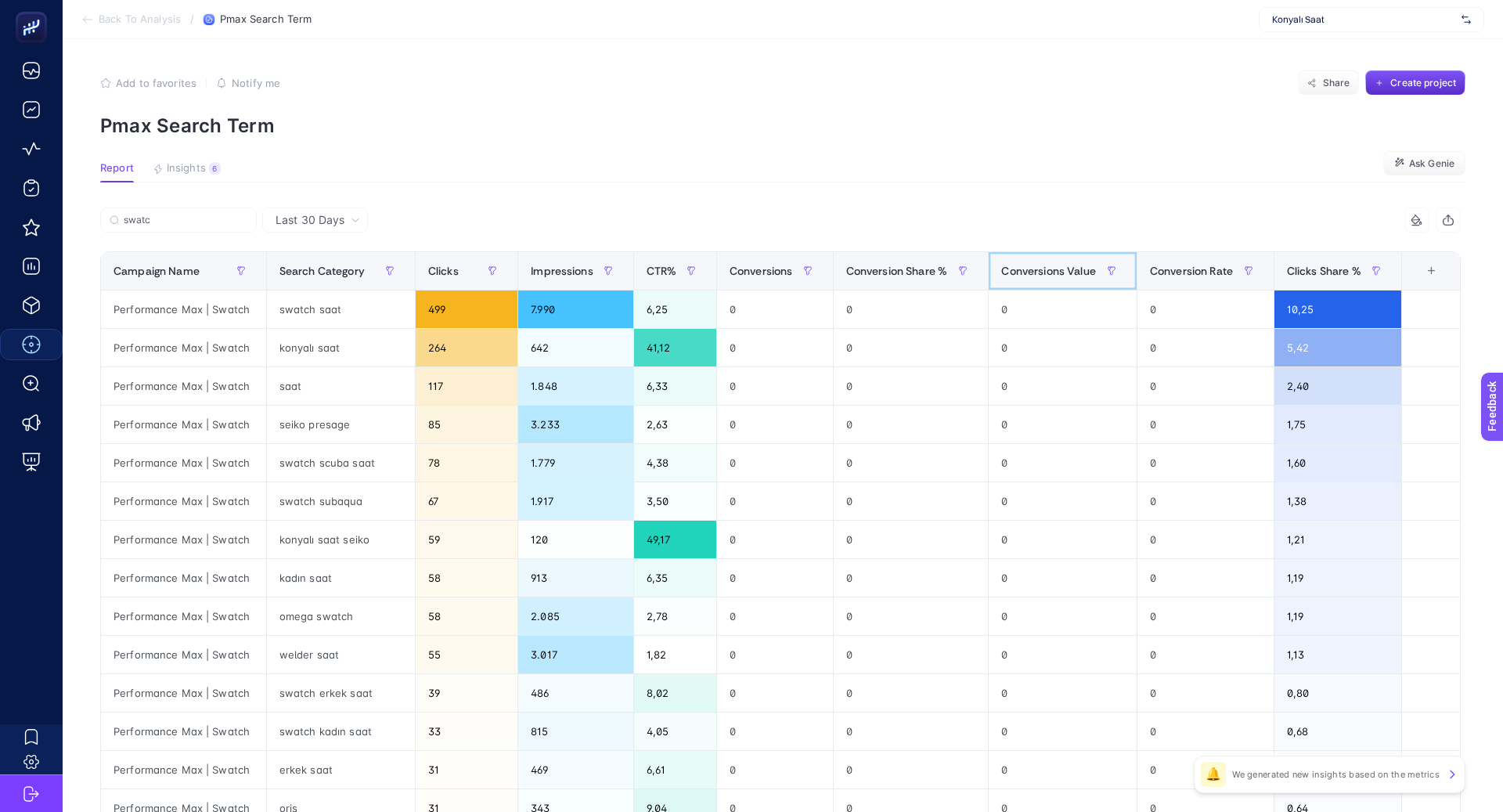
click at [1048, 273] on span "Conversions Value" at bounding box center [1048, 270] width 94 height 13
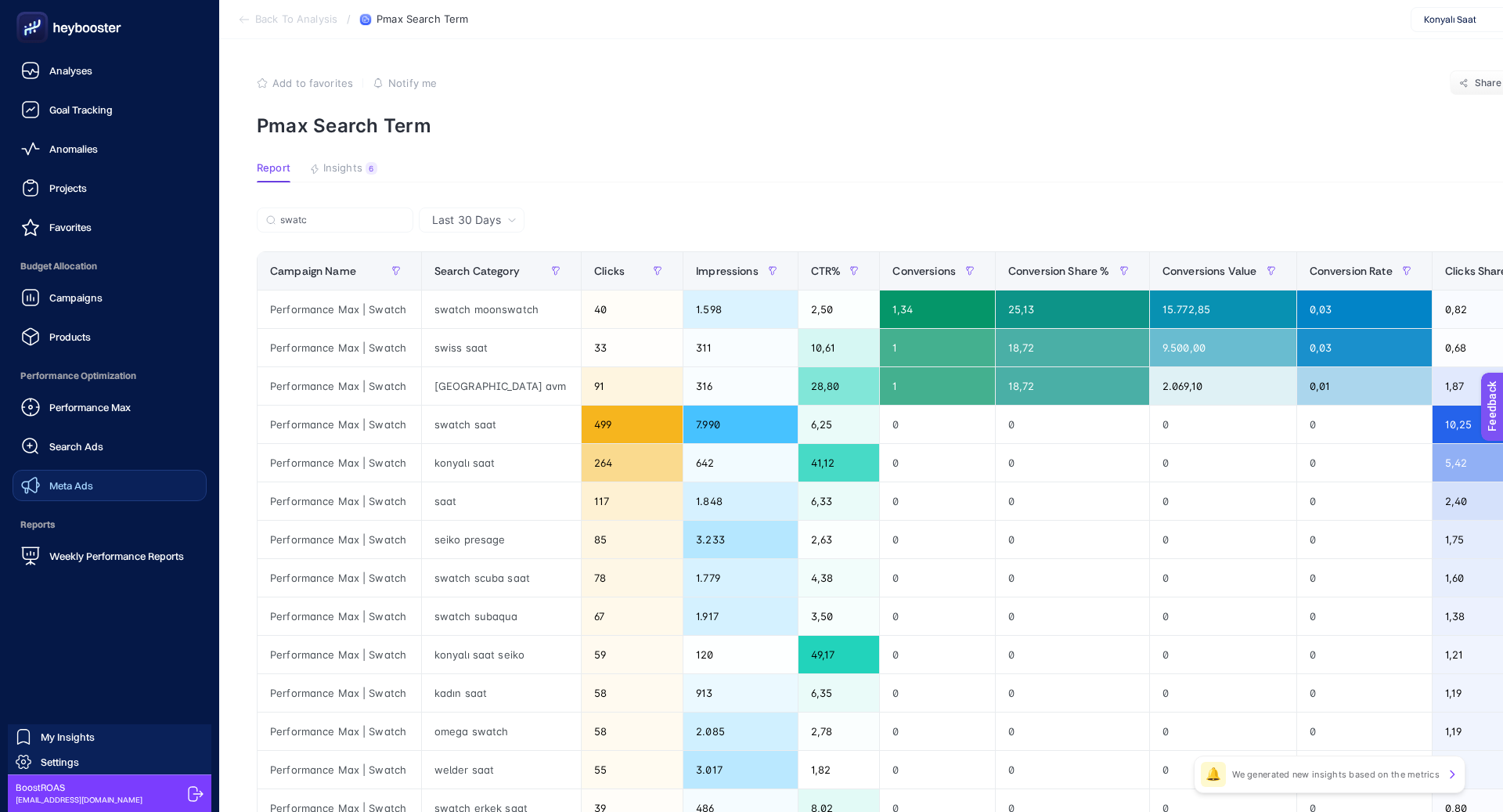
click at [78, 484] on span "Meta Ads" at bounding box center [71, 484] width 43 height 13
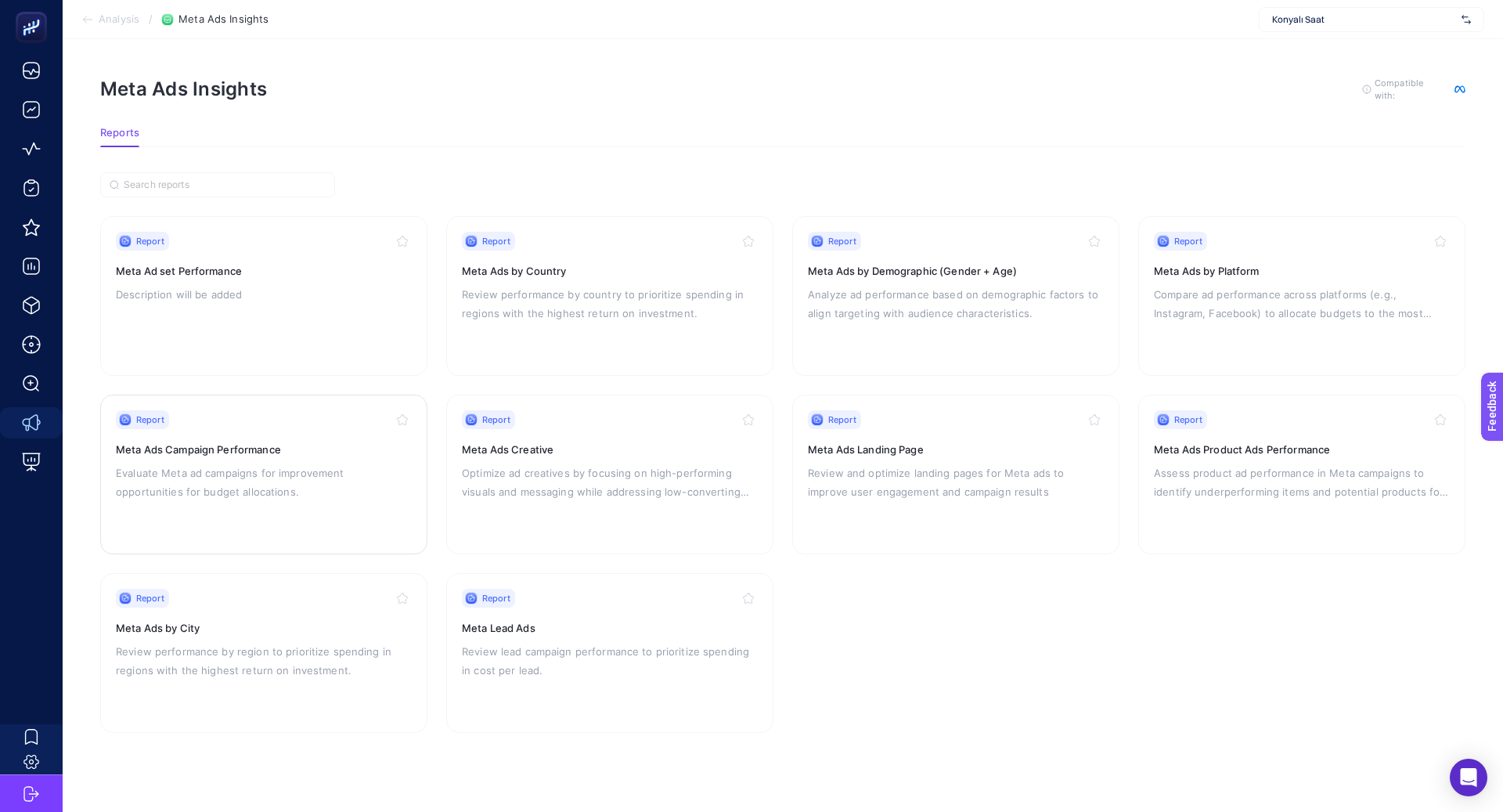
click at [272, 521] on div "Report Meta Ads Campaign Performance Evaluate Meta ad campaigns for improvement…" at bounding box center [263, 475] width 296 height 128
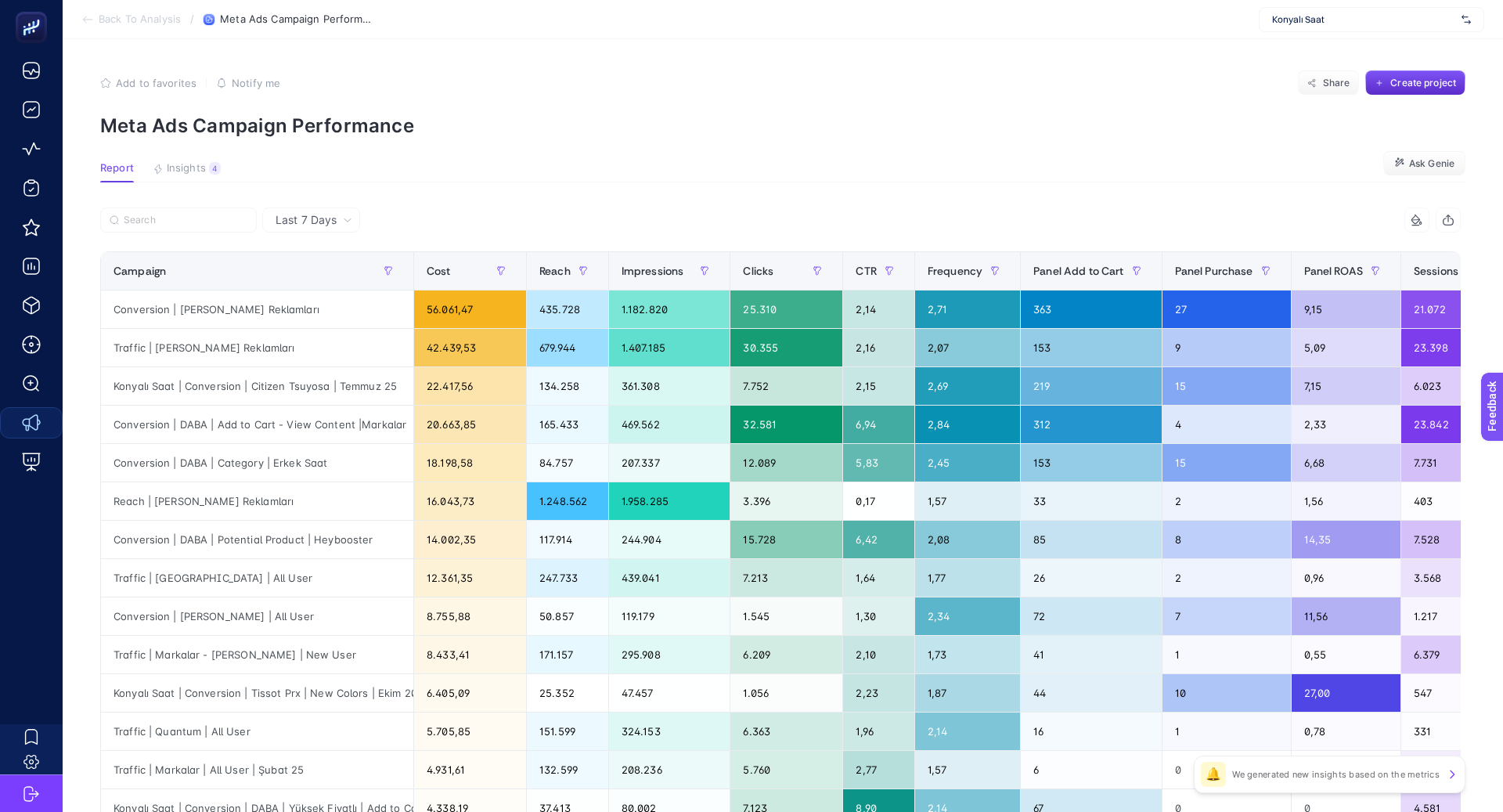
scroll to position [13, 0]
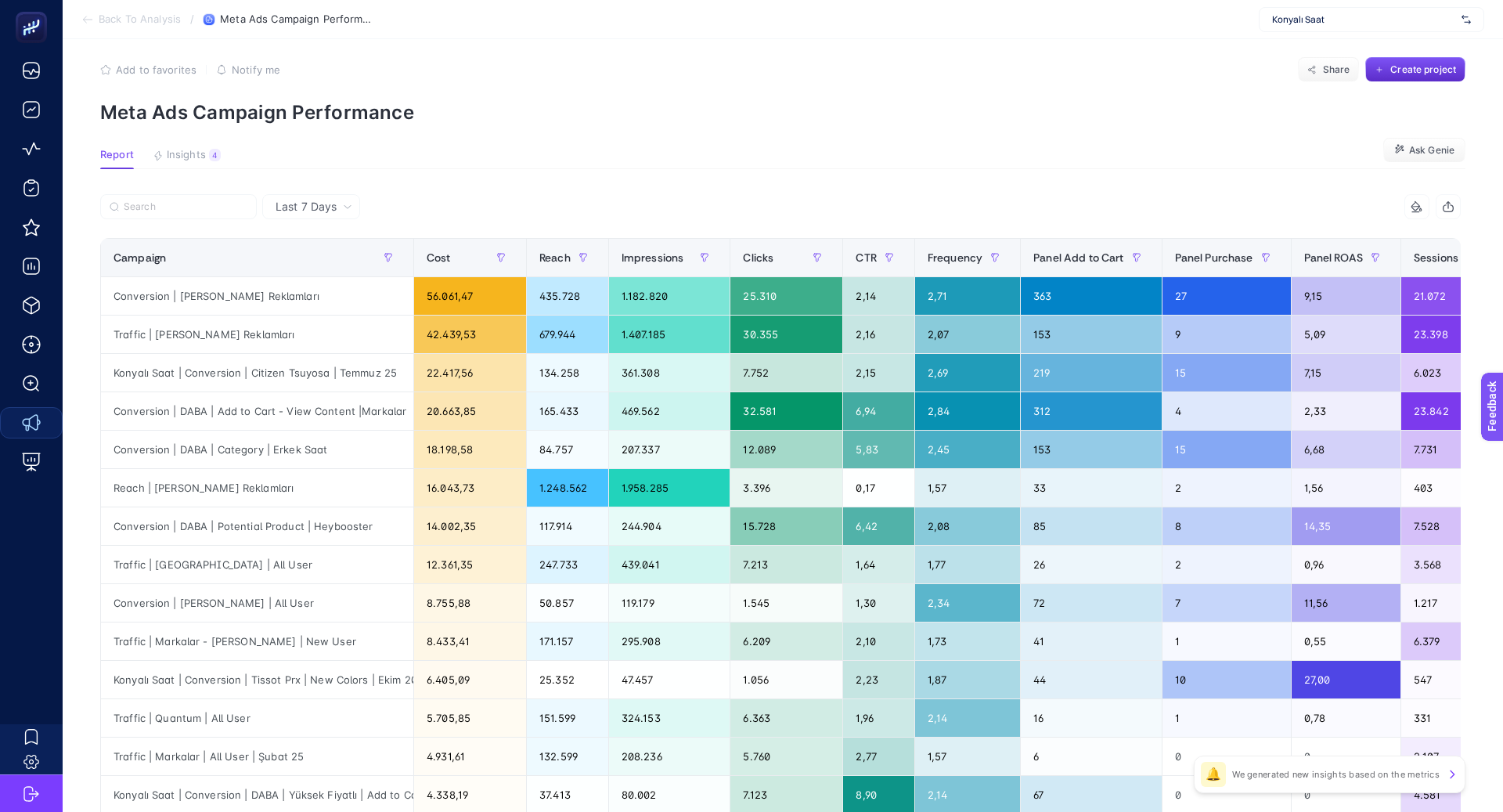
click at [286, 202] on span "Last 7 Days" at bounding box center [306, 206] width 61 height 16
click at [332, 264] on li "Last 30 Days" at bounding box center [312, 267] width 89 height 29
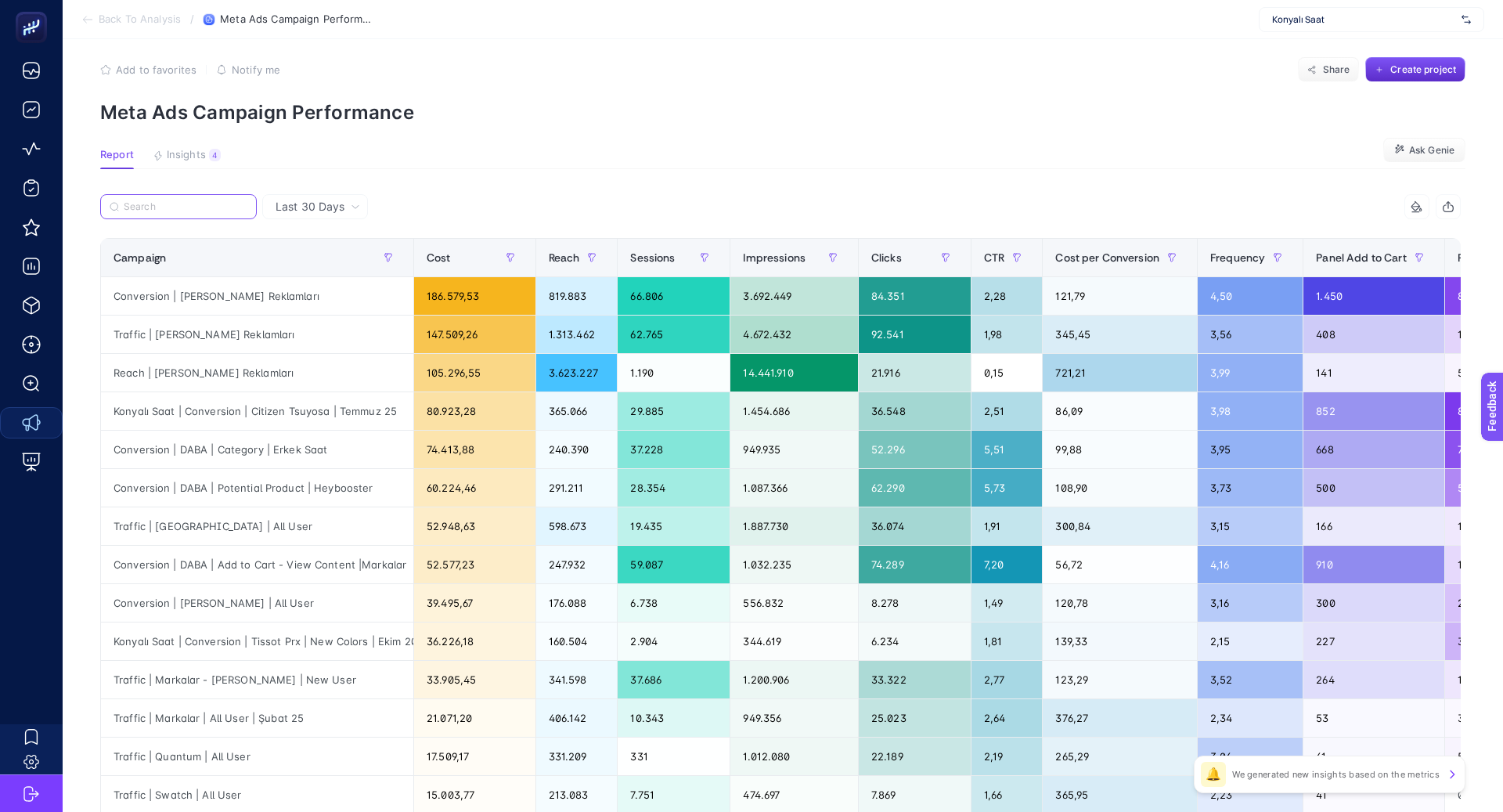
click at [176, 207] on input "Search" at bounding box center [185, 207] width 123 height 12
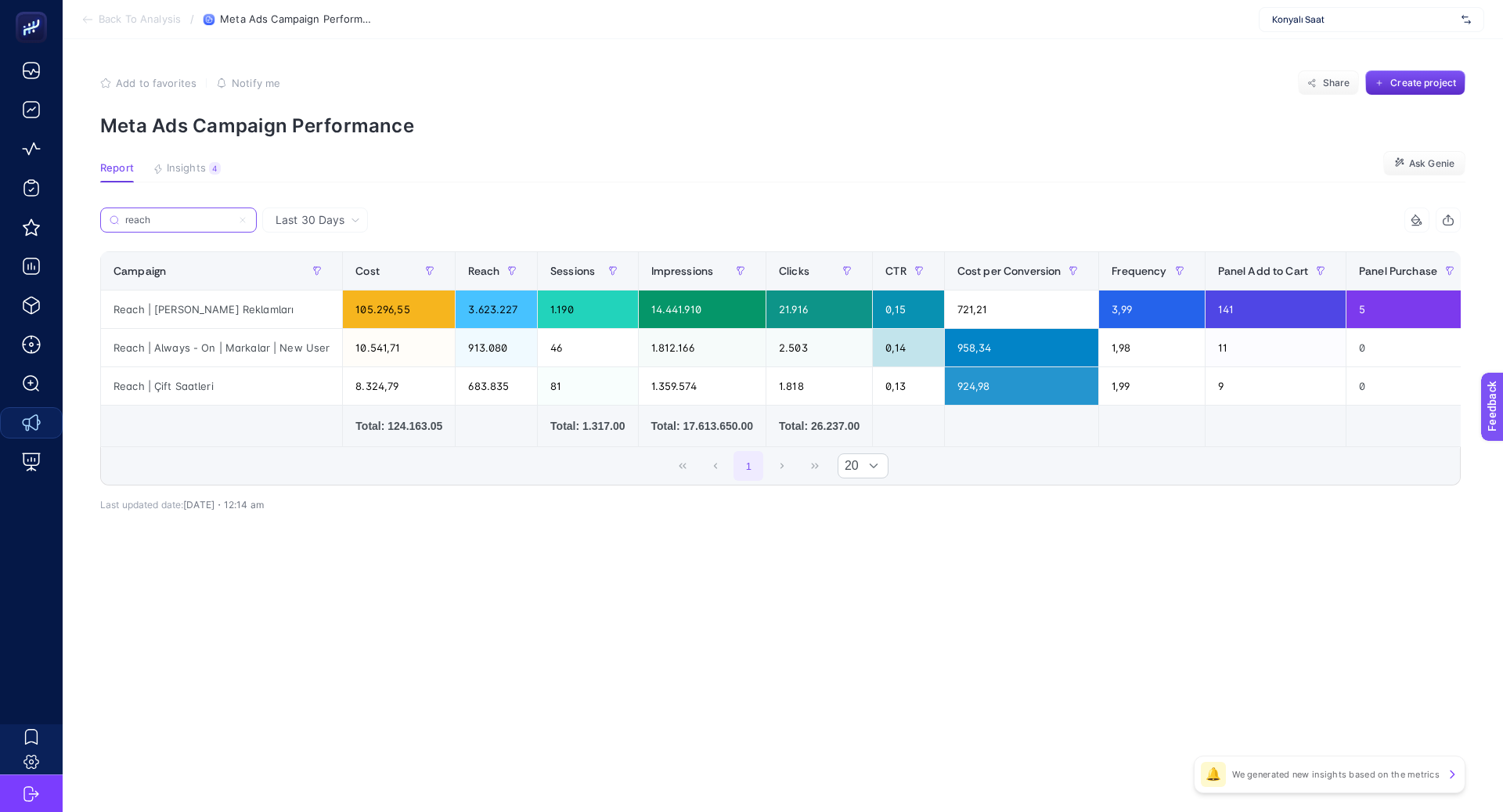
type input "reach"
click at [249, 354] on div "Reach | Always - On | Markalar | New User" at bounding box center [221, 347] width 241 height 37
click at [250, 354] on div "Reach | Always - On | Markalar | New User" at bounding box center [221, 347] width 241 height 37
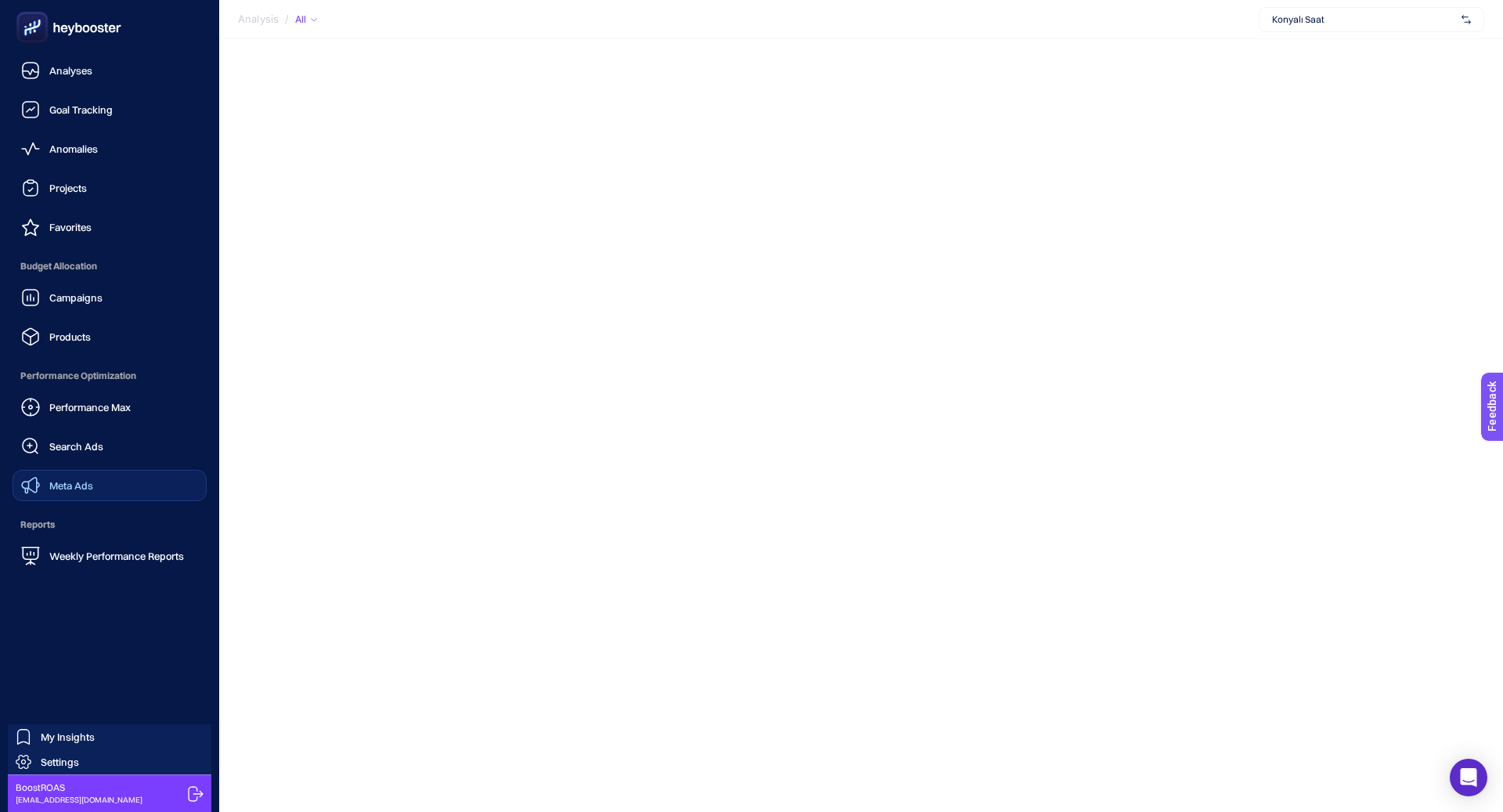
click at [80, 480] on span "Meta Ads" at bounding box center [71, 484] width 43 height 13
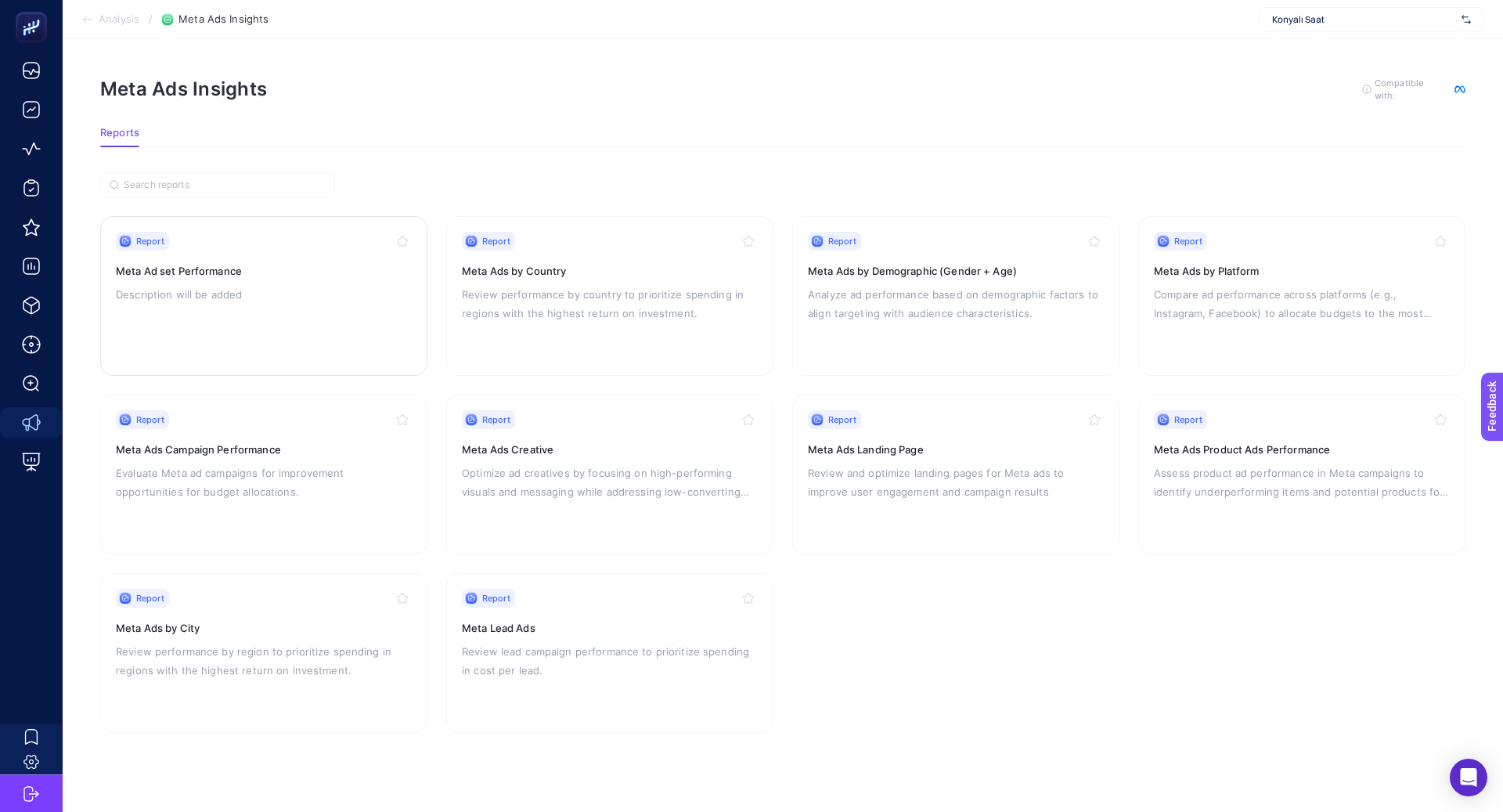
click at [280, 307] on div "Report Meta Ad set Performance Description will be added" at bounding box center [263, 296] width 296 height 128
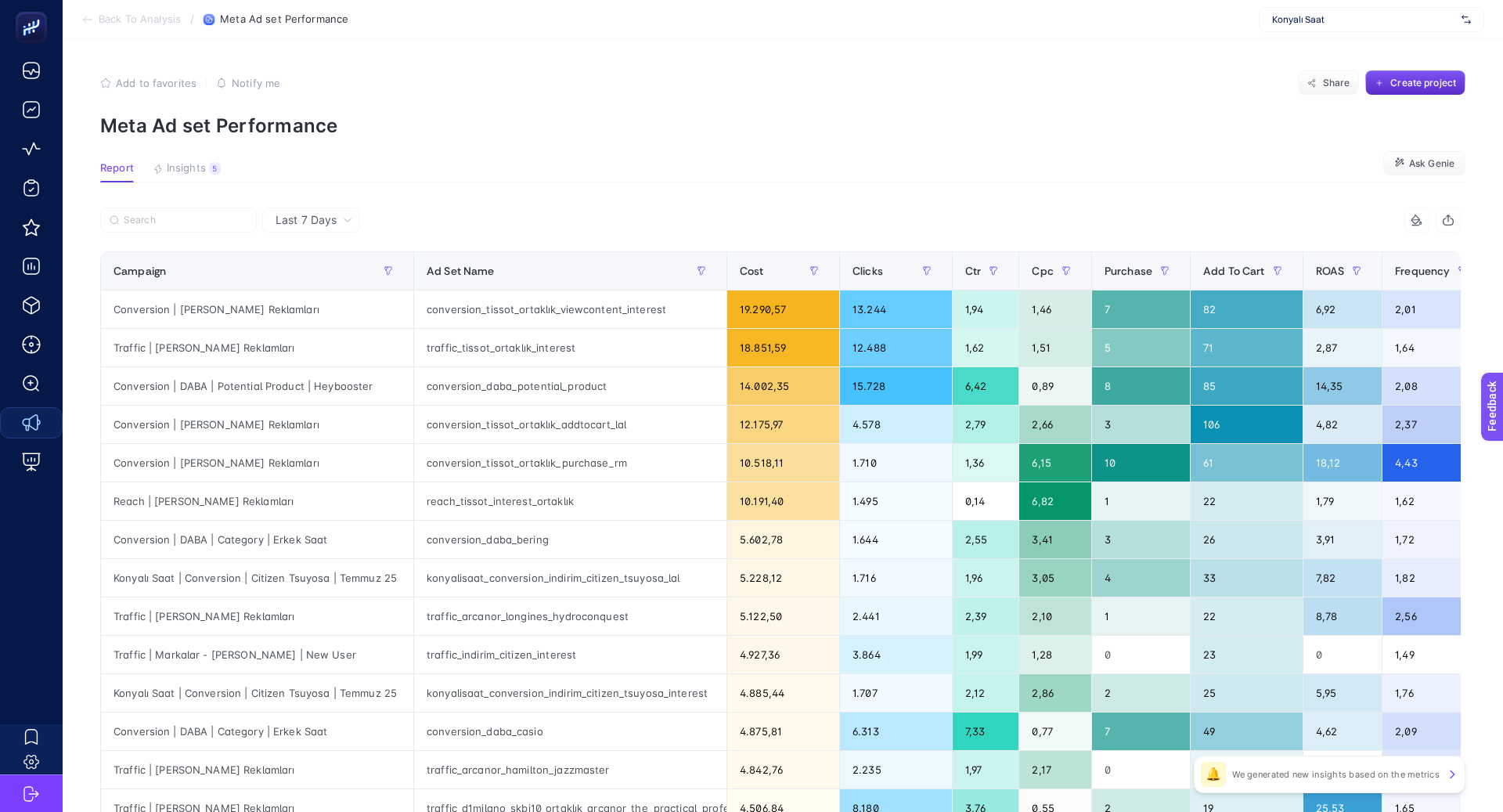
click at [309, 215] on span "Last 7 Days" at bounding box center [306, 220] width 61 height 16
click at [192, 220] on input "Search" at bounding box center [185, 220] width 123 height 12
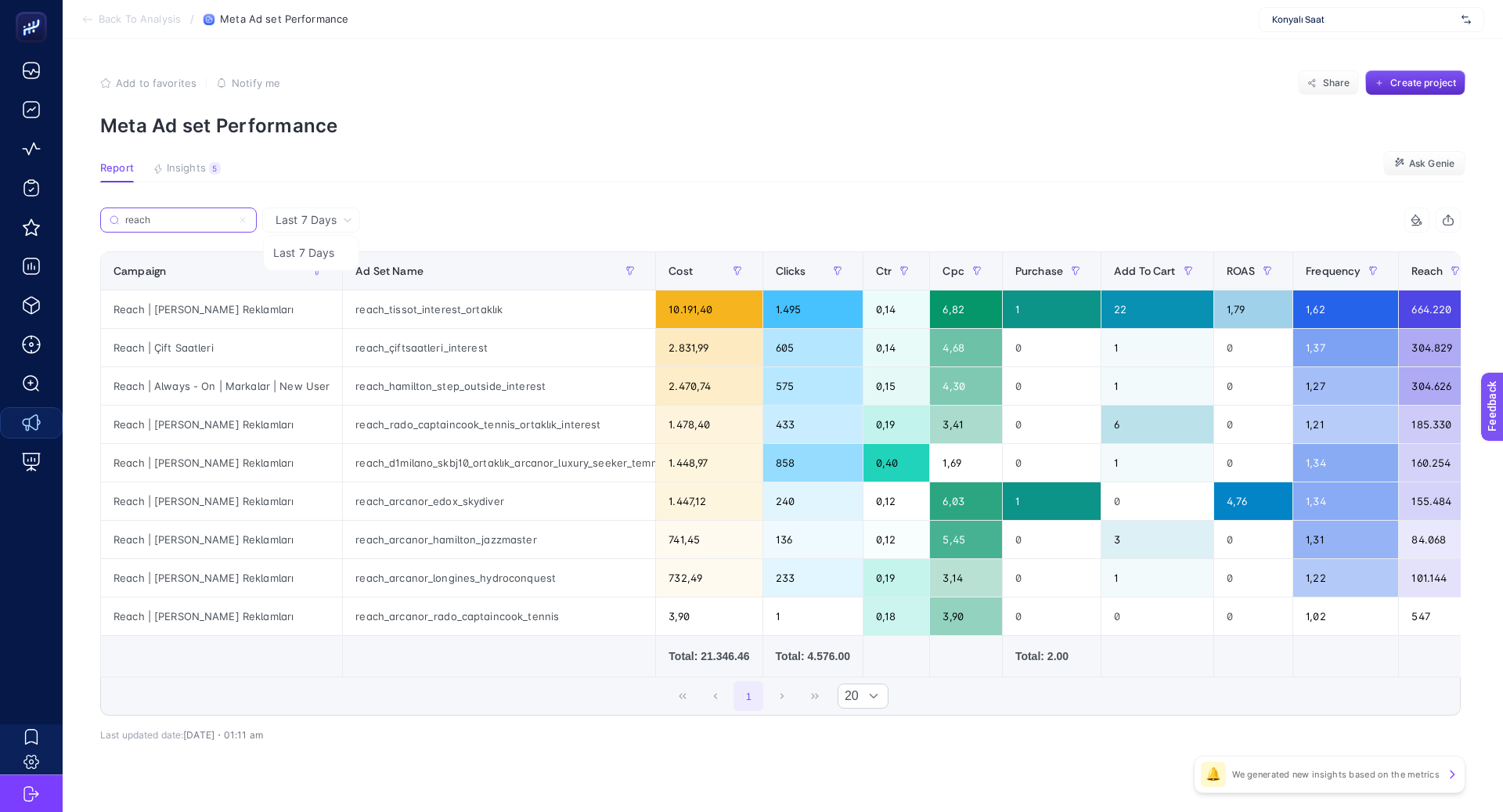
type input "reach"
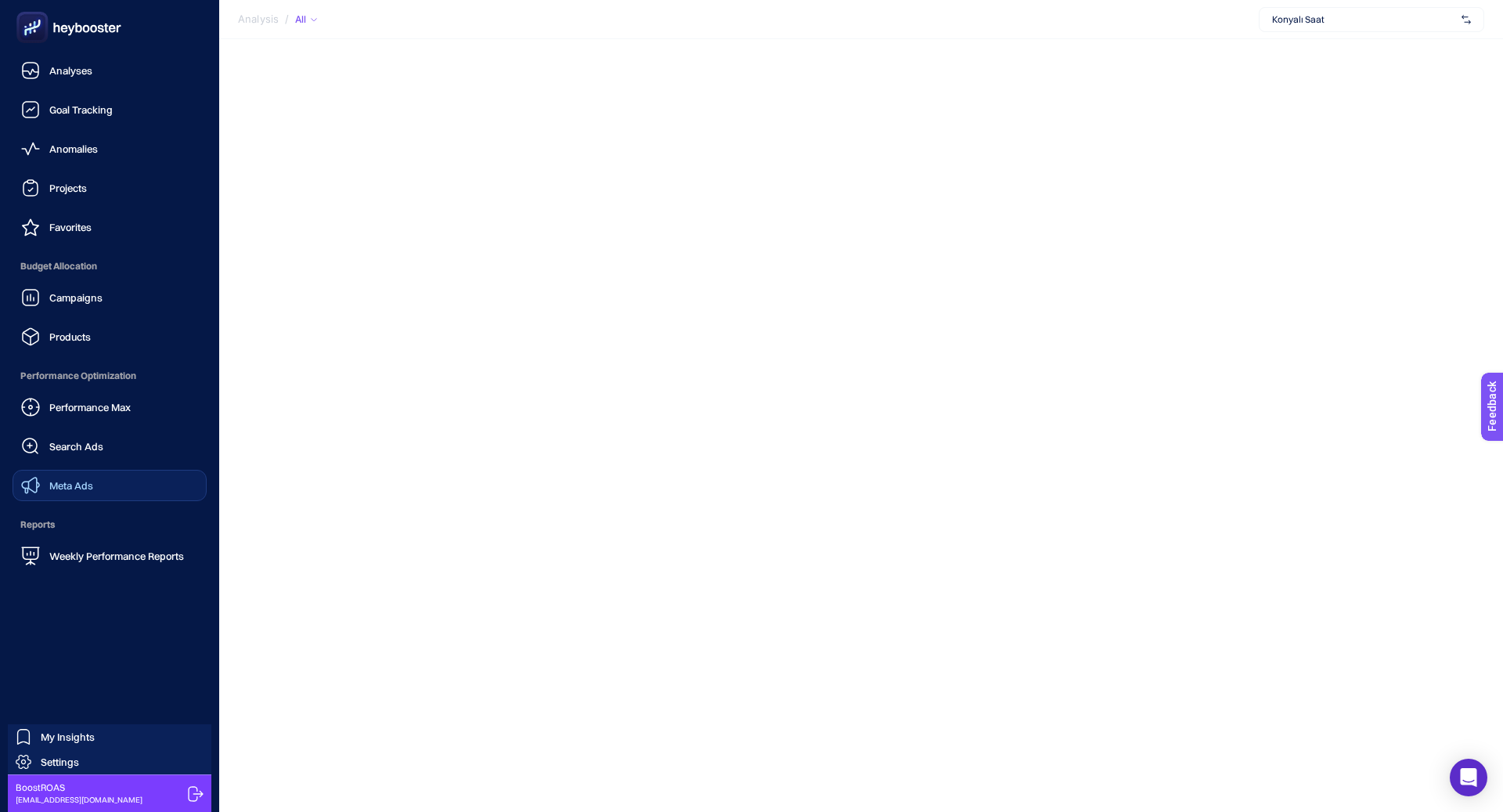
click at [82, 483] on span "Meta Ads" at bounding box center [71, 484] width 43 height 13
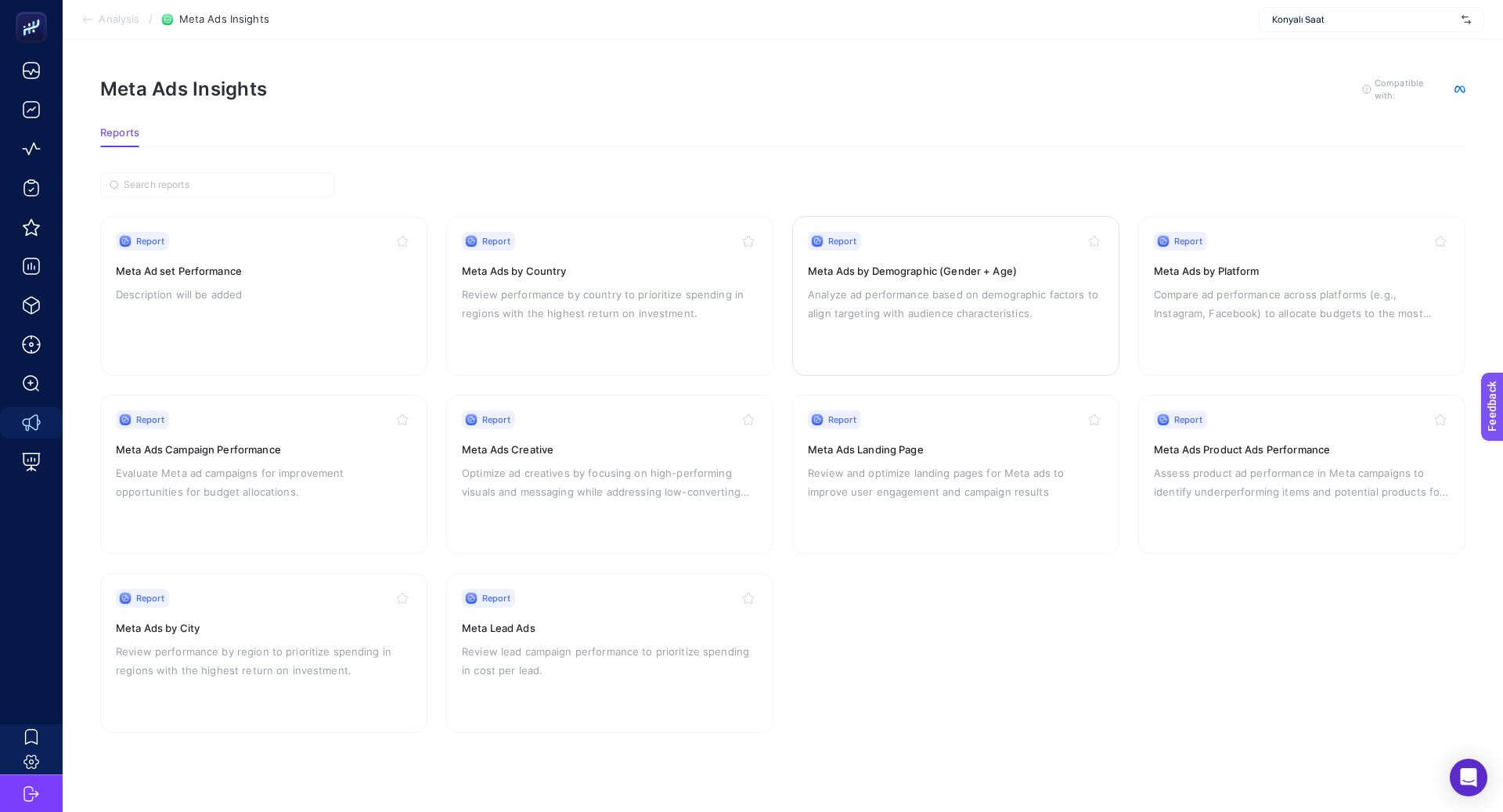
click at [902, 296] on p "Analyze ad performance based on demographic factors to align targeting with aud…" at bounding box center [956, 304] width 296 height 37
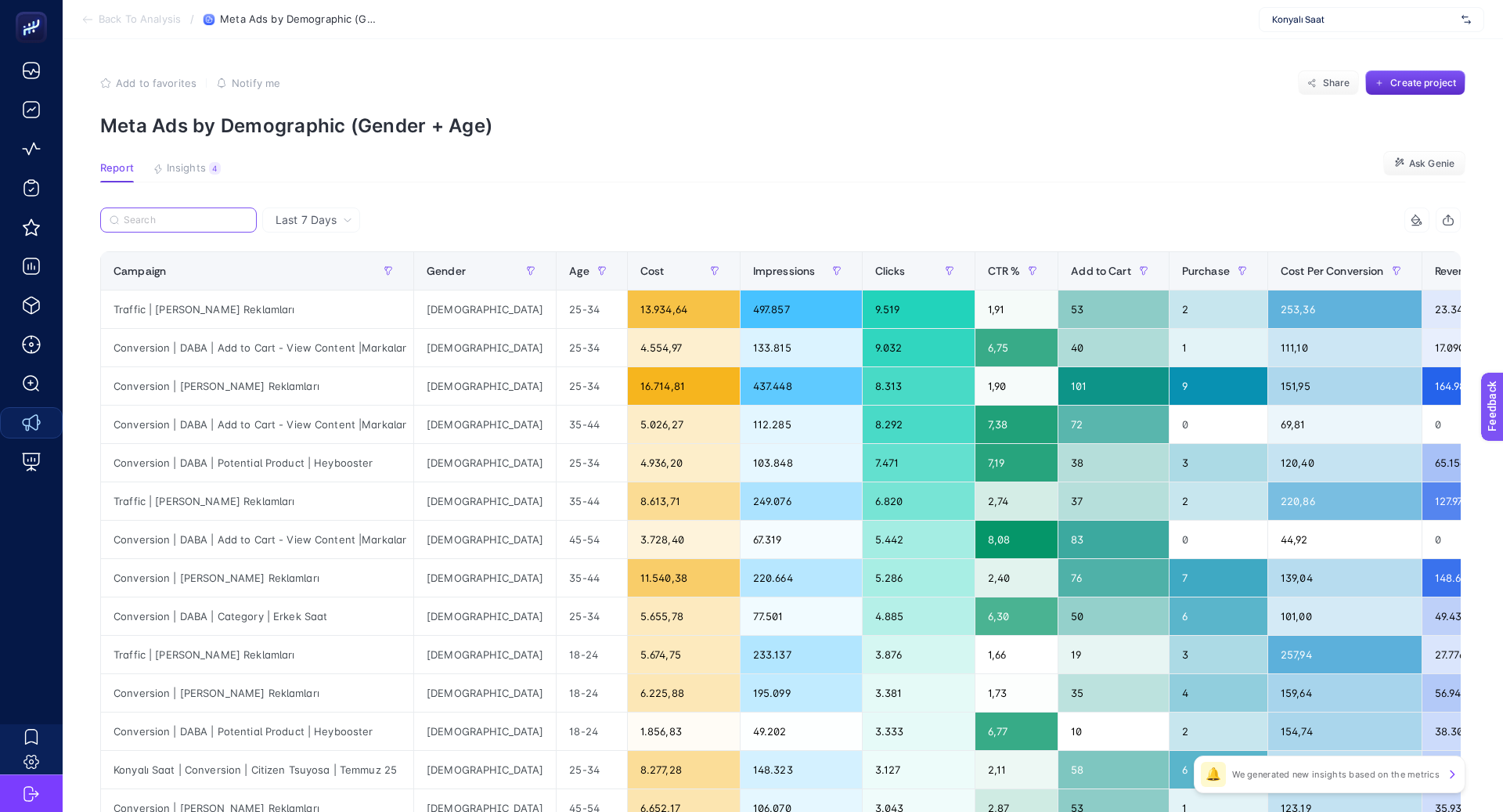
click at [171, 218] on input "Search" at bounding box center [185, 220] width 123 height 12
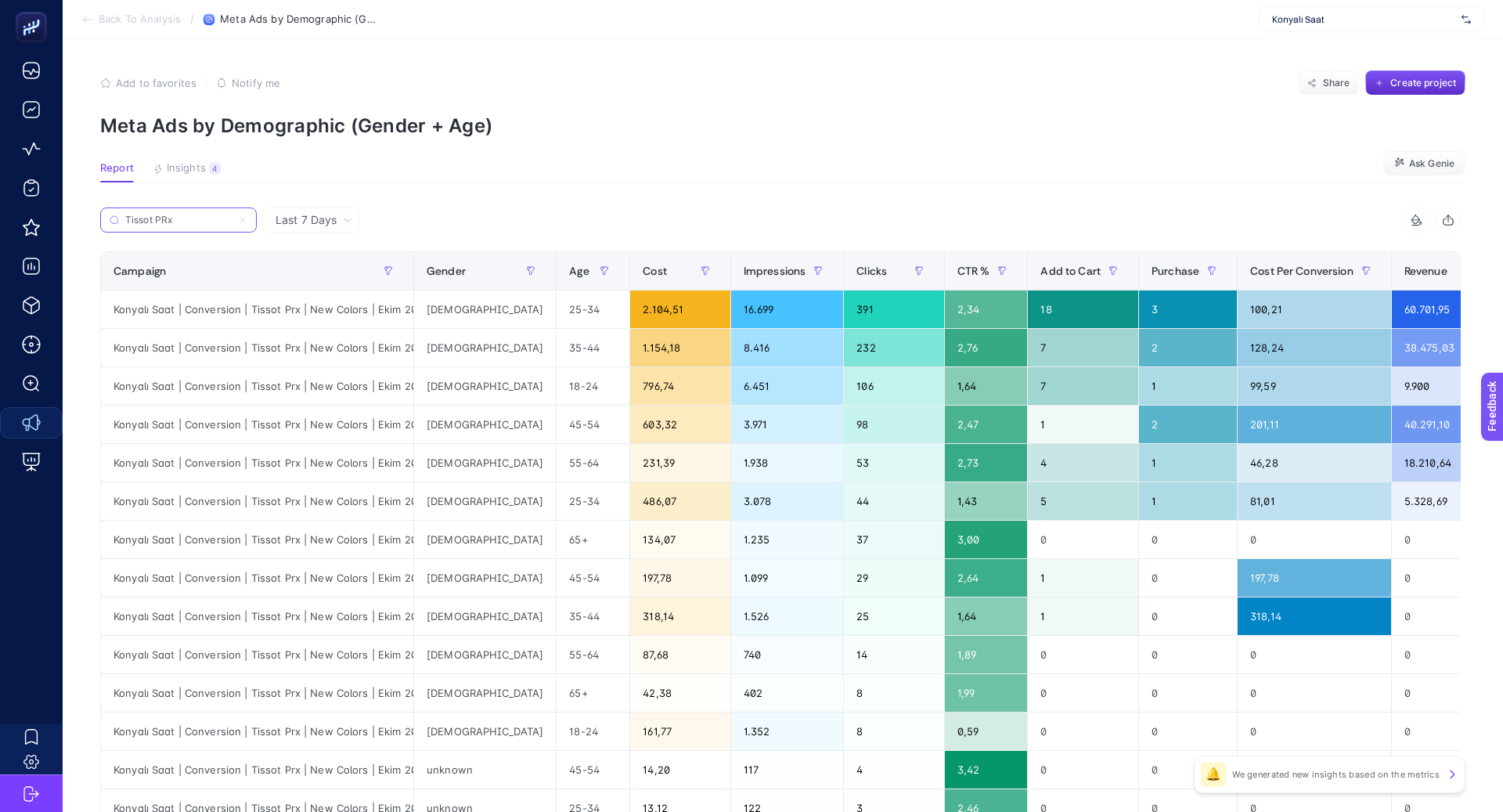
type input "Tissot PRx"
